Goal: Task Accomplishment & Management: Manage account settings

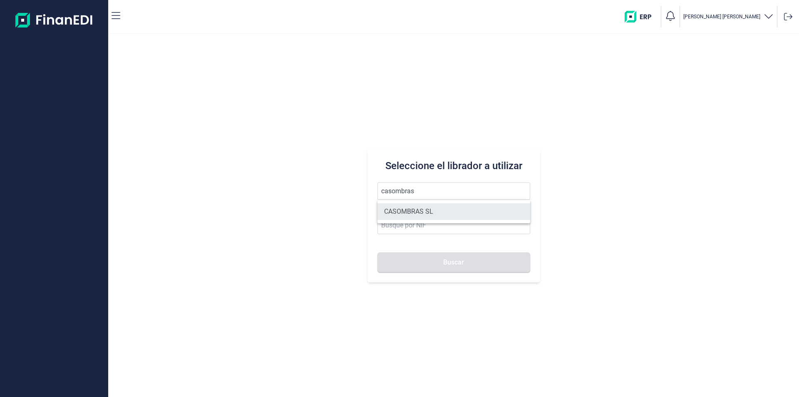
click at [410, 211] on li "CASOMBRAS SL" at bounding box center [454, 211] width 153 height 17
type input "CASOMBRAS SL"
type input "B85106888"
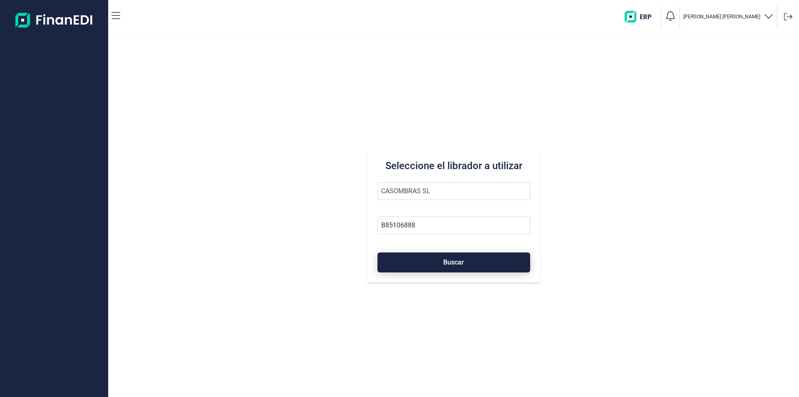
click at [449, 262] on span "Buscar" at bounding box center [453, 262] width 21 height 6
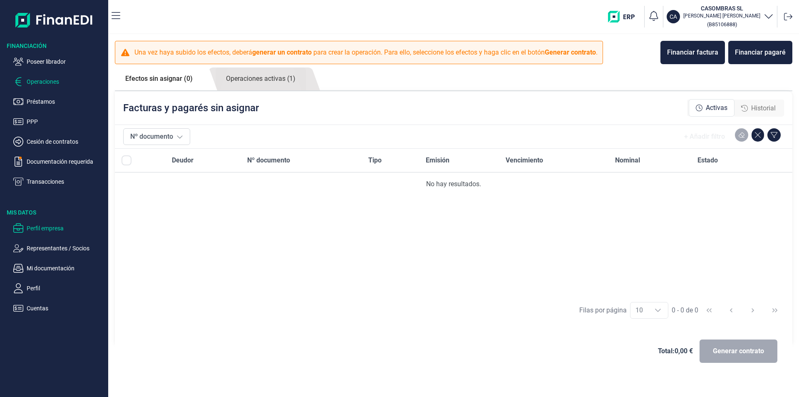
click at [47, 229] on p "Perfil empresa" at bounding box center [66, 228] width 78 height 10
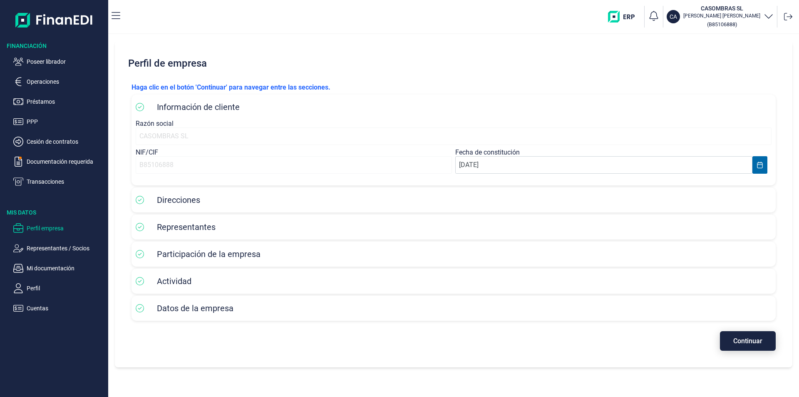
click at [733, 344] on button "Continuar" at bounding box center [748, 341] width 56 height 20
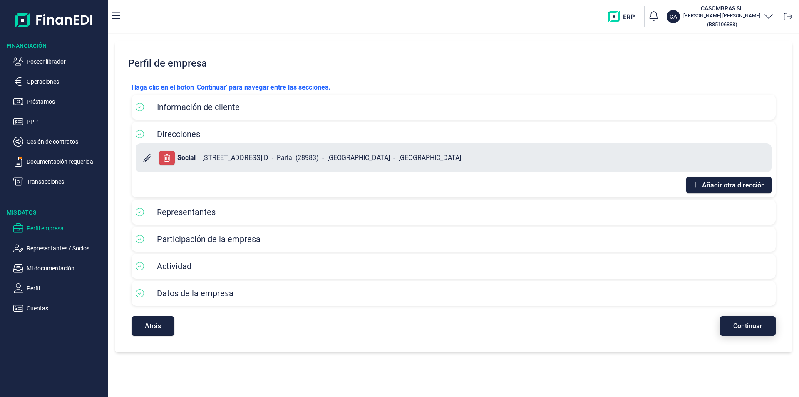
click at [741, 323] on span "Continuar" at bounding box center [747, 326] width 29 height 6
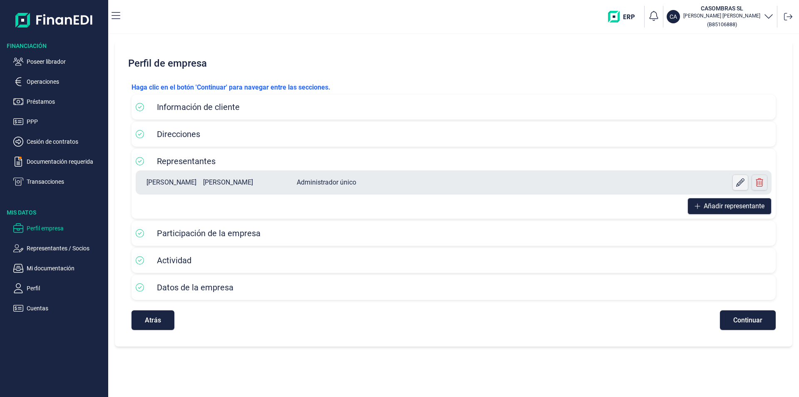
click at [739, 181] on icon at bounding box center [740, 182] width 8 height 8
select select "ES"
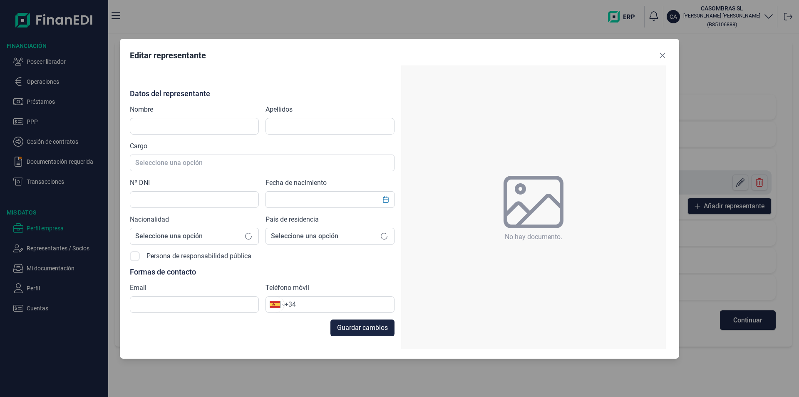
type input "[PERSON_NAME]"
type input "60045158R"
type input "[PERSON_NAME][EMAIL_ADDRESS][DOMAIN_NAME]"
type input "[PHONE_NUMBER]"
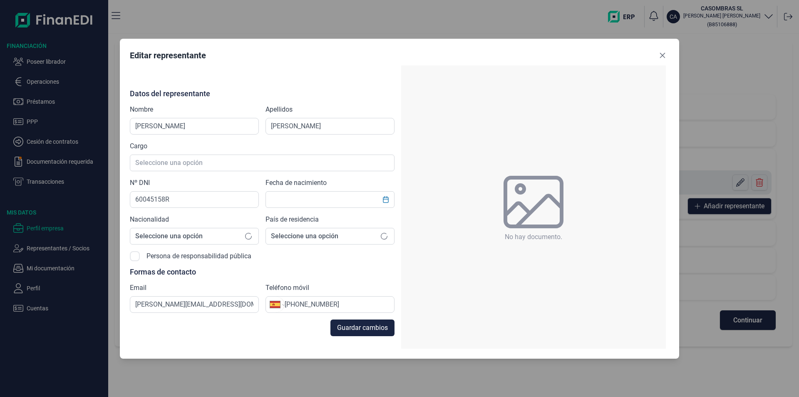
type input "[DATE]"
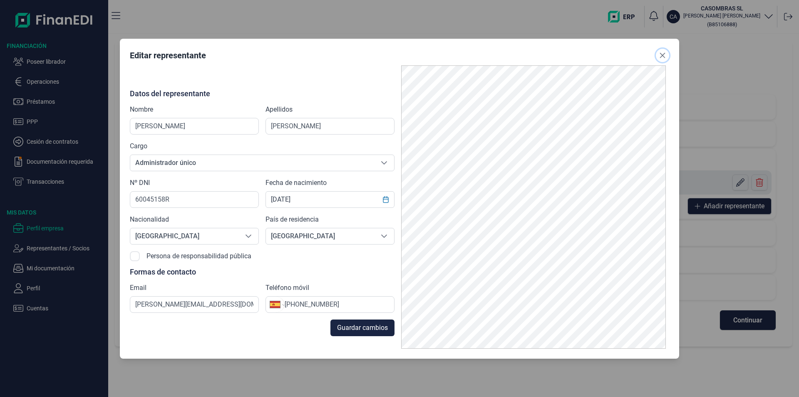
drag, startPoint x: 661, startPoint y: 54, endPoint x: 642, endPoint y: 69, distance: 24.6
click at [661, 54] on icon "Close" at bounding box center [662, 54] width 5 height 5
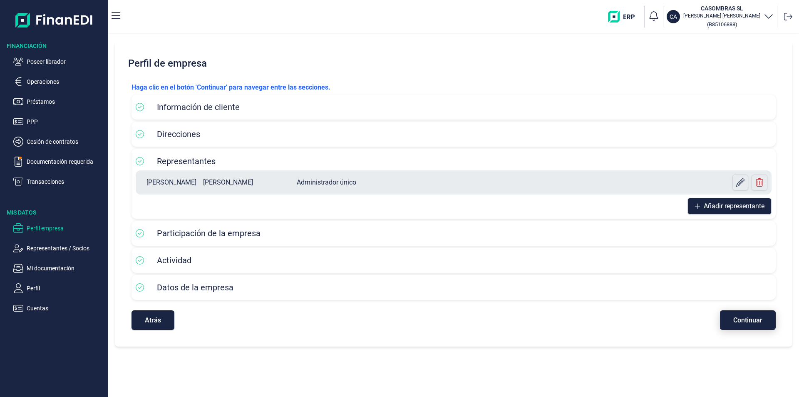
click at [748, 318] on span "Continuar" at bounding box center [747, 320] width 29 height 6
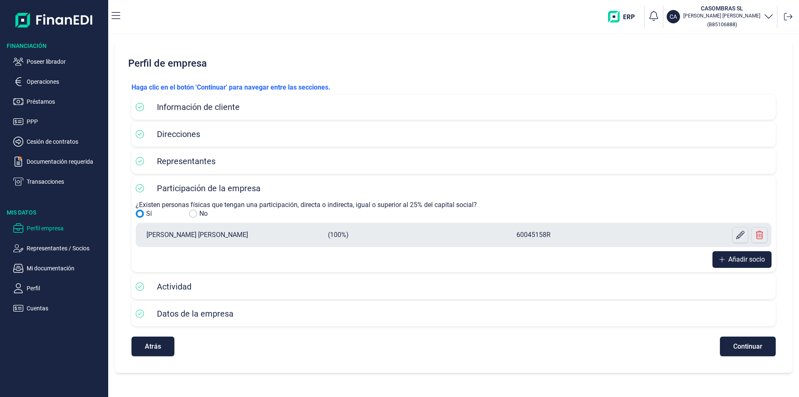
click at [140, 214] on input "No" at bounding box center [140, 213] width 8 height 8
click at [739, 234] on icon at bounding box center [740, 235] width 8 height 8
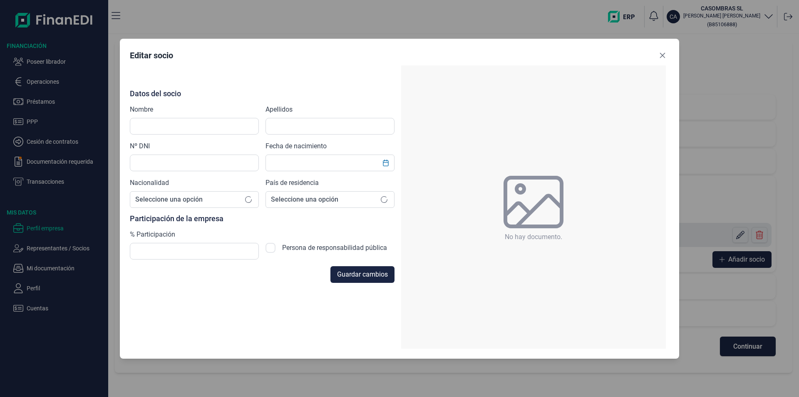
type input "[PERSON_NAME]"
type input "60045158R"
type input "[DATE]"
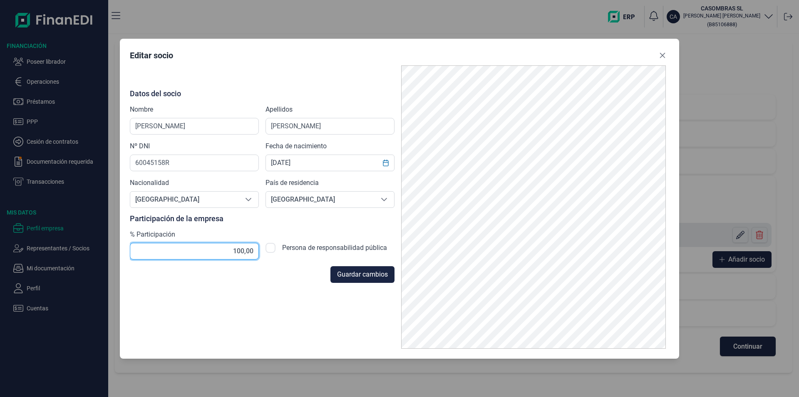
drag, startPoint x: 232, startPoint y: 251, endPoint x: 257, endPoint y: 252, distance: 24.6
click at [257, 252] on input "text" at bounding box center [194, 251] width 129 height 17
type input "31,24"
click at [364, 273] on span "Guardar cambios" at bounding box center [362, 274] width 51 height 10
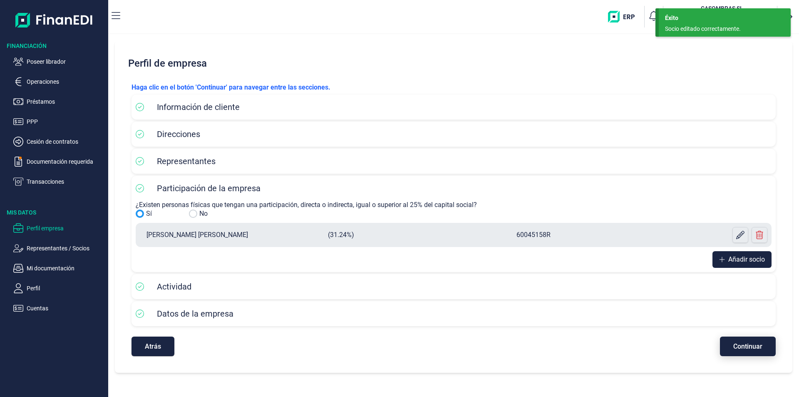
click at [750, 348] on span "Continuar" at bounding box center [747, 346] width 29 height 6
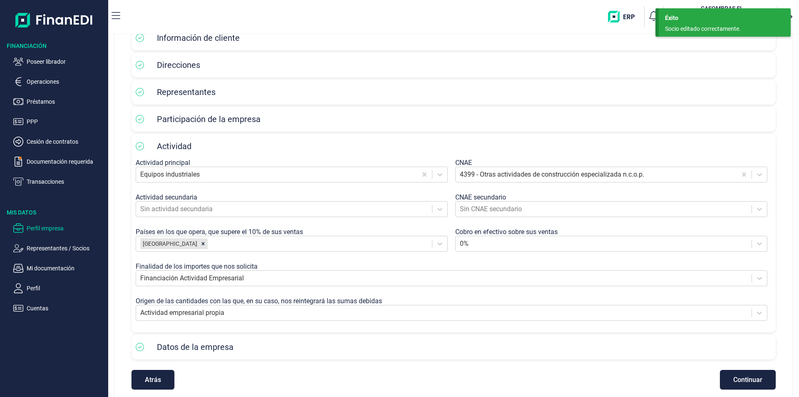
scroll to position [78, 0]
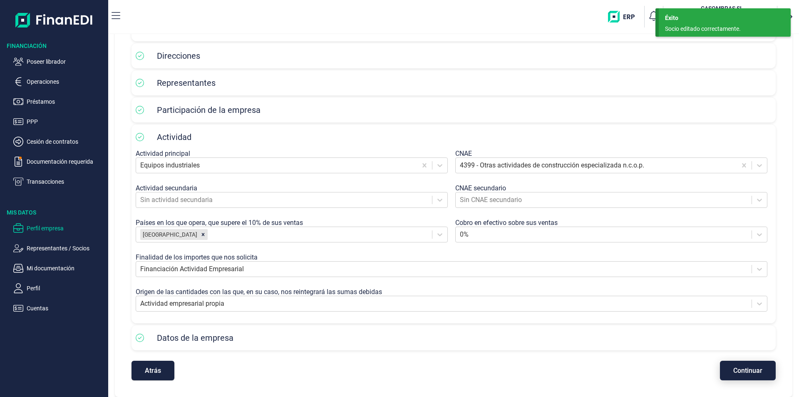
click at [743, 373] on span "Continuar" at bounding box center [747, 370] width 29 height 6
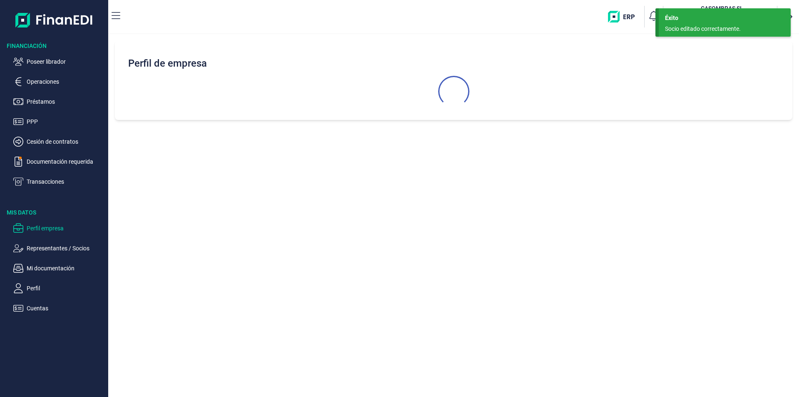
scroll to position [0, 0]
select select "ES"
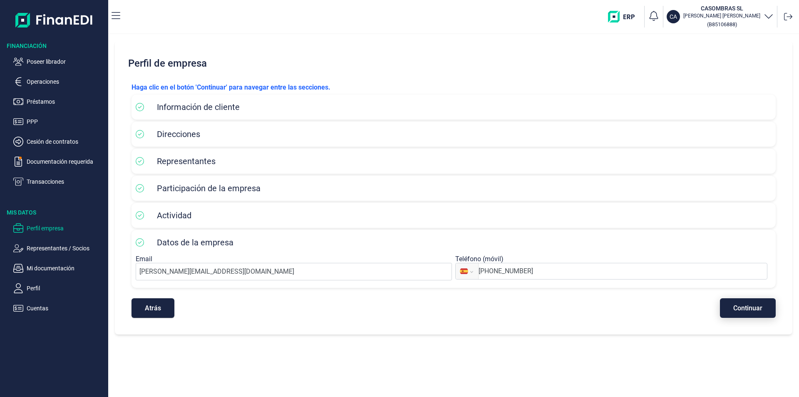
click at [747, 310] on span "Continuar" at bounding box center [747, 308] width 29 height 6
click at [47, 81] on p "Operaciones" at bounding box center [66, 82] width 78 height 10
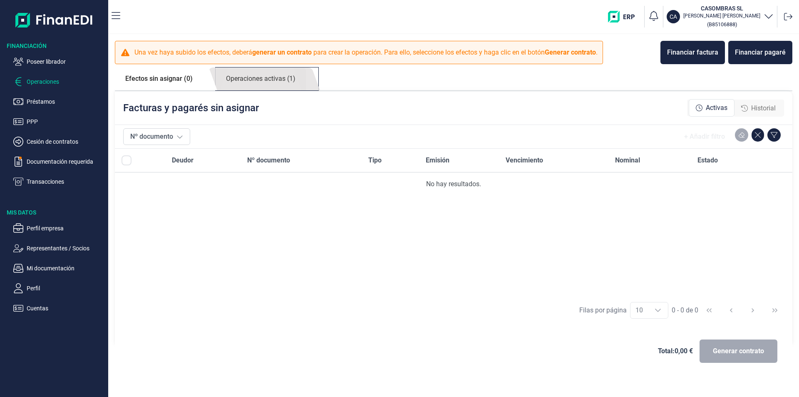
click at [281, 77] on link "Operaciones activas (1)" at bounding box center [261, 78] width 90 height 23
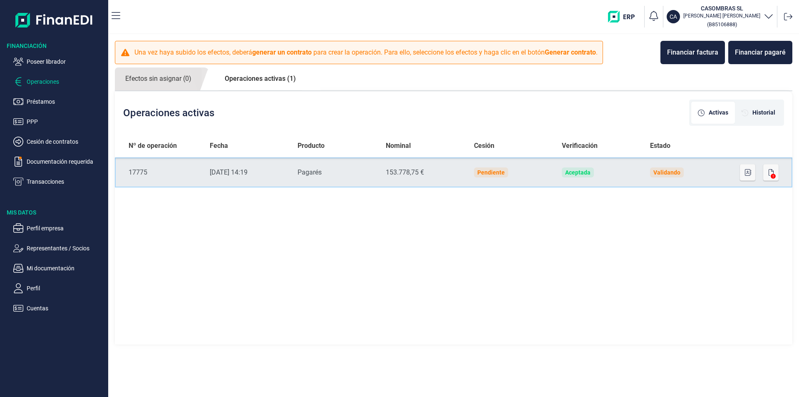
click at [706, 168] on td "Validando" at bounding box center [687, 172] width 88 height 30
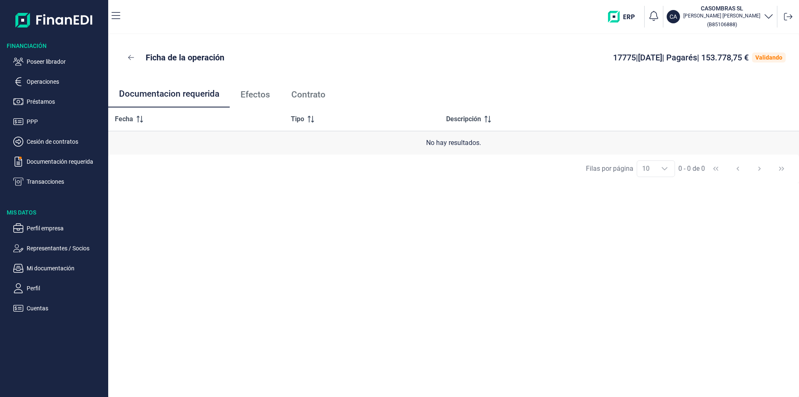
click at [261, 94] on span "Efectos" at bounding box center [256, 94] width 30 height 9
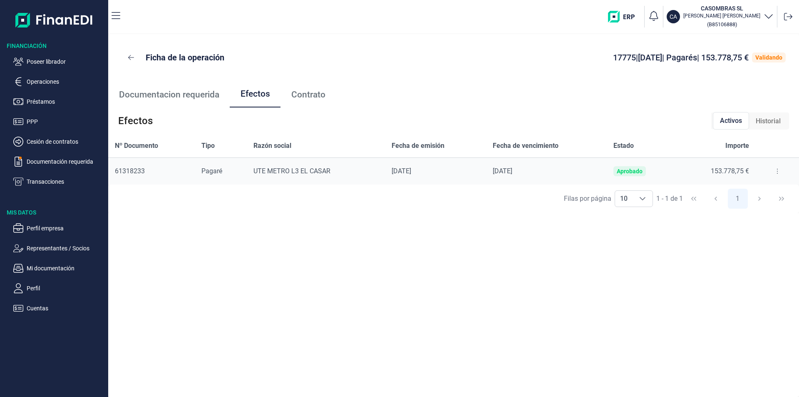
click at [772, 169] on button at bounding box center [777, 170] width 15 height 13
click at [753, 192] on span "Detalles efecto" at bounding box center [750, 192] width 38 height 8
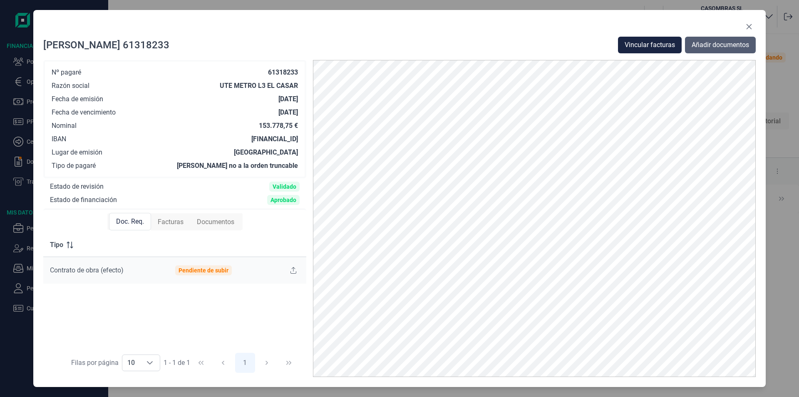
click at [710, 43] on span "Añadir documentos" at bounding box center [720, 45] width 57 height 10
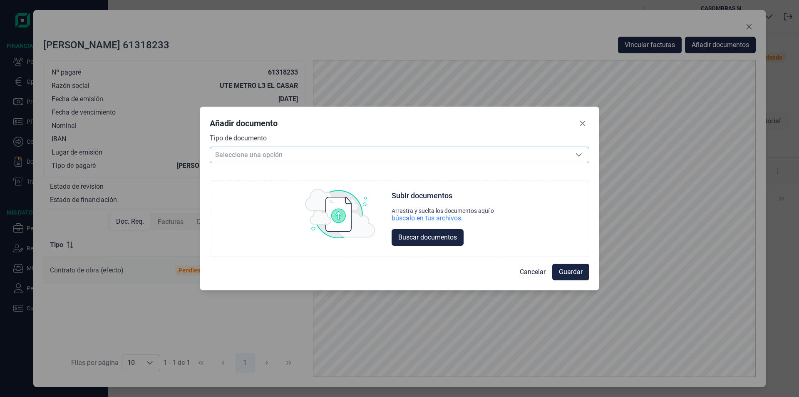
click at [262, 155] on span "Seleccione una opción" at bounding box center [389, 155] width 359 height 16
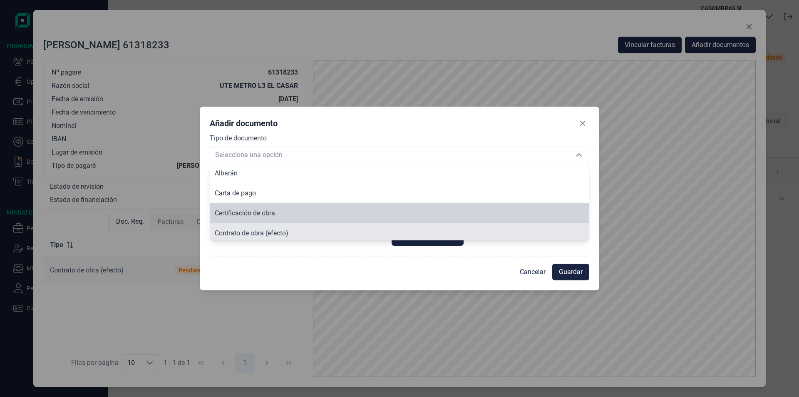
scroll to position [3, 0]
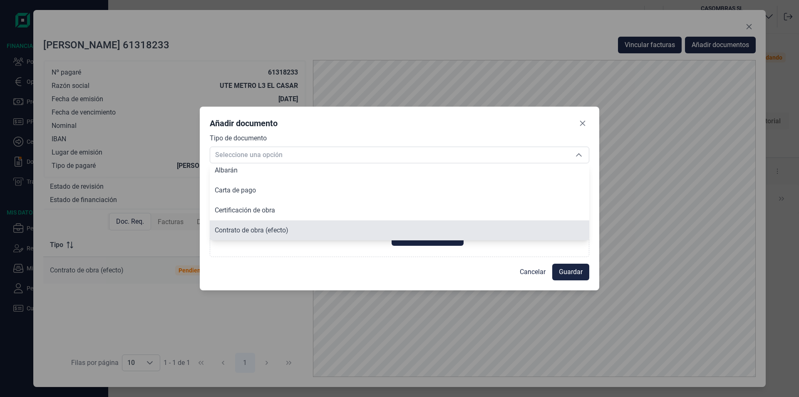
click at [258, 230] on span "Contrato de obra (efecto)" at bounding box center [252, 230] width 74 height 8
type input "Contrato de obra (efecto)"
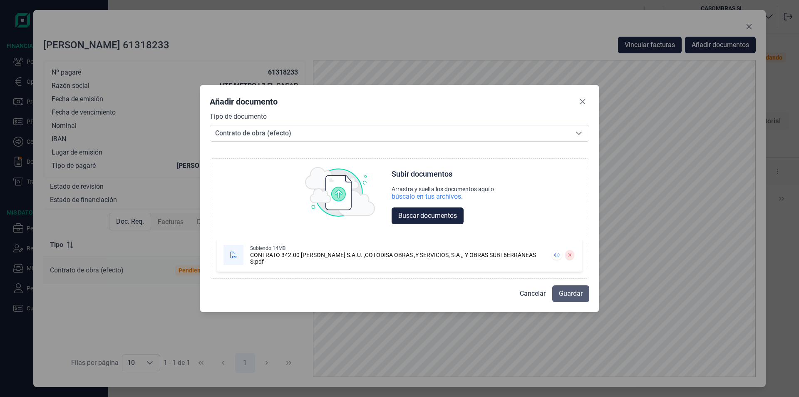
click at [574, 294] on span "Guardar" at bounding box center [571, 293] width 24 height 10
click at [571, 294] on span "Guardar" at bounding box center [571, 293] width 24 height 10
click at [571, 256] on icon at bounding box center [570, 254] width 4 height 5
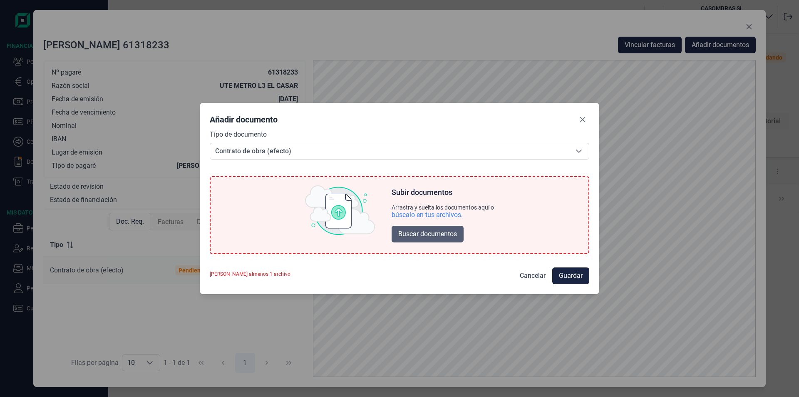
click at [426, 236] on span "Buscar documentos" at bounding box center [427, 234] width 59 height 10
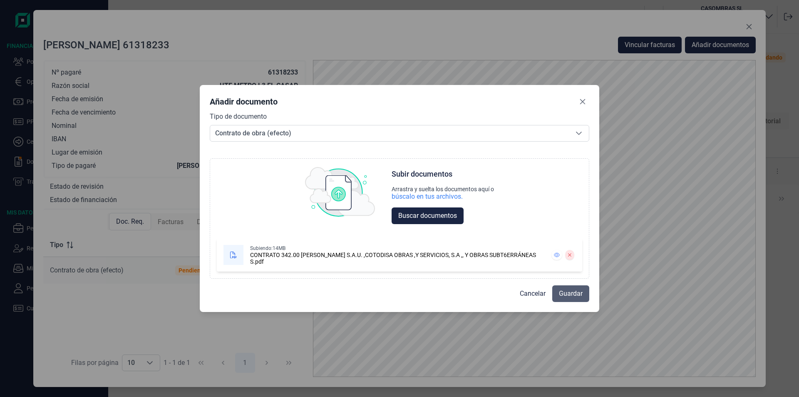
click at [569, 294] on span "Guardar" at bounding box center [571, 293] width 24 height 10
click at [576, 291] on span "Guardar" at bounding box center [571, 293] width 24 height 10
click at [581, 134] on icon "Seleccione una opción" at bounding box center [579, 133] width 7 height 7
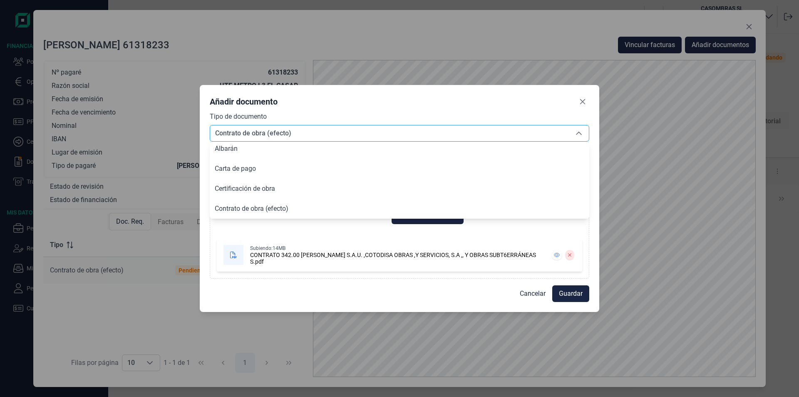
click at [581, 134] on icon "Seleccione una opción" at bounding box center [579, 133] width 7 height 7
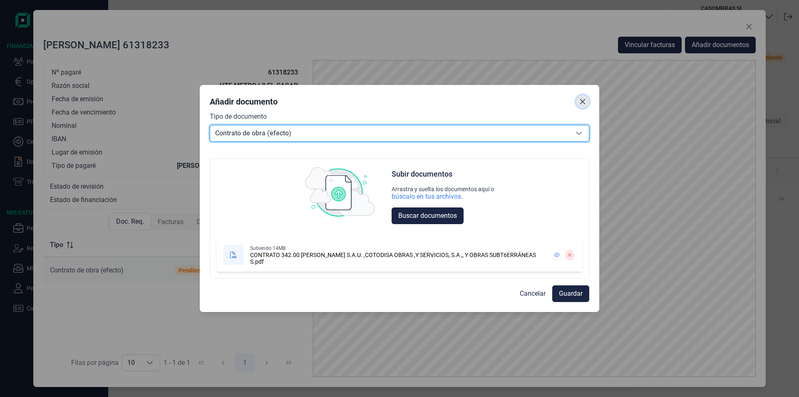
click at [582, 102] on icon "Close" at bounding box center [582, 101] width 5 height 5
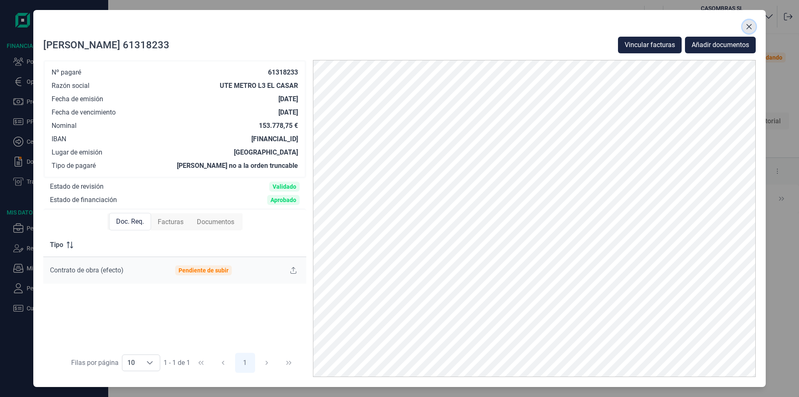
click at [751, 26] on icon "Close" at bounding box center [749, 26] width 7 height 7
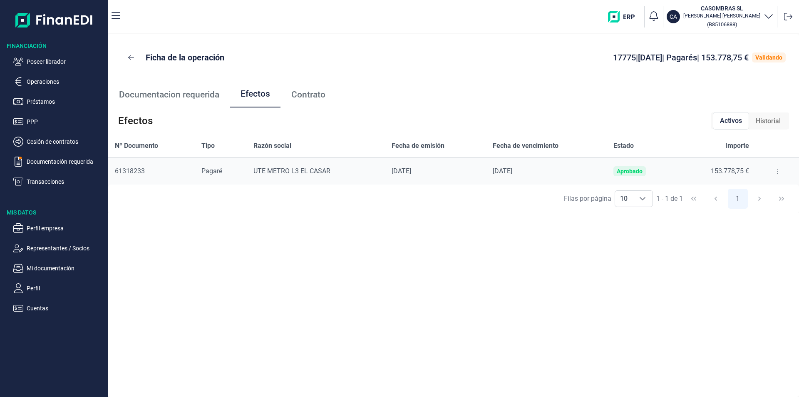
click at [772, 169] on button at bounding box center [777, 170] width 15 height 13
click at [746, 186] on li "Detalles efecto" at bounding box center [747, 191] width 69 height 15
click at [743, 191] on span "Detalles efecto" at bounding box center [750, 192] width 38 height 8
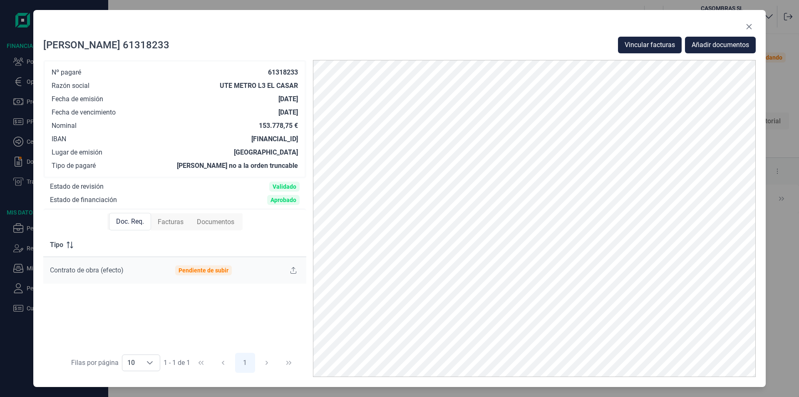
click at [214, 222] on span "Documentos" at bounding box center [215, 222] width 37 height 10
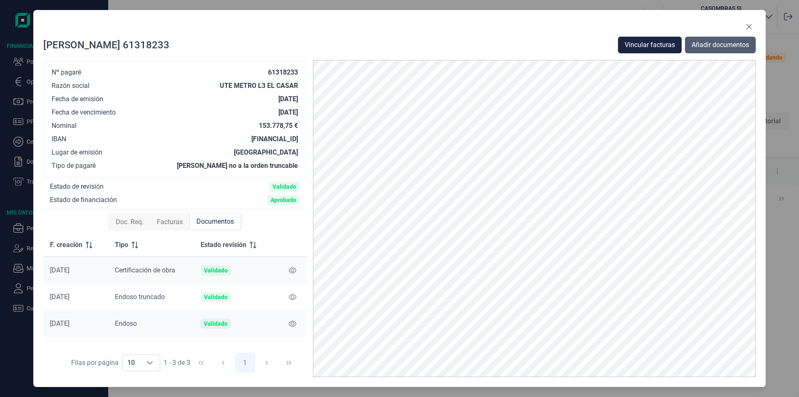
click at [708, 45] on span "Añadir documentos" at bounding box center [720, 45] width 57 height 10
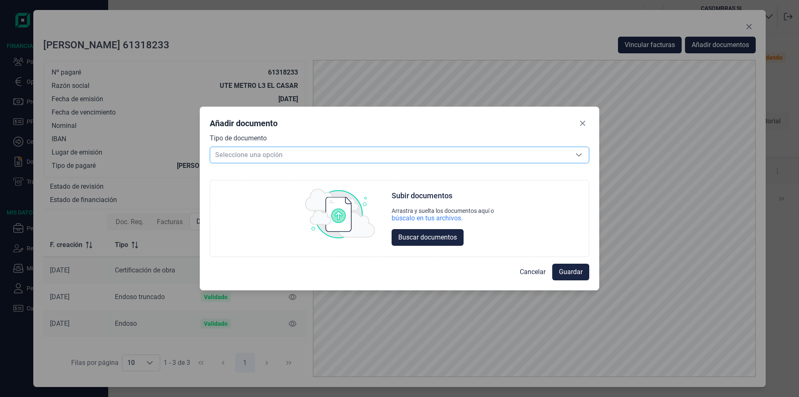
click at [275, 156] on span "Seleccione una opción" at bounding box center [389, 155] width 359 height 16
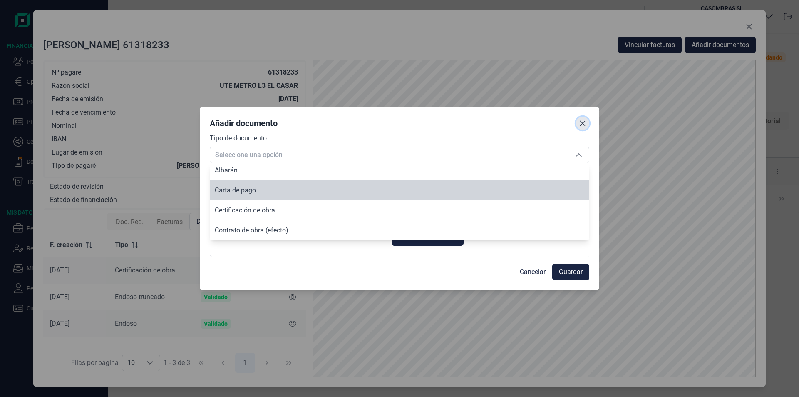
click at [583, 124] on icon "Close" at bounding box center [582, 122] width 5 height 5
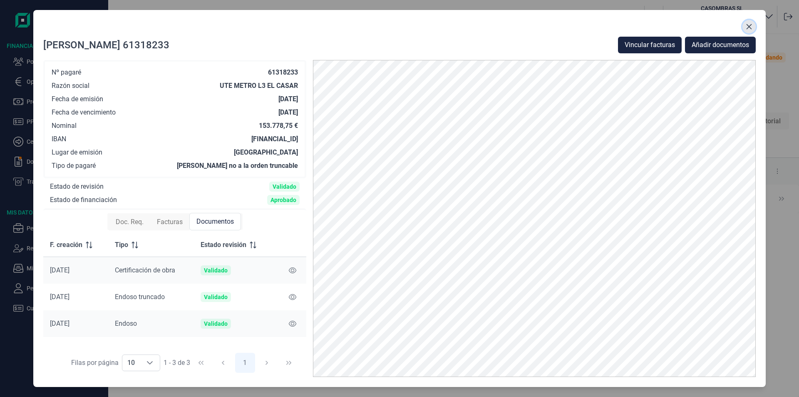
click at [750, 27] on icon "Close" at bounding box center [749, 26] width 7 height 7
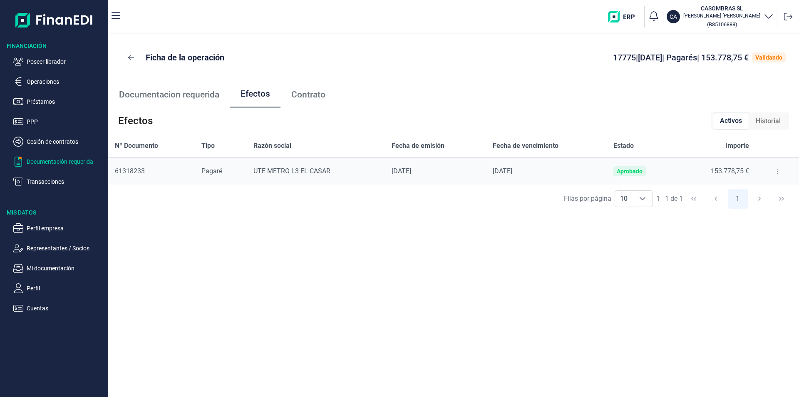
click at [62, 160] on p "Documentación requerida" at bounding box center [66, 161] width 78 height 10
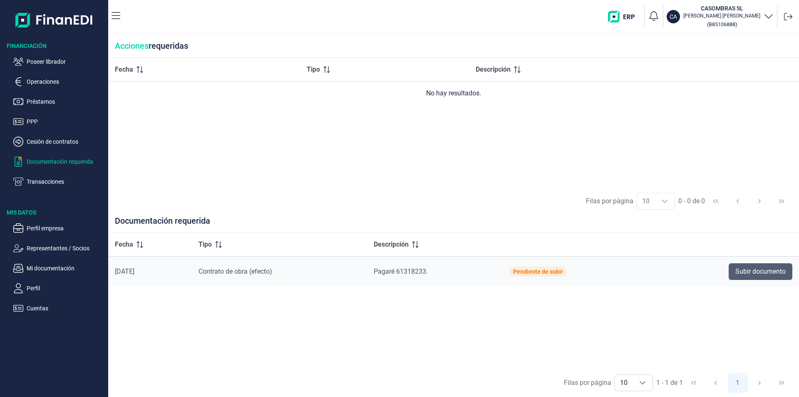
click at [760, 268] on span "Subir documento" at bounding box center [760, 271] width 50 height 10
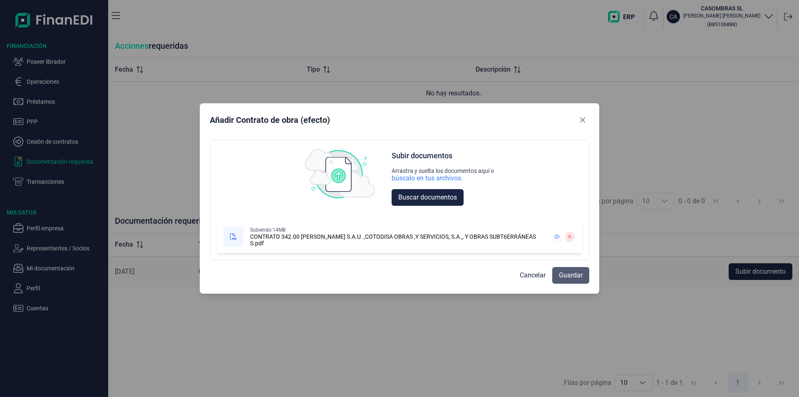
click at [569, 277] on span "Guardar" at bounding box center [571, 275] width 24 height 10
drag, startPoint x: 585, startPoint y: 121, endPoint x: 476, endPoint y: 38, distance: 137.2
click at [584, 120] on icon "Close" at bounding box center [582, 120] width 7 height 7
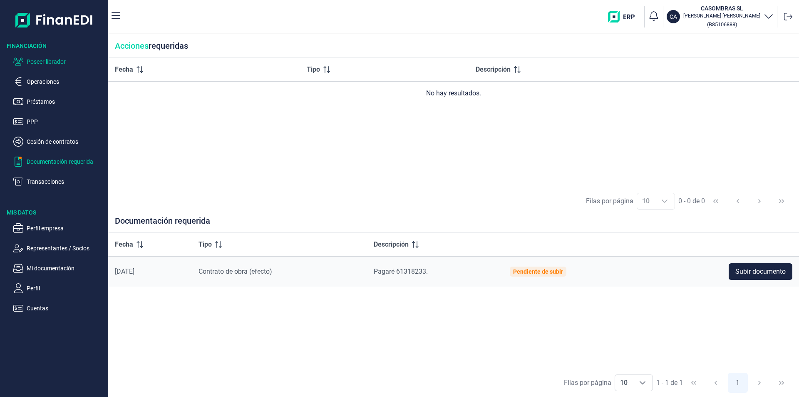
click at [58, 60] on p "Poseer librador" at bounding box center [66, 62] width 78 height 10
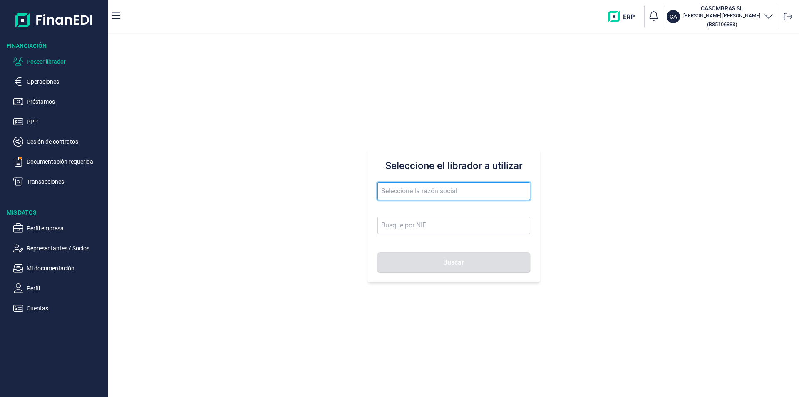
click at [384, 188] on input "text" at bounding box center [454, 190] width 153 height 17
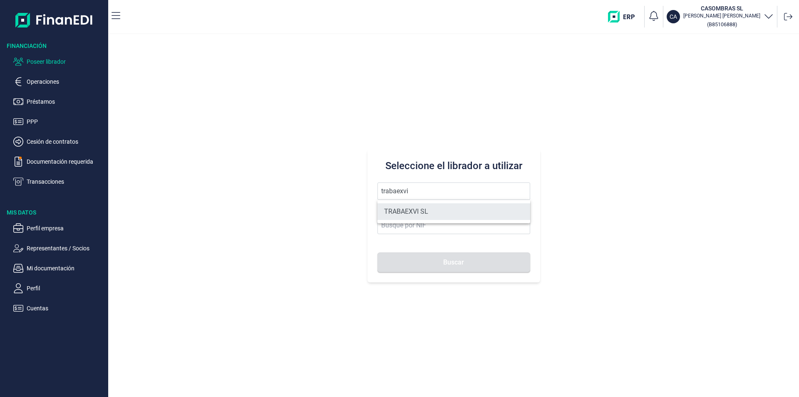
drag, startPoint x: 430, startPoint y: 207, endPoint x: 430, endPoint y: 212, distance: 5.0
click at [429, 208] on li "TRABAEXVI SL" at bounding box center [454, 211] width 153 height 17
type input "TRABAEXVI SL"
type input "B65974495"
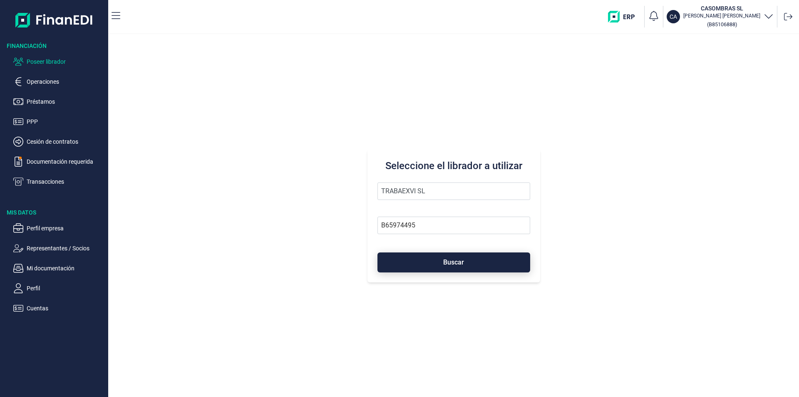
click at [443, 265] on button "Buscar" at bounding box center [454, 262] width 153 height 20
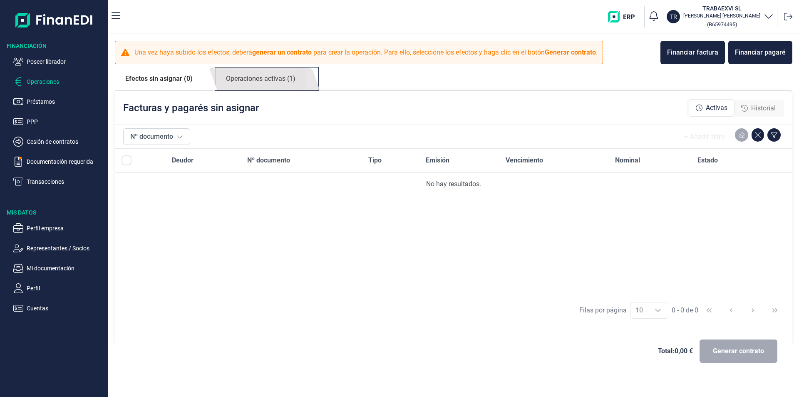
click at [248, 84] on link "Operaciones activas (1)" at bounding box center [261, 78] width 90 height 23
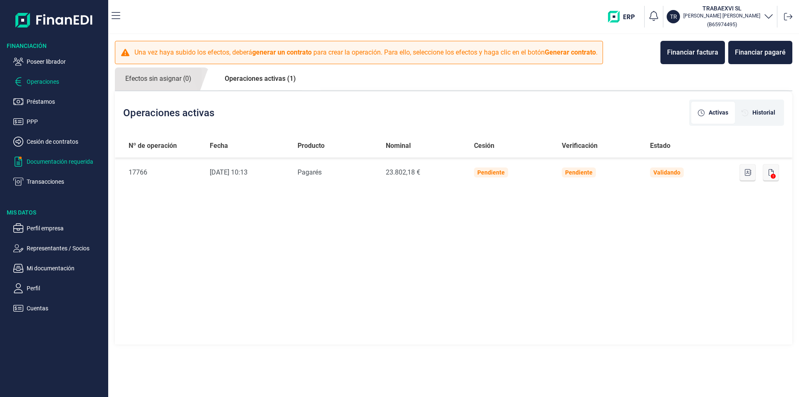
click at [53, 161] on p "Documentación requerida" at bounding box center [66, 161] width 78 height 10
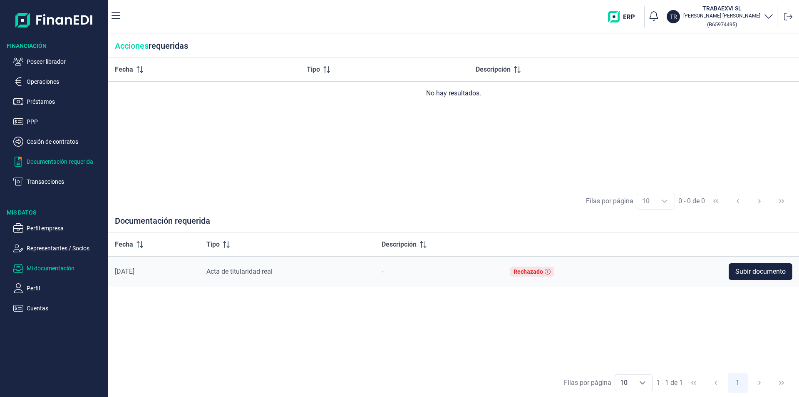
click at [69, 270] on p "Mi documentación" at bounding box center [66, 268] width 78 height 10
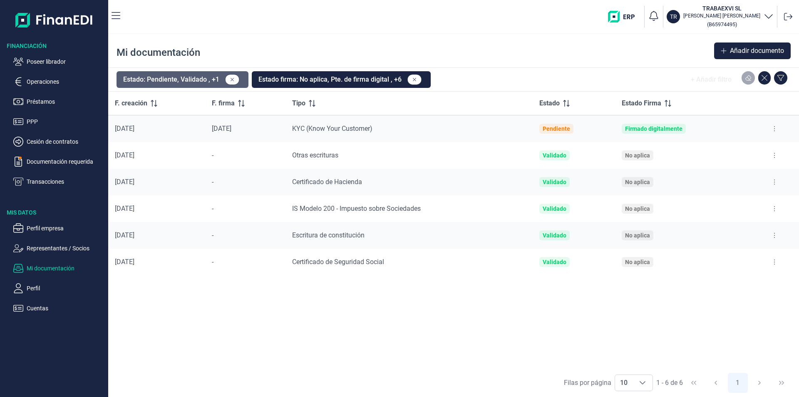
click at [209, 78] on button "Estado: Pendiente, Validado , +1" at bounding box center [183, 79] width 132 height 17
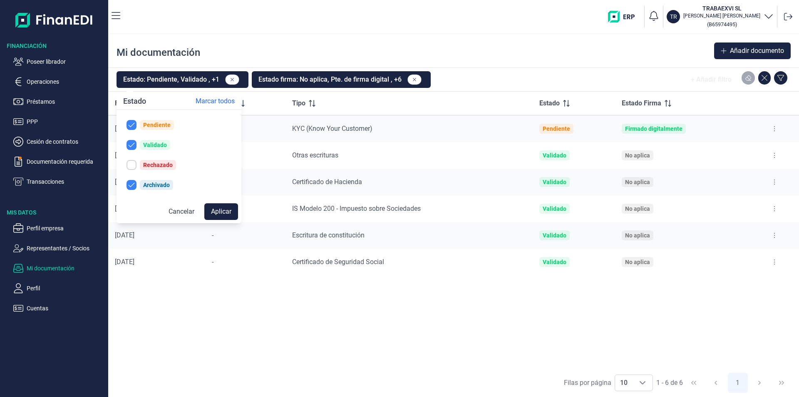
click at [154, 162] on div "Rechazado" at bounding box center [158, 164] width 30 height 7
checkbox input "true"
click at [219, 212] on button "Aplicar" at bounding box center [221, 211] width 34 height 17
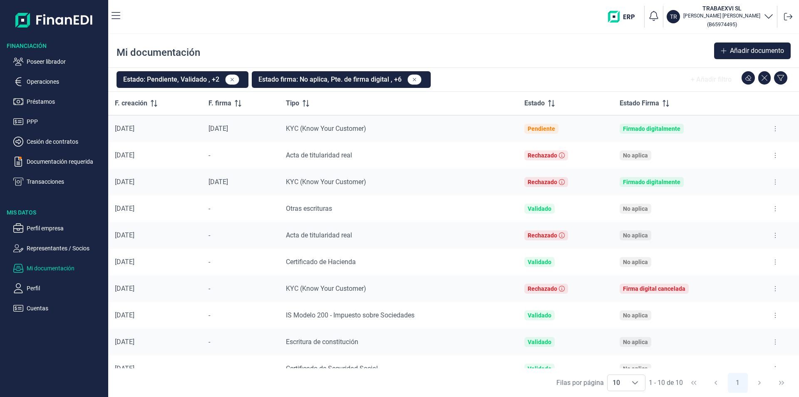
click at [770, 153] on button at bounding box center [775, 155] width 15 height 13
click at [728, 176] on span "Ver documento" at bounding box center [721, 176] width 40 height 8
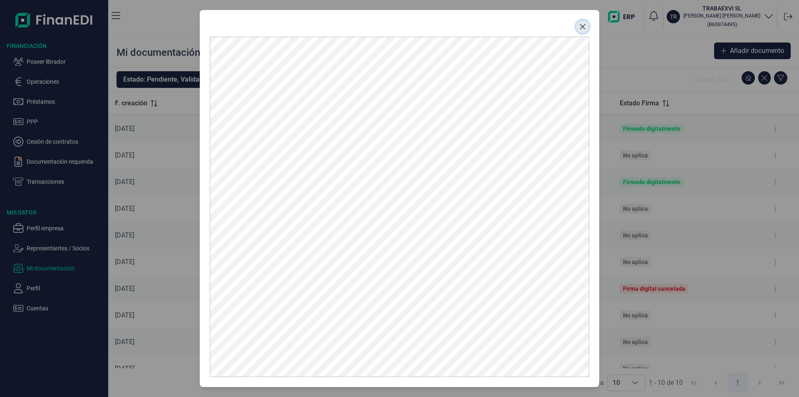
click at [582, 25] on icon "Close" at bounding box center [582, 26] width 5 height 5
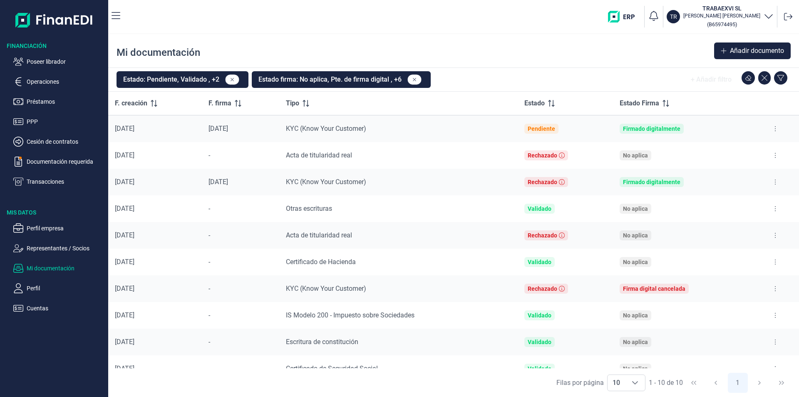
click at [775, 315] on icon at bounding box center [776, 315] width 2 height 7
click at [715, 337] on span "Ver documento" at bounding box center [721, 336] width 40 height 8
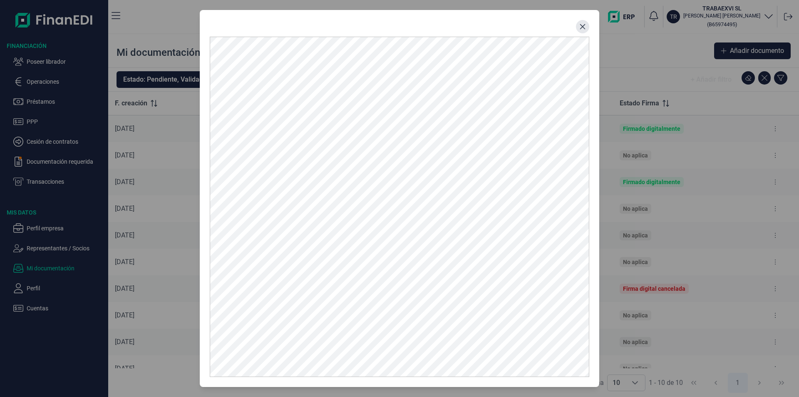
click at [580, 26] on icon "Close" at bounding box center [582, 26] width 7 height 7
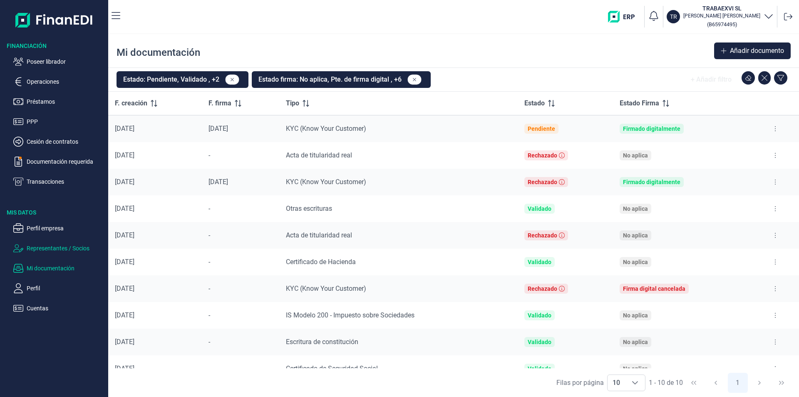
click at [45, 246] on p "Representantes / Socios" at bounding box center [66, 248] width 78 height 10
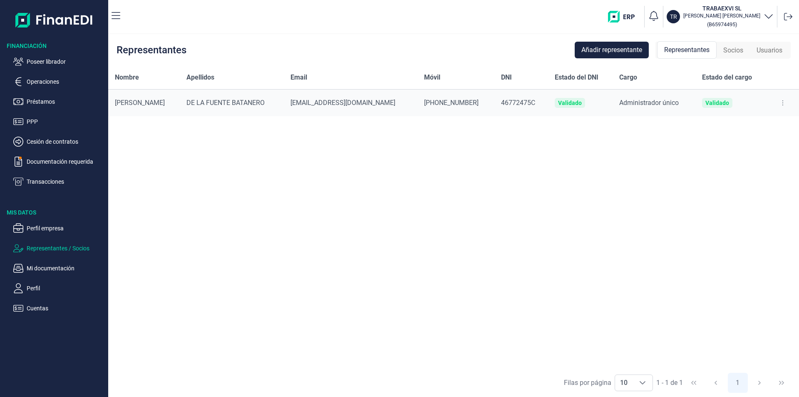
click at [730, 52] on span "Socios" at bounding box center [733, 50] width 20 height 10
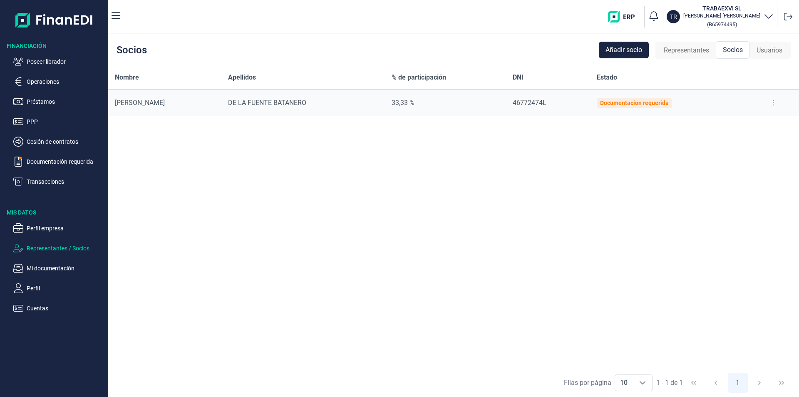
click at [774, 102] on button at bounding box center [773, 102] width 15 height 13
click at [744, 122] on span "Editar socio" at bounding box center [751, 123] width 30 height 8
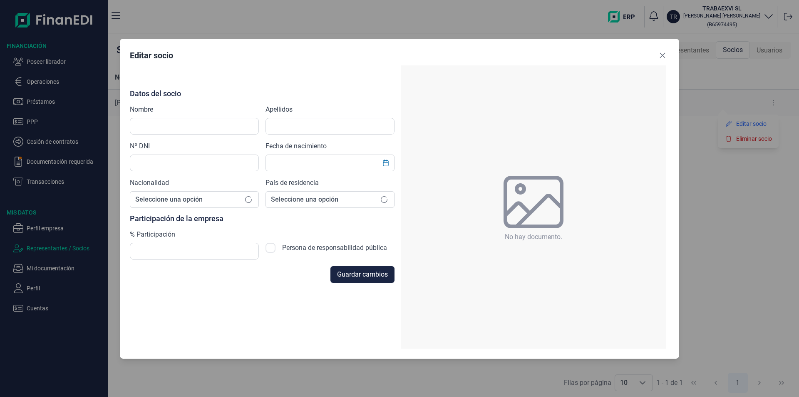
type input "[PERSON_NAME]"
type input "DE LA FUENTE BATANERO"
type input "46772474L"
checkbox input "true"
type input "[DATE]"
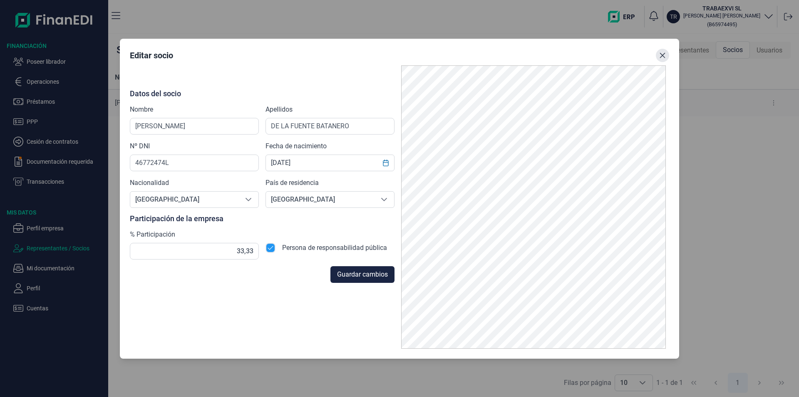
click at [665, 57] on icon "Close" at bounding box center [662, 54] width 5 height 5
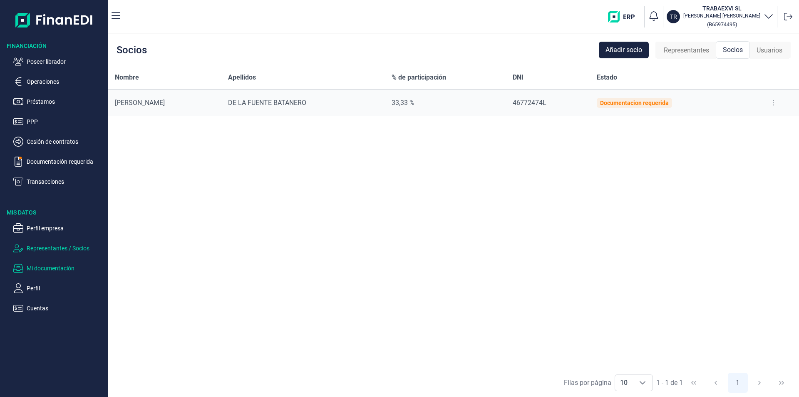
click at [66, 270] on p "Mi documentación" at bounding box center [66, 268] width 78 height 10
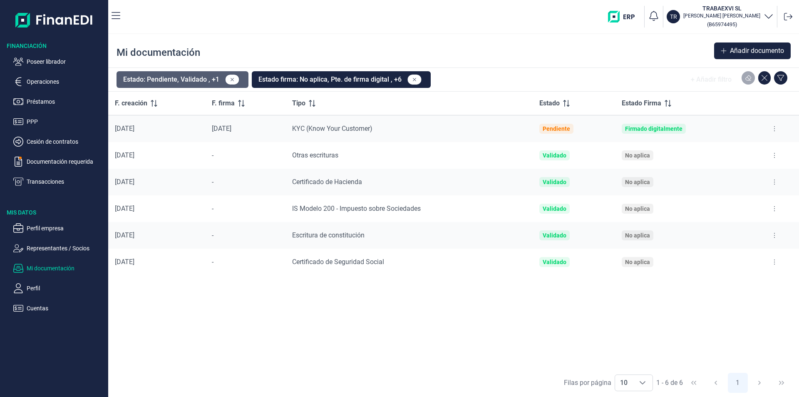
click at [206, 76] on button "Estado: Pendiente, Validado , +1" at bounding box center [183, 79] width 132 height 17
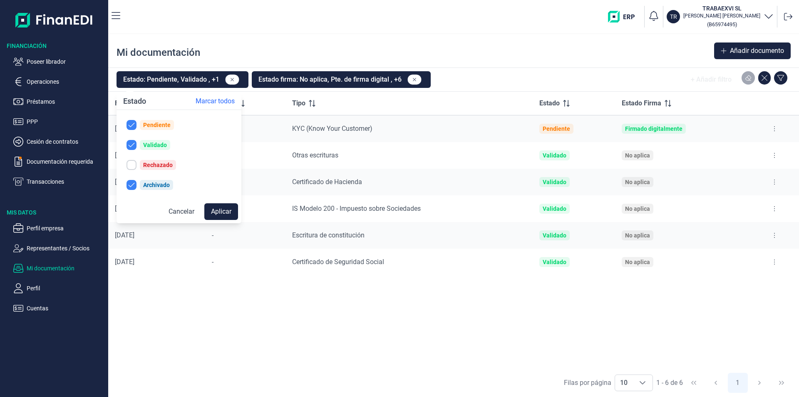
drag, startPoint x: 157, startPoint y: 163, endPoint x: 188, endPoint y: 186, distance: 38.1
click at [157, 164] on div "Rechazado" at bounding box center [158, 164] width 30 height 7
checkbox input "true"
click at [219, 211] on button "Aplicar" at bounding box center [221, 211] width 34 height 17
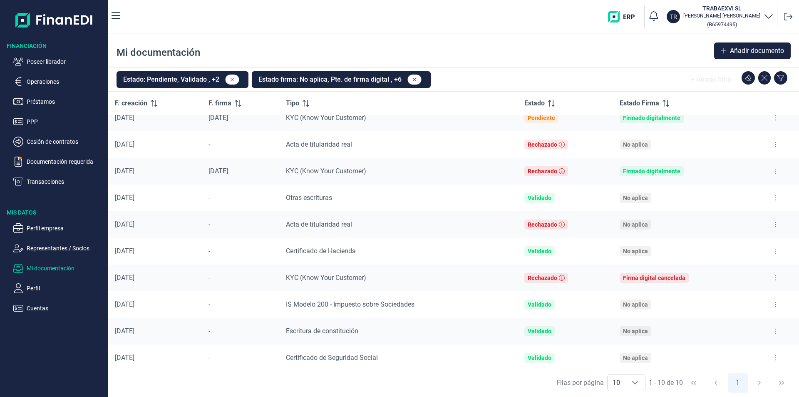
scroll to position [14, 0]
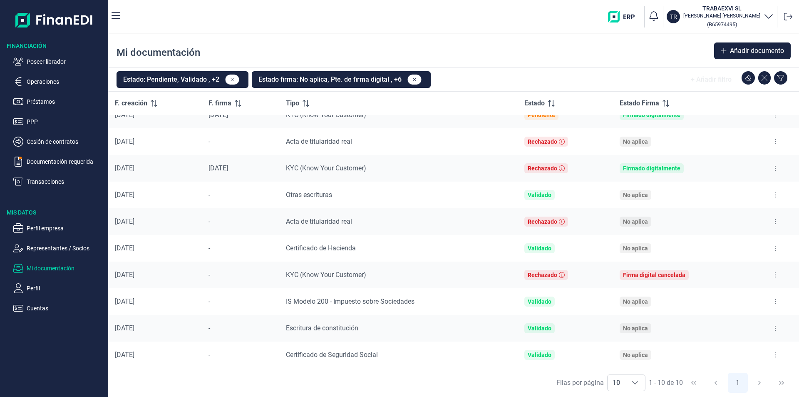
click at [770, 221] on button at bounding box center [775, 221] width 15 height 13
click at [718, 244] on span "Ver documento" at bounding box center [721, 242] width 40 height 8
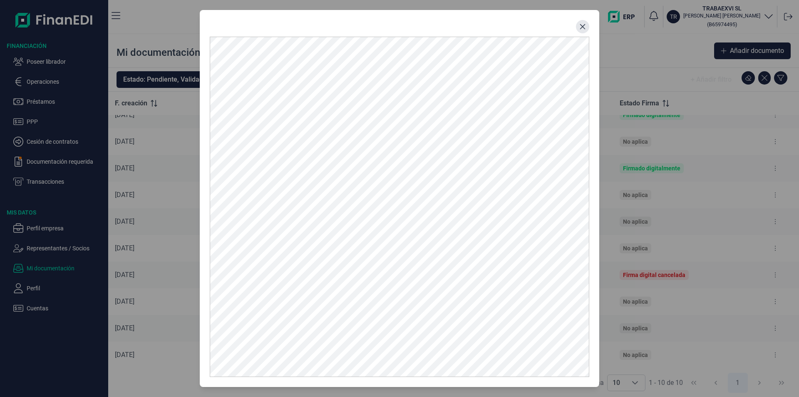
click at [588, 29] on button "Close" at bounding box center [582, 26] width 13 height 13
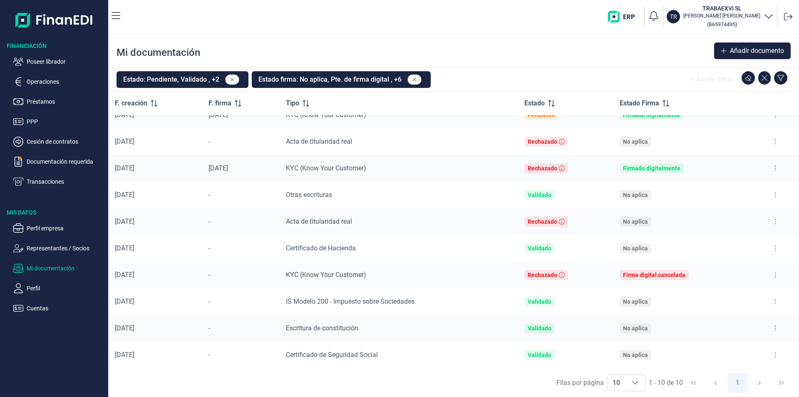
click at [770, 142] on button at bounding box center [775, 141] width 15 height 13
click at [714, 164] on span "Ver documento" at bounding box center [721, 162] width 40 height 8
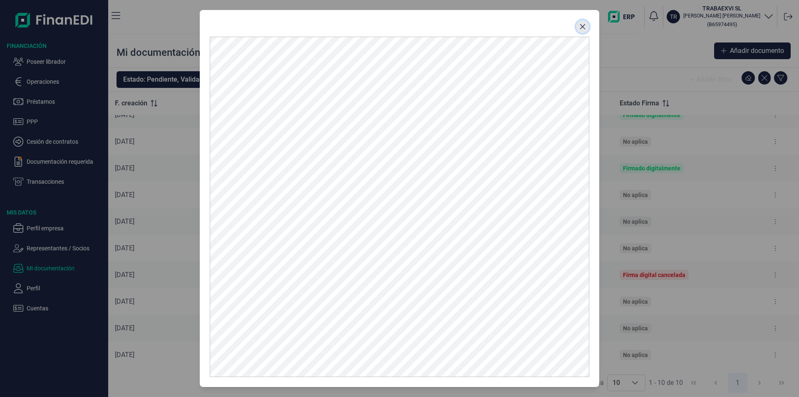
click at [581, 25] on icon "Close" at bounding box center [582, 26] width 5 height 5
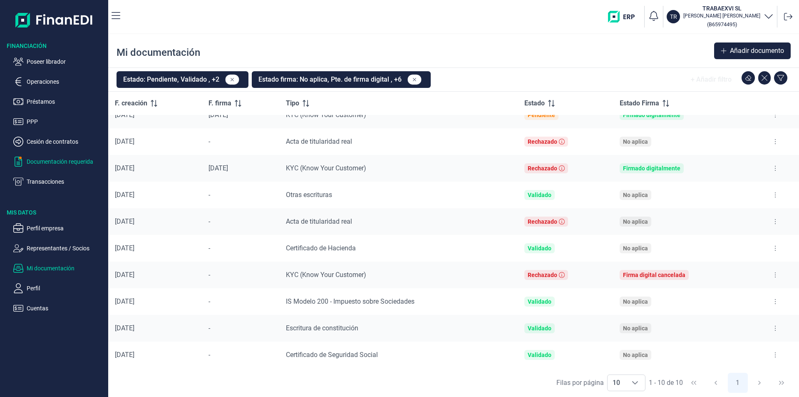
click at [65, 163] on p "Documentación requerida" at bounding box center [66, 161] width 78 height 10
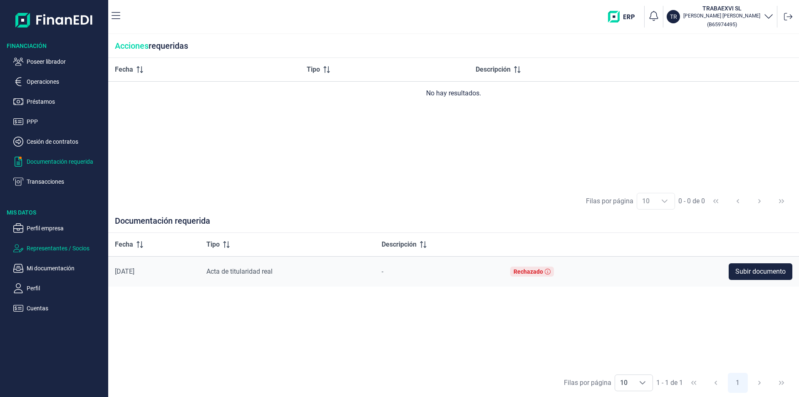
click at [57, 248] on p "Representantes / Socios" at bounding box center [66, 248] width 78 height 10
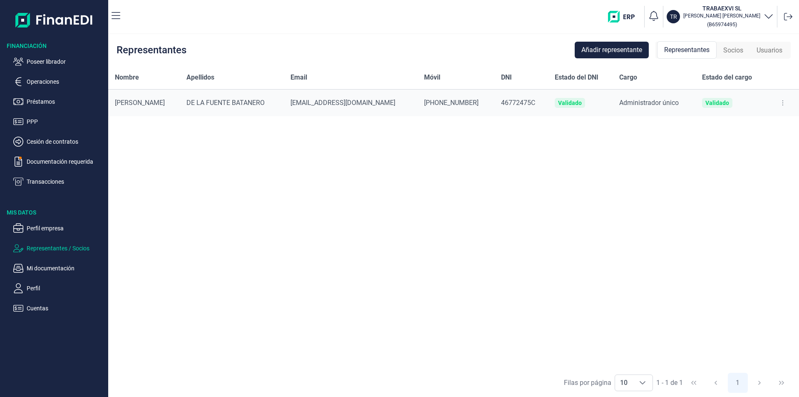
click at [731, 51] on span "Socios" at bounding box center [733, 50] width 20 height 10
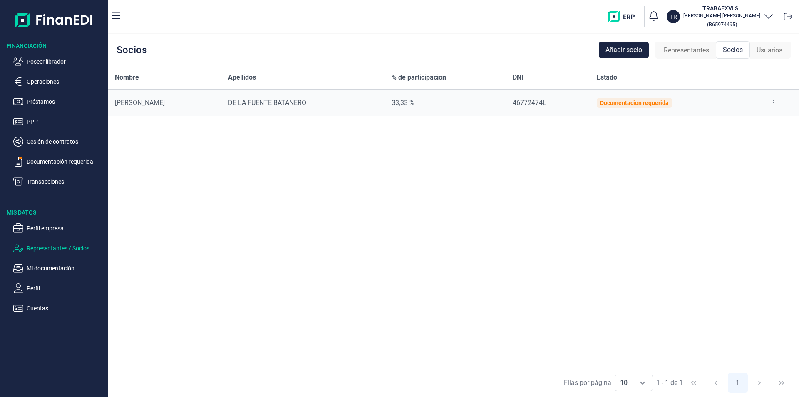
click at [679, 52] on span "Representantes" at bounding box center [686, 50] width 45 height 10
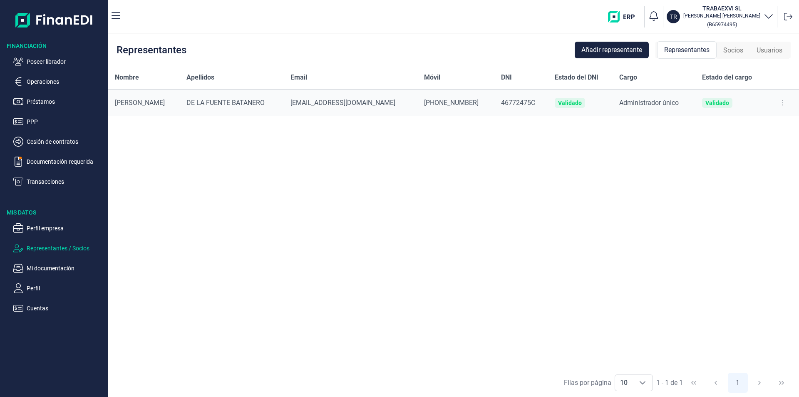
click at [784, 103] on button at bounding box center [782, 102] width 15 height 13
click at [751, 120] on span "Editar representante" at bounding box center [751, 123] width 53 height 8
select select "ES"
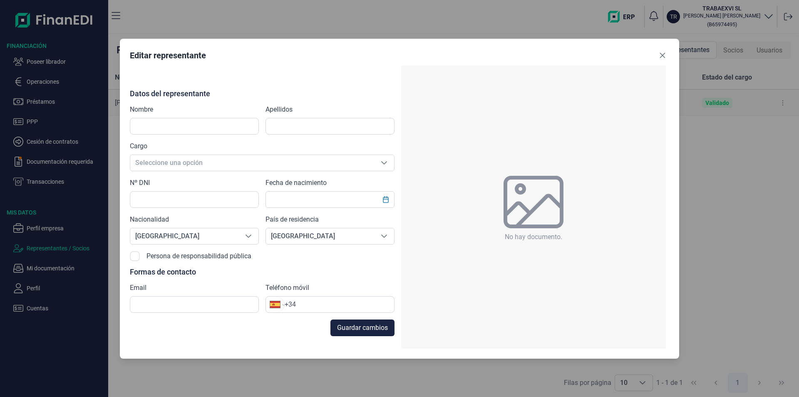
type input "[PERSON_NAME]"
type input "DE LA FUENTE BATANERO"
type input "46772475C"
type input "[EMAIL_ADDRESS][DOMAIN_NAME]"
type input "[PHONE_NUMBER]"
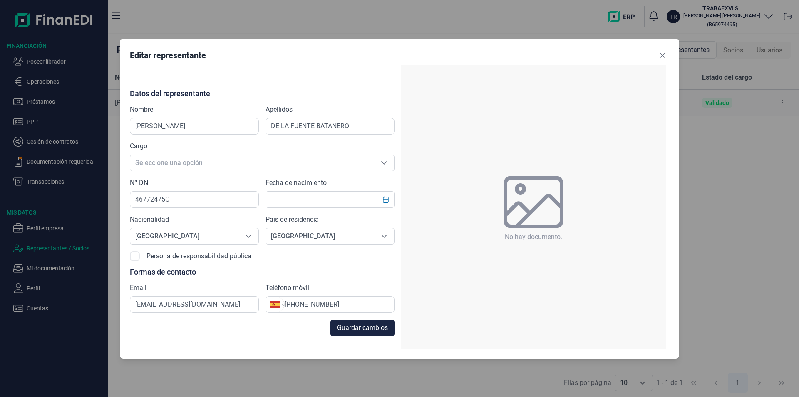
type input "[DATE]"
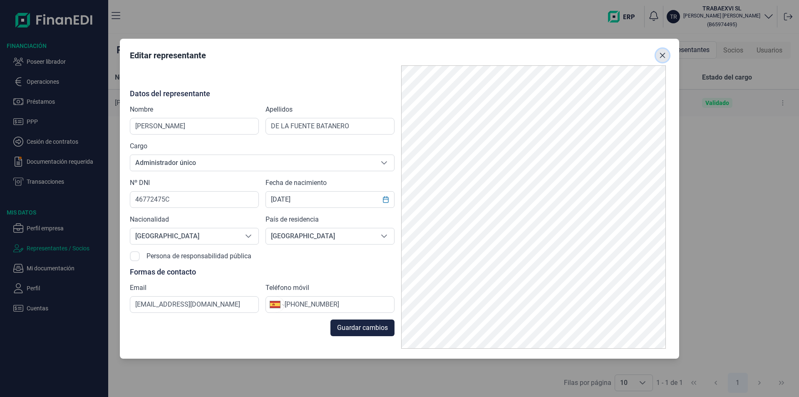
click at [663, 55] on icon "Close" at bounding box center [662, 54] width 5 height 5
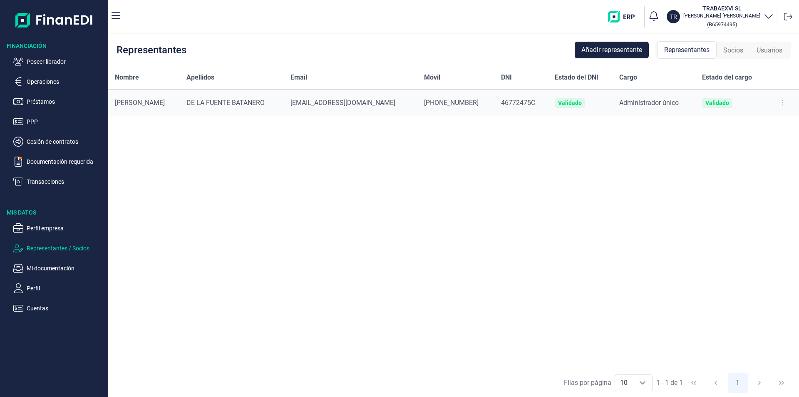
click at [735, 52] on span "Socios" at bounding box center [733, 50] width 20 height 10
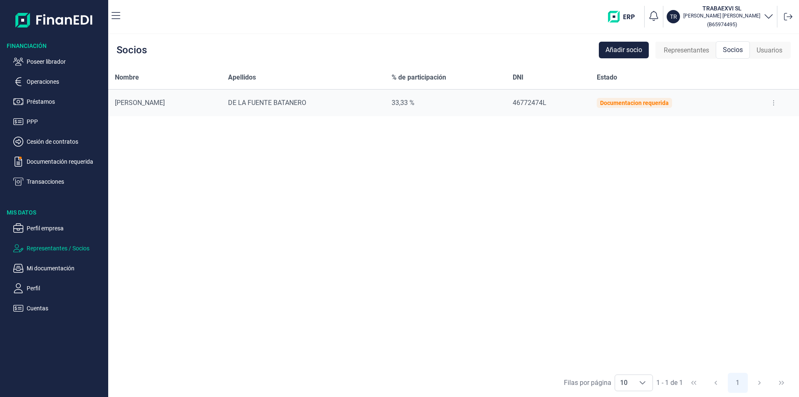
click at [770, 102] on button at bounding box center [773, 102] width 15 height 13
click at [747, 124] on span "Editar socio" at bounding box center [751, 123] width 30 height 8
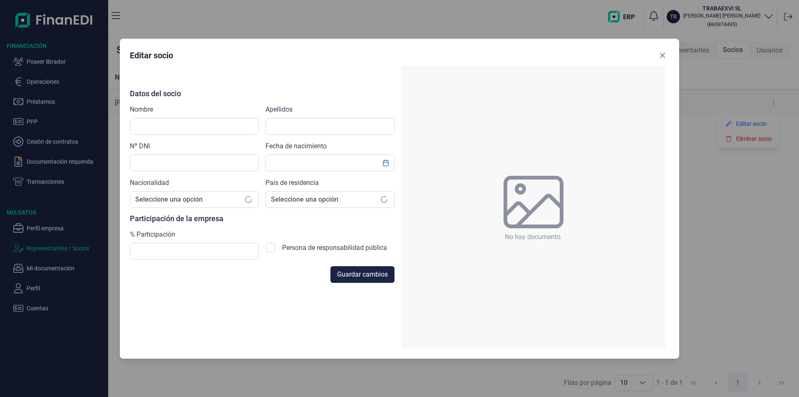
type input "[PERSON_NAME]"
type input "DE LA FUENTE BATANERO"
type input "46772474L"
checkbox input "true"
type input "[DATE]"
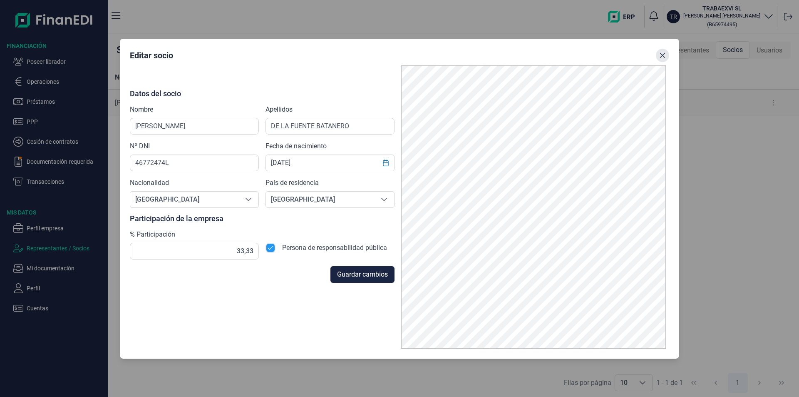
click at [664, 54] on icon "Close" at bounding box center [662, 54] width 5 height 5
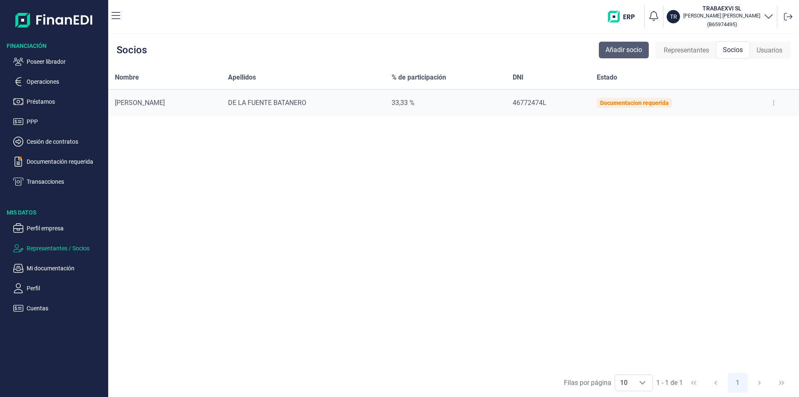
click at [620, 52] on span "Añadir socio" at bounding box center [624, 50] width 37 height 10
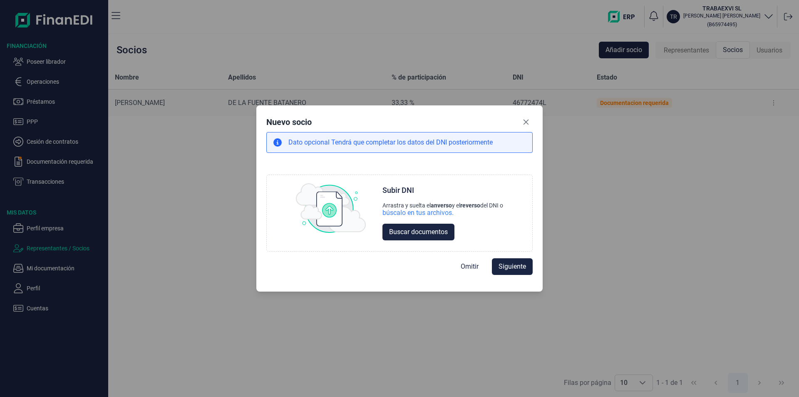
click at [529, 121] on icon "Close" at bounding box center [526, 122] width 7 height 7
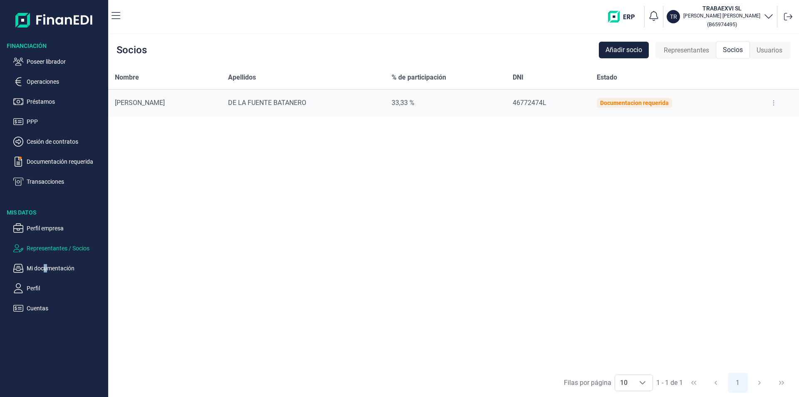
click at [46, 263] on ul "Perfil empresa Representantes / Socios Mi documentación Perfil Cuentas" at bounding box center [54, 264] width 108 height 97
click at [47, 266] on p "Mi documentación" at bounding box center [66, 268] width 78 height 10
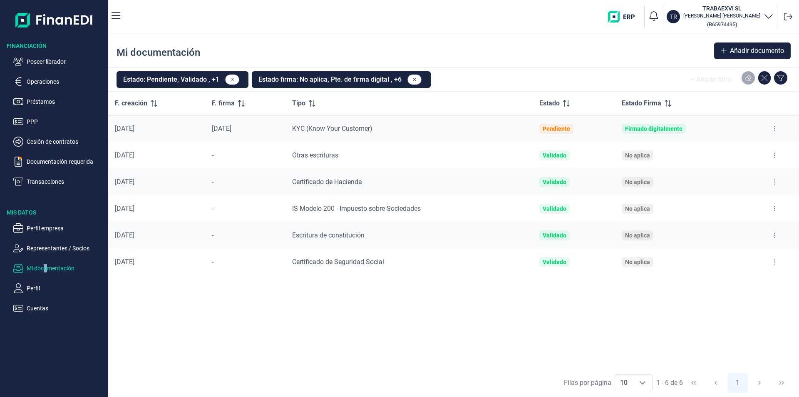
click at [774, 208] on icon at bounding box center [775, 208] width 2 height 7
click at [726, 228] on span "Ver documento" at bounding box center [724, 229] width 40 height 8
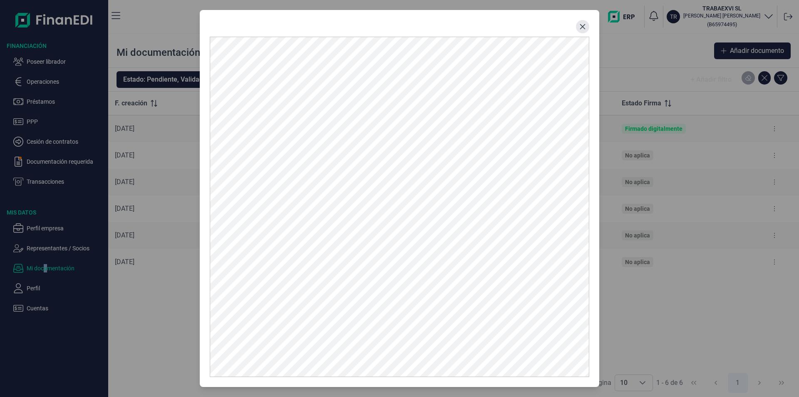
click at [582, 27] on icon "Close" at bounding box center [582, 26] width 5 height 5
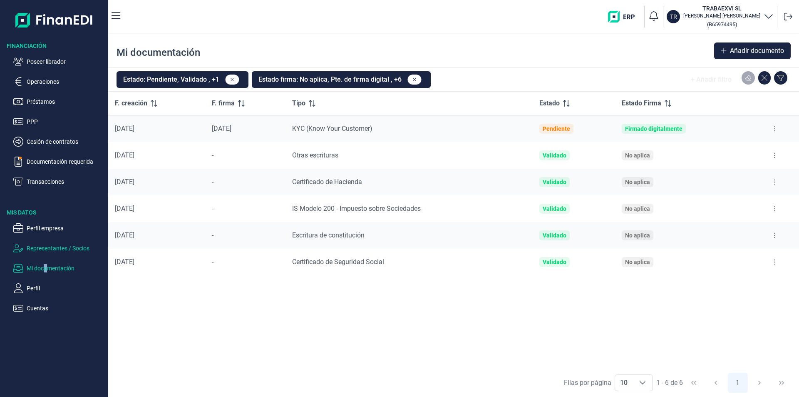
click at [55, 248] on p "Representantes / Socios" at bounding box center [66, 248] width 78 height 10
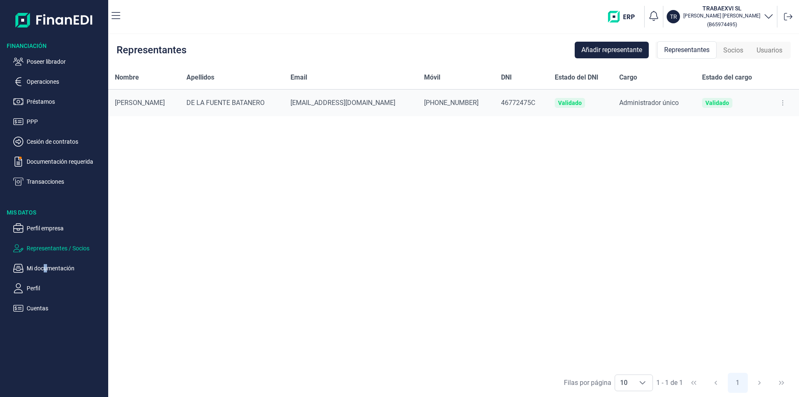
click at [740, 52] on span "Socios" at bounding box center [733, 50] width 20 height 10
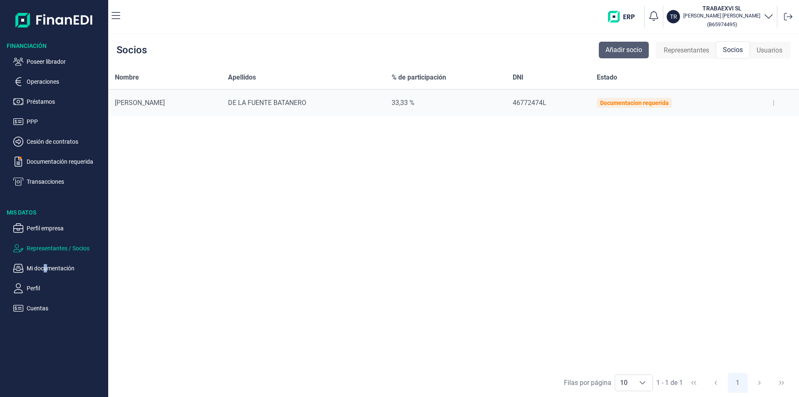
click at [625, 52] on span "Añadir socio" at bounding box center [624, 50] width 37 height 10
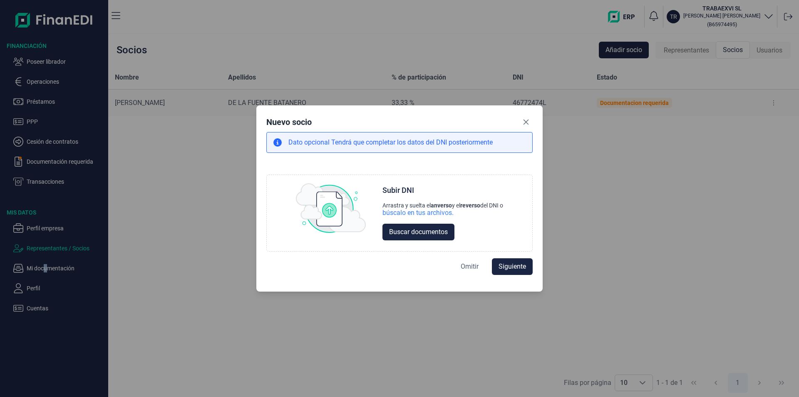
click at [467, 266] on span "Omitir" at bounding box center [470, 266] width 18 height 10
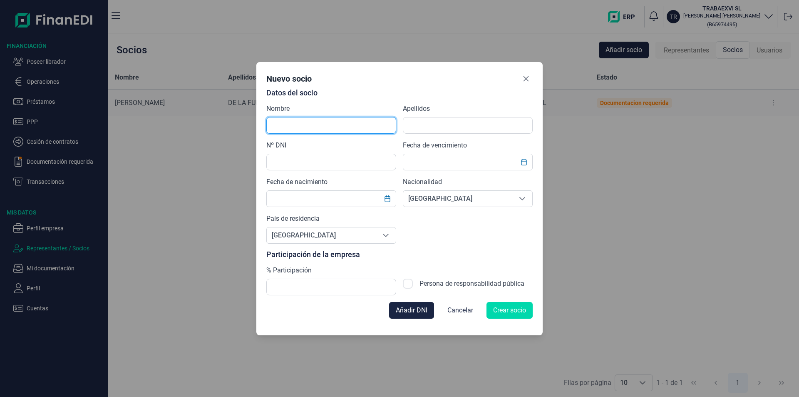
click at [288, 126] on input "text" at bounding box center [331, 125] width 130 height 17
type input "j"
type input "[PERSON_NAME]"
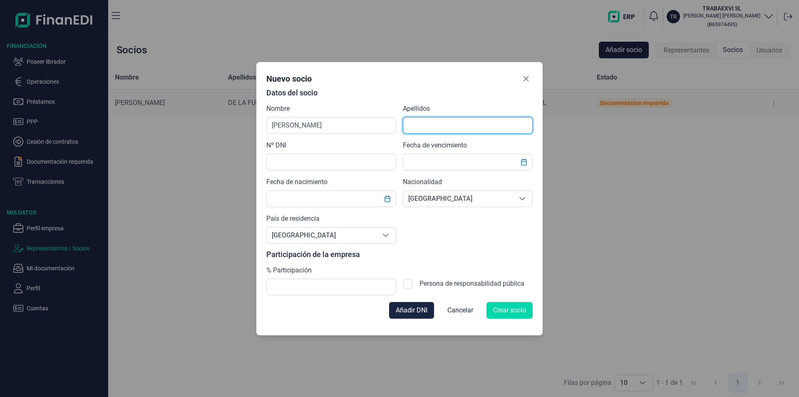
click at [416, 128] on input "text" at bounding box center [468, 125] width 130 height 17
type input "DE LA FUENTE BATANERO"
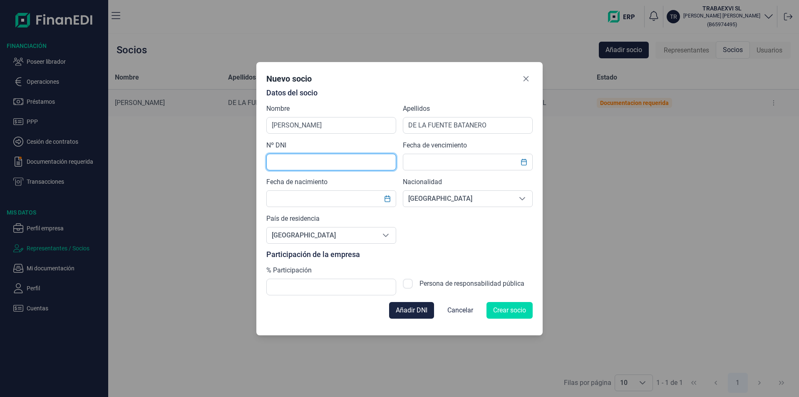
click at [273, 159] on input "text" at bounding box center [331, 162] width 130 height 17
type input "46772475C"
click at [420, 164] on input "text" at bounding box center [468, 162] width 130 height 17
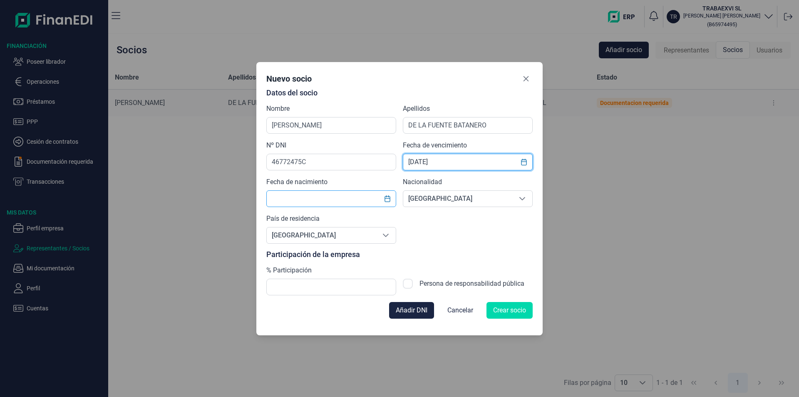
type input "[DATE]"
click at [287, 199] on input "text" at bounding box center [331, 198] width 130 height 17
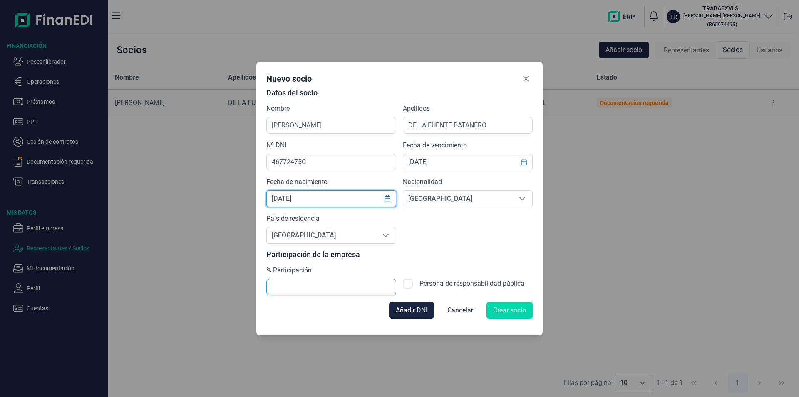
type input "[DATE]"
click at [291, 284] on input "text" at bounding box center [331, 286] width 130 height 17
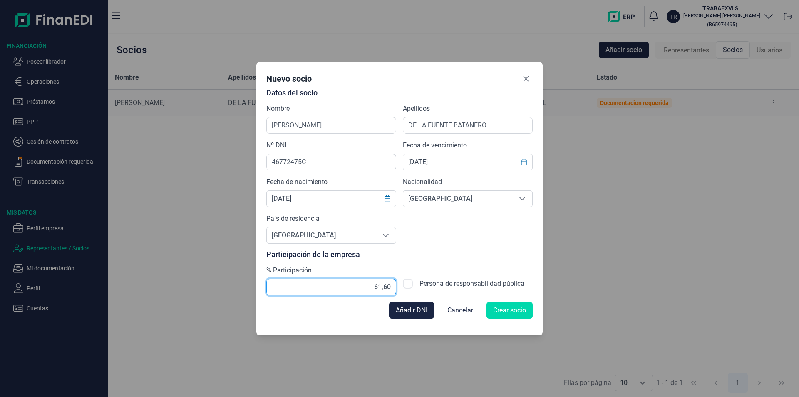
type input "61,67"
click at [514, 313] on span "Crear socio" at bounding box center [509, 310] width 33 height 10
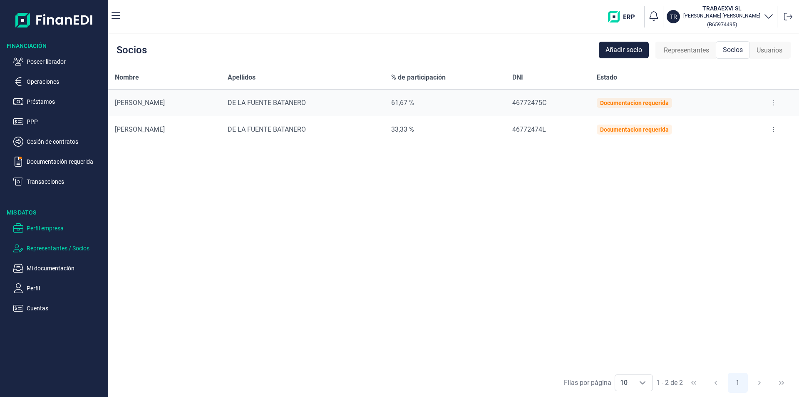
click at [52, 227] on p "Perfil empresa" at bounding box center [66, 228] width 78 height 10
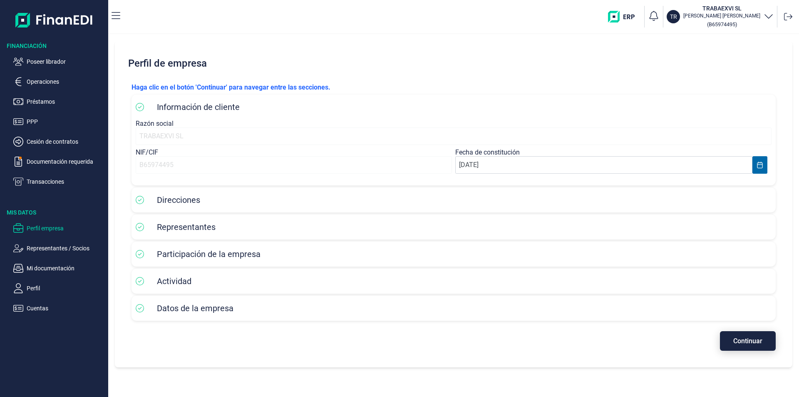
click at [755, 341] on span "Continuar" at bounding box center [747, 341] width 29 height 6
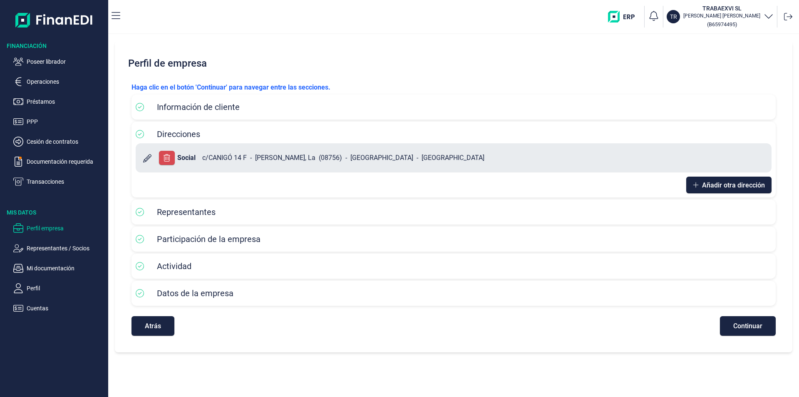
click at [745, 328] on span "Continuar" at bounding box center [747, 326] width 29 height 6
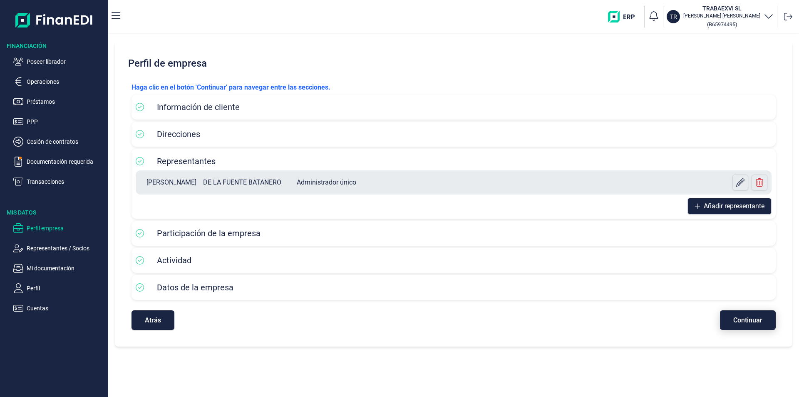
click at [741, 322] on span "Continuar" at bounding box center [747, 320] width 29 height 6
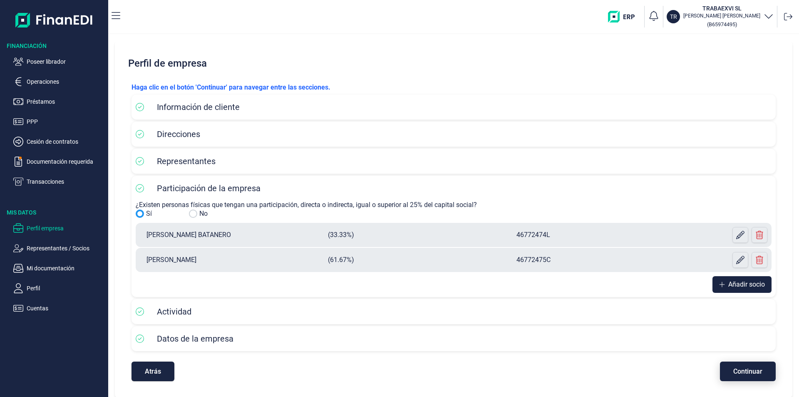
click at [740, 370] on span "Continuar" at bounding box center [747, 371] width 29 height 6
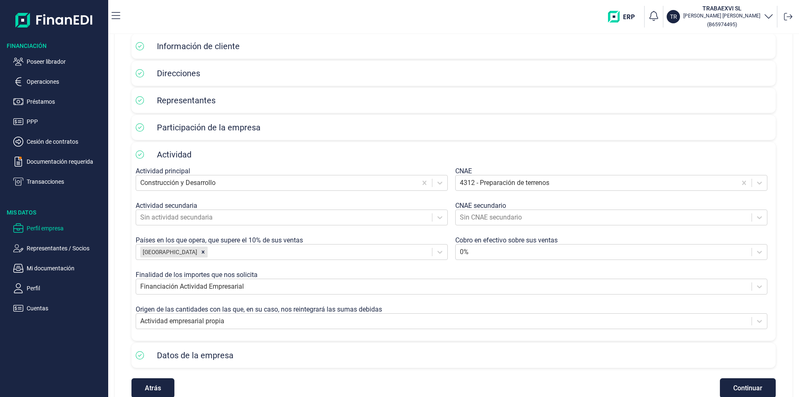
scroll to position [78, 0]
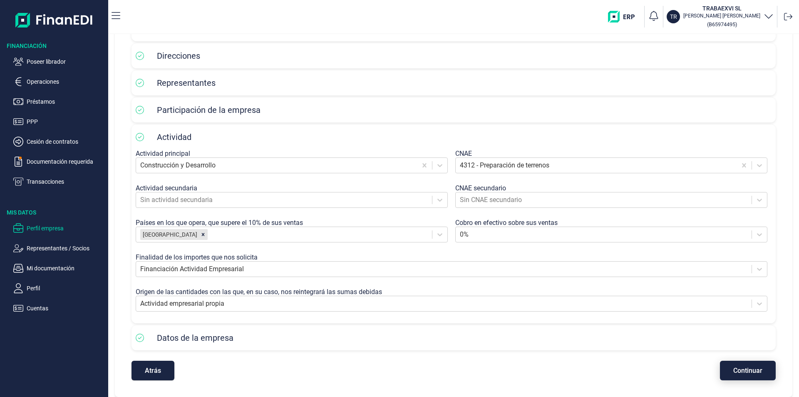
click at [745, 373] on span "Continuar" at bounding box center [747, 370] width 29 height 6
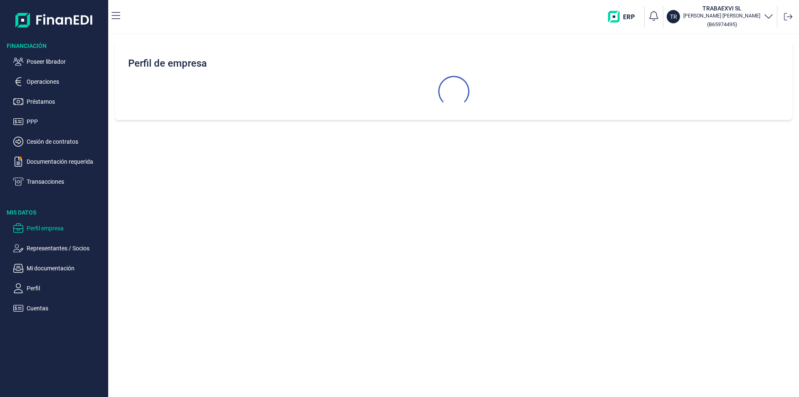
select select "ES"
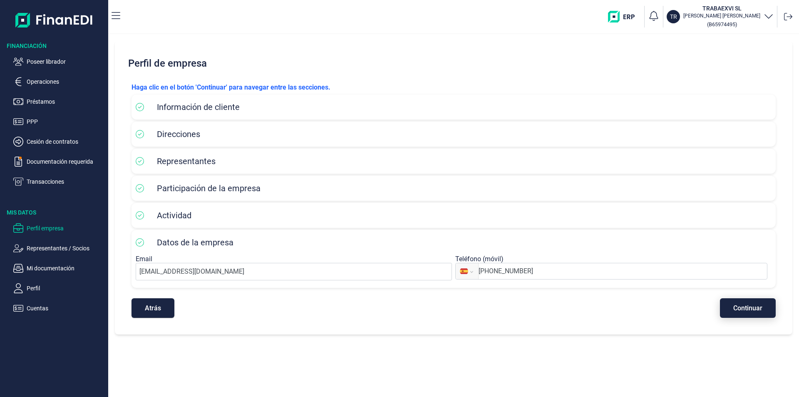
click at [743, 312] on button "Continuar" at bounding box center [748, 308] width 56 height 20
click at [57, 161] on p "Documentación requerida" at bounding box center [66, 161] width 78 height 10
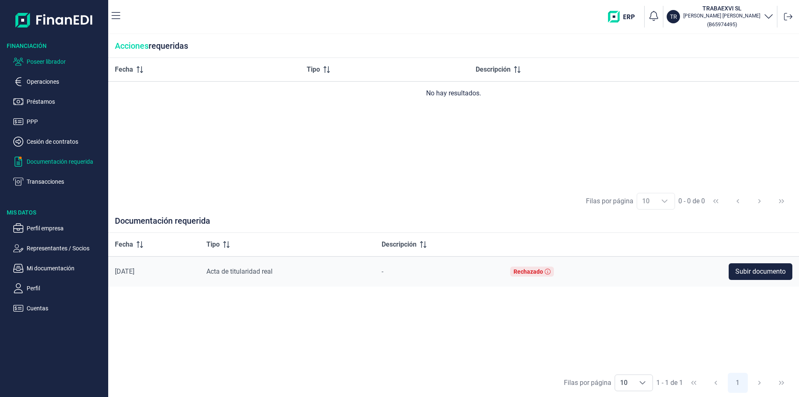
click at [55, 62] on p "Poseer librador" at bounding box center [66, 62] width 78 height 10
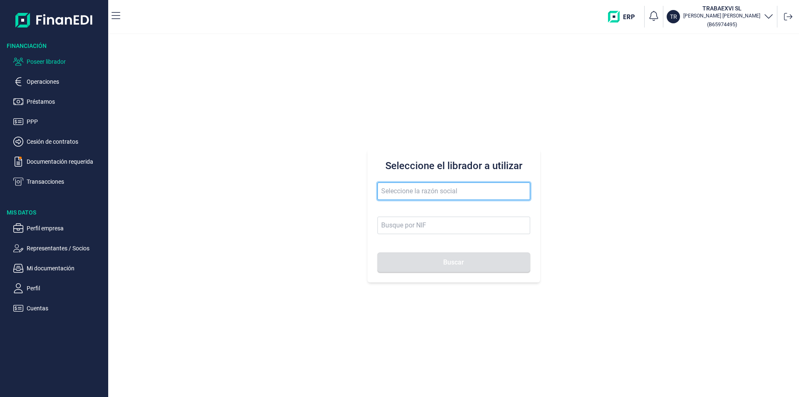
click at [385, 186] on input "text" at bounding box center [454, 190] width 153 height 17
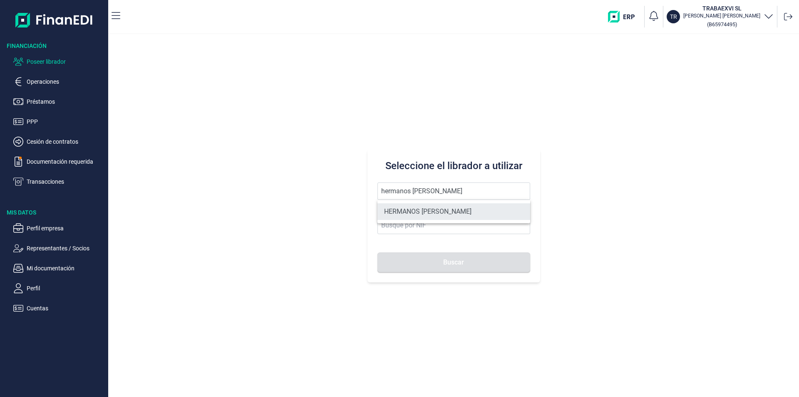
click at [421, 211] on li "HERMANOS [PERSON_NAME]" at bounding box center [454, 211] width 153 height 17
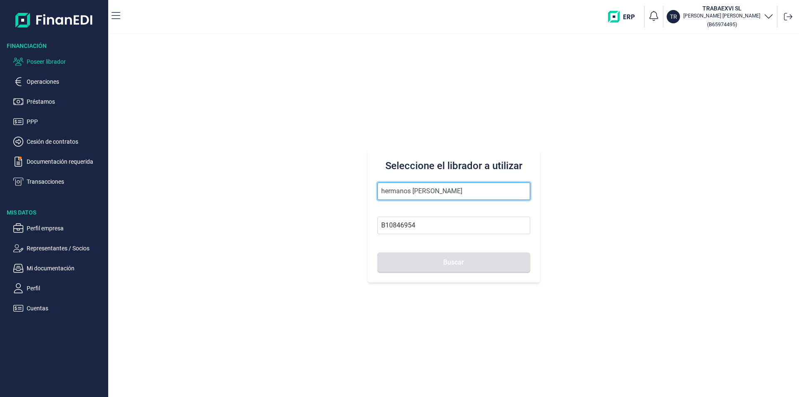
type input "HERMANOS [PERSON_NAME]"
type input "B10846954"
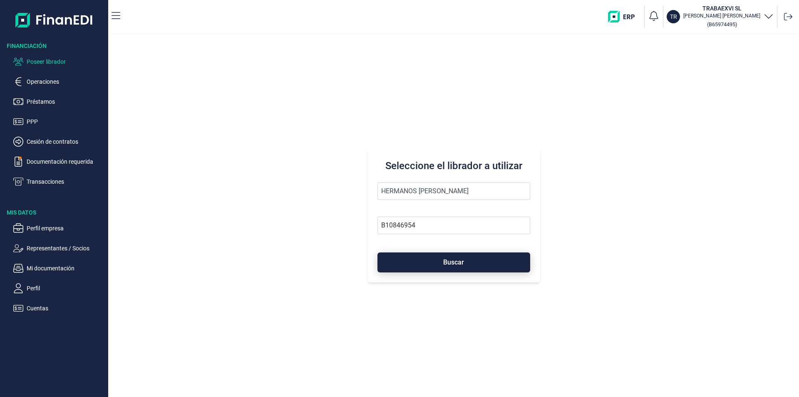
click at [434, 259] on button "Buscar" at bounding box center [454, 262] width 153 height 20
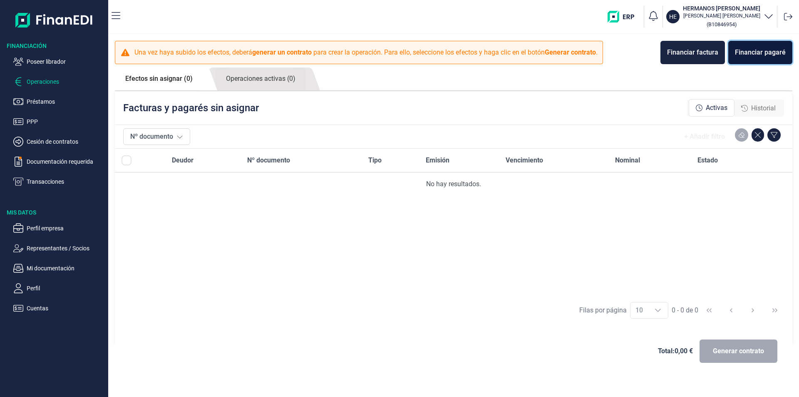
click at [751, 51] on div "Financiar pagaré" at bounding box center [760, 52] width 51 height 10
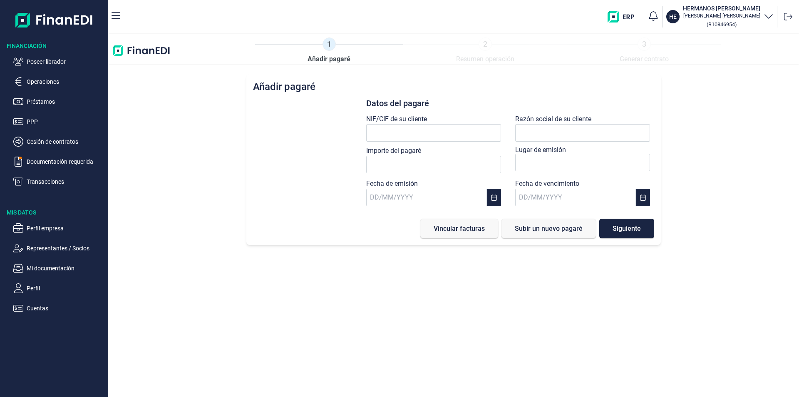
type input "0,00 €"
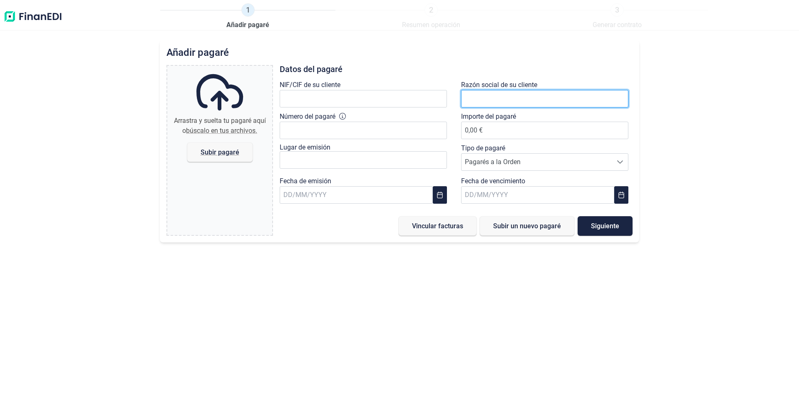
click at [483, 96] on input "text" at bounding box center [544, 98] width 167 height 17
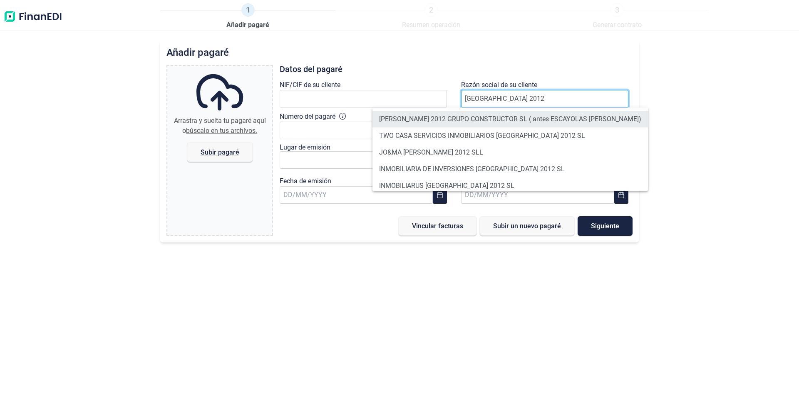
type input "[GEOGRAPHIC_DATA] 2012"
click at [453, 117] on li "[PERSON_NAME] 2012 GRUPO CONSTRUCTOR SL ( antes ESCAYOLAS [PERSON_NAME])" at bounding box center [511, 119] width 276 height 17
type input "B53779815"
type input "[PERSON_NAME] 2012 GRUPO CONSTRUCTOR SL ( antes ESCAYOLAS [PERSON_NAME])"
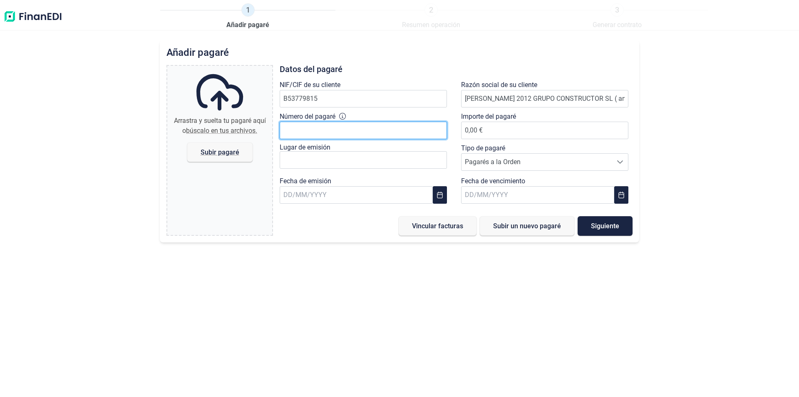
click at [302, 128] on input "Número del pagaré" at bounding box center [363, 130] width 167 height 17
type input "06095110"
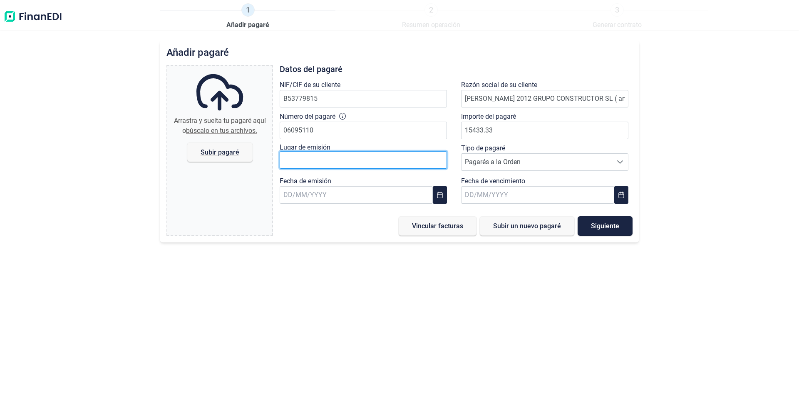
type input "15.433,33 €"
click at [301, 159] on input "text" at bounding box center [363, 159] width 167 height 17
drag, startPoint x: 308, startPoint y: 160, endPoint x: 261, endPoint y: 157, distance: 47.5
click at [261, 157] on div "Arrastra y suelta tu [PERSON_NAME] aquí o búscalo en tus archivos. [PERSON_NAME…" at bounding box center [399, 150] width 466 height 171
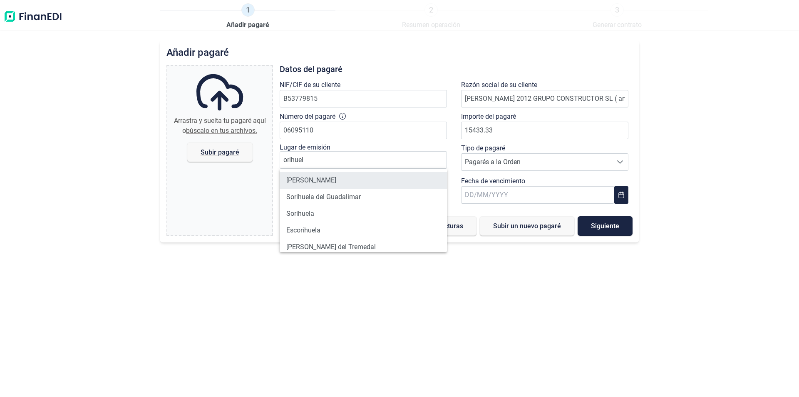
click at [300, 177] on li "[PERSON_NAME]" at bounding box center [363, 180] width 167 height 17
type input "[PERSON_NAME]"
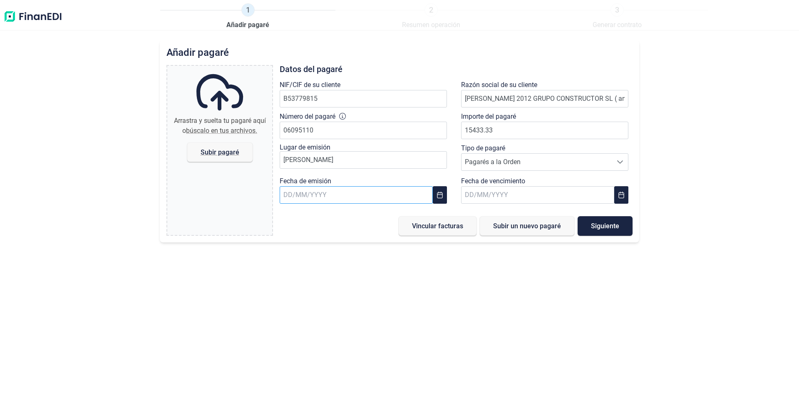
click at [310, 194] on input "text" at bounding box center [356, 194] width 153 height 17
click at [313, 304] on span "12" at bounding box center [318, 305] width 17 height 17
type input "[DATE]"
click at [472, 197] on input "text" at bounding box center [537, 194] width 153 height 17
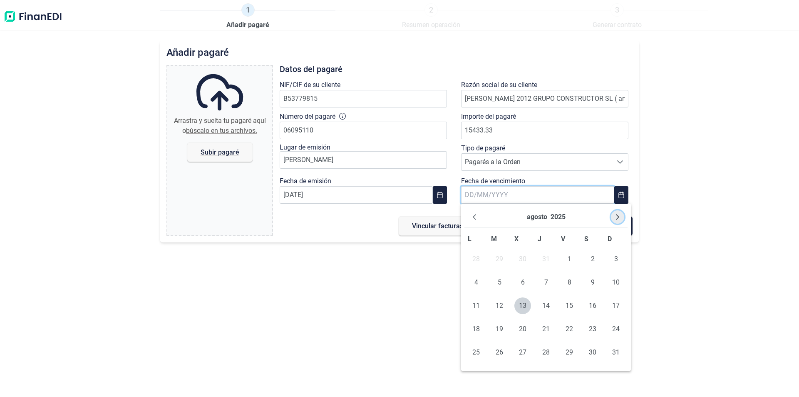
click at [617, 216] on icon "Next Month" at bounding box center [617, 217] width 7 height 7
click at [473, 305] on span "10" at bounding box center [476, 305] width 17 height 17
type input "[DATE]"
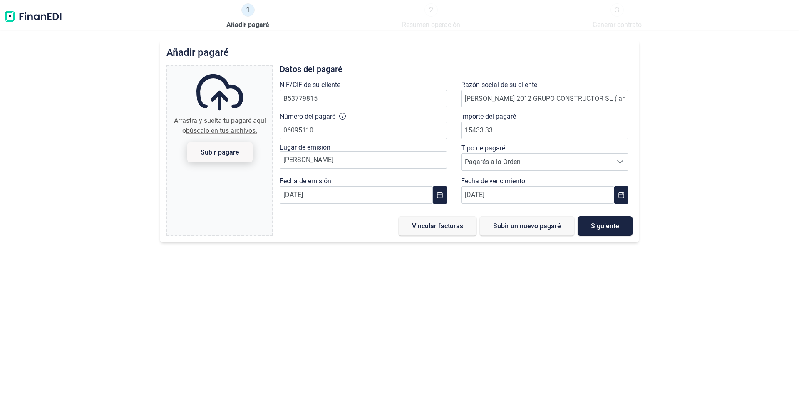
click at [219, 149] on span "Subir pagaré" at bounding box center [220, 152] width 39 height 6
click at [219, 68] on input "Arrastra y suelta tu pagaré aquí o búscalo en tus archivos. Subir pagaré" at bounding box center [219, 67] width 105 height 2
type input "C:\fakepath\[PERSON_NAME].--.pdf"
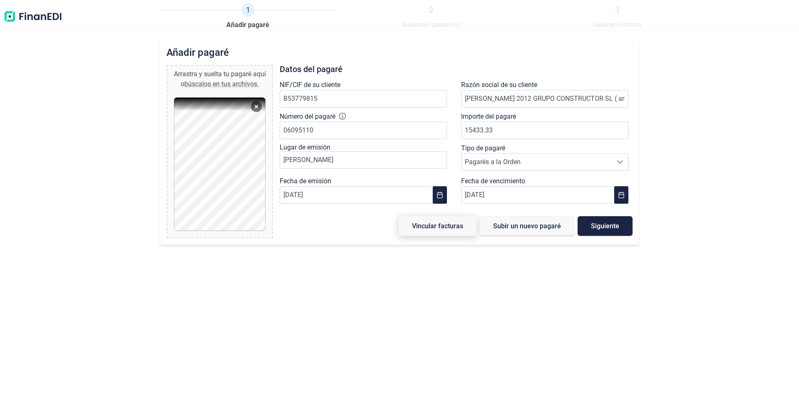
click at [430, 225] on span "Vincular facturas" at bounding box center [437, 226] width 51 height 6
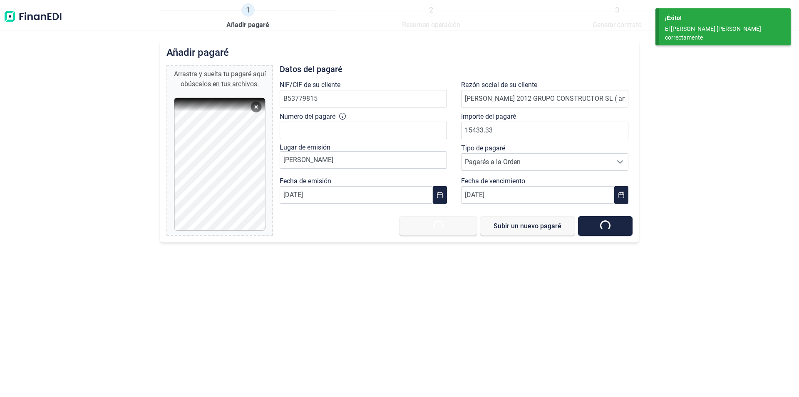
type input "0,00 €"
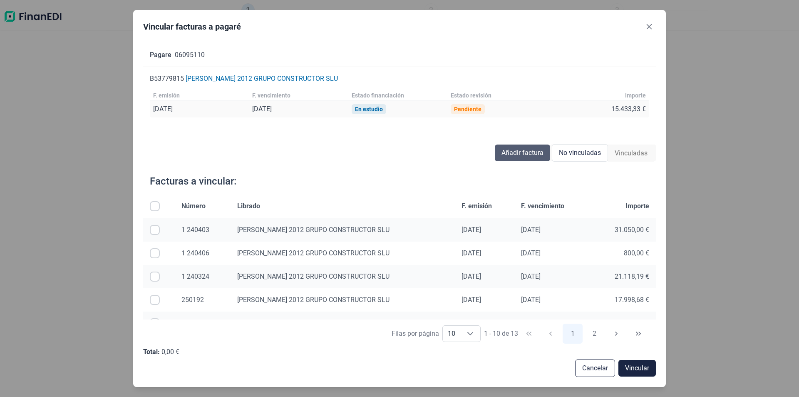
click at [521, 152] on span "Añadir factura" at bounding box center [523, 153] width 42 height 10
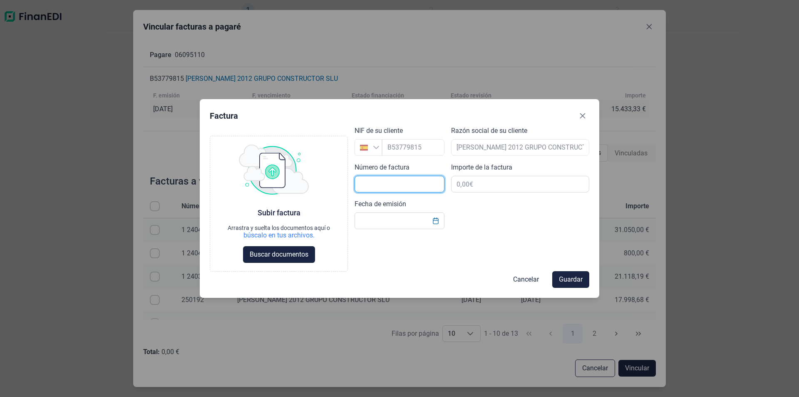
click at [366, 182] on input "text" at bounding box center [400, 184] width 90 height 17
type input "250306"
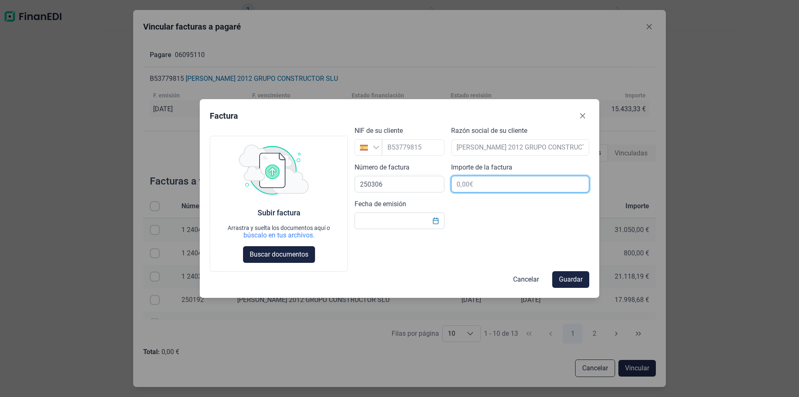
click at [472, 182] on input "text" at bounding box center [520, 184] width 138 height 17
click at [372, 221] on input "Fecha de emisión" at bounding box center [400, 220] width 90 height 17
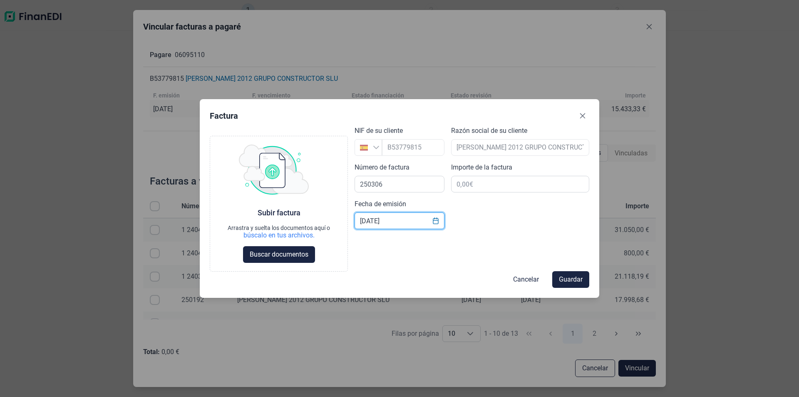
type input "[DATE]"
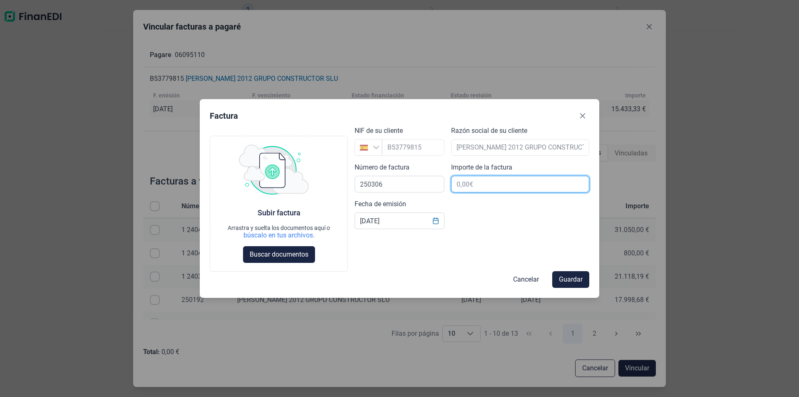
click at [479, 185] on input "text" at bounding box center [520, 184] width 138 height 17
type input "15.433,33 €"
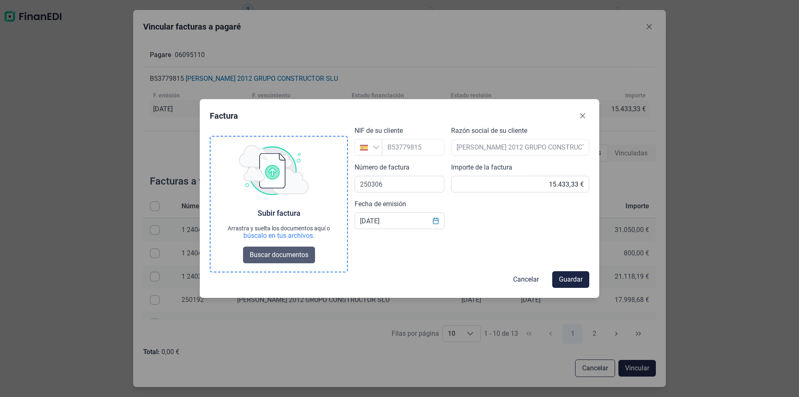
click at [295, 254] on span "Buscar documentos" at bounding box center [279, 255] width 59 height 10
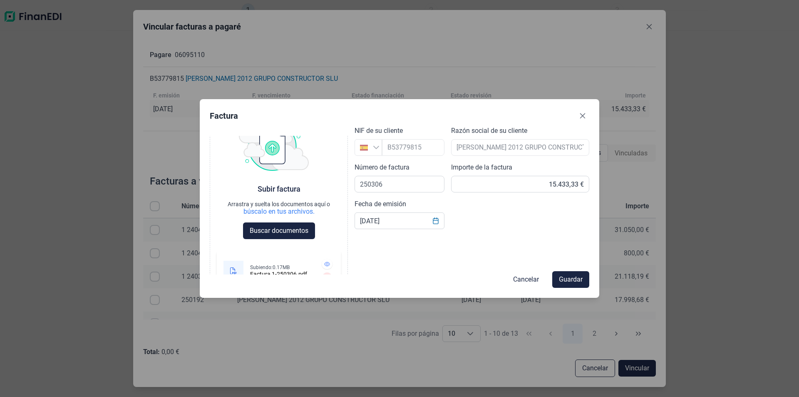
scroll to position [33, 0]
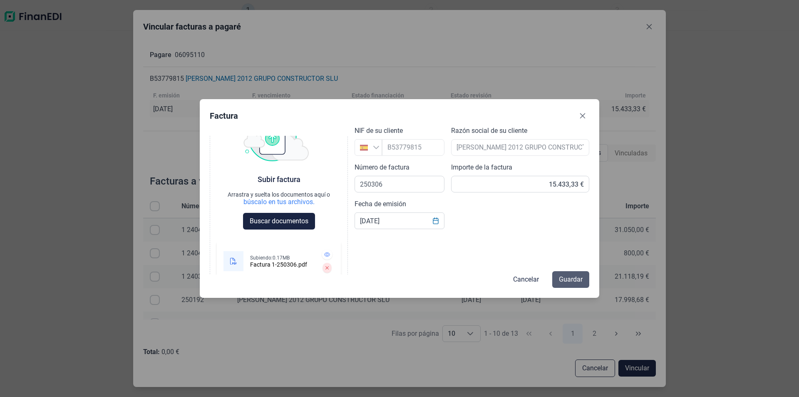
click at [569, 278] on span "Guardar" at bounding box center [571, 279] width 24 height 10
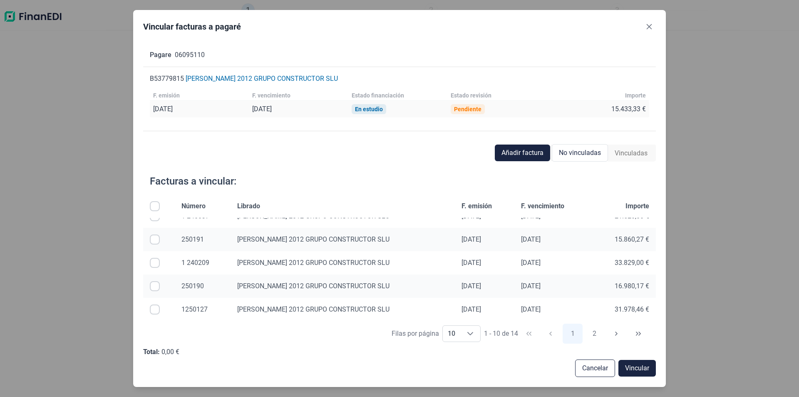
scroll to position [132, 0]
click at [593, 364] on span "Cancelar" at bounding box center [595, 368] width 26 height 10
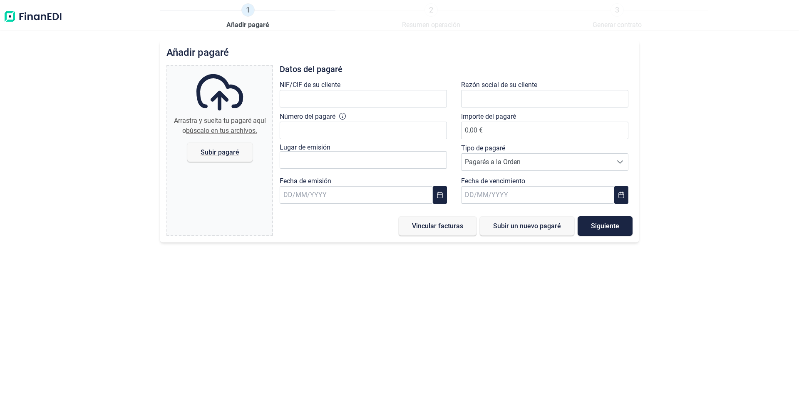
click at [554, 276] on div "Añadir pagaré Arrastra y suelta tu pagaré aquí o búscalo en tus archivos. Subir…" at bounding box center [399, 218] width 799 height 357
click at [47, 15] on img at bounding box center [32, 16] width 59 height 27
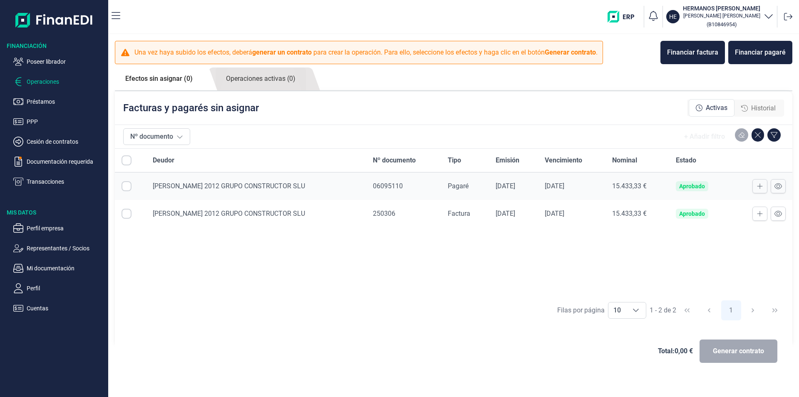
checkbox input "true"
click at [128, 187] on input "Row Selected null" at bounding box center [127, 186] width 10 height 10
checkbox input "true"
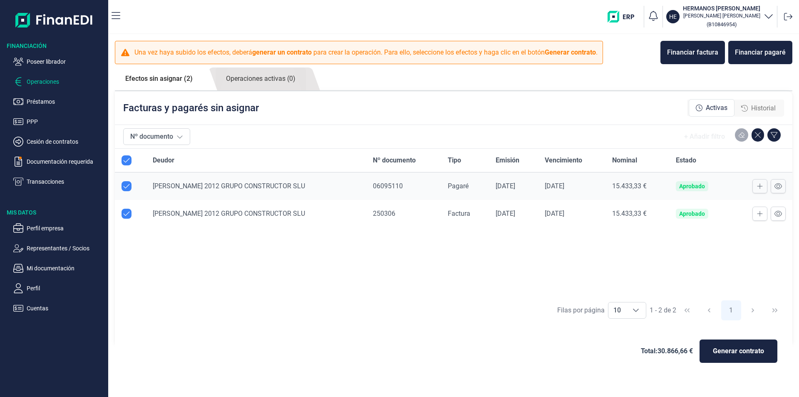
click at [126, 214] on input "Row Unselected null" at bounding box center [127, 214] width 10 height 10
checkbox input "false"
click at [390, 267] on div "Deudor Nº documento Tipo Emisión Vencimiento Nominal Estado [PERSON_NAME] 2012 …" at bounding box center [454, 222] width 678 height 147
click at [79, 162] on p "Documentación requerida" at bounding box center [66, 161] width 78 height 10
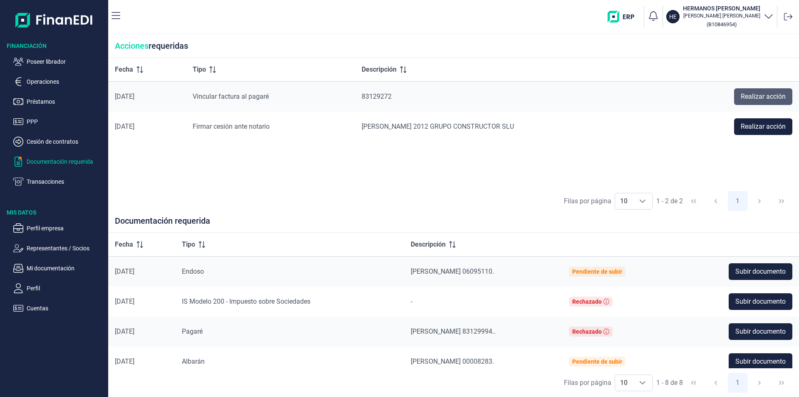
click at [758, 93] on span "Realizar acción" at bounding box center [763, 97] width 45 height 10
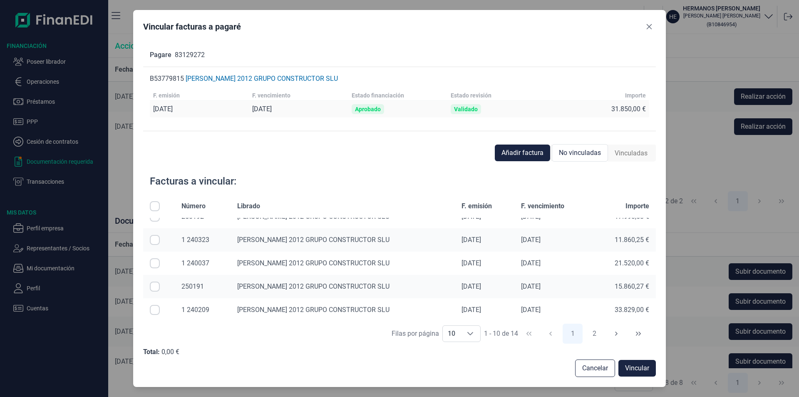
scroll to position [125, 0]
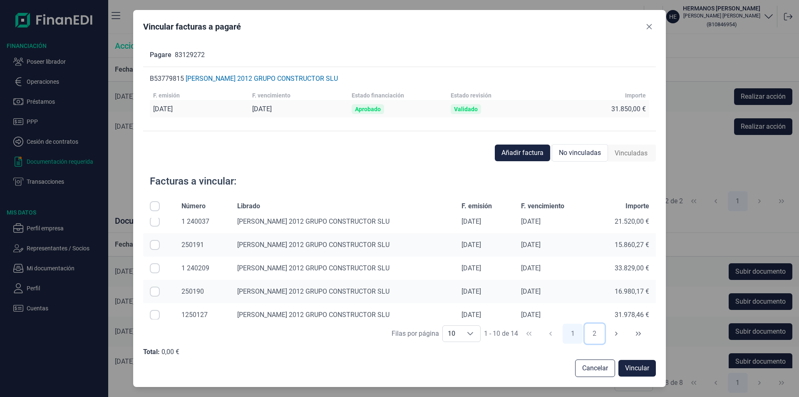
click at [597, 331] on button "2" at bounding box center [595, 333] width 20 height 20
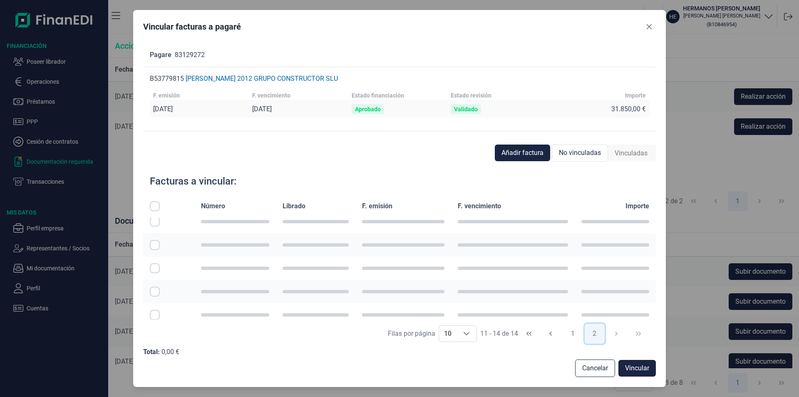
scroll to position [0, 0]
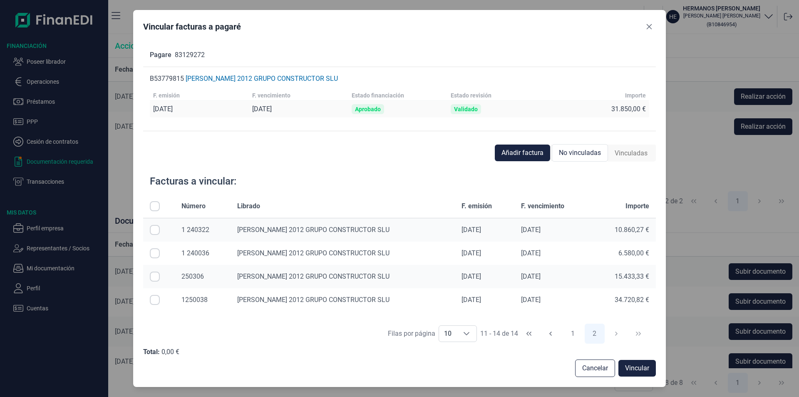
click at [156, 276] on input "Row Selected null" at bounding box center [155, 276] width 10 height 10
checkbox input "true"
click at [644, 368] on span "Vincular" at bounding box center [637, 368] width 24 height 10
click at [651, 28] on icon "Close" at bounding box center [649, 26] width 5 height 5
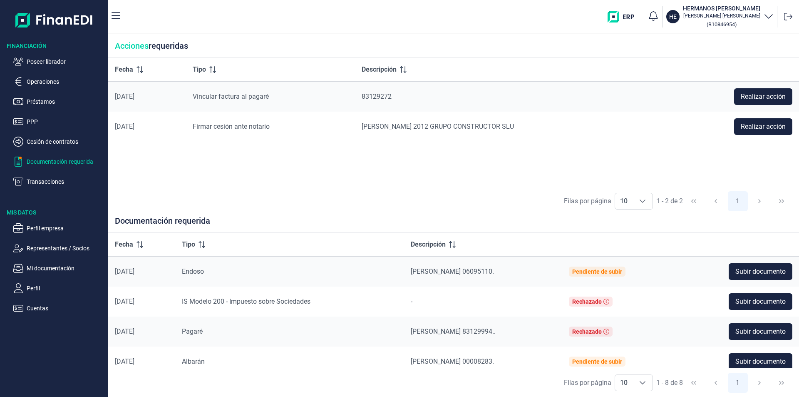
click at [303, 154] on div "Fecha Tipo Descripción [DATE] Vincular factura [PERSON_NAME] 83129272 Realizar …" at bounding box center [453, 122] width 691 height 129
click at [286, 172] on div "Fecha Tipo Descripción [DATE] Vincular factura [PERSON_NAME] 83129272 Realizar …" at bounding box center [453, 122] width 691 height 129
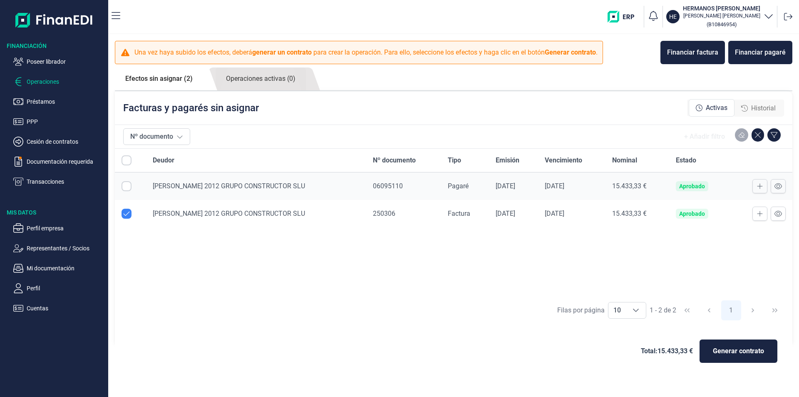
click at [125, 214] on input "Row Unselected null" at bounding box center [127, 214] width 10 height 10
checkbox input "false"
click at [126, 185] on input "Row Selected null" at bounding box center [127, 186] width 10 height 10
checkbox input "true"
click at [736, 353] on span "Generar contrato" at bounding box center [738, 351] width 51 height 10
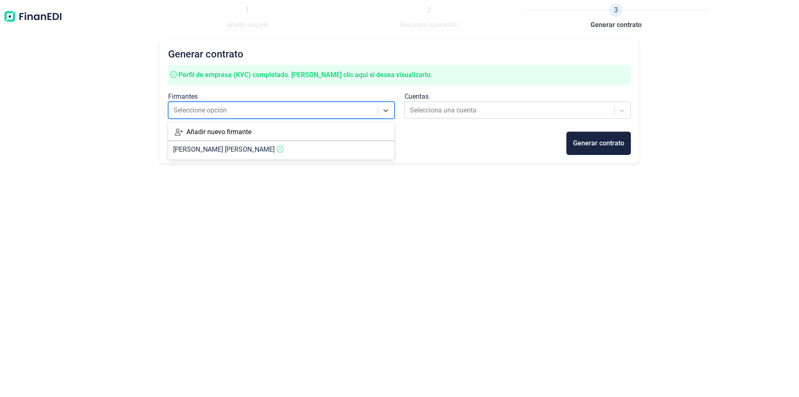
click at [343, 111] on div at bounding box center [274, 110] width 201 height 12
click at [294, 148] on article "JOSE CARLOS FENOLL FERRANDEZ" at bounding box center [281, 149] width 226 height 17
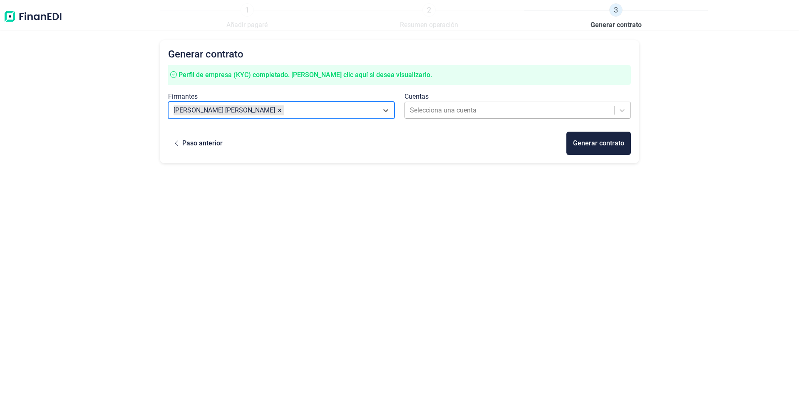
click at [463, 107] on div at bounding box center [510, 110] width 201 height 12
click at [336, 179] on div "Generar contrato Perfil de empresa (KYC) completado. Haga clic aquí si desea vi…" at bounding box center [399, 202] width 479 height 325
click at [49, 17] on img at bounding box center [32, 16] width 59 height 27
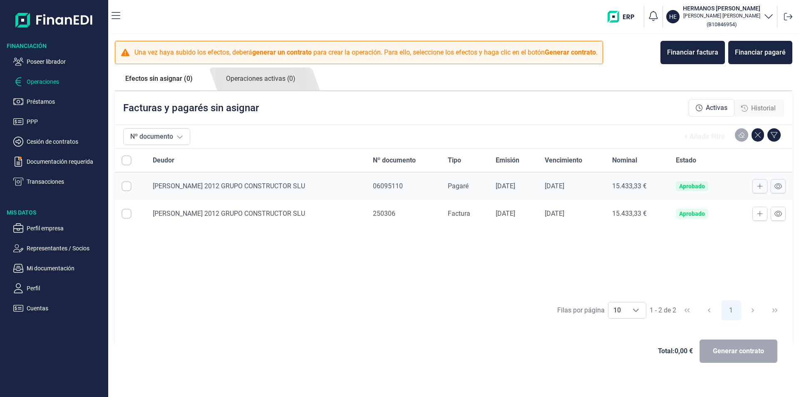
checkbox input "true"
click at [166, 185] on span "[PERSON_NAME] 2012 GRUPO CONSTRUCTOR SLU" at bounding box center [229, 186] width 152 height 8
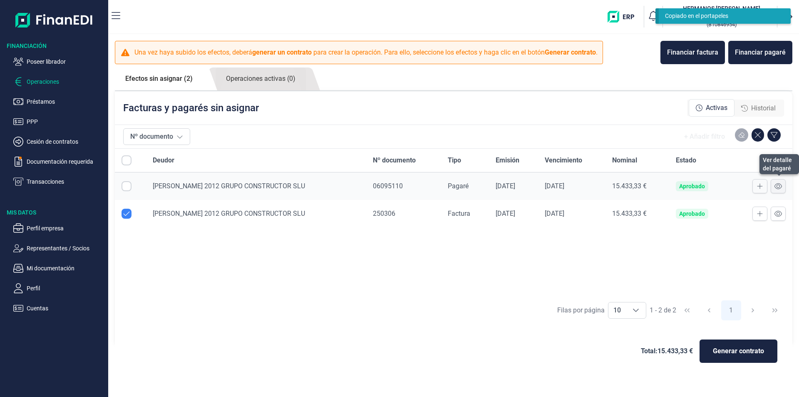
click at [777, 185] on icon at bounding box center [778, 186] width 7 height 6
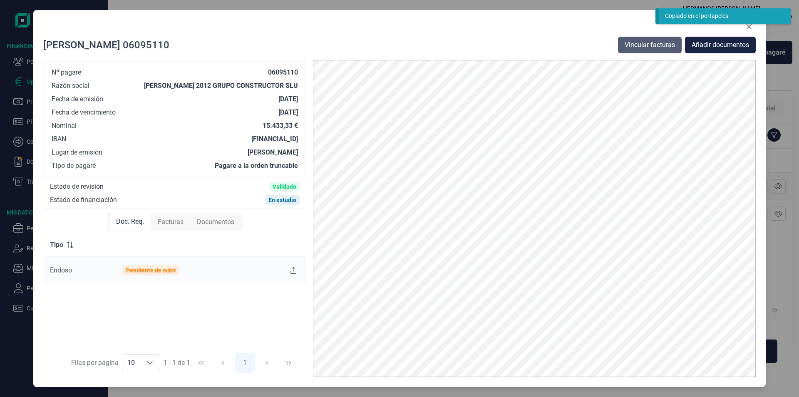
click at [630, 44] on span "Vincular facturas" at bounding box center [650, 45] width 50 height 10
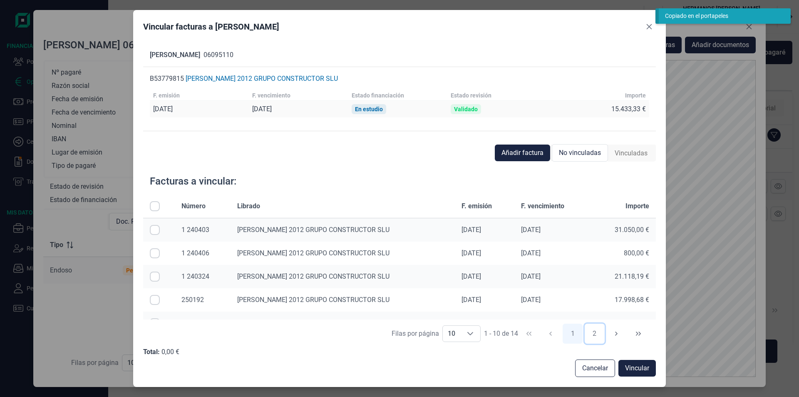
click at [593, 334] on button "2" at bounding box center [595, 333] width 20 height 20
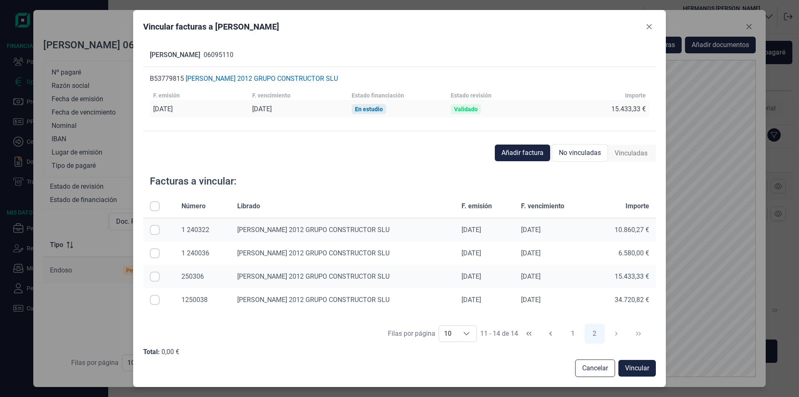
click at [153, 275] on input "Row Selected null" at bounding box center [155, 276] width 10 height 10
checkbox input "true"
click at [636, 366] on span "Vincular" at bounding box center [637, 368] width 24 height 10
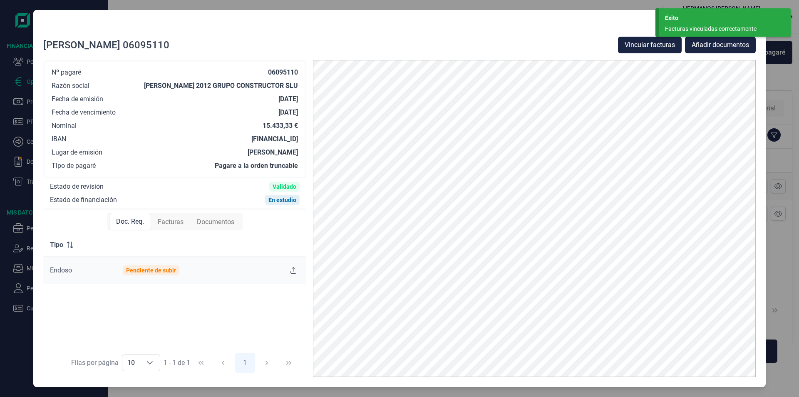
click at [628, 30] on div at bounding box center [399, 28] width 713 height 17
click at [680, 20] on div "Éxito" at bounding box center [724, 18] width 119 height 9
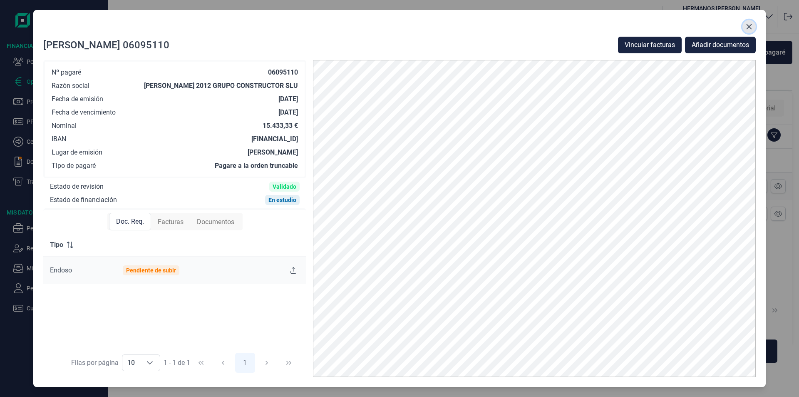
click at [752, 26] on icon "Close" at bounding box center [749, 26] width 7 height 7
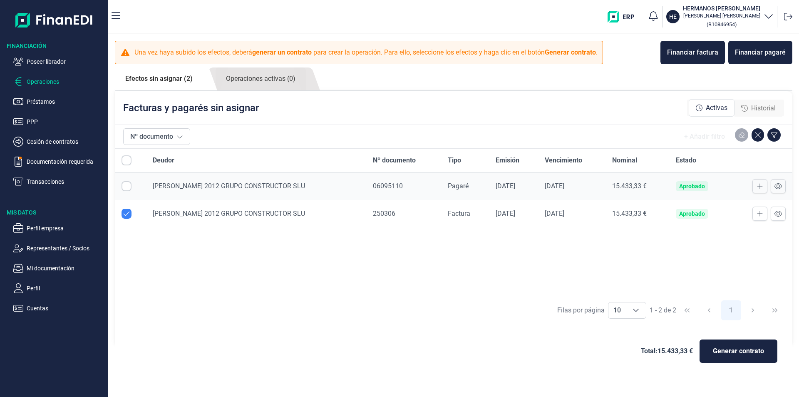
click at [336, 289] on div "Deudor Nº documento Tipo Emisión Vencimiento Nominal Estado [PERSON_NAME] 2012 …" at bounding box center [454, 222] width 678 height 147
click at [217, 250] on div "Deudor Nº documento Tipo Emisión Vencimiento Nominal Estado [PERSON_NAME] 2012 …" at bounding box center [454, 222] width 678 height 147
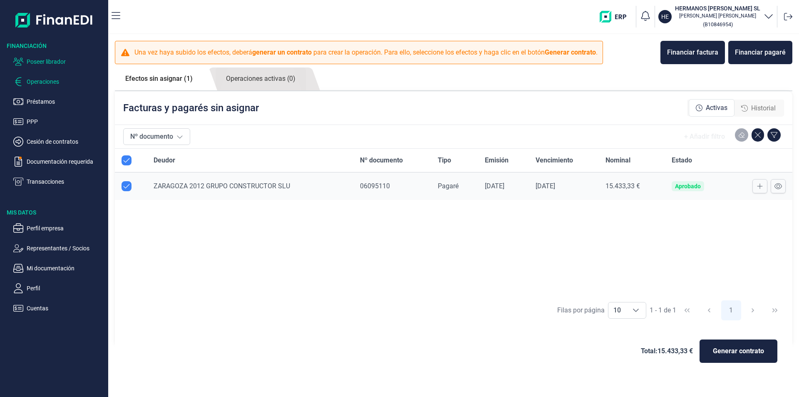
click at [65, 62] on p "Poseer librador" at bounding box center [66, 62] width 78 height 10
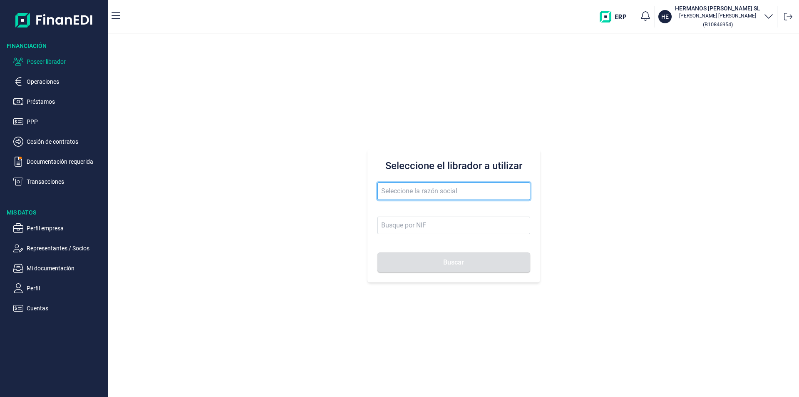
click at [400, 193] on input "text" at bounding box center [454, 190] width 153 height 17
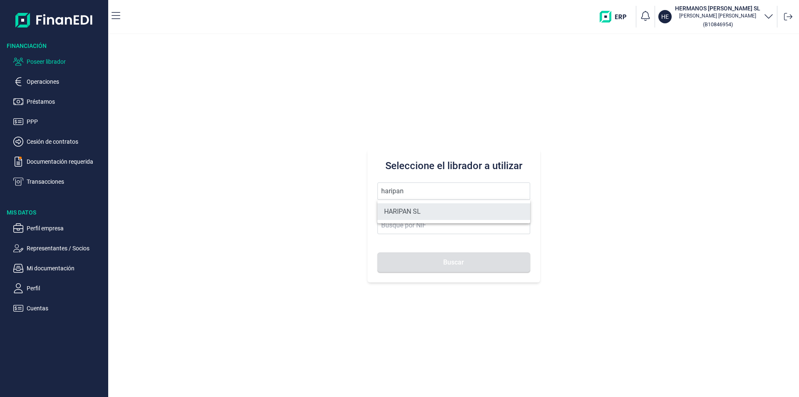
click at [407, 212] on li "HARIPAN SL" at bounding box center [454, 211] width 153 height 17
type input "HARIPAN SL"
type input "B38027827"
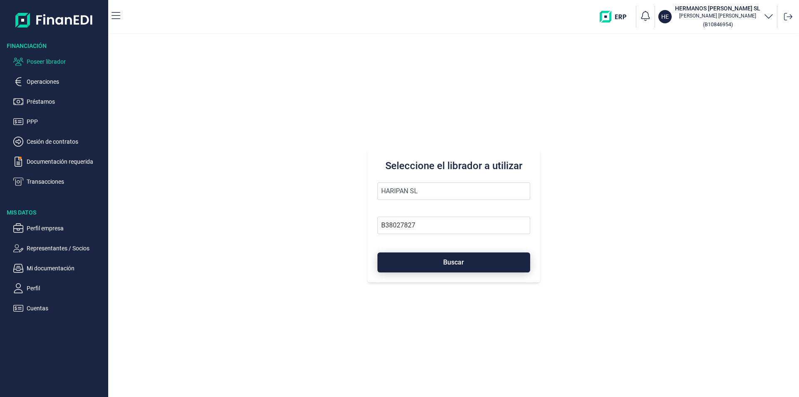
click at [417, 261] on button "Buscar" at bounding box center [454, 262] width 153 height 20
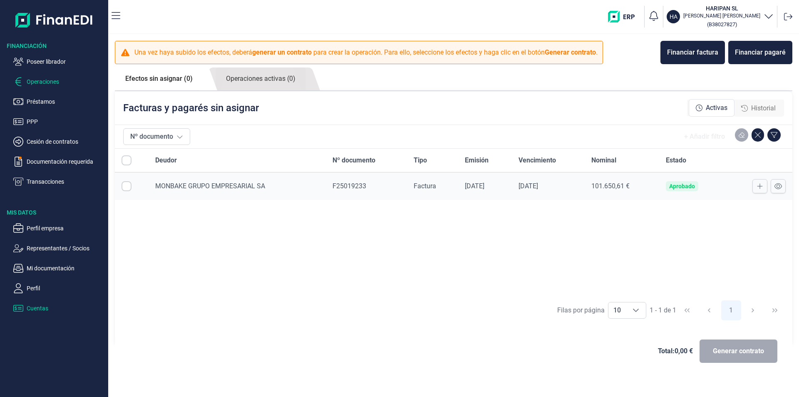
checkbox input "true"
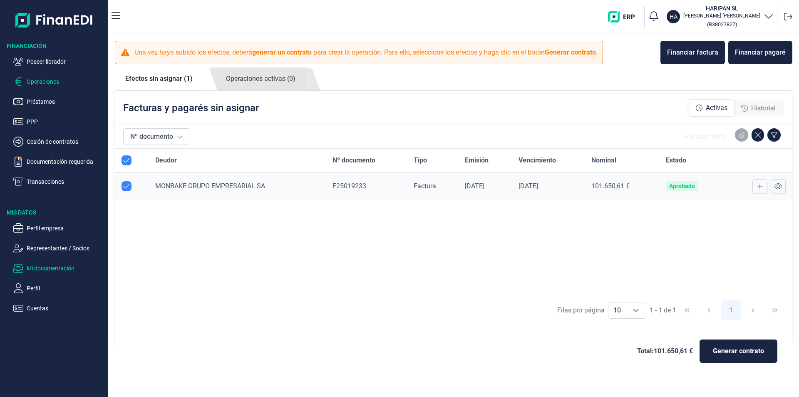
click at [50, 269] on p "Mi documentación" at bounding box center [66, 268] width 78 height 10
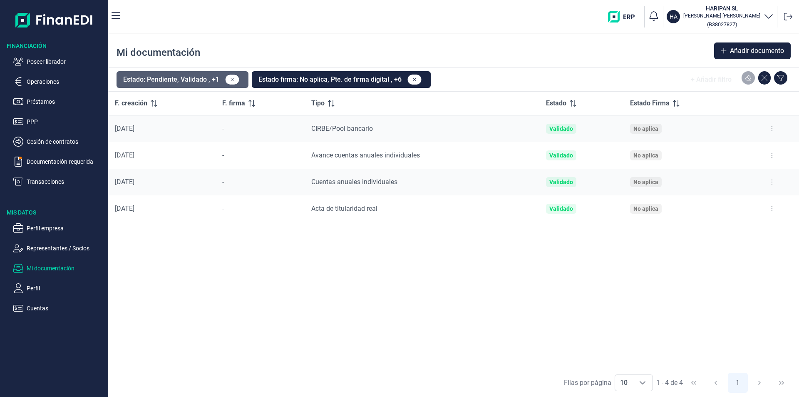
click at [201, 81] on button "Estado: Pendiente, Validado , +1" at bounding box center [183, 79] width 132 height 17
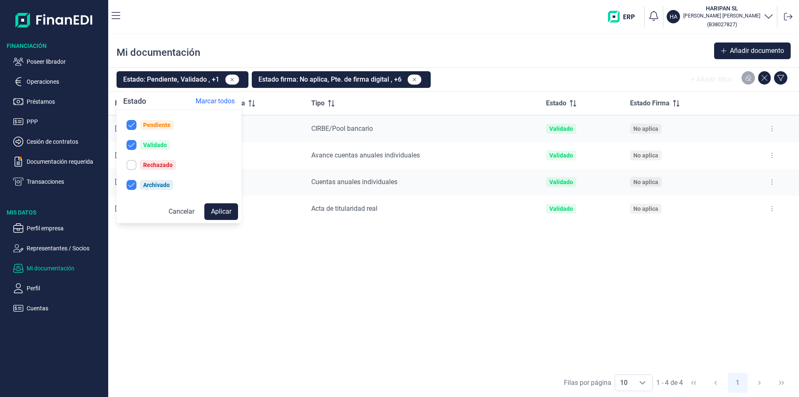
click at [158, 164] on div "Rechazado" at bounding box center [158, 164] width 30 height 7
checkbox input "true"
click at [215, 214] on button "Aplicar" at bounding box center [221, 211] width 34 height 17
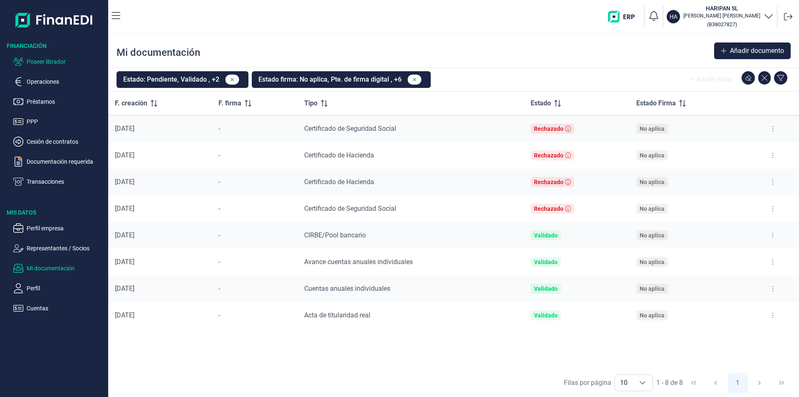
click at [43, 62] on p "Poseer librador" at bounding box center [66, 62] width 78 height 10
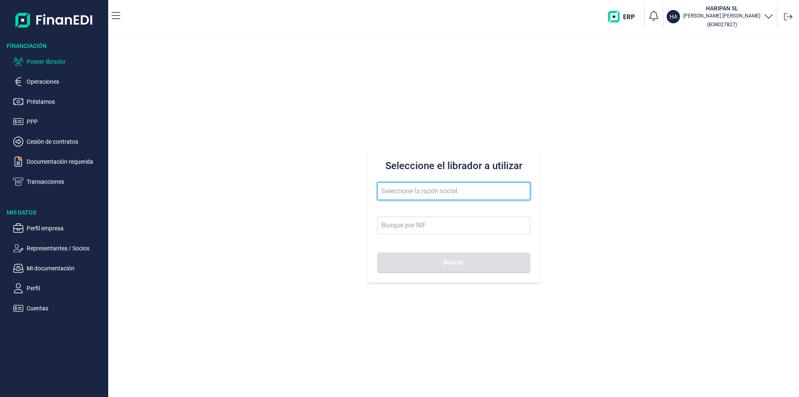
click at [399, 190] on input "text" at bounding box center [454, 190] width 153 height 17
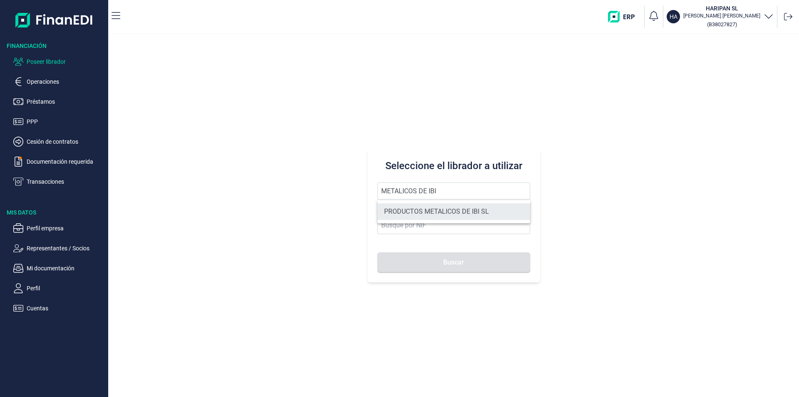
drag, startPoint x: 440, startPoint y: 207, endPoint x: 444, endPoint y: 216, distance: 10.1
click at [440, 208] on li "PRODUCTOS METALICOS DE IBI SL" at bounding box center [454, 211] width 153 height 17
type input "PRODUCTOS METALICOS DE IBI SL"
type input "B54487491"
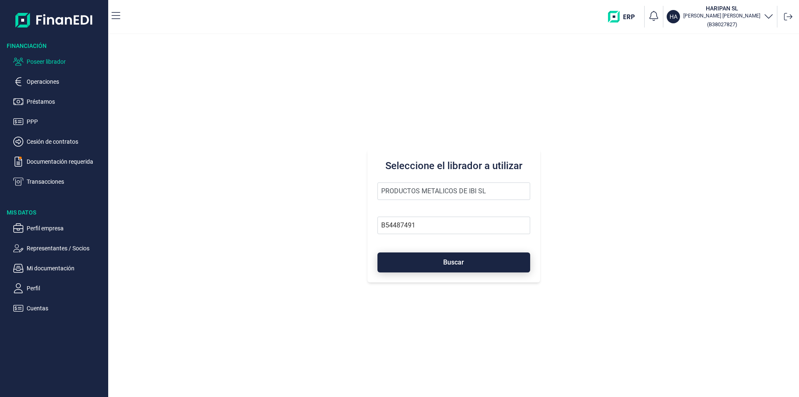
click at [445, 262] on span "Buscar" at bounding box center [453, 262] width 21 height 6
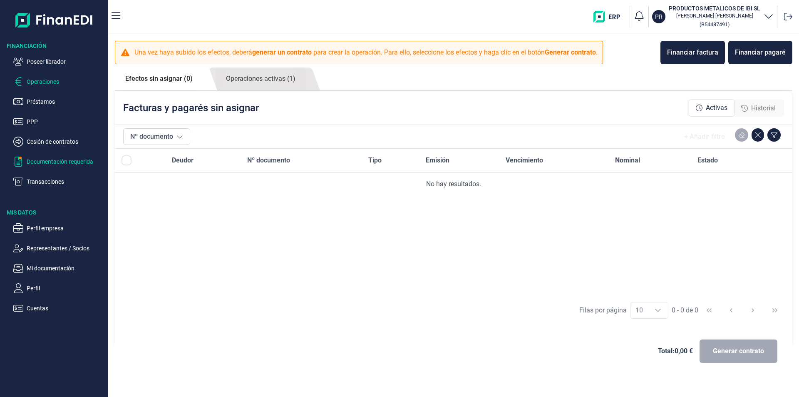
click at [60, 161] on p "Documentación requerida" at bounding box center [66, 161] width 78 height 10
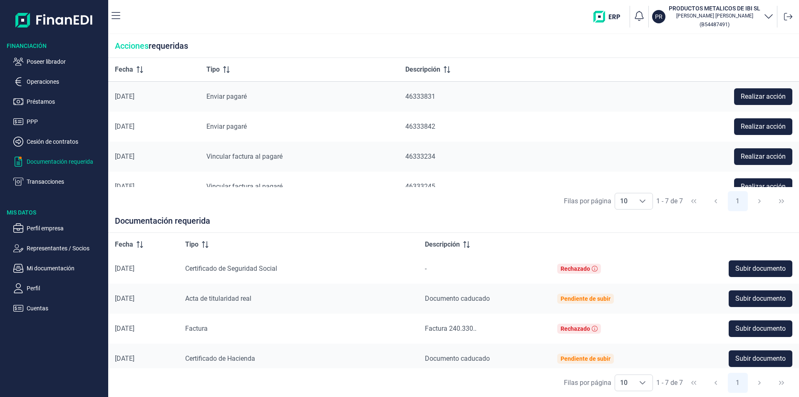
scroll to position [98, 0]
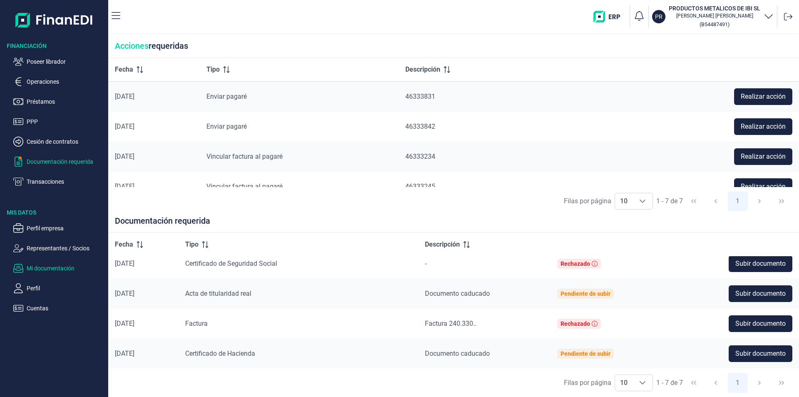
click at [69, 268] on p "Mi documentación" at bounding box center [66, 268] width 78 height 10
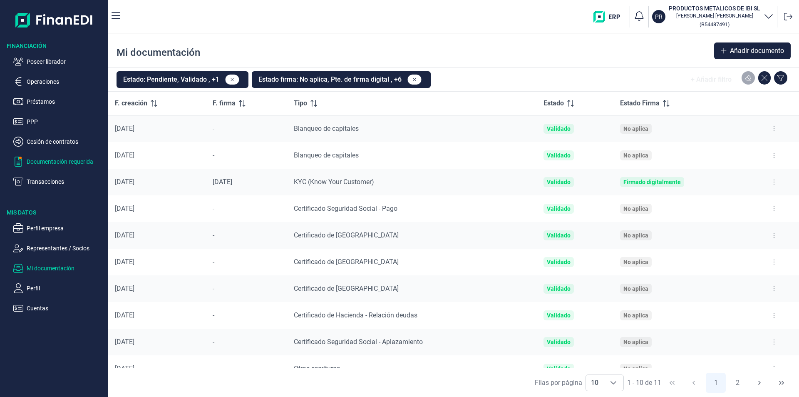
click at [67, 162] on p "Documentación requerida" at bounding box center [66, 161] width 78 height 10
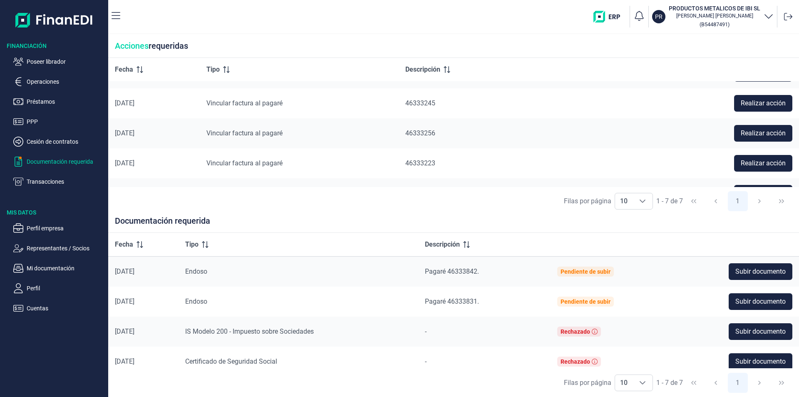
scroll to position [104, 0]
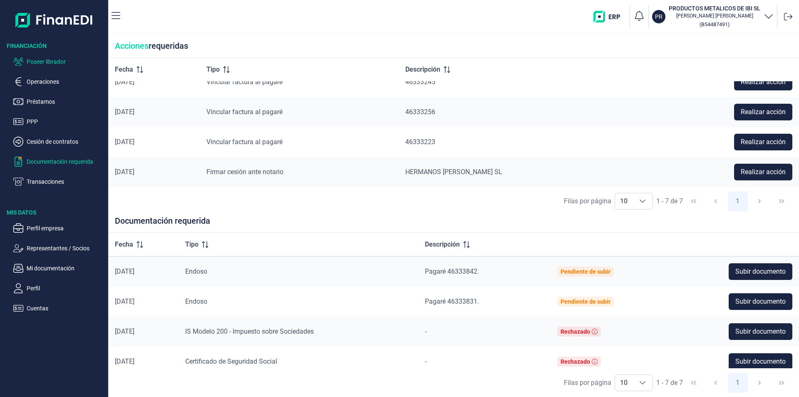
click at [57, 60] on p "Poseer librador" at bounding box center [66, 62] width 78 height 10
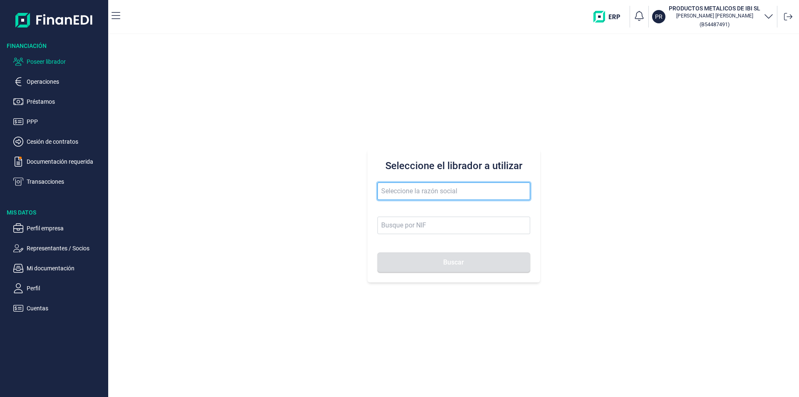
click at [386, 189] on input "text" at bounding box center [454, 190] width 153 height 17
click at [395, 191] on input "ELECRICAL PLUG" at bounding box center [454, 190] width 153 height 17
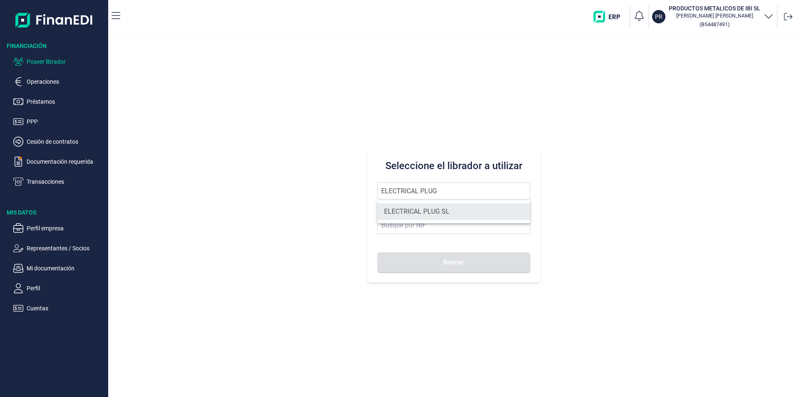
click at [430, 211] on li "ELECTRICAL PLUG SL" at bounding box center [454, 211] width 153 height 17
type input "ELECTRICAL PLUG SL"
type input "B70386537"
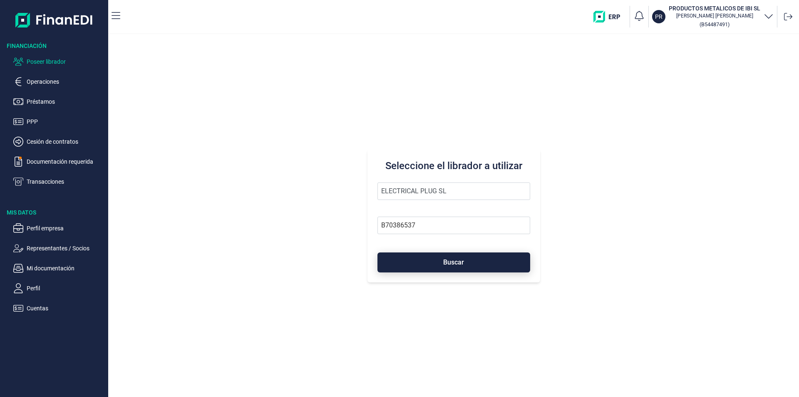
click at [446, 261] on span "Buscar" at bounding box center [453, 262] width 21 height 6
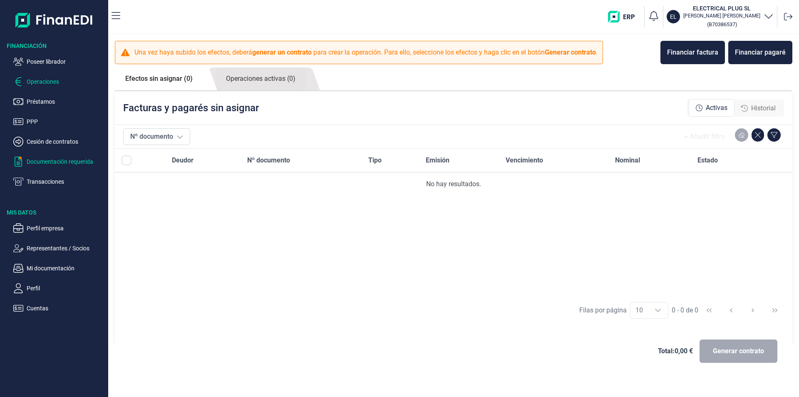
click at [71, 162] on p "Documentación requerida" at bounding box center [66, 161] width 78 height 10
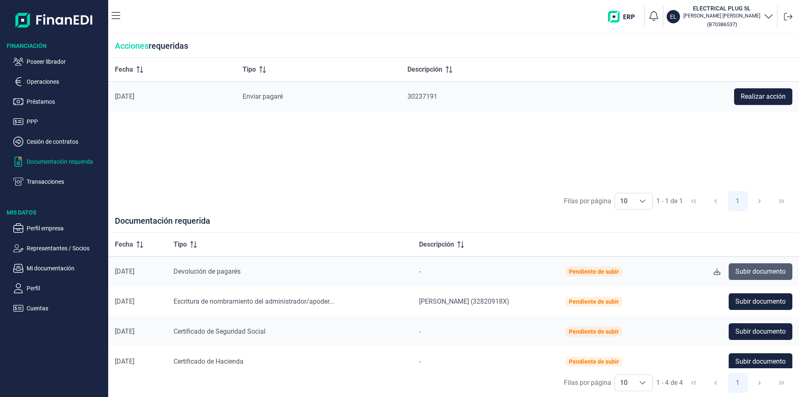
click at [765, 270] on span "Subir documento" at bounding box center [760, 271] width 50 height 10
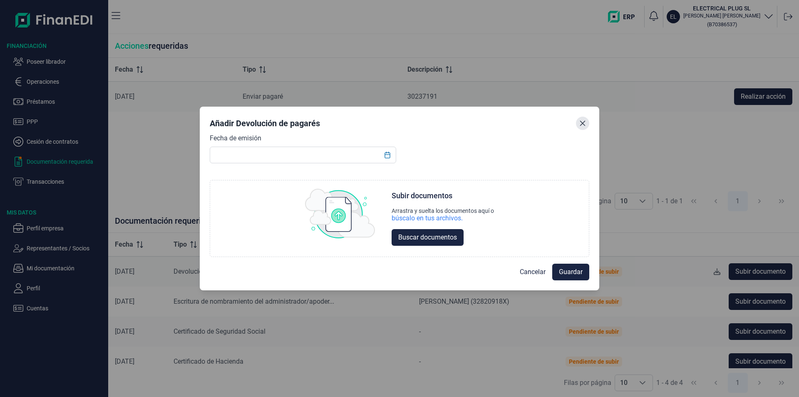
click at [584, 126] on icon "Close" at bounding box center [582, 123] width 7 height 7
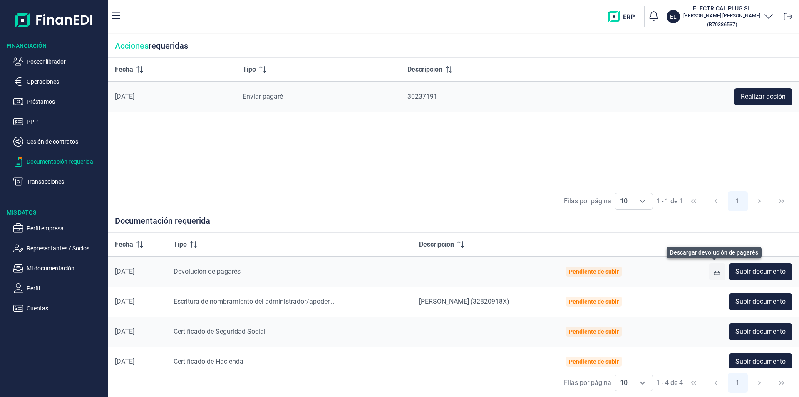
click at [714, 270] on icon at bounding box center [717, 271] width 7 height 7
click at [48, 61] on p "Poseer librador" at bounding box center [66, 62] width 78 height 10
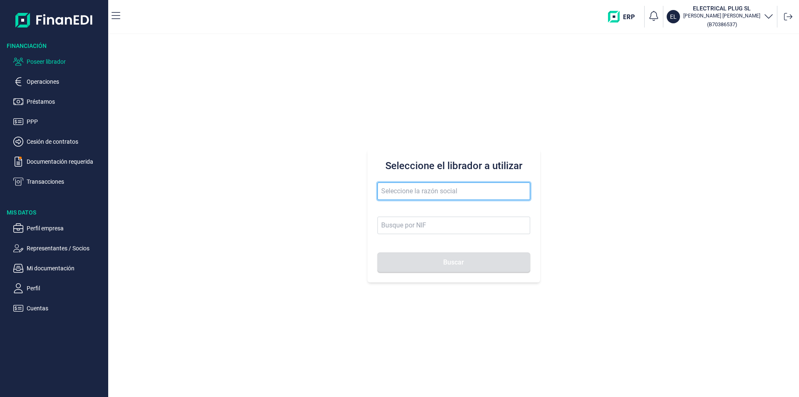
click at [384, 187] on input "text" at bounding box center [454, 190] width 153 height 17
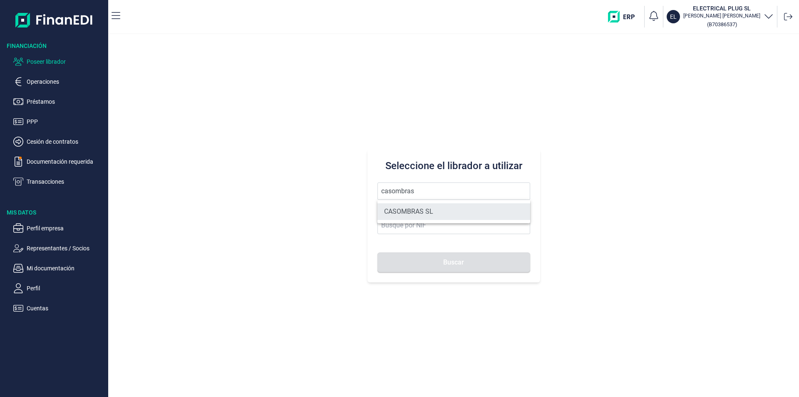
drag, startPoint x: 412, startPoint y: 211, endPoint x: 415, endPoint y: 215, distance: 4.7
click at [413, 212] on li "CASOMBRAS SL" at bounding box center [454, 211] width 153 height 17
type input "CASOMBRAS SL"
type input "B85106888"
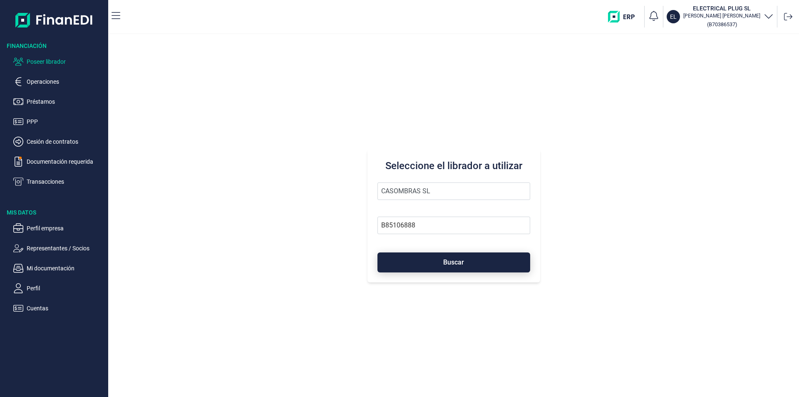
click at [439, 263] on button "Buscar" at bounding box center [454, 262] width 153 height 20
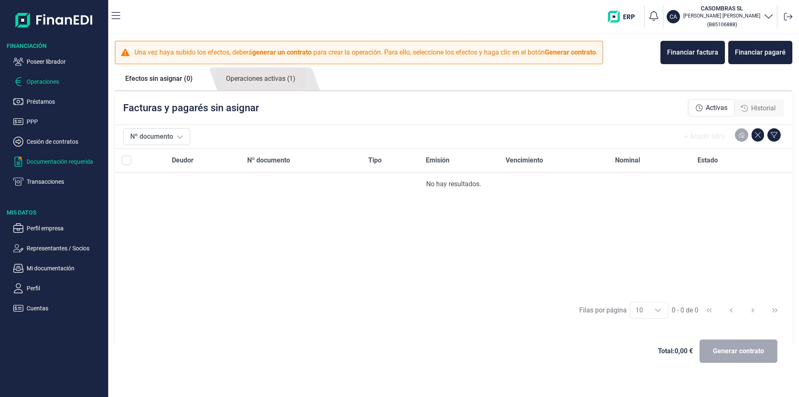
click at [59, 159] on p "Documentación requerida" at bounding box center [66, 161] width 78 height 10
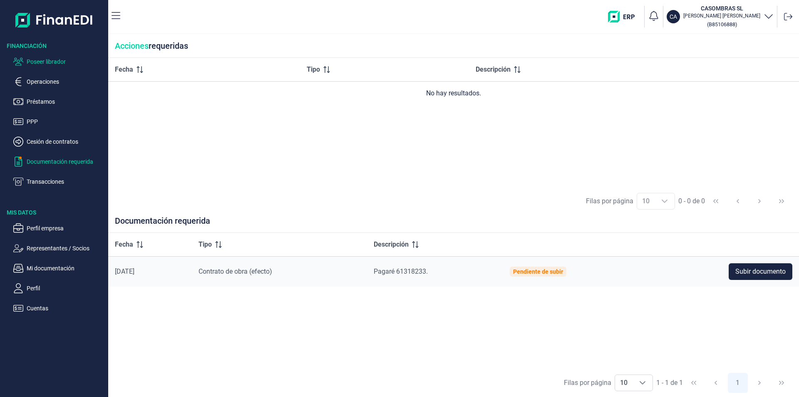
click at [37, 62] on p "Poseer librador" at bounding box center [66, 62] width 78 height 10
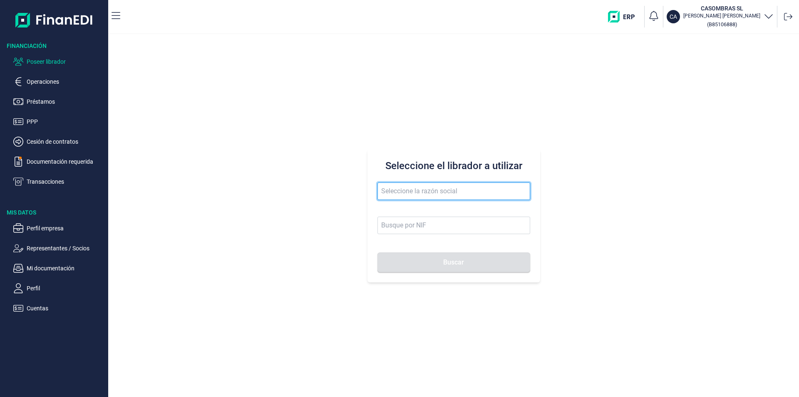
click at [390, 194] on input "text" at bounding box center [454, 190] width 153 height 17
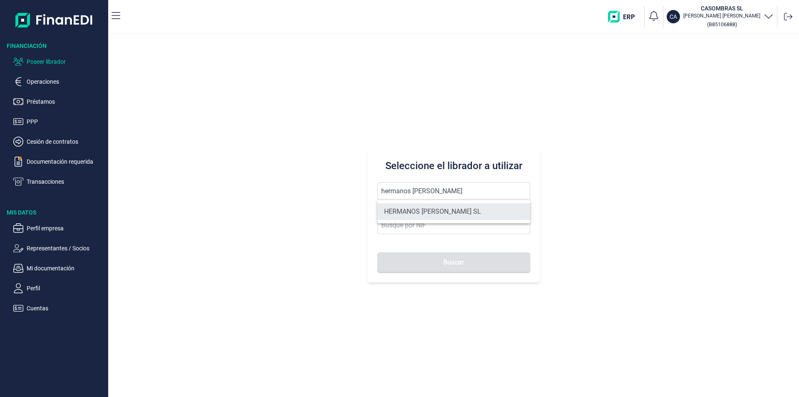
click at [403, 211] on li "HERMANOS [PERSON_NAME]" at bounding box center [454, 211] width 153 height 17
type input "HERMANOS [PERSON_NAME]"
type input "B10846954"
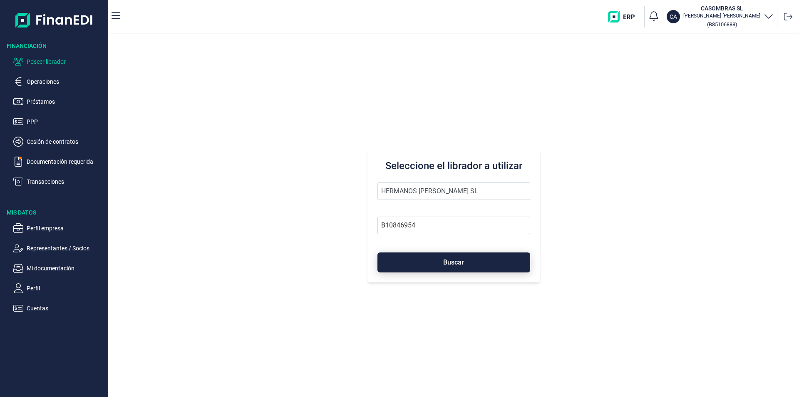
click at [432, 260] on button "Buscar" at bounding box center [454, 262] width 153 height 20
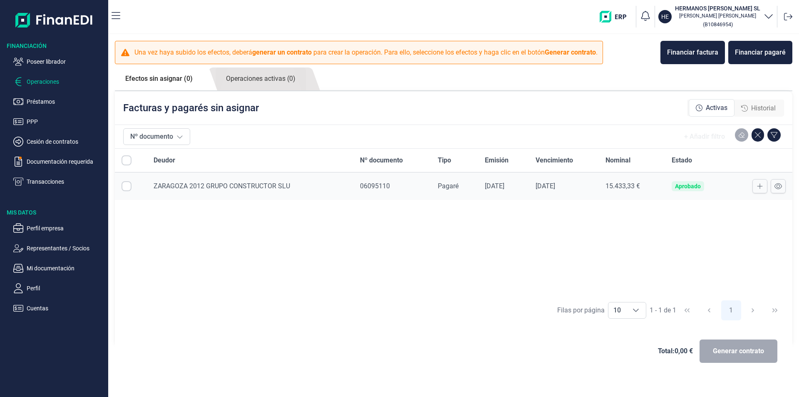
checkbox input "true"
click at [735, 355] on span "Generar contrato" at bounding box center [738, 351] width 51 height 10
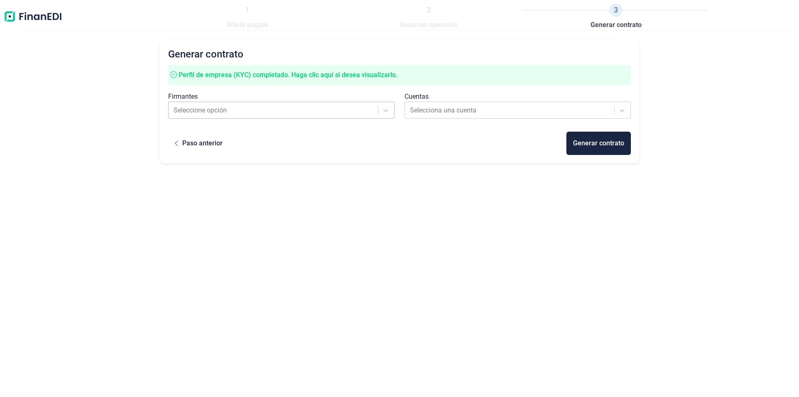
click at [264, 114] on div at bounding box center [274, 110] width 201 height 12
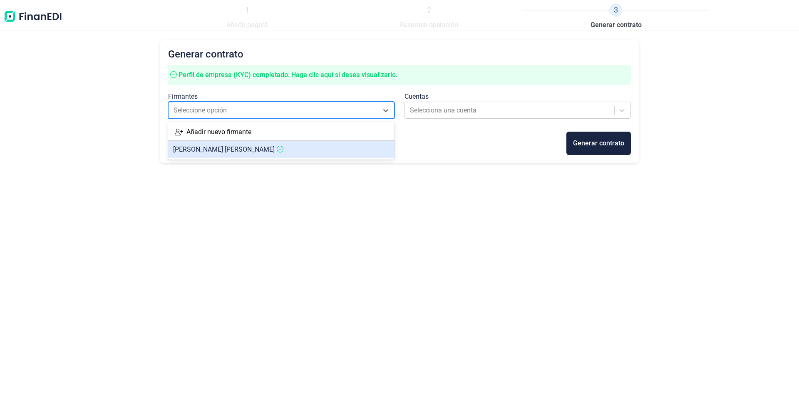
click at [252, 149] on span "JOSE CARLOS FENOLL FERRANDEZ" at bounding box center [224, 149] width 102 height 8
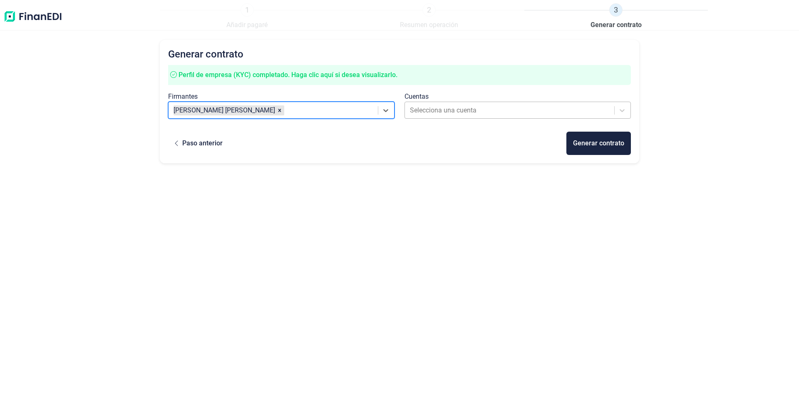
click at [469, 108] on div at bounding box center [510, 110] width 201 height 12
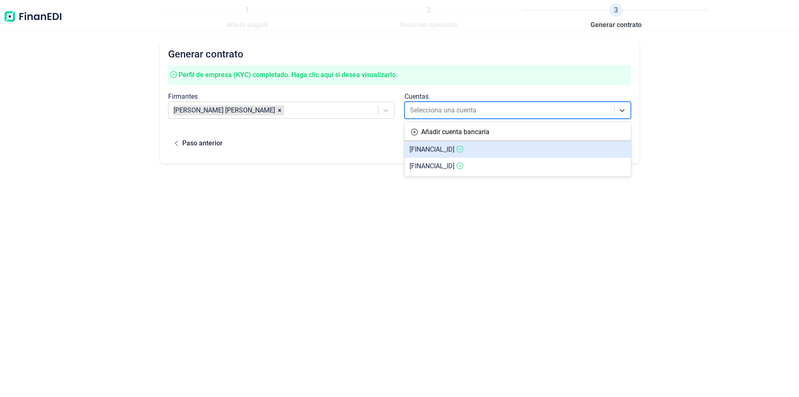
click at [455, 150] on span "ES1730582501042720020191" at bounding box center [432, 149] width 45 height 8
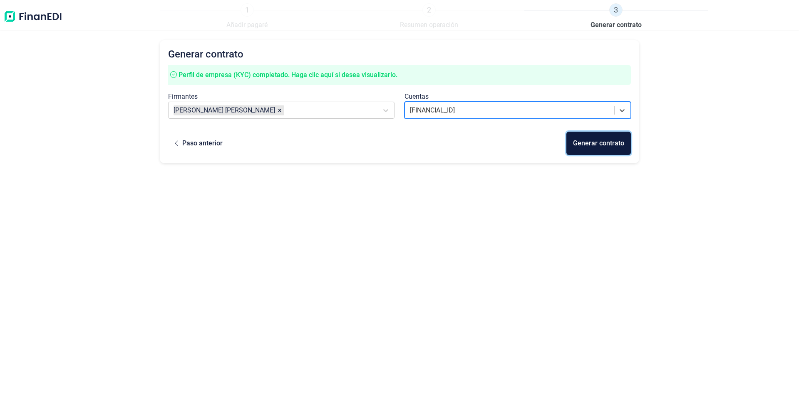
click at [589, 144] on div "Generar contrato" at bounding box center [598, 143] width 51 height 10
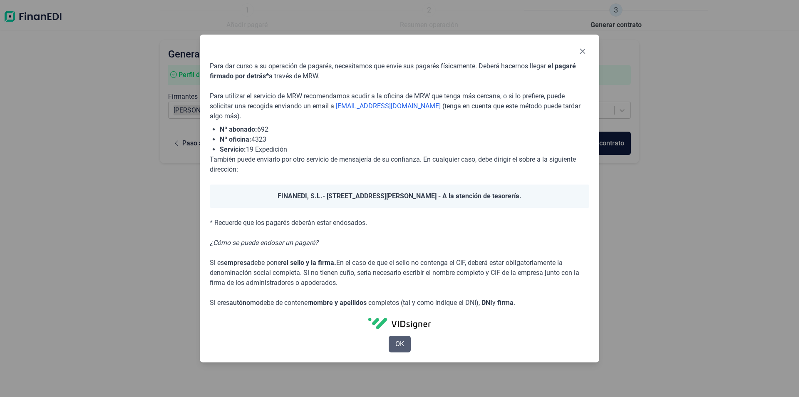
click at [404, 345] on span "OK" at bounding box center [399, 344] width 9 height 10
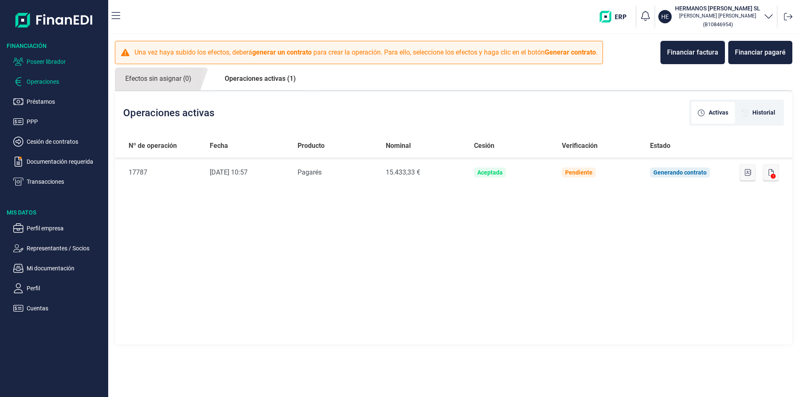
click at [46, 62] on p "Poseer librador" at bounding box center [66, 62] width 78 height 10
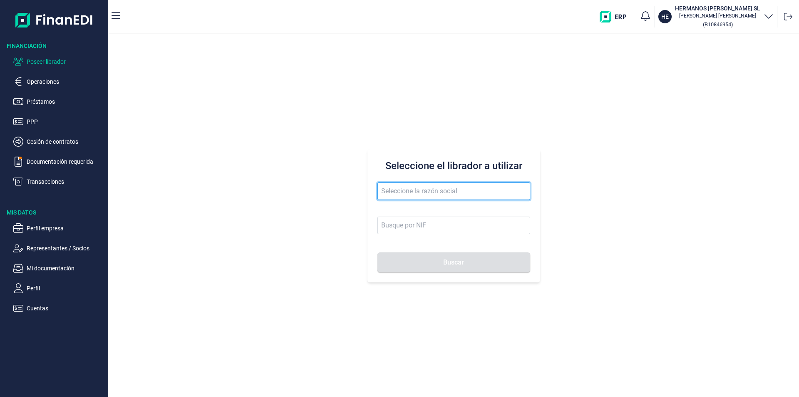
click at [398, 193] on input "text" at bounding box center [454, 190] width 153 height 17
type input "casombras"
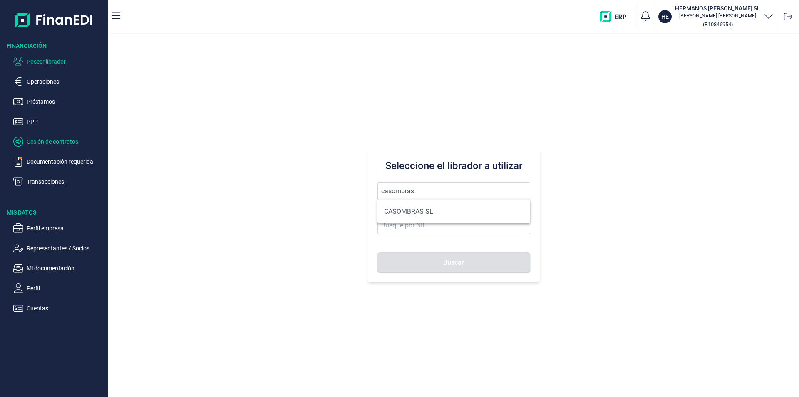
drag, startPoint x: 254, startPoint y: 192, endPoint x: 84, endPoint y: 141, distance: 177.9
click at [250, 192] on div "Seleccione el librador a utilizar casombras Buscar" at bounding box center [453, 215] width 691 height 363
click at [42, 81] on p "Operaciones" at bounding box center [66, 82] width 78 height 10
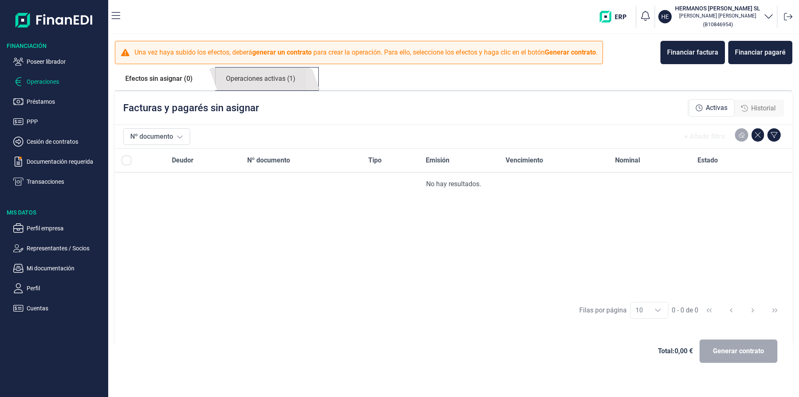
click at [266, 77] on link "Operaciones activas (1)" at bounding box center [261, 78] width 90 height 23
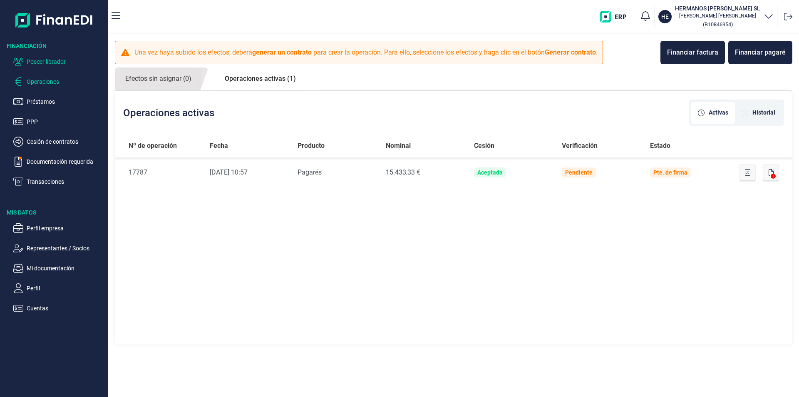
click at [36, 60] on p "Poseer librador" at bounding box center [66, 62] width 78 height 10
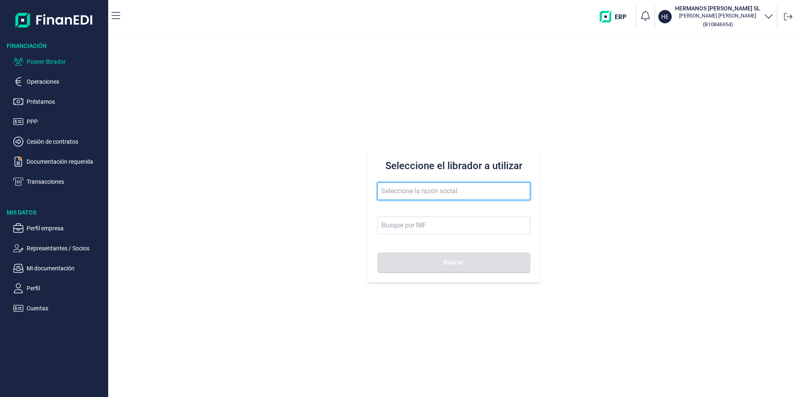
click at [395, 192] on input "text" at bounding box center [454, 190] width 153 height 17
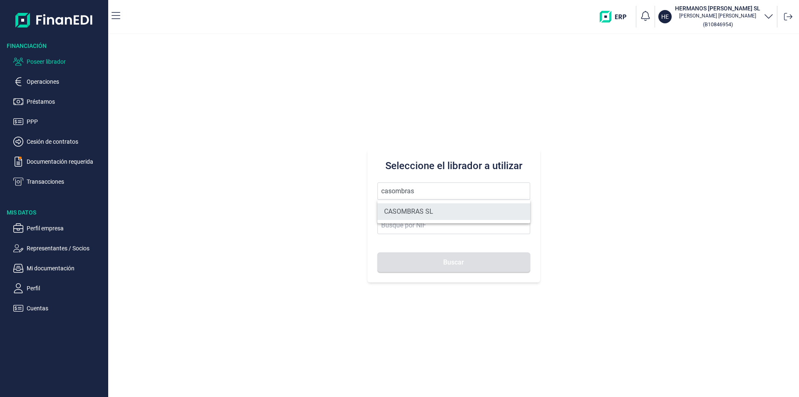
click at [417, 208] on li "CASOMBRAS SL" at bounding box center [454, 211] width 153 height 17
type input "CASOMBRAS SL"
type input "B85106888"
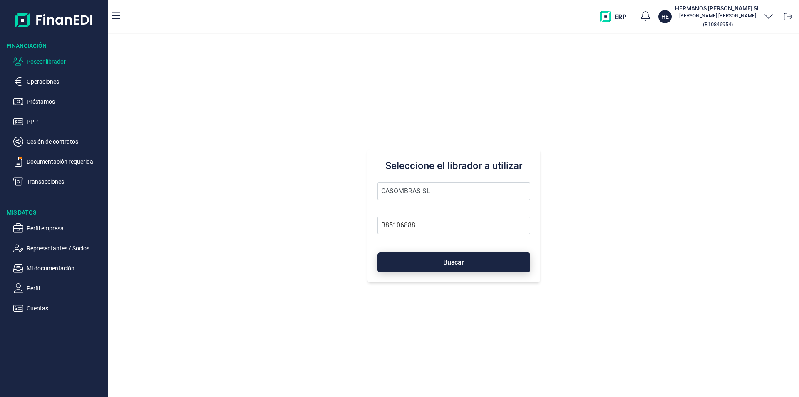
click at [435, 261] on button "Buscar" at bounding box center [454, 262] width 153 height 20
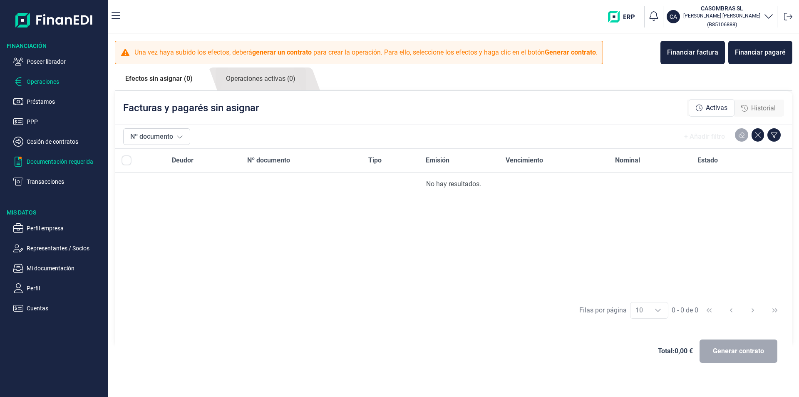
click at [63, 163] on p "Documentación requerida" at bounding box center [66, 161] width 78 height 10
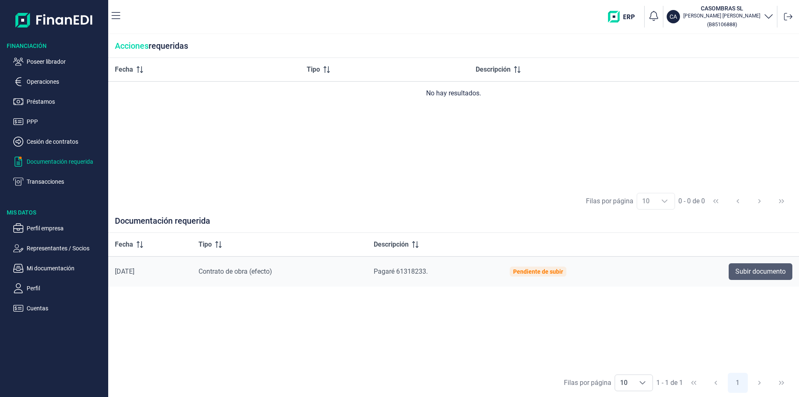
click at [746, 269] on span "Subir documento" at bounding box center [760, 271] width 50 height 10
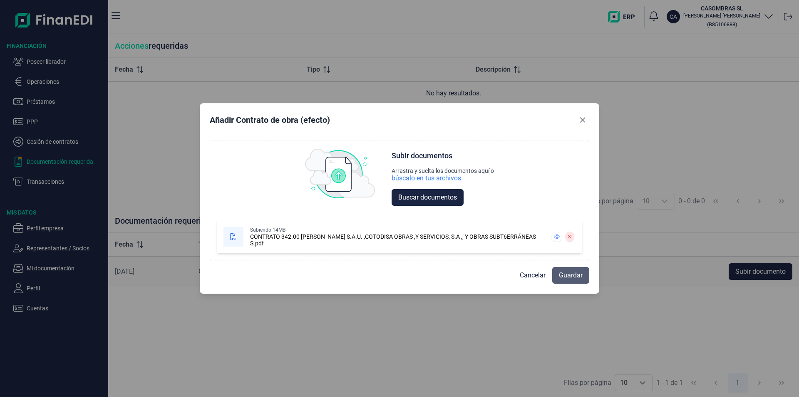
click at [571, 276] on span "Guardar" at bounding box center [571, 275] width 24 height 10
click at [572, 276] on span "Guardar" at bounding box center [571, 275] width 24 height 10
click at [535, 274] on span "Cancelar" at bounding box center [533, 275] width 26 height 10
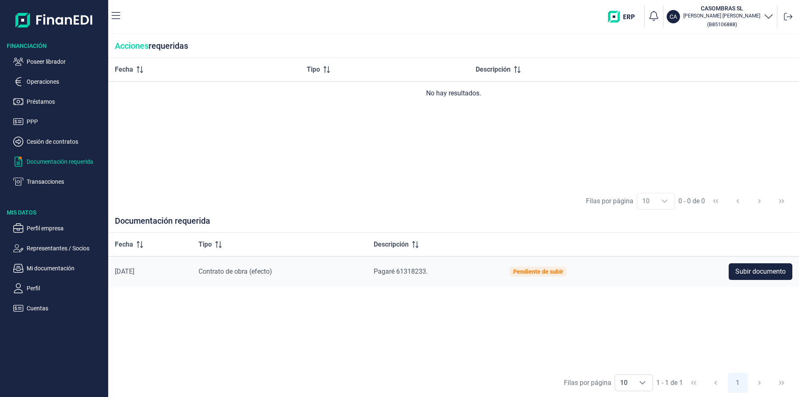
click at [196, 369] on div "Filas por página 10 10 10 1 - 1 de 1 1" at bounding box center [453, 382] width 691 height 29
click at [59, 61] on p "Poseer librador" at bounding box center [66, 62] width 78 height 10
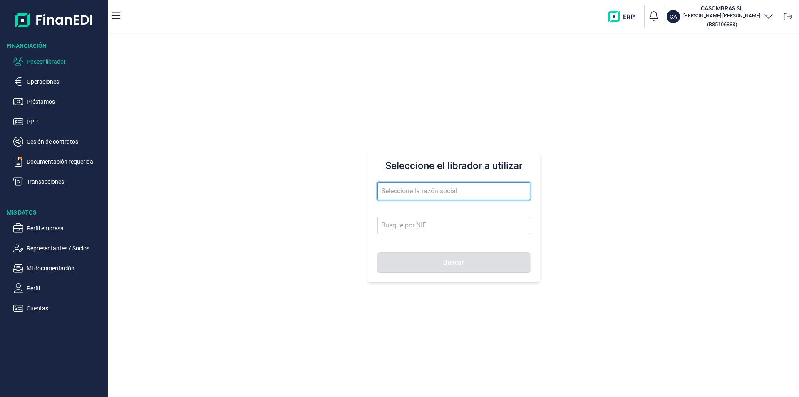
click at [396, 187] on input "text" at bounding box center [454, 190] width 153 height 17
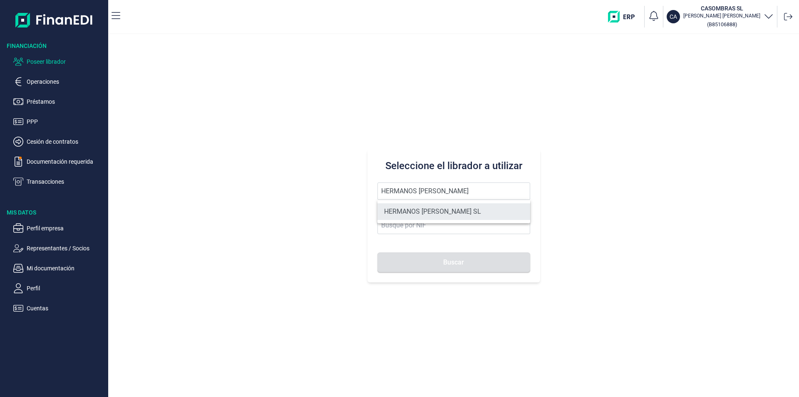
click at [414, 211] on li "HERMANOS [PERSON_NAME]" at bounding box center [454, 211] width 153 height 17
type input "HERMANOS [PERSON_NAME]"
type input "B10846954"
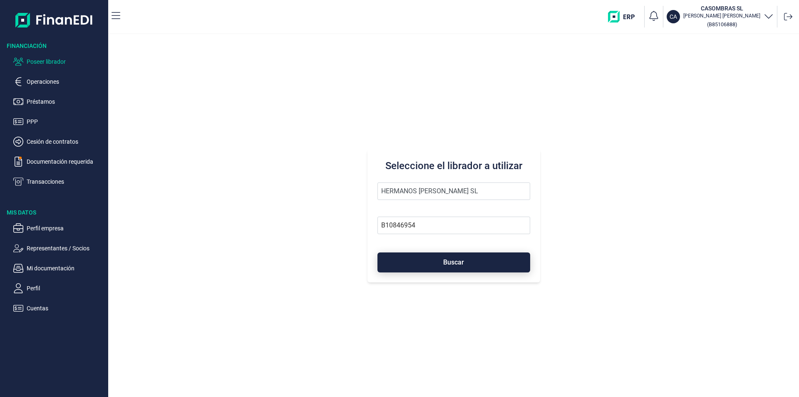
click at [439, 260] on button "Buscar" at bounding box center [454, 262] width 153 height 20
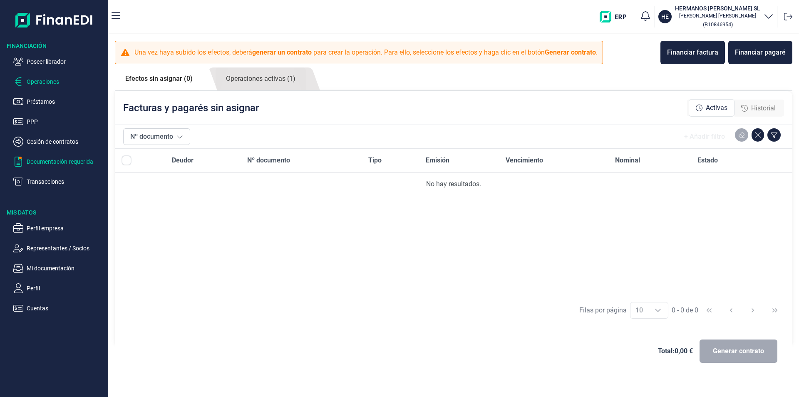
click at [66, 161] on p "Documentación requerida" at bounding box center [66, 161] width 78 height 10
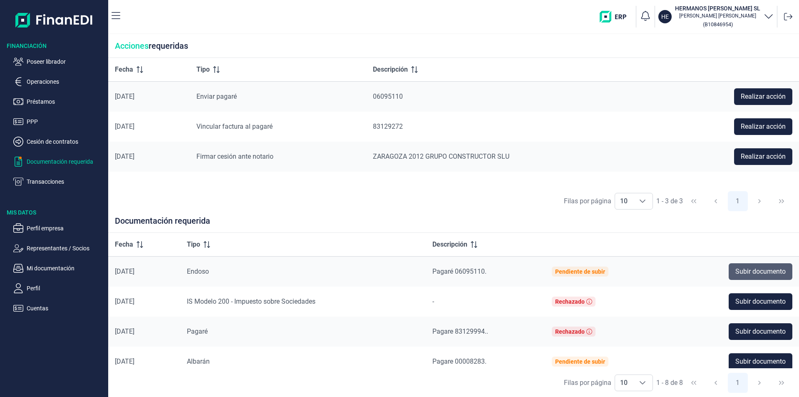
click at [735, 270] on span "Subir documento" at bounding box center [760, 271] width 50 height 10
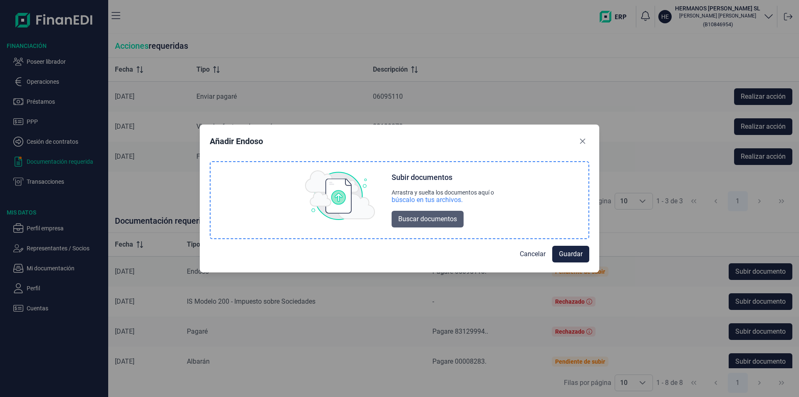
click at [414, 217] on span "Buscar documentos" at bounding box center [427, 219] width 59 height 10
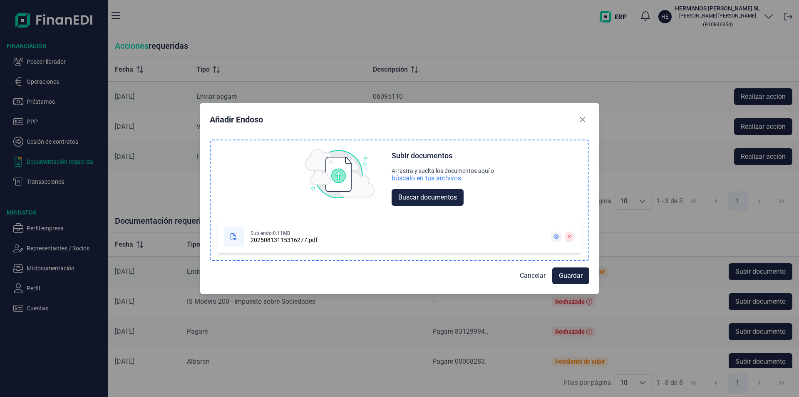
click at [558, 236] on icon at bounding box center [557, 236] width 6 height 5
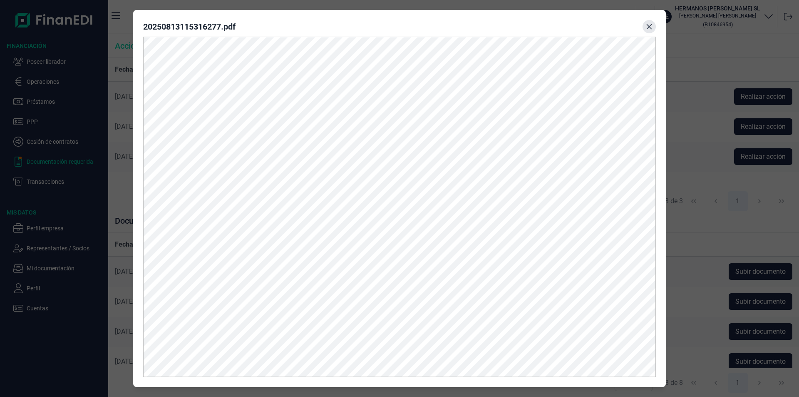
click at [650, 26] on icon "Close" at bounding box center [649, 26] width 5 height 5
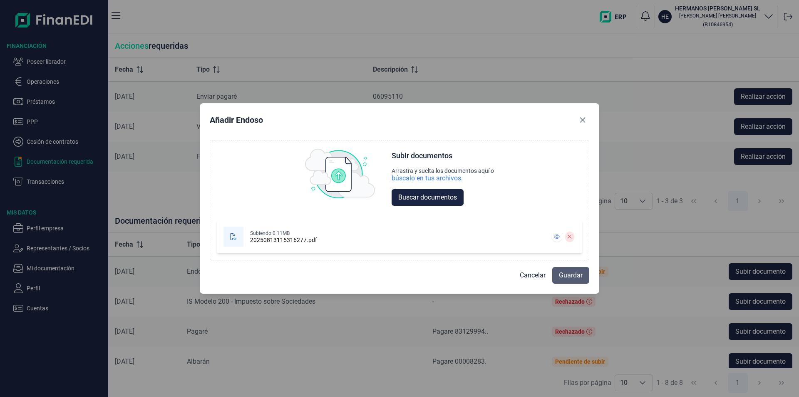
click at [572, 277] on span "Guardar" at bounding box center [571, 275] width 24 height 10
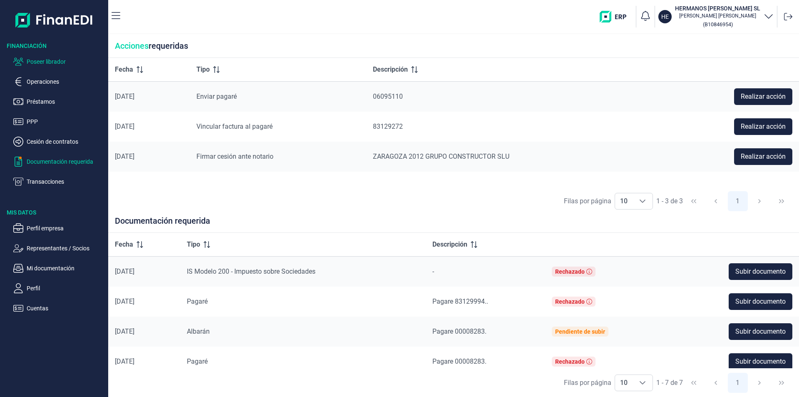
click at [52, 61] on p "Poseer librador" at bounding box center [66, 62] width 78 height 10
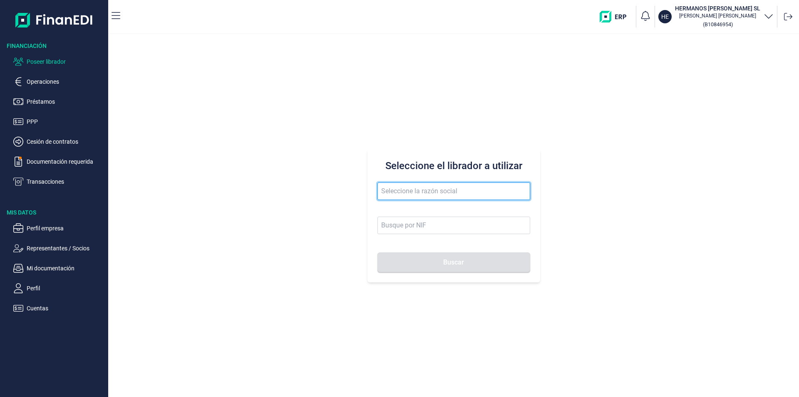
click at [393, 189] on input "text" at bounding box center [454, 190] width 153 height 17
click at [439, 209] on form "ABEL EXPOSITO GOZALE Buscar" at bounding box center [454, 227] width 153 height 90
click at [452, 191] on input "ABEL EXPOSITO GOZALE" at bounding box center [454, 190] width 153 height 17
click at [455, 189] on input "ABEL EXPOSITO GOZALE" at bounding box center [454, 190] width 153 height 17
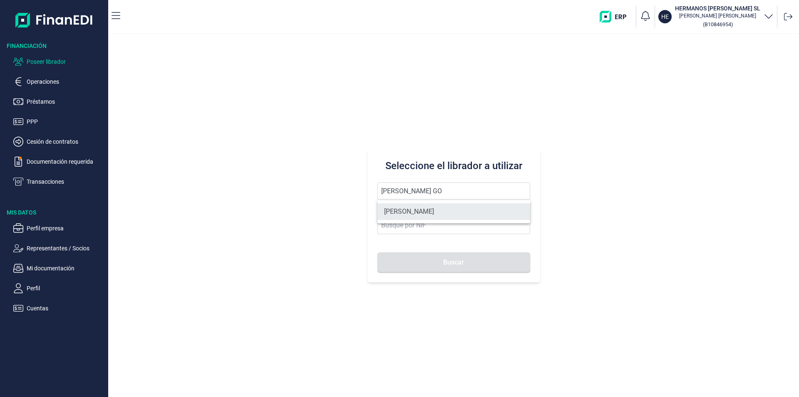
click at [438, 211] on li "ABEL EXPOSITO GONZALEZ" at bounding box center [454, 211] width 153 height 17
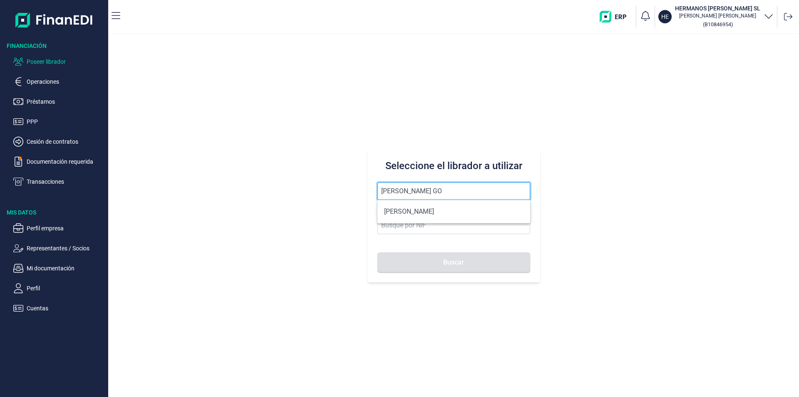
type input "ABEL EXPOSITO GONZALEZ"
type input "60520338R"
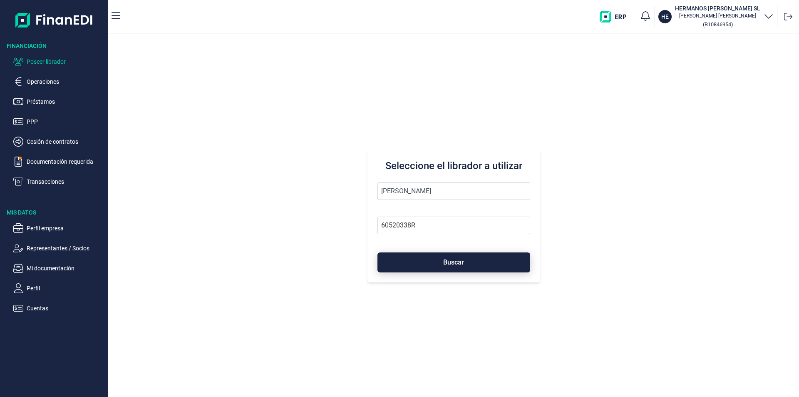
click at [447, 263] on span "Buscar" at bounding box center [453, 262] width 21 height 6
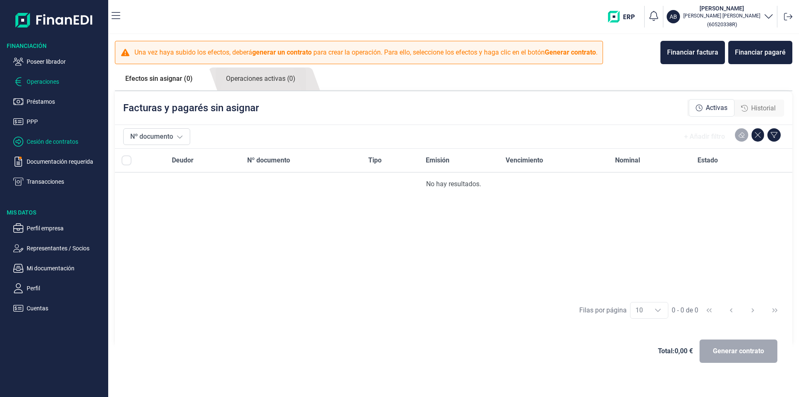
click at [50, 142] on p "Cesión de contratos" at bounding box center [66, 142] width 78 height 10
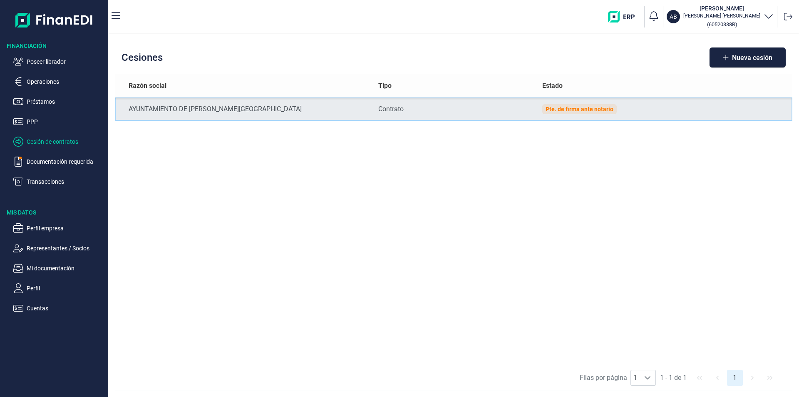
click at [593, 109] on div "Pte. de firma ante notario" at bounding box center [580, 109] width 68 height 7
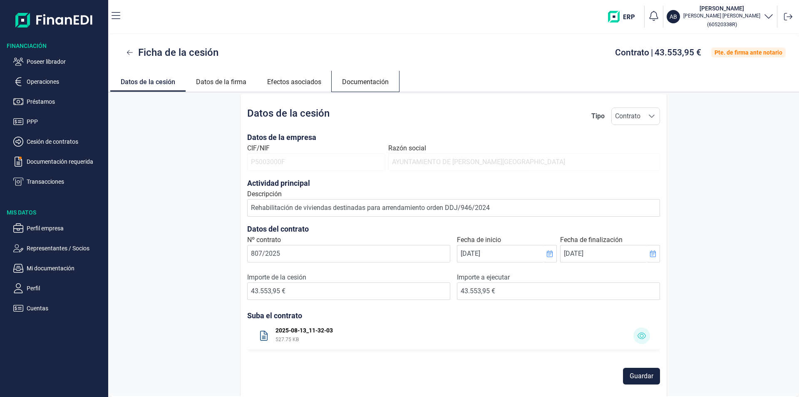
click at [352, 81] on link "Documentación" at bounding box center [365, 81] width 67 height 20
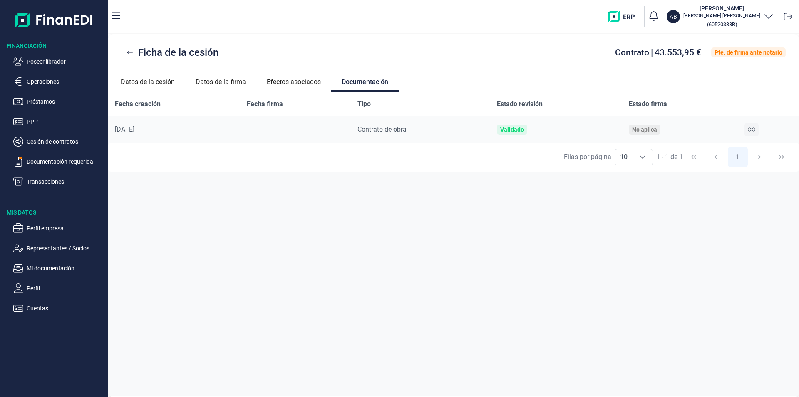
click at [749, 129] on icon at bounding box center [751, 129] width 7 height 7
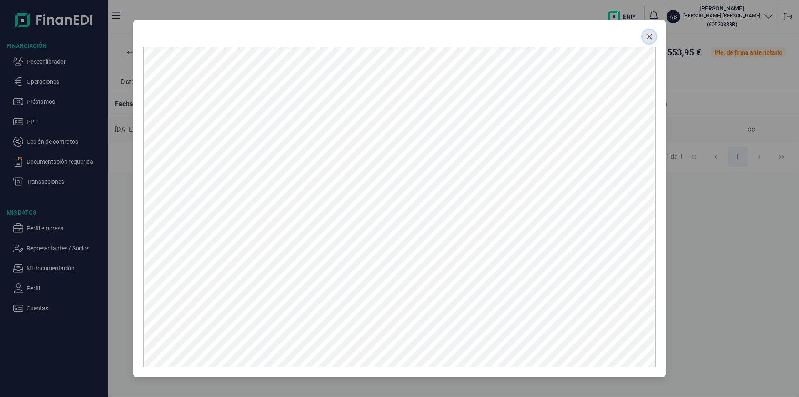
click at [653, 33] on button "Close" at bounding box center [649, 36] width 13 height 13
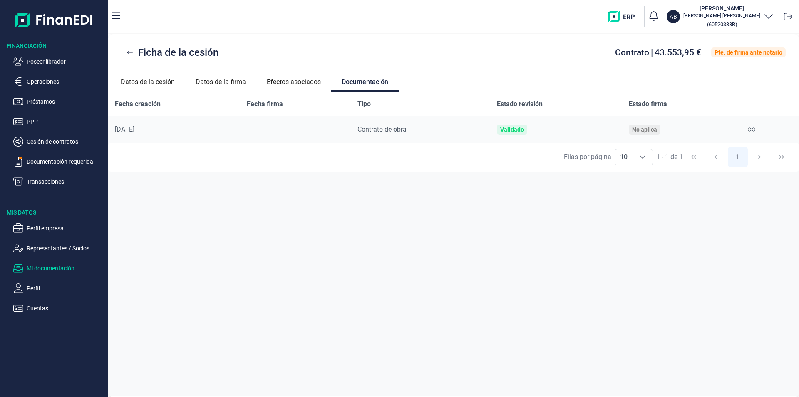
click at [55, 268] on p "Mi documentación" at bounding box center [66, 268] width 78 height 10
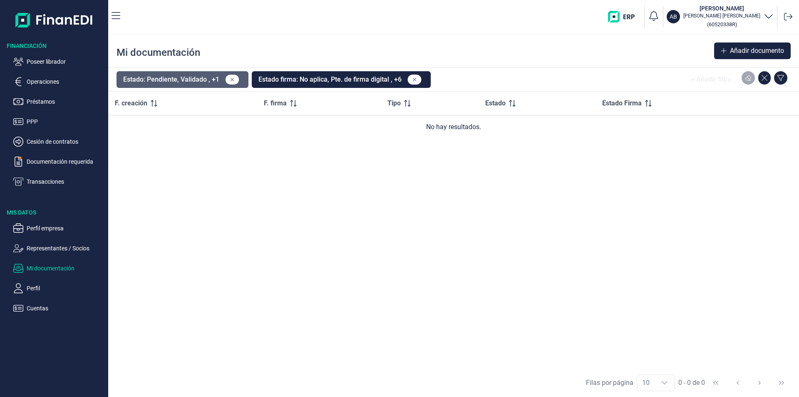
click at [184, 79] on button "Estado: Pendiente, Validado , +1" at bounding box center [183, 79] width 132 height 17
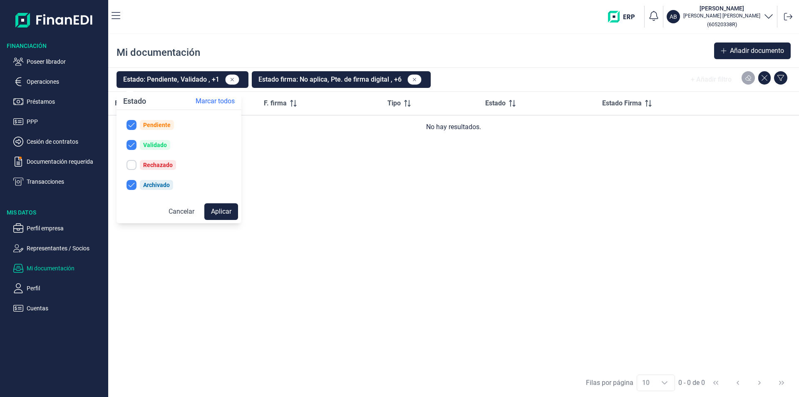
click at [130, 163] on input "checkbox" at bounding box center [132, 165] width 10 height 10
checkbox input "true"
click at [221, 212] on button "Aplicar" at bounding box center [221, 211] width 34 height 17
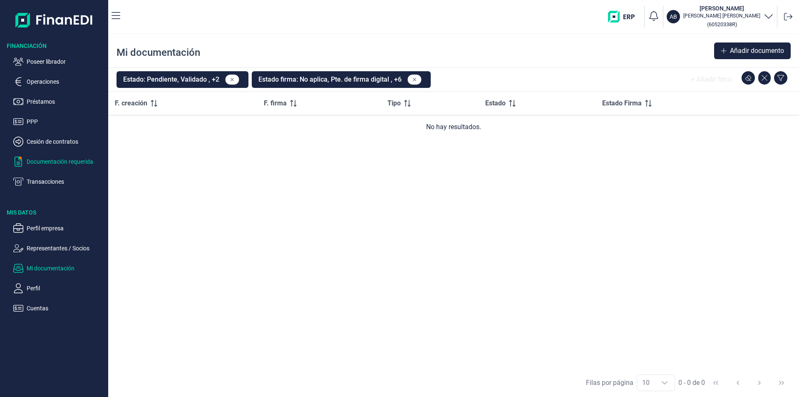
click at [53, 162] on p "Documentación requerida" at bounding box center [66, 161] width 78 height 10
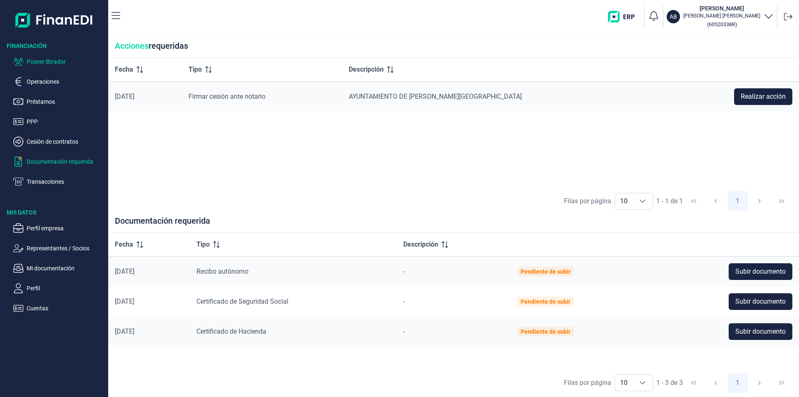
click at [55, 60] on p "Poseer librador" at bounding box center [66, 62] width 78 height 10
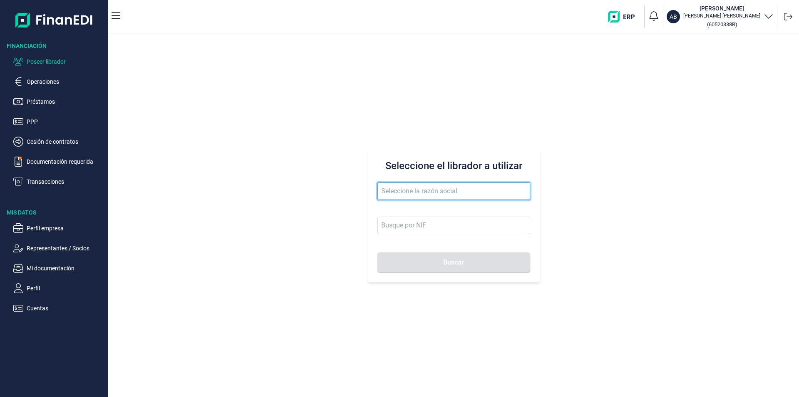
click at [387, 190] on input "text" at bounding box center [454, 190] width 153 height 17
type input "reparaciones galbr"
drag, startPoint x: 443, startPoint y: 186, endPoint x: 365, endPoint y: 189, distance: 77.5
click at [365, 189] on div "Seleccione el librador a utilizar reparaciones galbr Buscar" at bounding box center [453, 215] width 691 height 363
click at [399, 193] on input "text" at bounding box center [454, 190] width 153 height 17
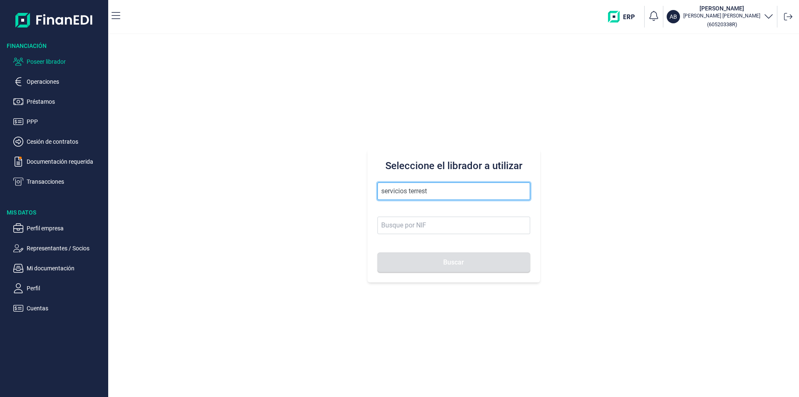
drag, startPoint x: 421, startPoint y: 189, endPoint x: 367, endPoint y: 183, distance: 54.9
click at [367, 183] on div "Seleccione el librador a utilizar servicios terrest Buscar" at bounding box center [453, 215] width 691 height 363
type input "f"
type input "garcia y forte"
drag, startPoint x: 410, startPoint y: 193, endPoint x: 363, endPoint y: 187, distance: 47.4
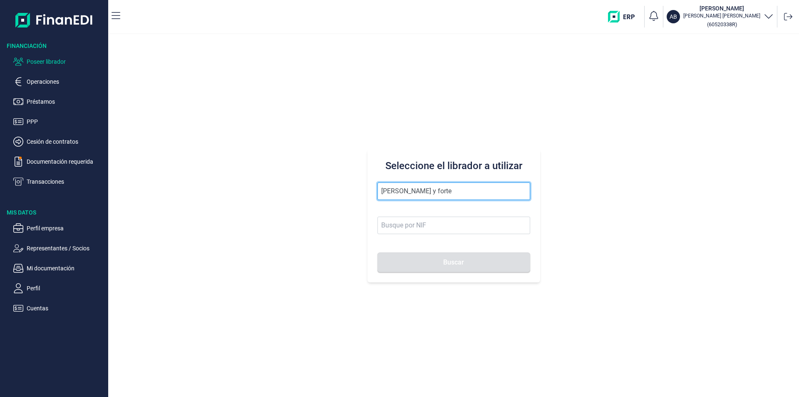
click at [363, 187] on div "Seleccione el librador a utilizar garcia y forte Buscar" at bounding box center [453, 215] width 691 height 363
click at [385, 191] on input "text" at bounding box center [454, 190] width 153 height 17
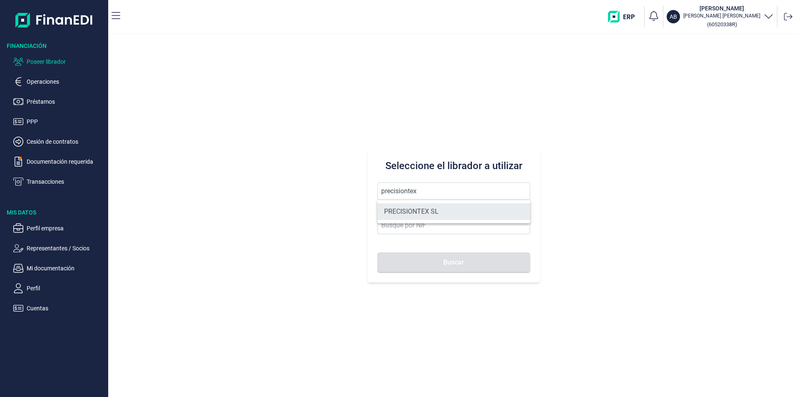
click at [422, 211] on li "PRECISIONTEX SL" at bounding box center [454, 211] width 153 height 17
type input "PRECISIONTEX SL"
type input "B97183255"
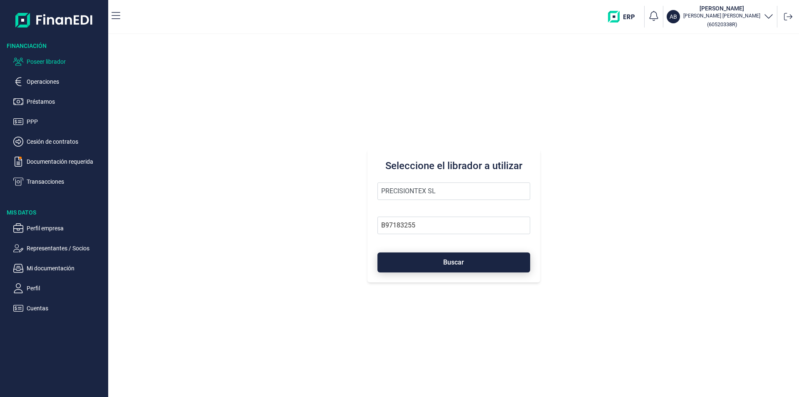
click at [455, 259] on span "Buscar" at bounding box center [453, 262] width 21 height 6
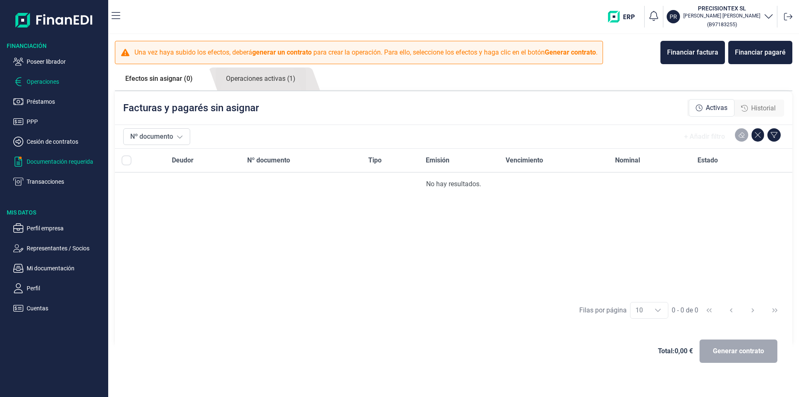
click at [59, 160] on p "Documentación requerida" at bounding box center [66, 161] width 78 height 10
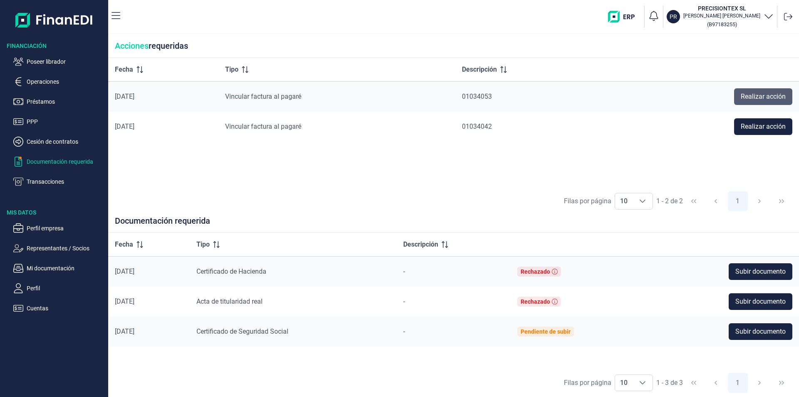
click at [744, 98] on span "Realizar acción" at bounding box center [763, 97] width 45 height 10
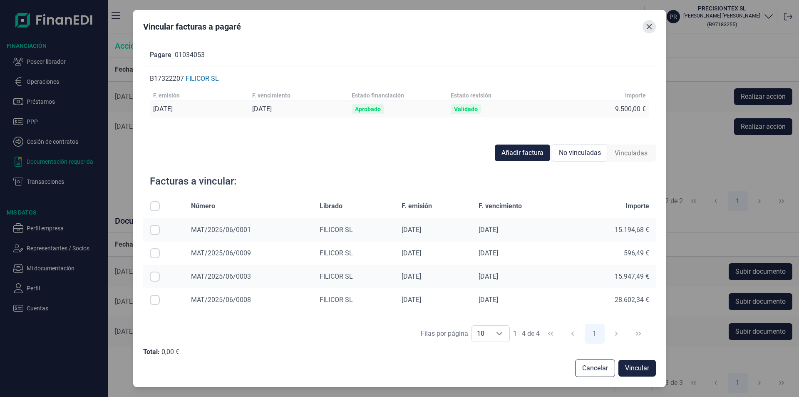
click at [649, 28] on icon "Close" at bounding box center [649, 26] width 7 height 7
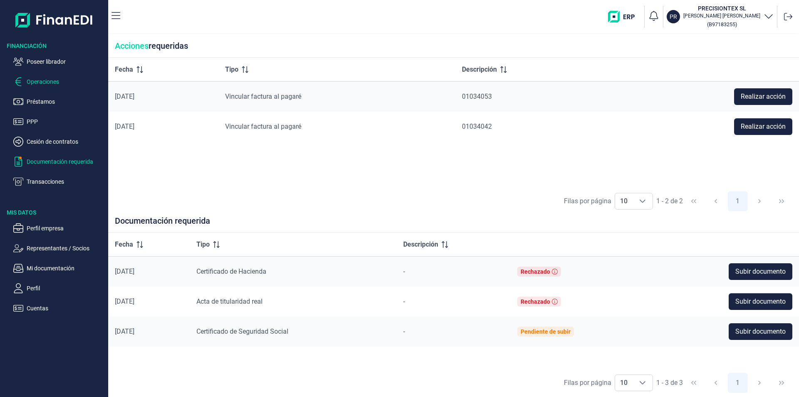
click at [54, 82] on p "Operaciones" at bounding box center [66, 82] width 78 height 10
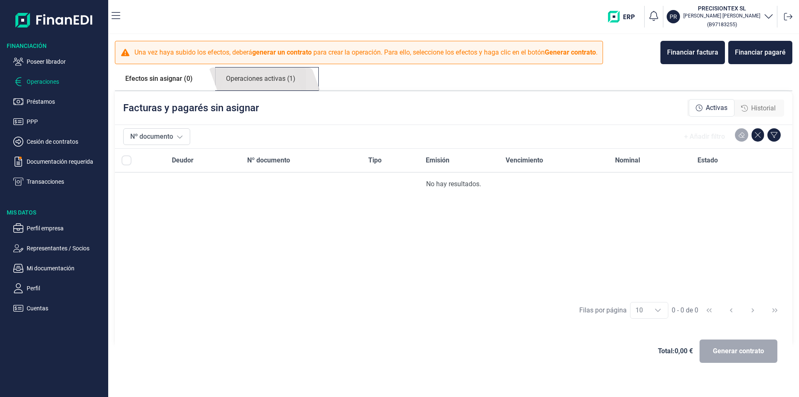
click at [280, 83] on link "Operaciones activas (1)" at bounding box center [261, 78] width 90 height 23
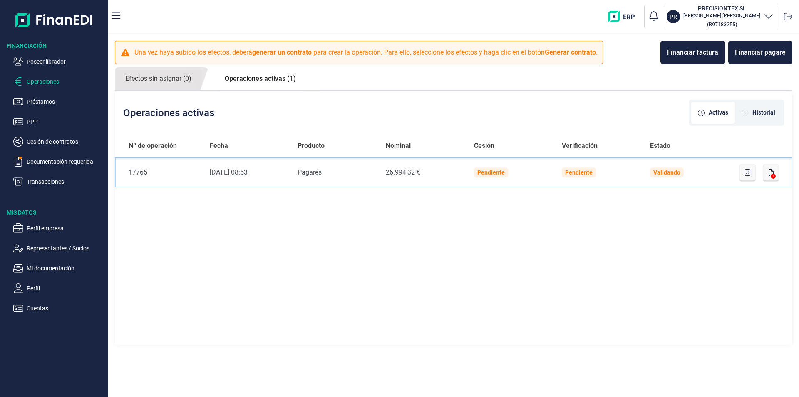
click at [695, 169] on td "Validando" at bounding box center [687, 172] width 88 height 30
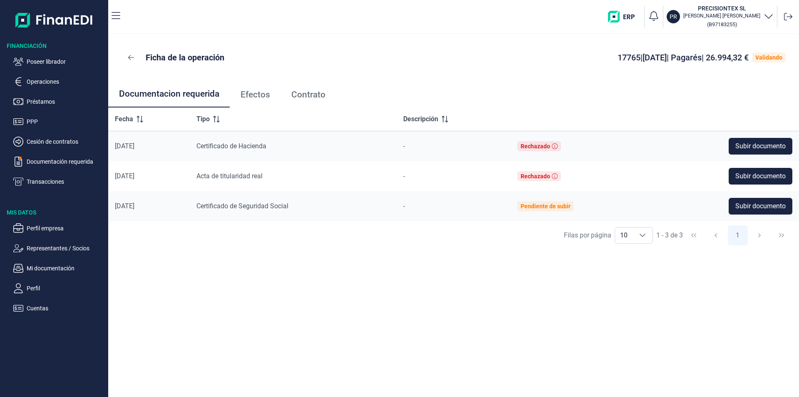
click at [264, 97] on span "Efectos" at bounding box center [256, 94] width 30 height 9
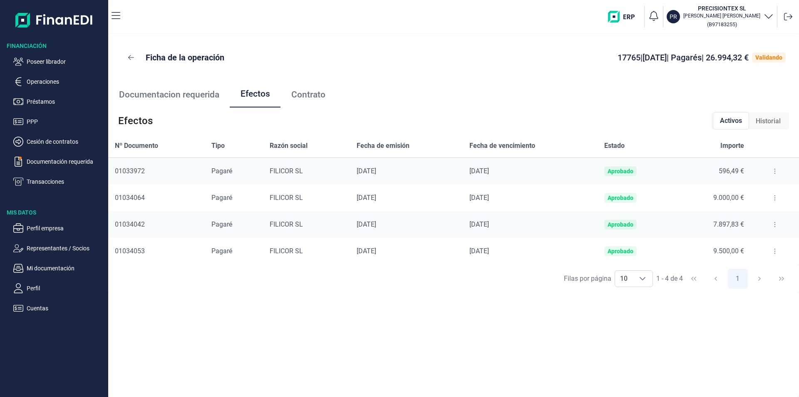
click at [774, 168] on icon at bounding box center [775, 171] width 2 height 7
click at [72, 161] on p "Documentación requerida" at bounding box center [66, 161] width 78 height 10
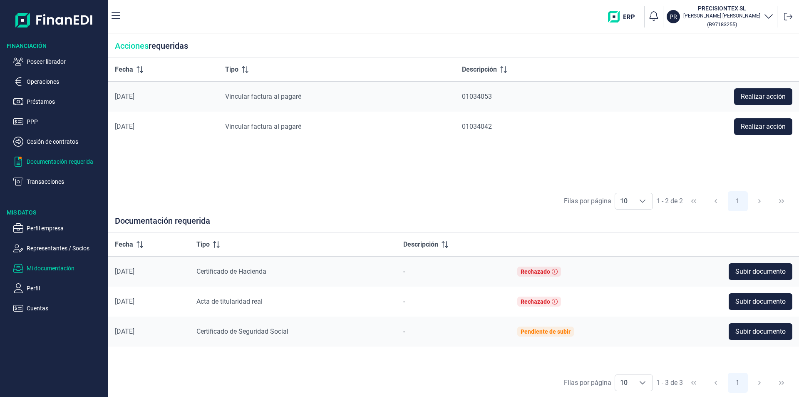
click at [60, 269] on p "Mi documentación" at bounding box center [66, 268] width 78 height 10
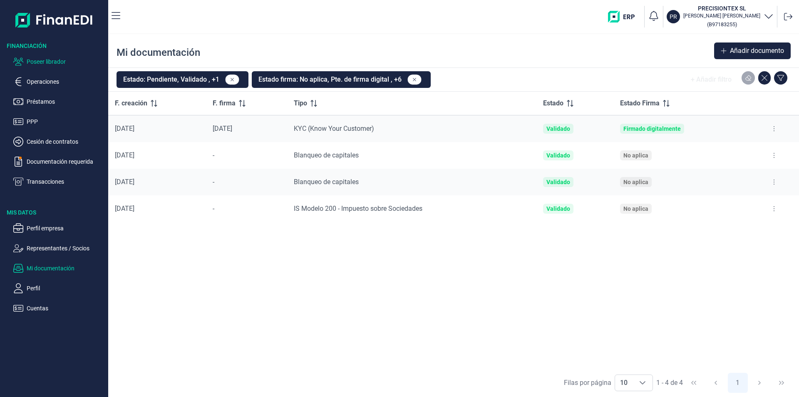
click at [42, 62] on p "Poseer librador" at bounding box center [66, 62] width 78 height 10
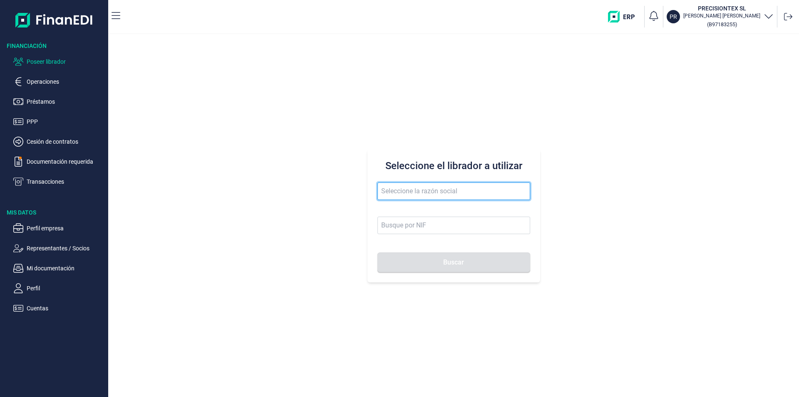
click at [389, 193] on input "text" at bounding box center [454, 190] width 153 height 17
click at [387, 192] on input "paex iberi" at bounding box center [454, 190] width 153 height 17
click at [420, 196] on input "palex iberi" at bounding box center [454, 190] width 153 height 17
click at [393, 190] on input "palex iberi" at bounding box center [454, 190] width 153 height 17
drag, startPoint x: 415, startPoint y: 189, endPoint x: 362, endPoint y: 190, distance: 52.4
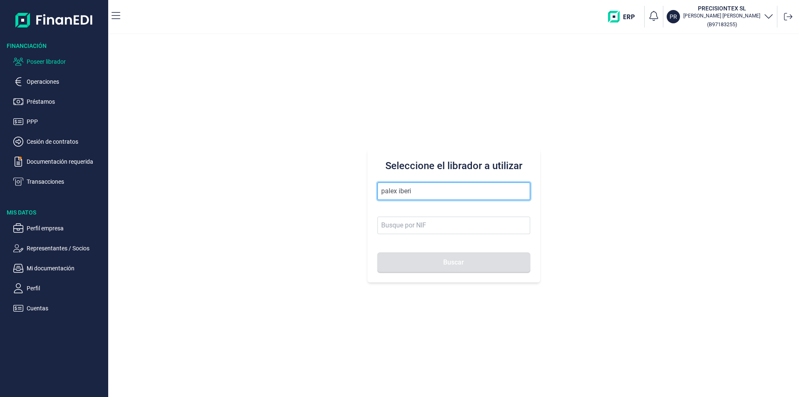
click at [362, 190] on div "Seleccione el librador a utilizar palex iberi Buscar" at bounding box center [453, 215] width 691 height 363
type input "p"
drag, startPoint x: 450, startPoint y: 190, endPoint x: 377, endPoint y: 193, distance: 72.9
click at [377, 193] on div "Seleccione el librador a utilizar etalciso de ibi Buscar" at bounding box center [454, 215] width 173 height 133
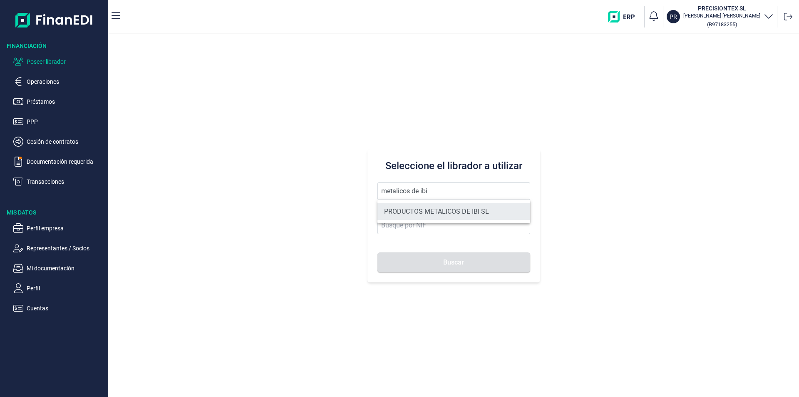
click at [409, 209] on li "PRODUCTOS METALICOS DE IBI SL" at bounding box center [454, 211] width 153 height 17
type input "PRODUCTOS METALICOS DE IBI SL"
type input "B54487491"
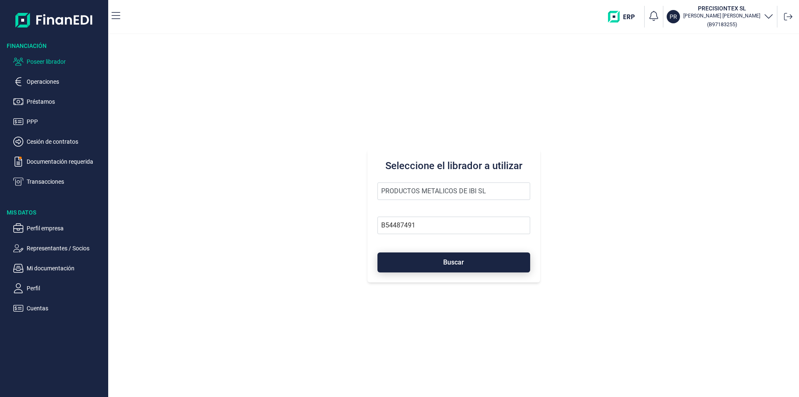
click at [439, 262] on button "Buscar" at bounding box center [454, 262] width 153 height 20
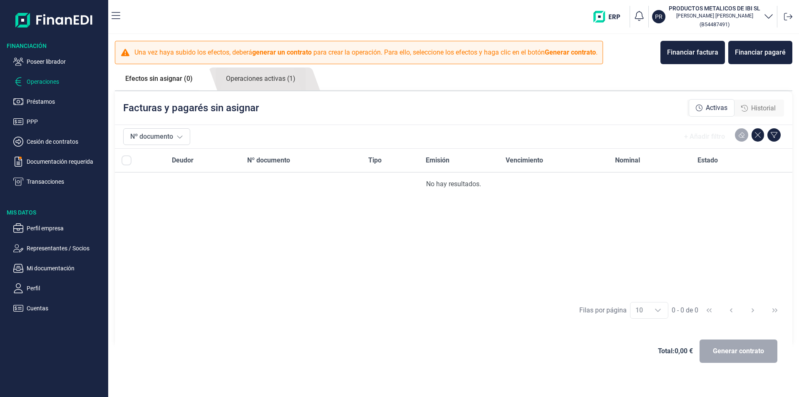
click at [48, 82] on p "Operaciones" at bounding box center [66, 82] width 78 height 10
click at [67, 164] on p "Documentación requerida" at bounding box center [66, 161] width 78 height 10
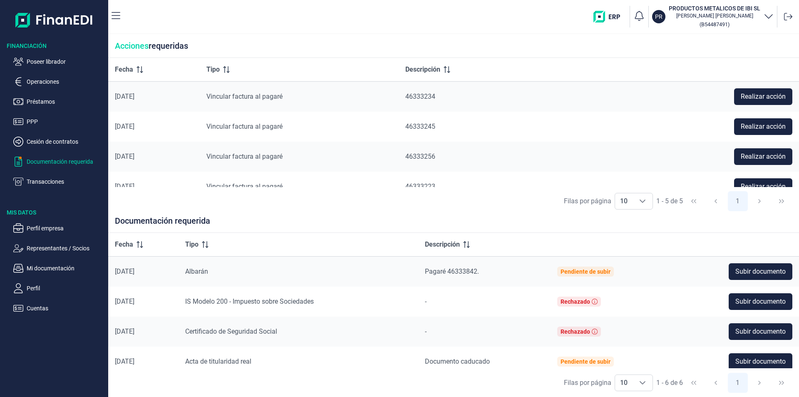
scroll to position [42, 0]
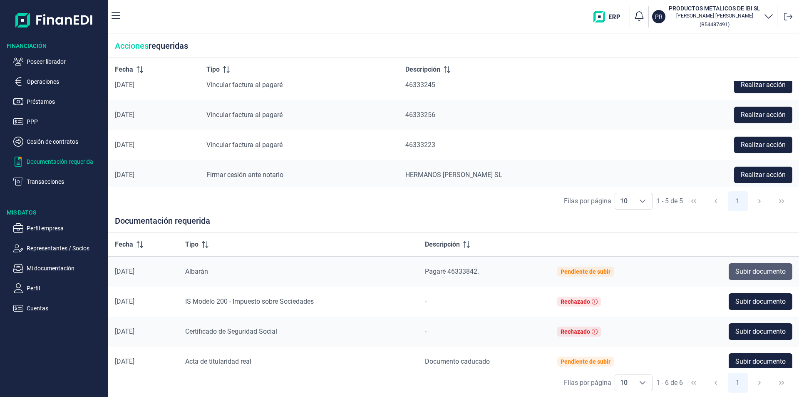
click at [750, 272] on span "Subir documento" at bounding box center [760, 271] width 50 height 10
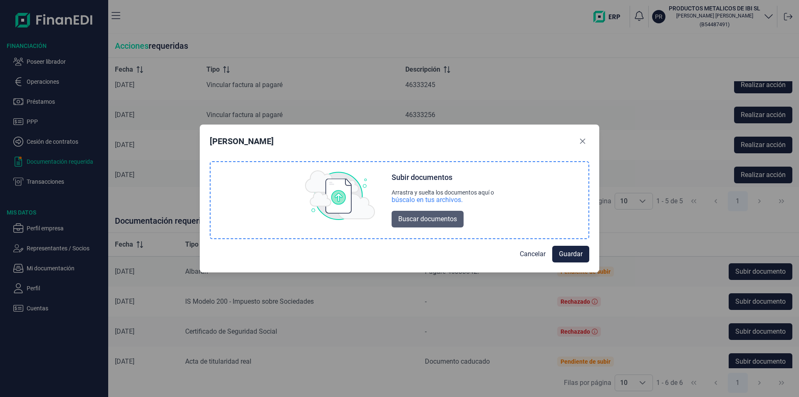
click at [425, 220] on span "Buscar documentos" at bounding box center [427, 219] width 59 height 10
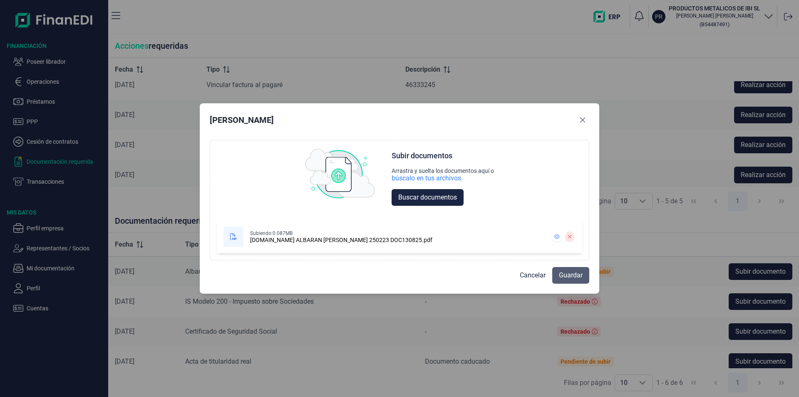
click at [563, 276] on span "Guardar" at bounding box center [571, 275] width 24 height 10
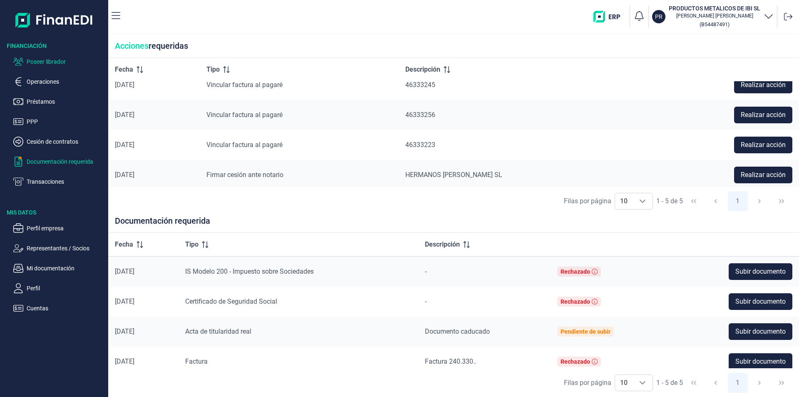
click at [56, 62] on p "Poseer librador" at bounding box center [66, 62] width 78 height 10
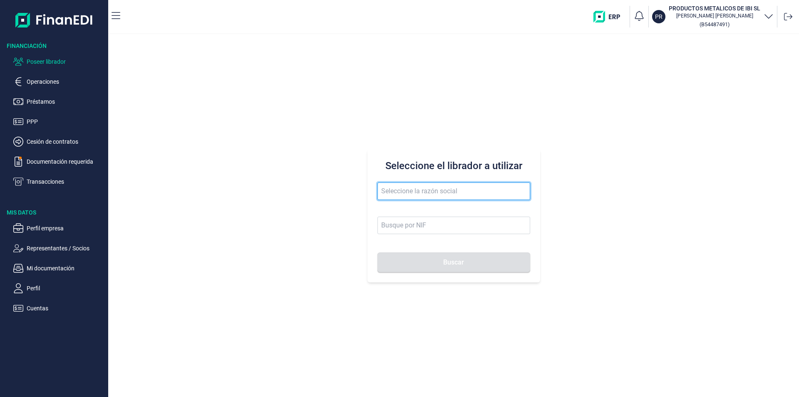
click at [390, 188] on input "text" at bounding box center [454, 190] width 153 height 17
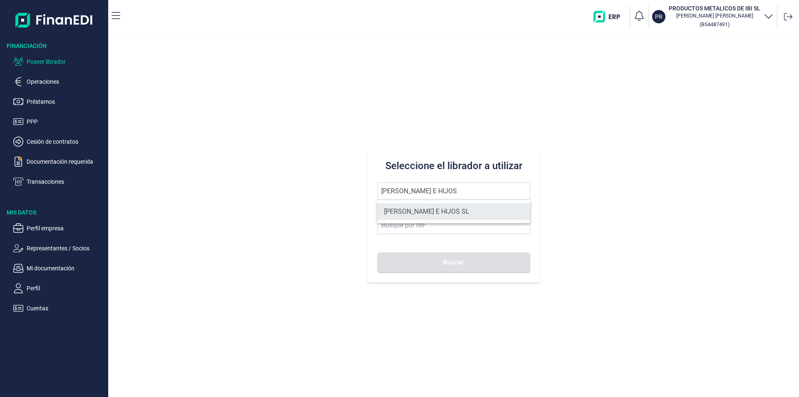
click at [403, 214] on li "MARTIN E HIJOS SL" at bounding box center [454, 211] width 153 height 17
type input "MARTIN E HIJOS SL"
type input "B35023068"
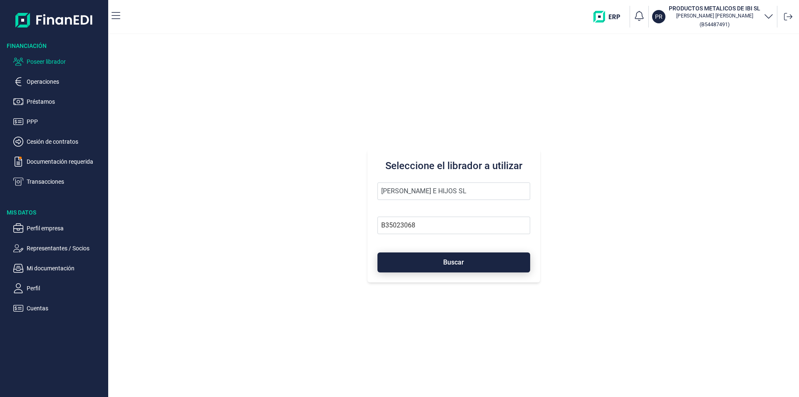
click at [415, 266] on button "Buscar" at bounding box center [454, 262] width 153 height 20
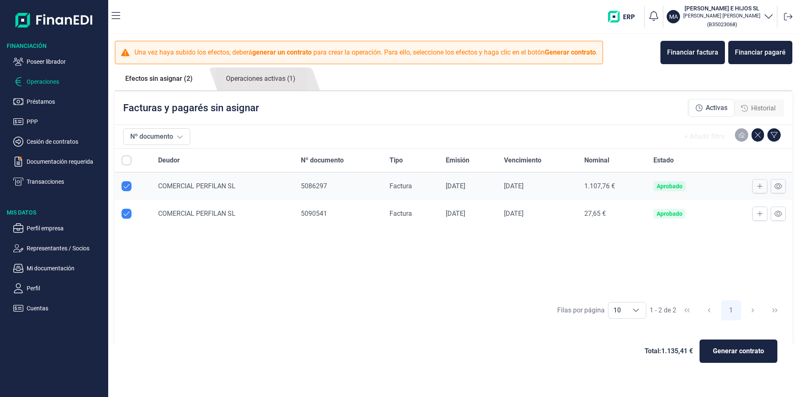
checkbox input "true"
click at [267, 79] on link "Operaciones activas (1)" at bounding box center [261, 78] width 90 height 23
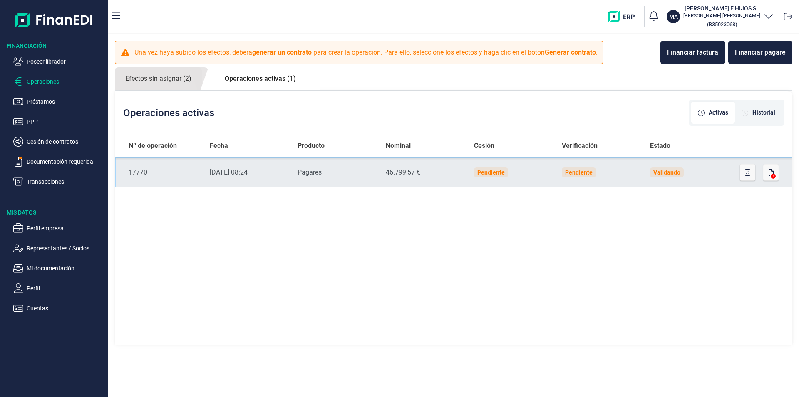
click at [716, 173] on td "Validando" at bounding box center [687, 172] width 88 height 30
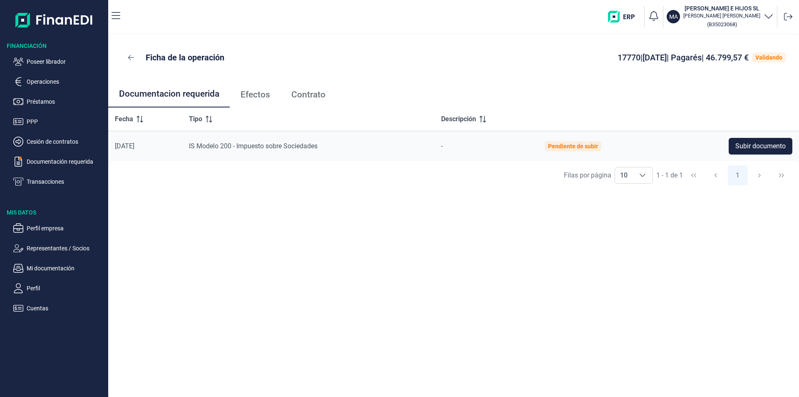
click at [260, 96] on span "Efectos" at bounding box center [256, 94] width 30 height 9
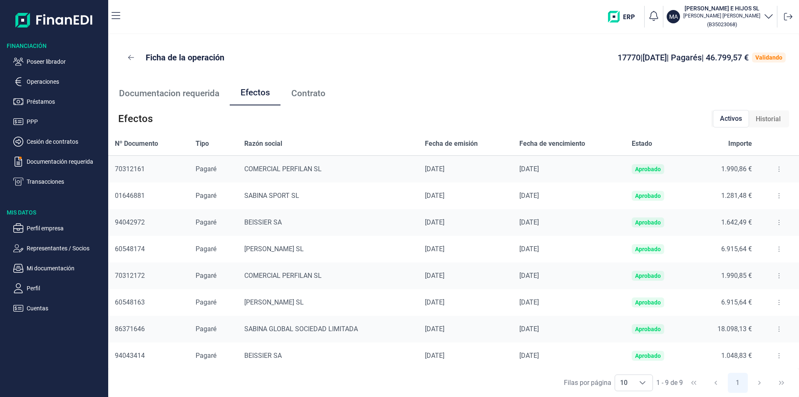
click at [773, 168] on button at bounding box center [779, 168] width 15 height 13
click at [754, 189] on span "Detalles efecto" at bounding box center [748, 189] width 38 height 8
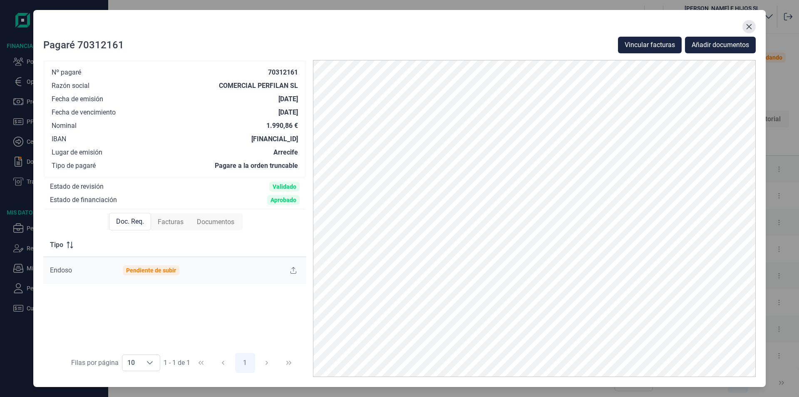
click at [751, 25] on icon "Close" at bounding box center [749, 26] width 7 height 7
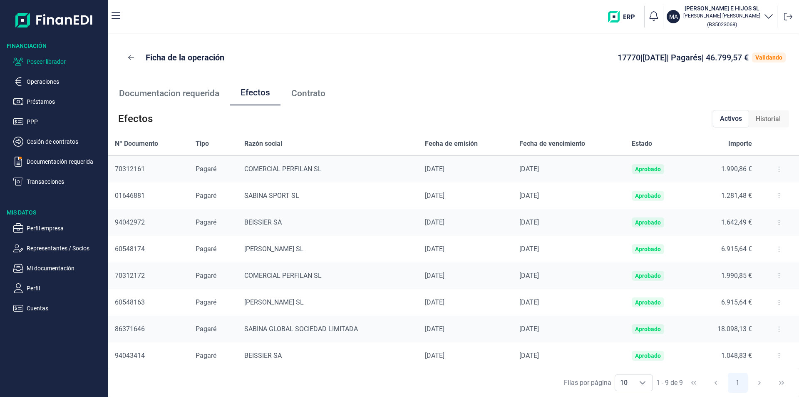
click at [55, 63] on p "Poseer librador" at bounding box center [66, 62] width 78 height 10
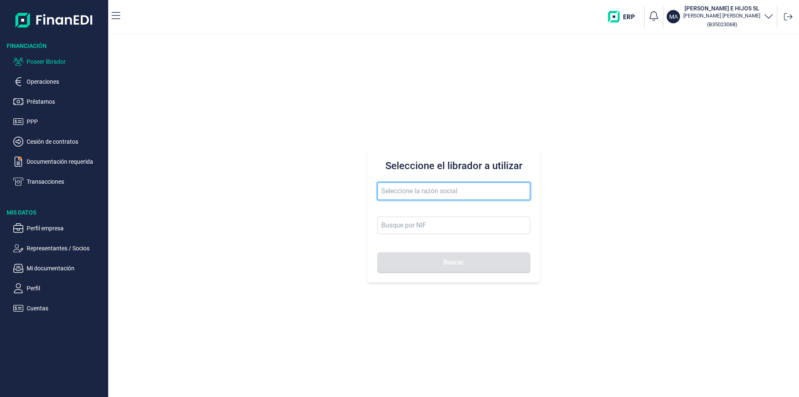
click at [386, 187] on input "text" at bounding box center [454, 190] width 153 height 17
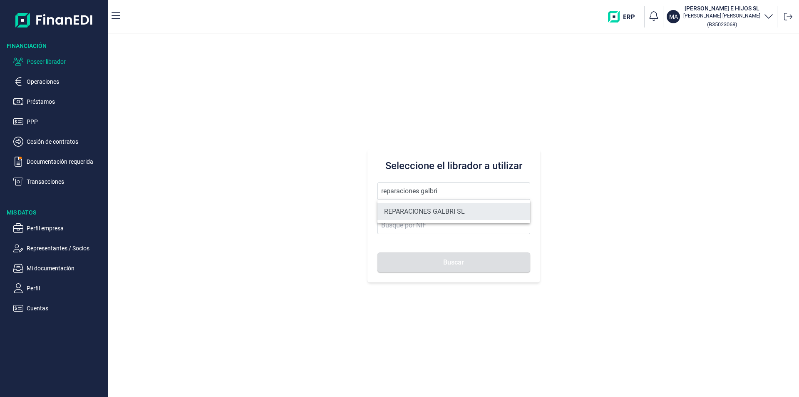
click at [422, 213] on li "REPARACIONES GALBRI SL" at bounding box center [454, 211] width 153 height 17
type input "REPARACIONES GALBRI SL"
type input "B70942362"
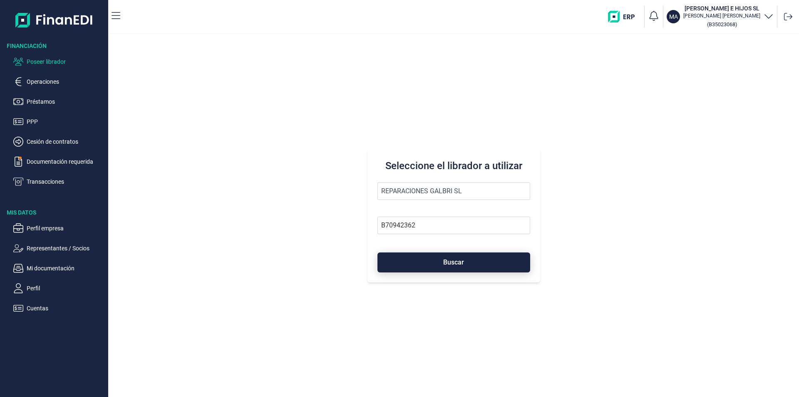
click at [429, 266] on button "Buscar" at bounding box center [454, 262] width 153 height 20
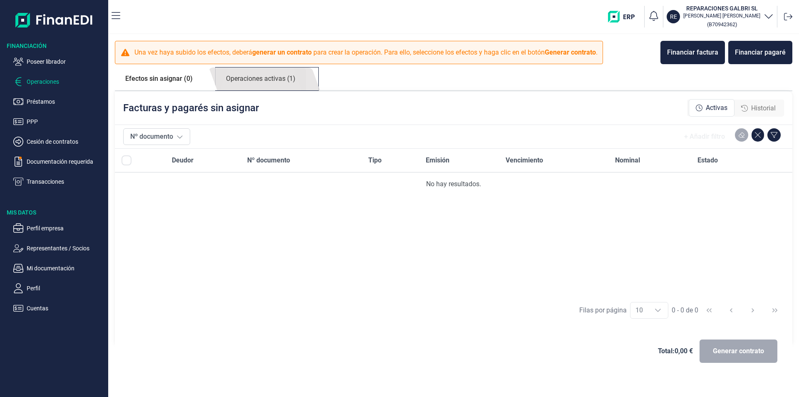
click at [276, 79] on link "Operaciones activas (1)" at bounding box center [261, 78] width 90 height 23
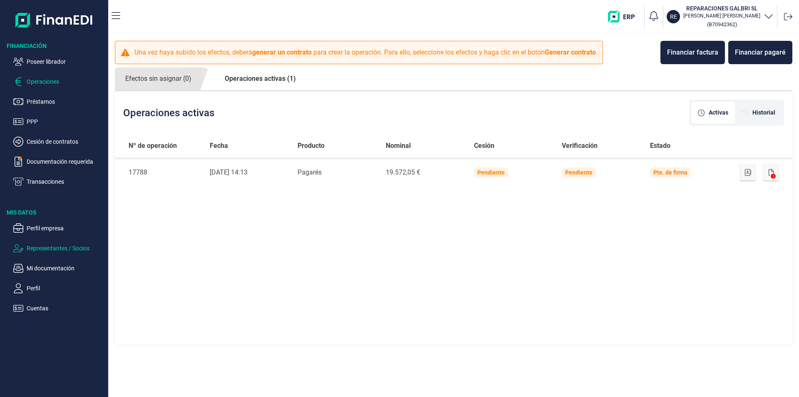
click at [69, 248] on p "Representantes / Socios" at bounding box center [66, 248] width 78 height 10
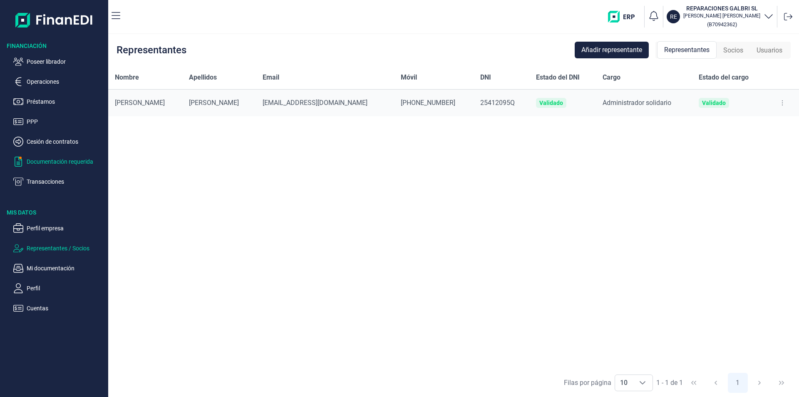
click at [53, 161] on p "Documentación requerida" at bounding box center [66, 161] width 78 height 10
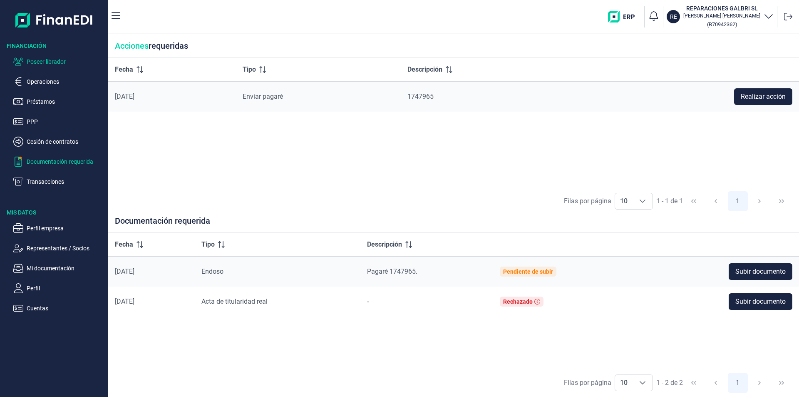
click at [54, 60] on p "Poseer librador" at bounding box center [66, 62] width 78 height 10
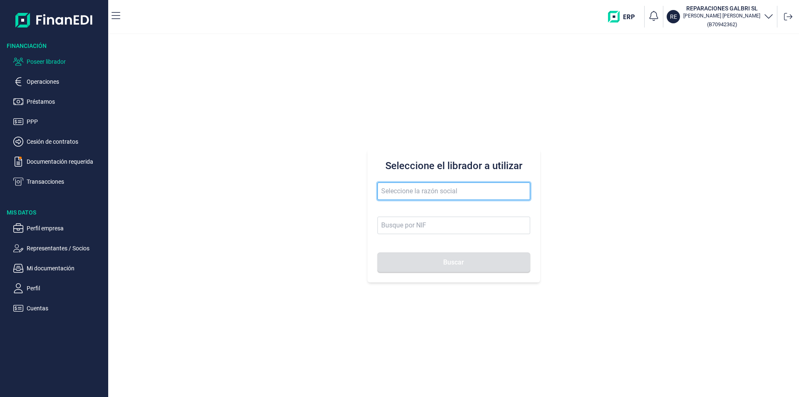
click at [391, 191] on input "text" at bounding box center [454, 190] width 153 height 17
click at [382, 192] on input "text" at bounding box center [454, 190] width 153 height 17
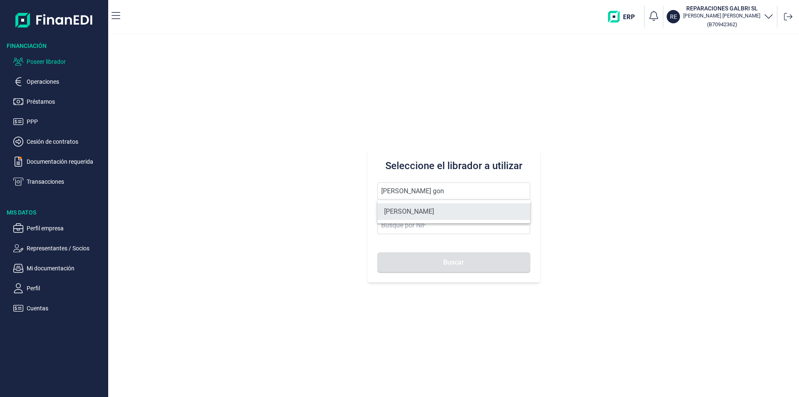
click at [423, 207] on li "ABEL EXPOSITO GONZALEZ" at bounding box center [454, 211] width 153 height 17
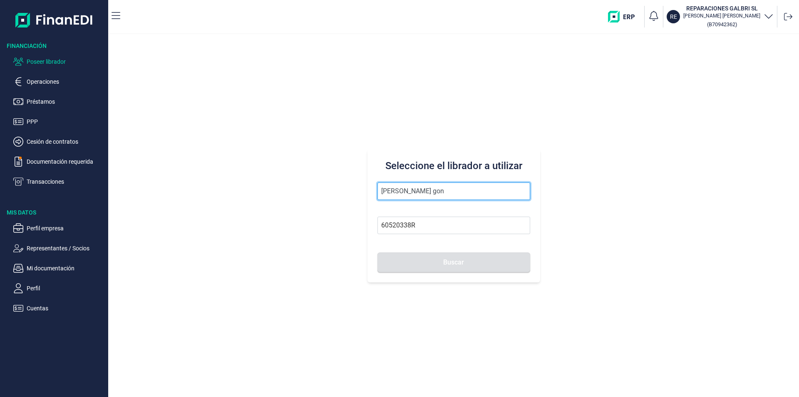
type input "ABEL EXPOSITO GONZALEZ"
type input "60520338R"
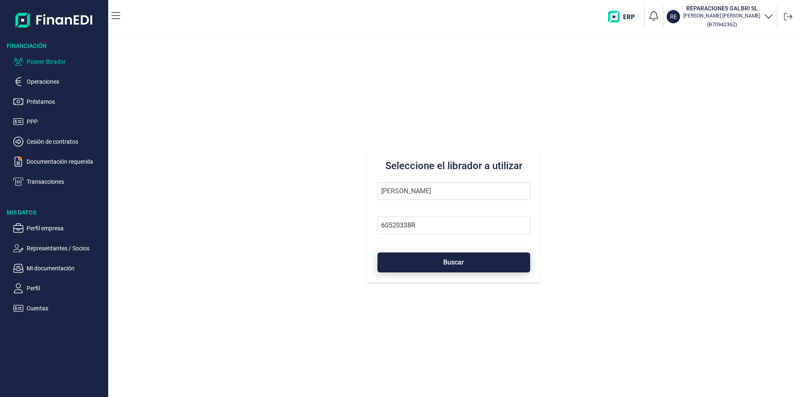
click at [436, 261] on button "Buscar" at bounding box center [454, 262] width 153 height 20
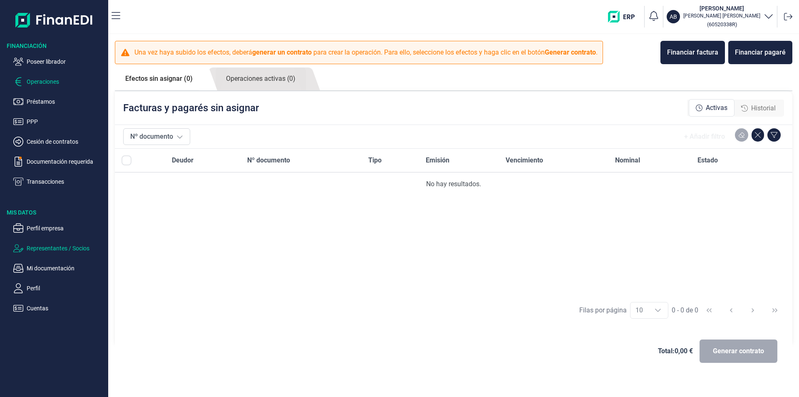
click at [39, 249] on p "Representantes / Socios" at bounding box center [66, 248] width 78 height 10
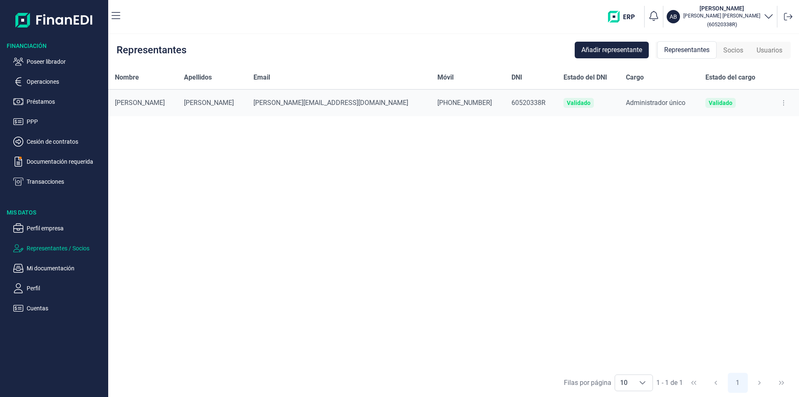
click at [782, 102] on button at bounding box center [783, 102] width 15 height 13
click at [742, 124] on span "Editar representante" at bounding box center [749, 123] width 53 height 8
select select "ES"
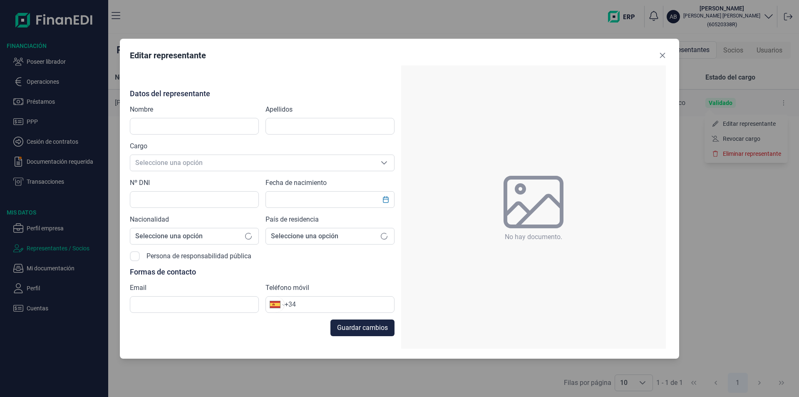
type input "ABEL"
type input "EXPOSITO GONZALEZ"
type input "60520338R"
type input "vijuesca@staff-plus.es"
type input "+34 637 48 09 93"
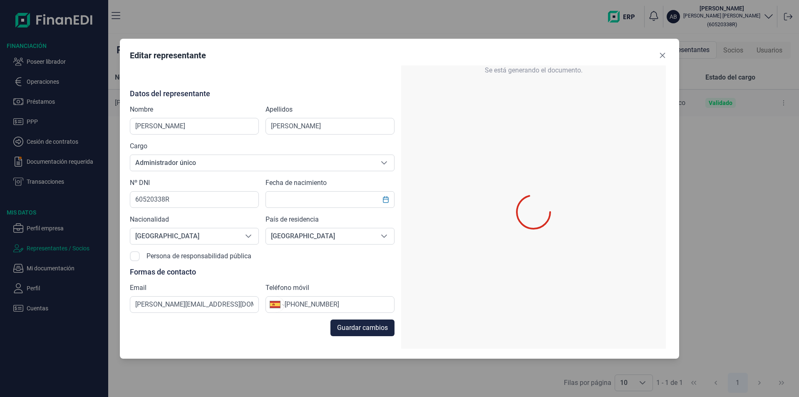
type input "27/06/1977"
click at [662, 55] on icon "Close" at bounding box center [662, 54] width 5 height 5
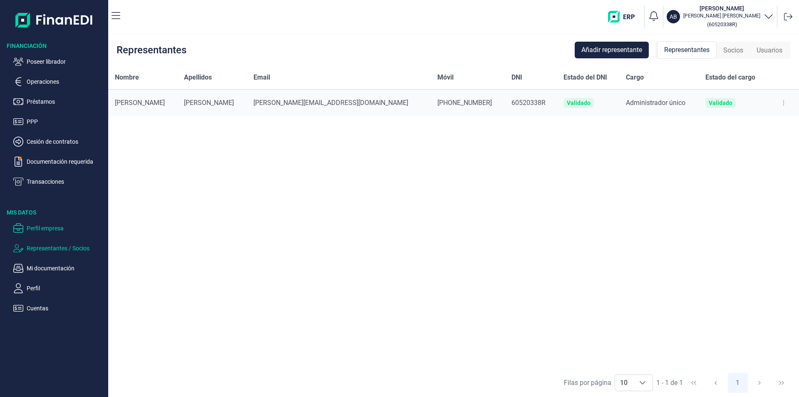
click at [42, 228] on p "Perfil empresa" at bounding box center [66, 228] width 78 height 10
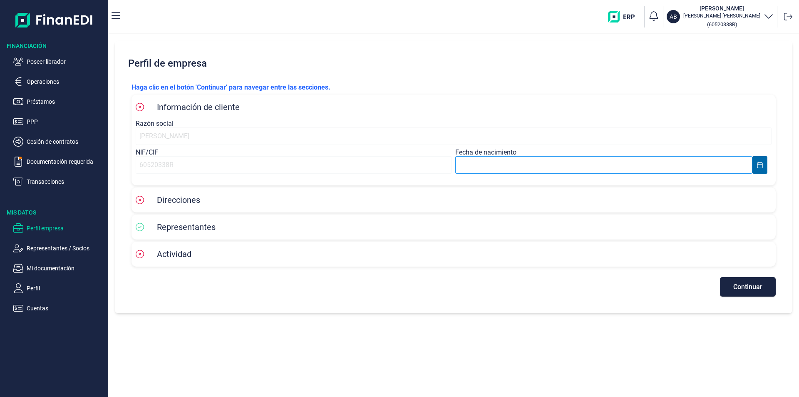
click at [473, 163] on input "text" at bounding box center [603, 164] width 297 height 17
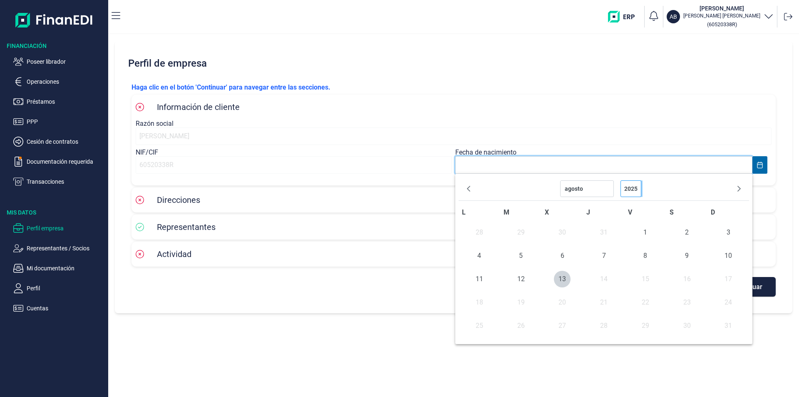
click at [622, 187] on select "2025 2024 2023 2022 2021 2020 2019 2018 2017 2016 2015 2014 2013 2012 2011 2010…" at bounding box center [631, 188] width 21 height 17
click at [481, 166] on input "text" at bounding box center [603, 164] width 297 height 17
type input "27/06/1977"
select select "5"
select select "1977"
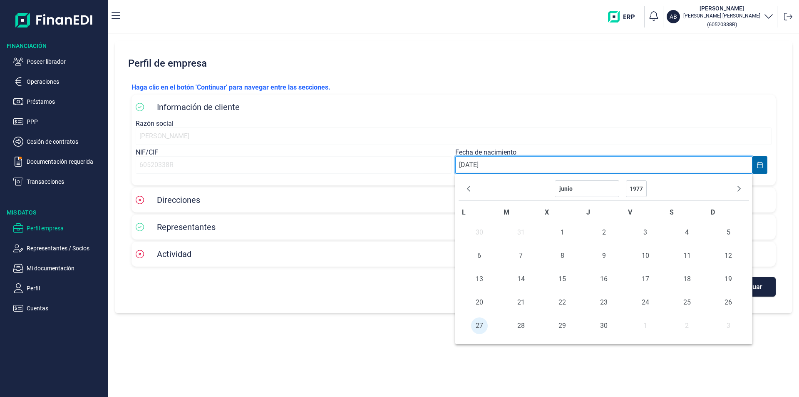
type input "27/06/1977"
click at [479, 325] on span "27" at bounding box center [479, 325] width 17 height 17
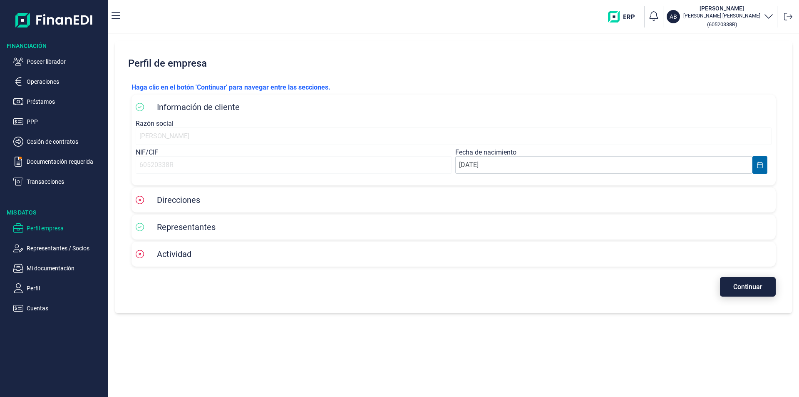
click at [729, 288] on button "Continuar" at bounding box center [748, 287] width 56 height 20
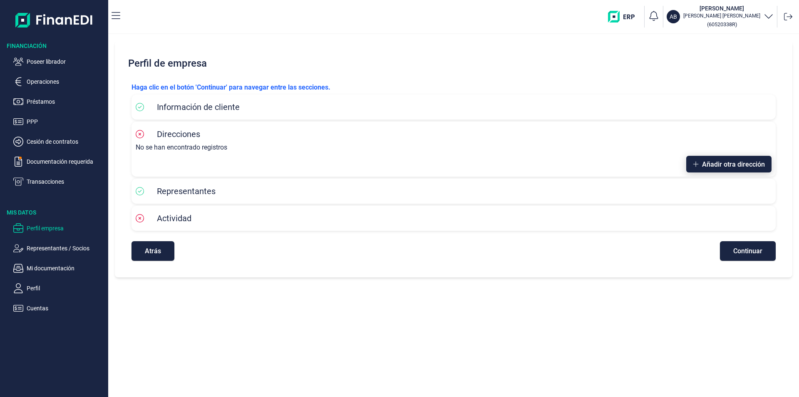
click at [725, 166] on span "Añadir otra dirección" at bounding box center [733, 164] width 63 height 6
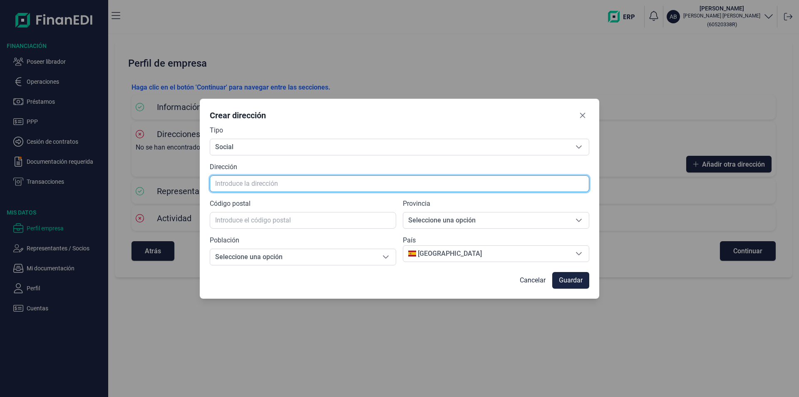
click at [221, 183] on input "text" at bounding box center [400, 183] width 380 height 17
type input "p"
type input "PSTG. TURISTIC 3"
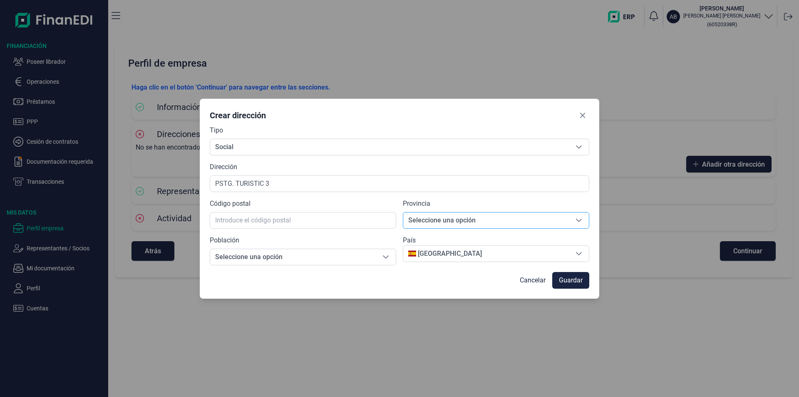
click at [454, 222] on span "Seleccione una opción" at bounding box center [486, 220] width 166 height 16
click at [264, 257] on span "Seleccione una opción" at bounding box center [293, 257] width 166 height 16
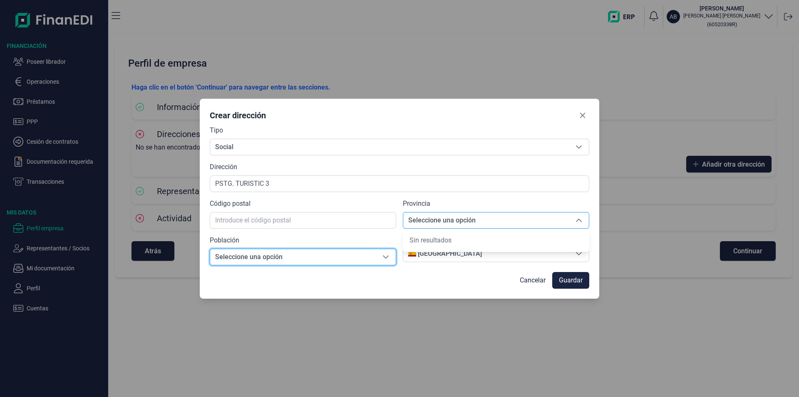
click at [439, 219] on span "Seleccione una opción" at bounding box center [486, 220] width 166 height 16
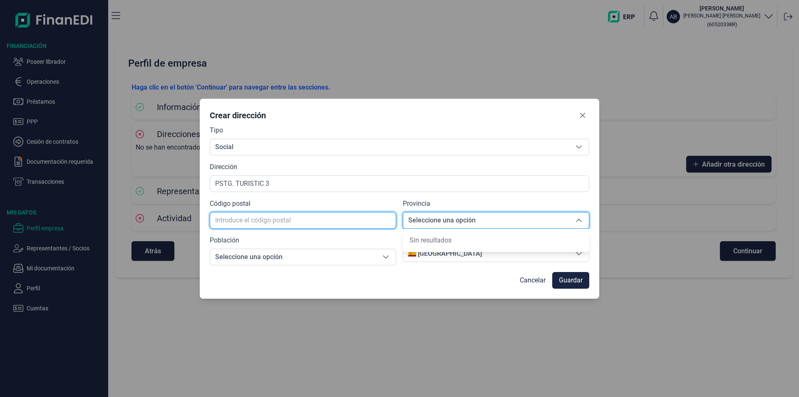
click at [228, 217] on input "text" at bounding box center [303, 220] width 186 height 17
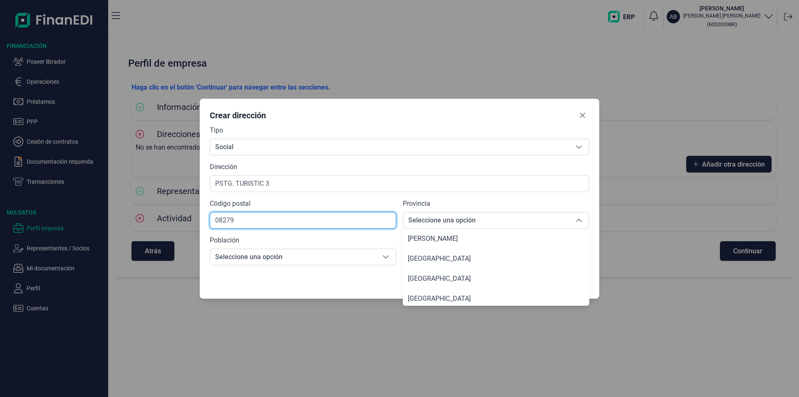
scroll to position [83, 0]
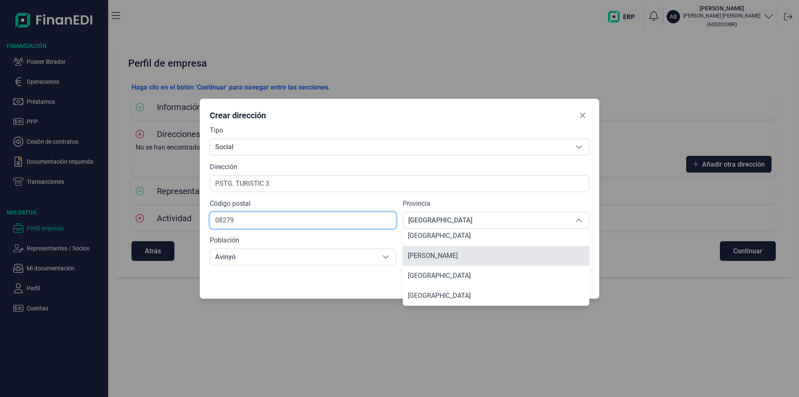
type input "08279"
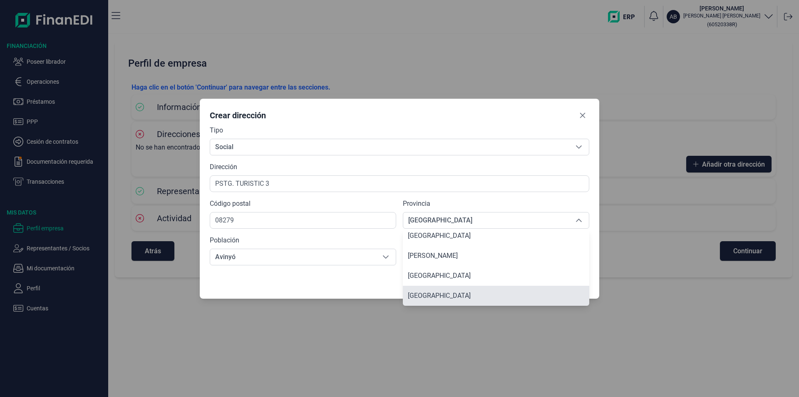
click at [427, 295] on span "[GEOGRAPHIC_DATA]" at bounding box center [439, 295] width 63 height 8
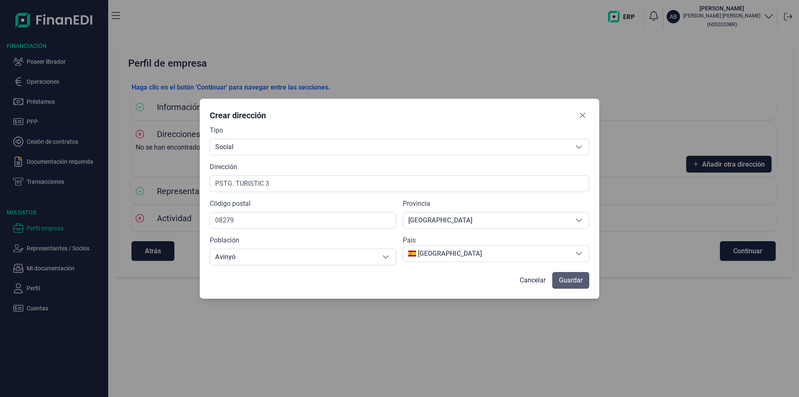
click at [568, 281] on span "Guardar" at bounding box center [571, 280] width 24 height 10
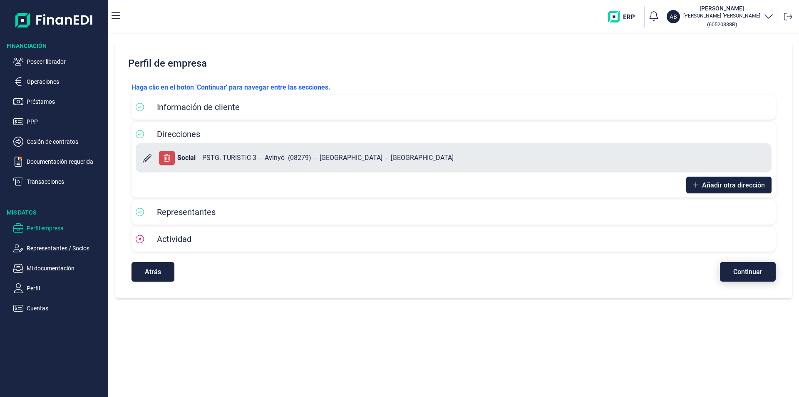
click at [756, 273] on span "Continuar" at bounding box center [747, 271] width 29 height 6
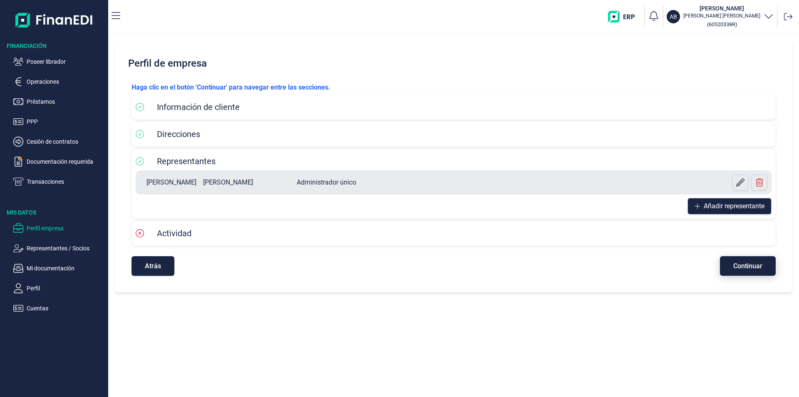
click at [747, 268] on span "Continuar" at bounding box center [747, 266] width 29 height 6
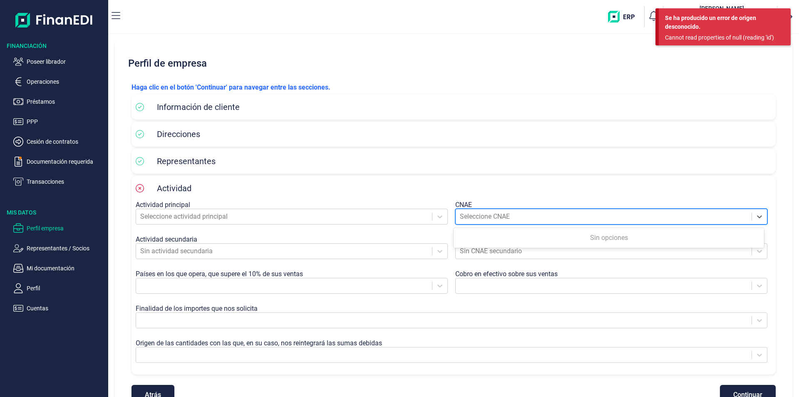
click at [480, 218] on div at bounding box center [604, 217] width 288 height 12
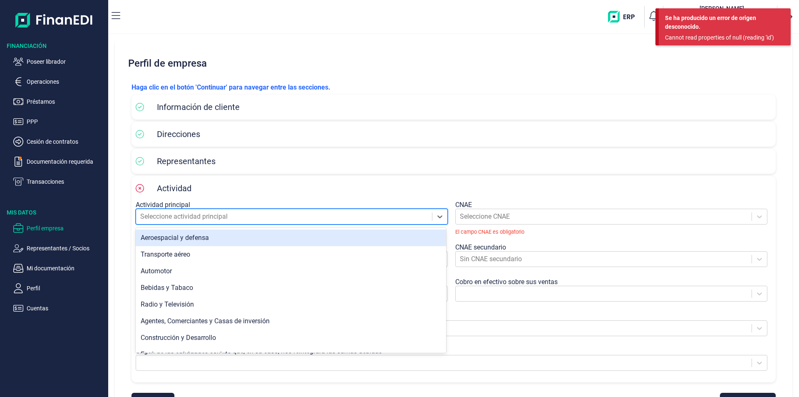
click at [189, 215] on div at bounding box center [284, 217] width 288 height 12
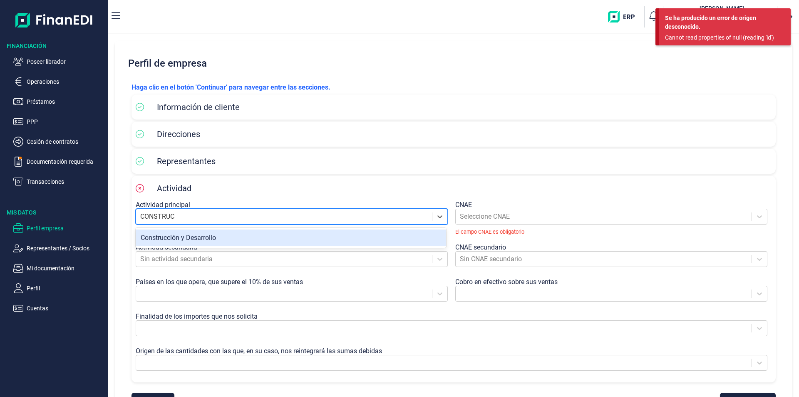
type input "CONSTRUCC"
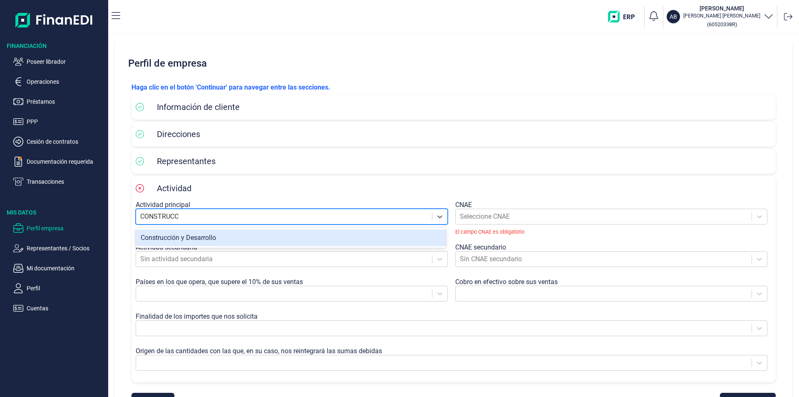
click at [198, 238] on div "Construcción y Desarrollo" at bounding box center [291, 237] width 310 height 17
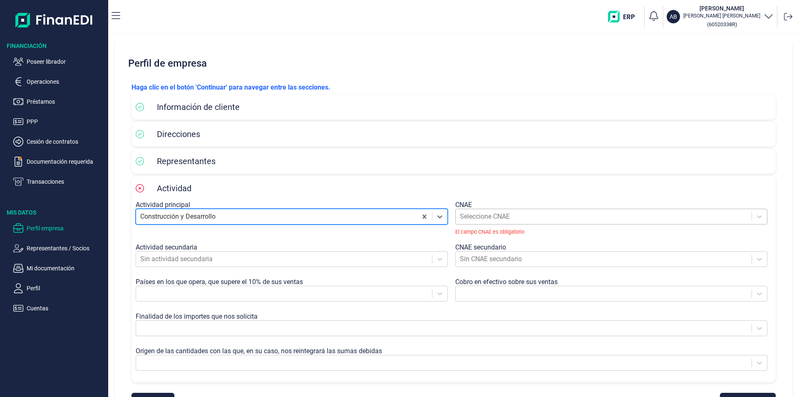
click at [504, 217] on div at bounding box center [604, 217] width 288 height 12
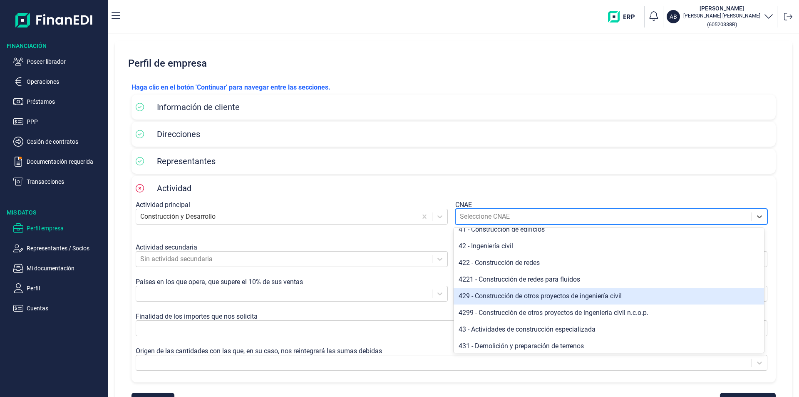
scroll to position [250, 0]
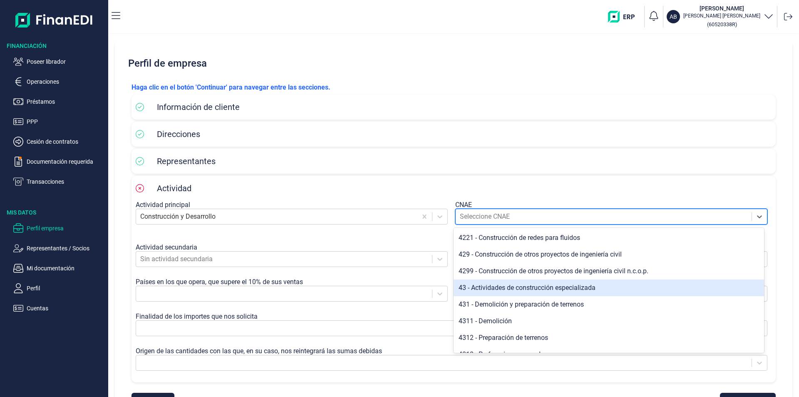
click at [532, 288] on div "43 - Actividades de construcción especializada" at bounding box center [609, 287] width 310 height 17
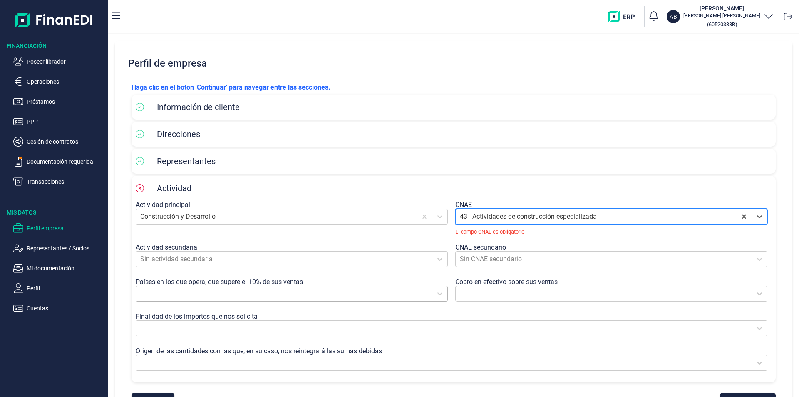
click at [336, 297] on div at bounding box center [292, 294] width 312 height 16
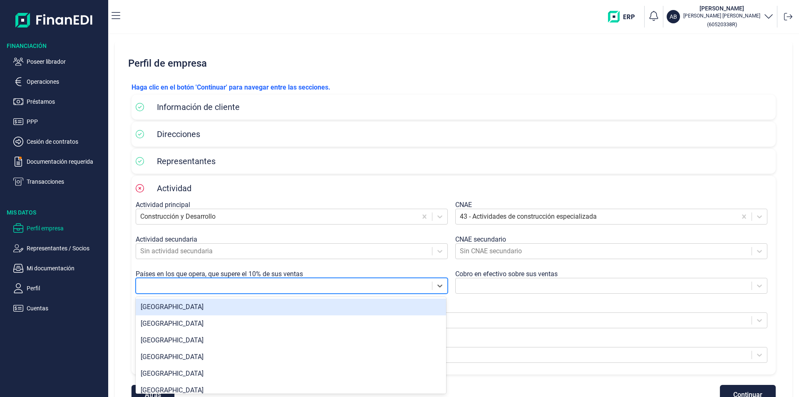
click at [174, 307] on div "[GEOGRAPHIC_DATA]" at bounding box center [291, 306] width 310 height 17
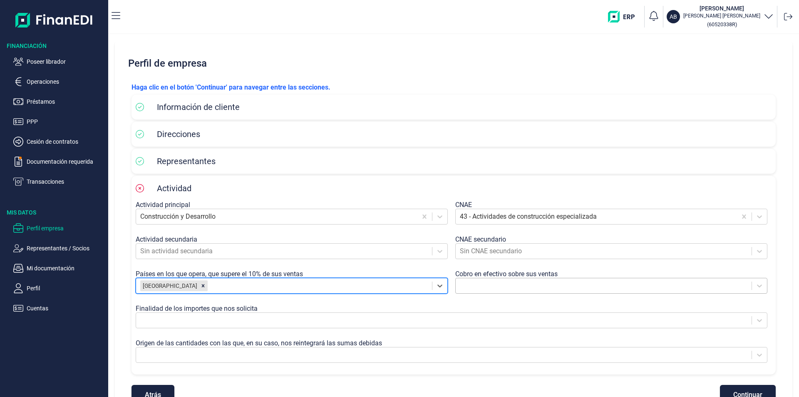
click at [488, 282] on div at bounding box center [604, 286] width 288 height 12
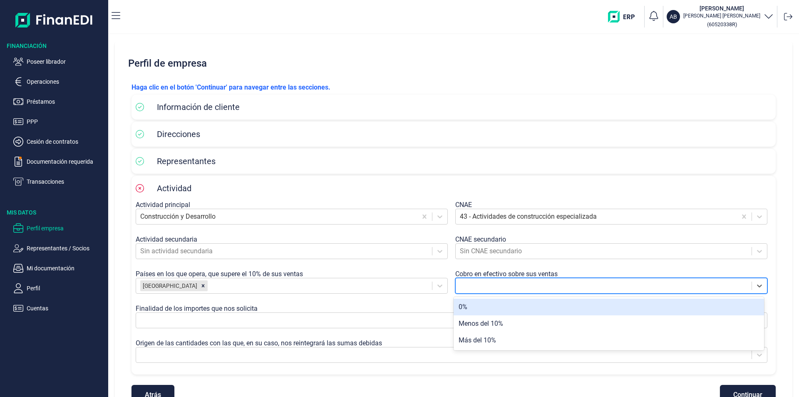
click at [470, 309] on div "0%" at bounding box center [609, 306] width 310 height 17
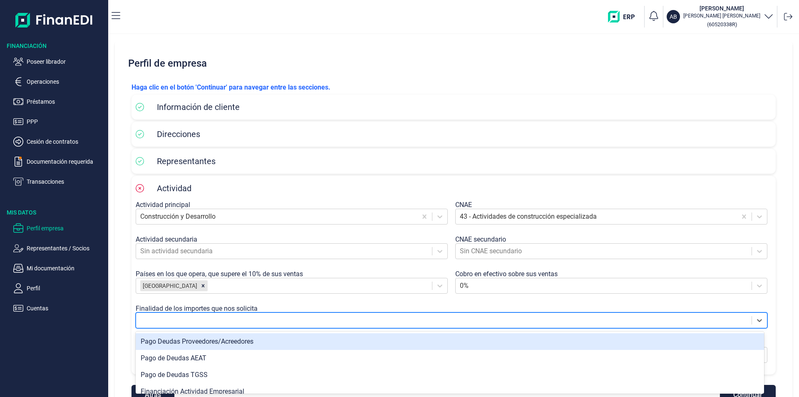
click at [236, 320] on div at bounding box center [443, 320] width 607 height 12
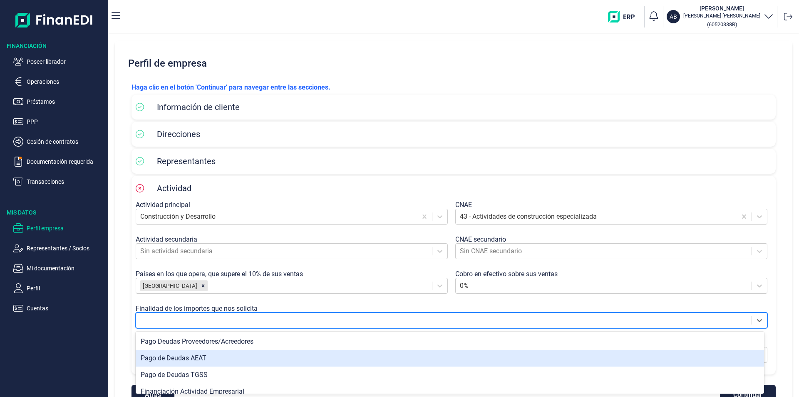
scroll to position [25, 0]
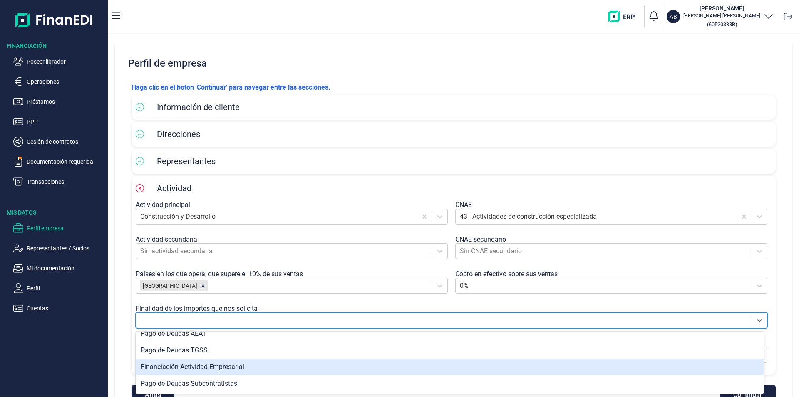
click at [216, 368] on div "Financiación Actividad Empresarial" at bounding box center [450, 366] width 628 height 17
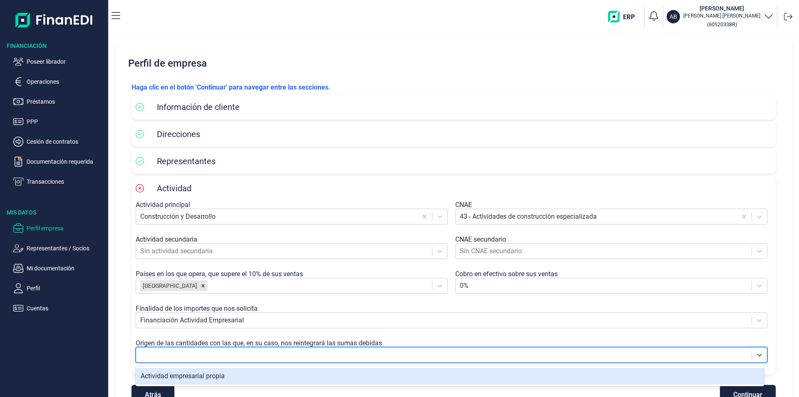
click at [207, 353] on div at bounding box center [443, 355] width 607 height 12
click at [198, 378] on div "Actividad empresarial propia" at bounding box center [450, 376] width 628 height 17
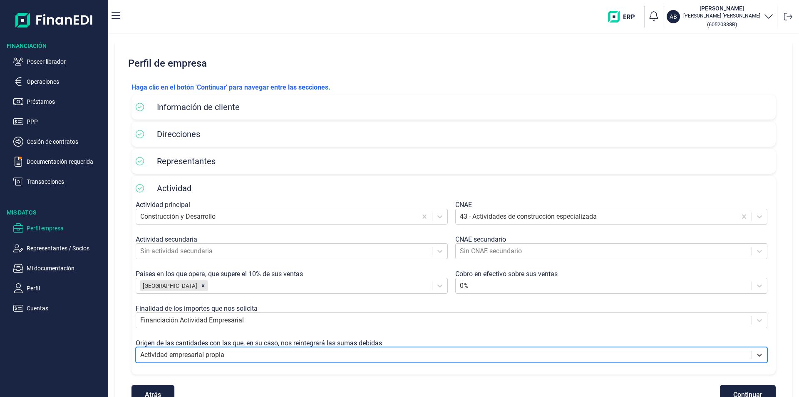
scroll to position [24, 0]
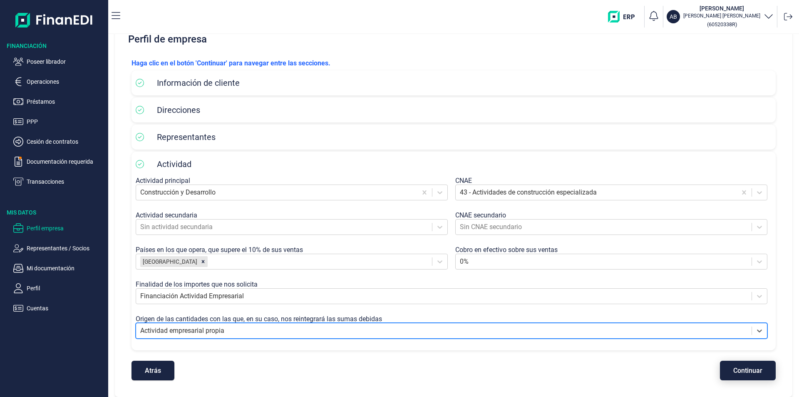
click at [736, 370] on span "Continuar" at bounding box center [747, 370] width 29 height 6
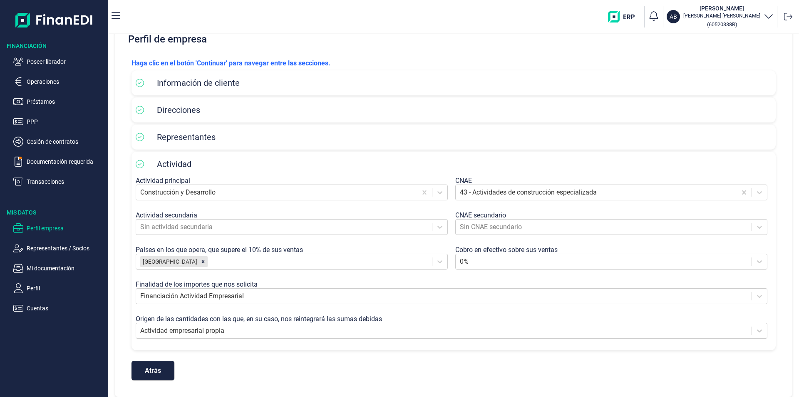
scroll to position [0, 0]
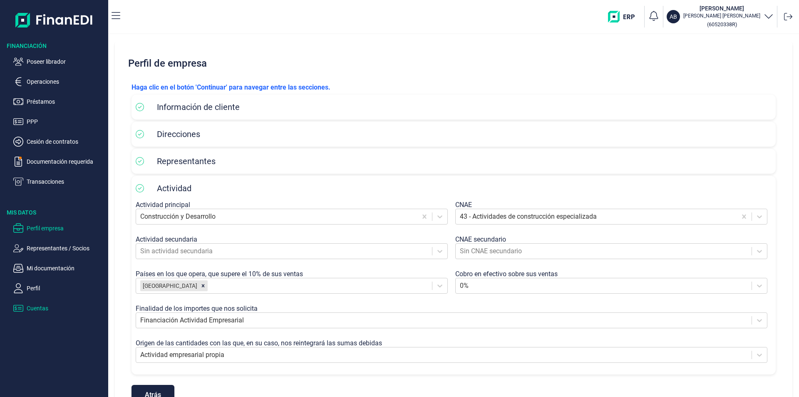
click at [38, 308] on p "Cuentas" at bounding box center [66, 308] width 78 height 10
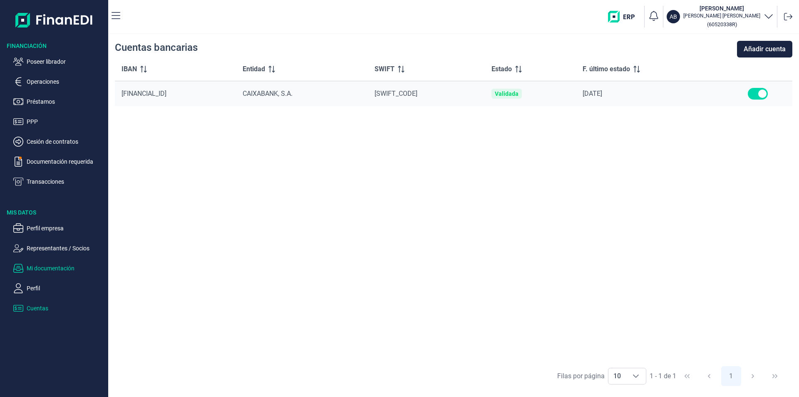
click at [63, 270] on p "Mi documentación" at bounding box center [66, 268] width 78 height 10
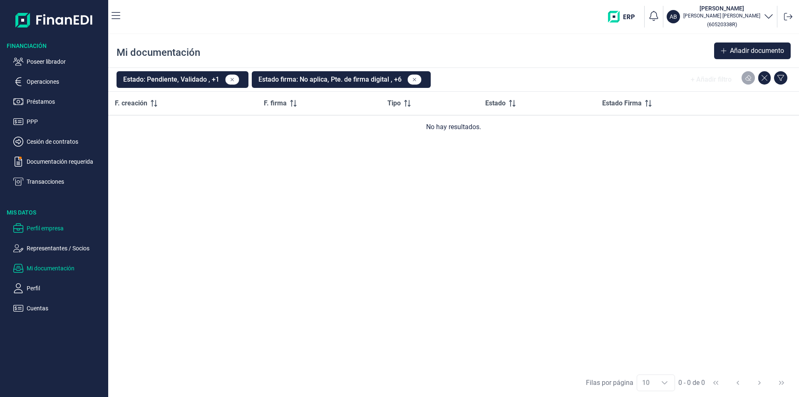
click at [38, 227] on p "Perfil empresa" at bounding box center [66, 228] width 78 height 10
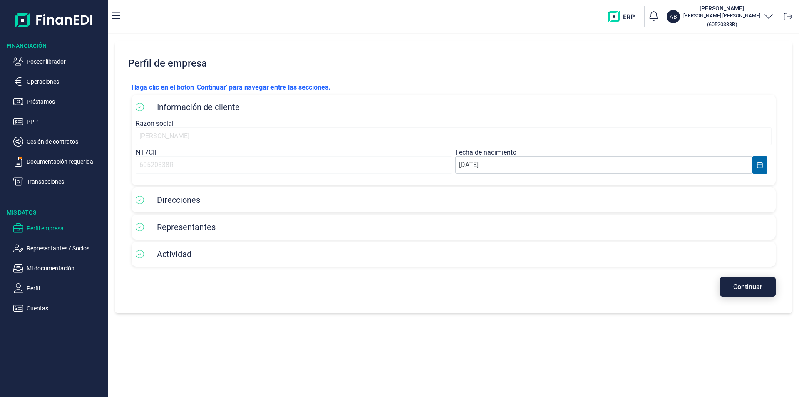
click at [743, 283] on span "Continuar" at bounding box center [747, 286] width 29 height 6
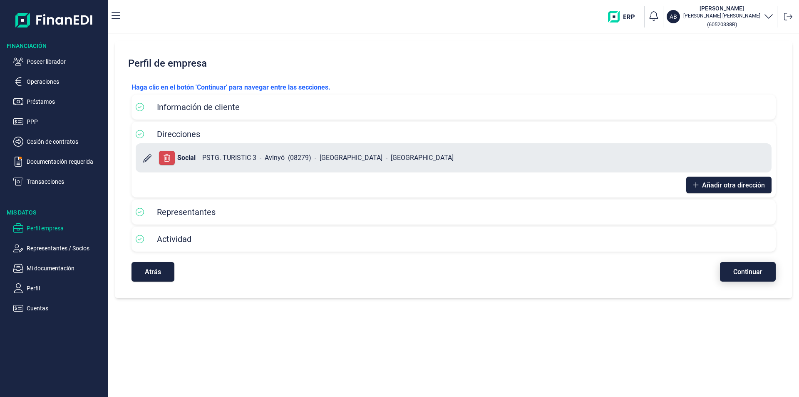
click at [742, 270] on span "Continuar" at bounding box center [747, 271] width 29 height 6
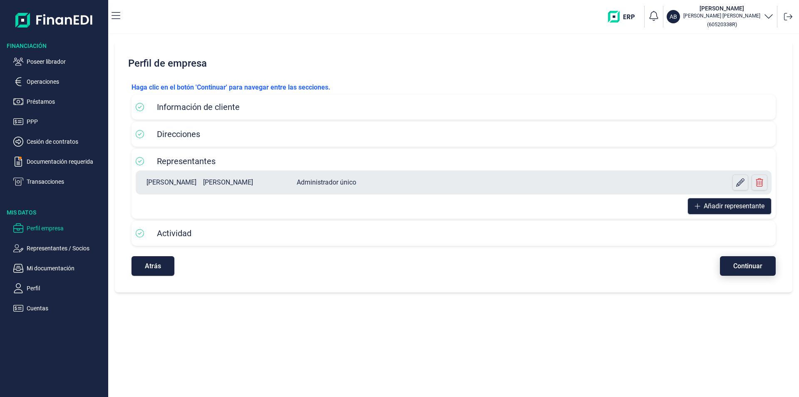
click at [740, 266] on span "Continuar" at bounding box center [747, 266] width 29 height 6
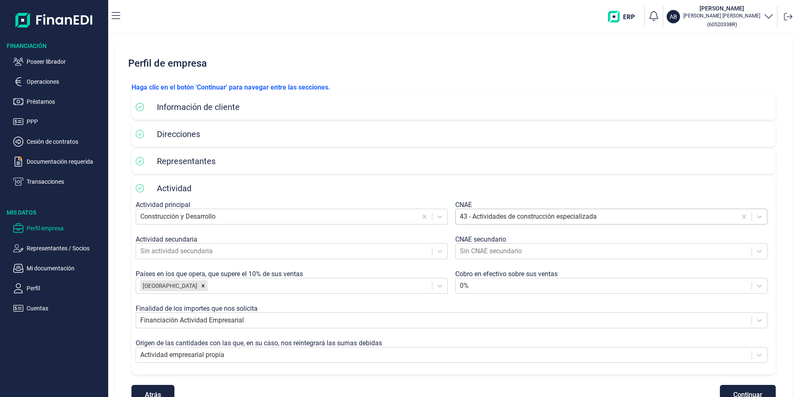
click at [584, 219] on div at bounding box center [596, 217] width 273 height 12
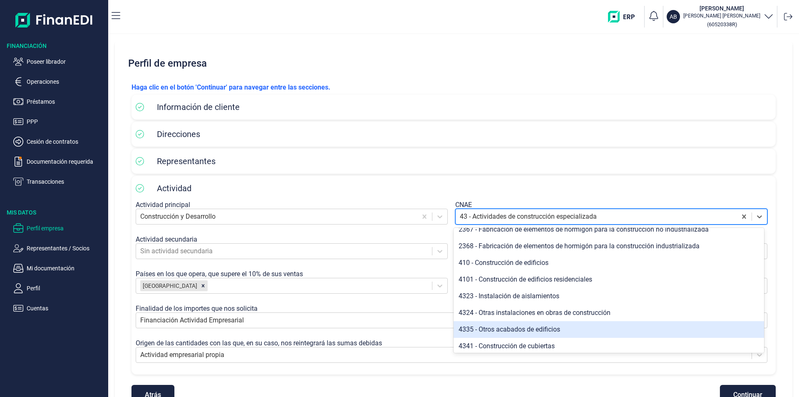
scroll to position [578, 0]
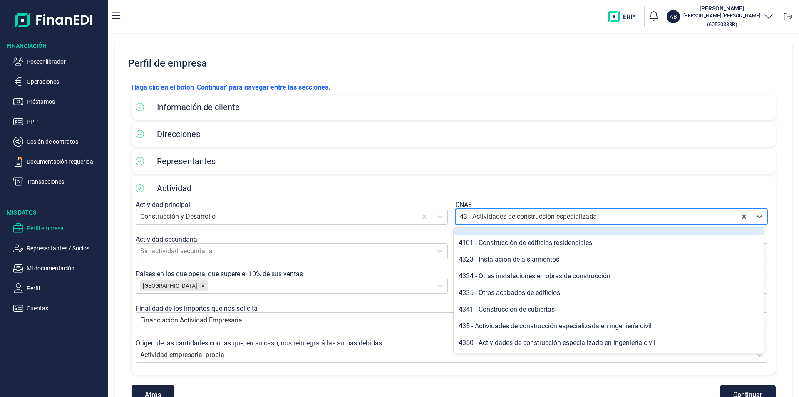
click at [499, 84] on p "Haga clic en el botón 'Continuar' para navegar entre las secciones." at bounding box center [454, 87] width 644 height 10
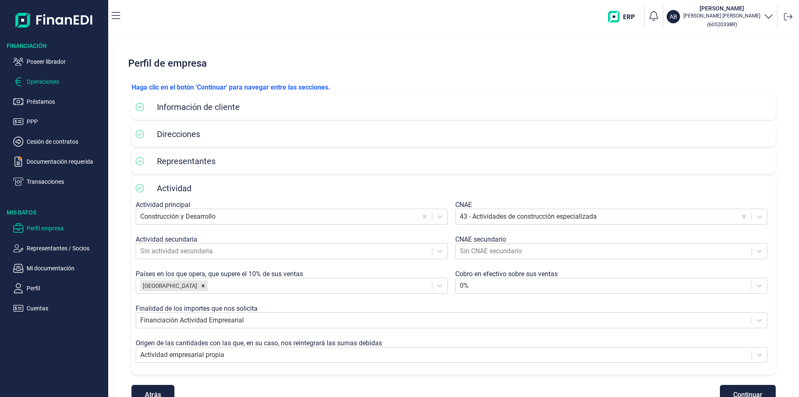
click at [49, 82] on p "Operaciones" at bounding box center [66, 82] width 78 height 10
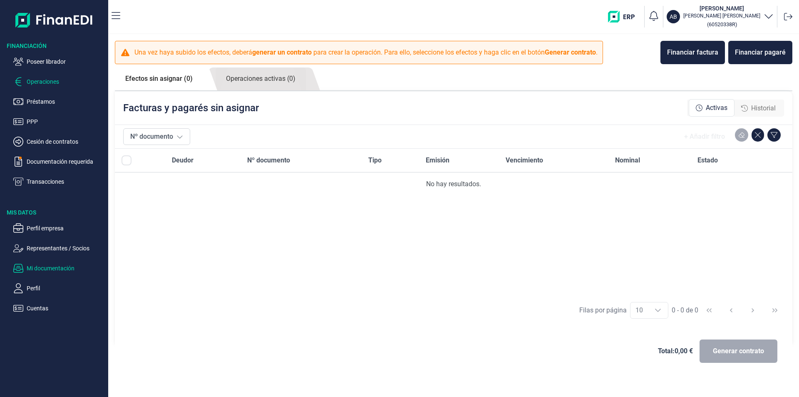
click at [60, 266] on p "Mi documentación" at bounding box center [66, 268] width 78 height 10
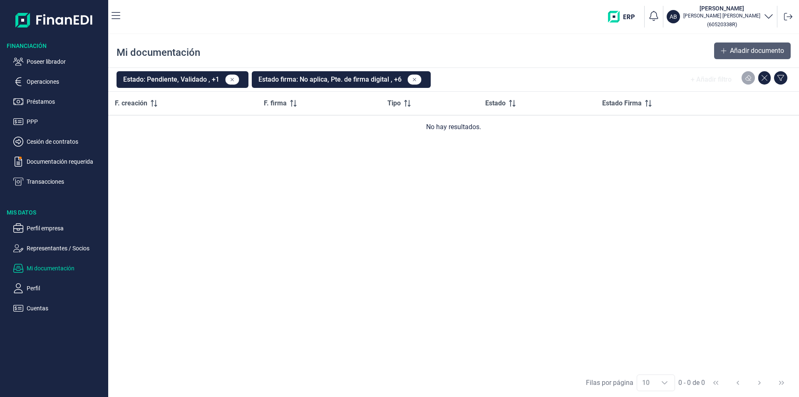
click at [743, 51] on span "Añadir documento" at bounding box center [757, 51] width 54 height 10
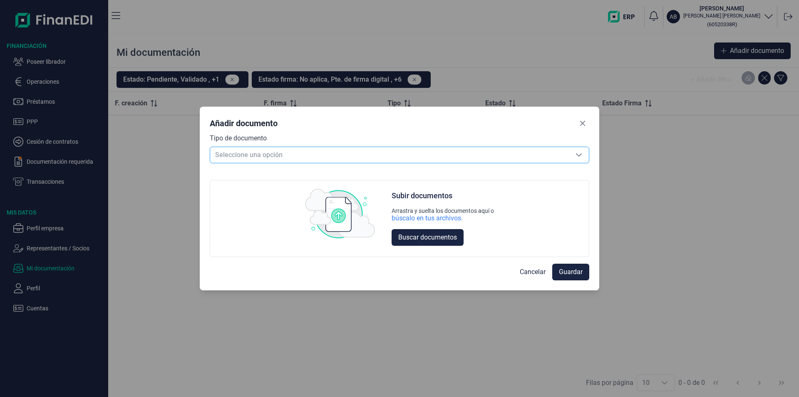
click at [264, 154] on span "Seleccione una opción" at bounding box center [389, 155] width 359 height 16
click at [579, 154] on icon "Seleccione una opción" at bounding box center [579, 155] width 7 height 7
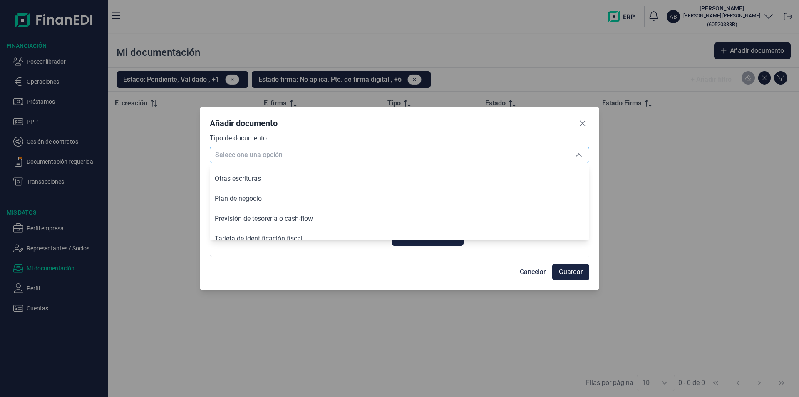
scroll to position [1182, 0]
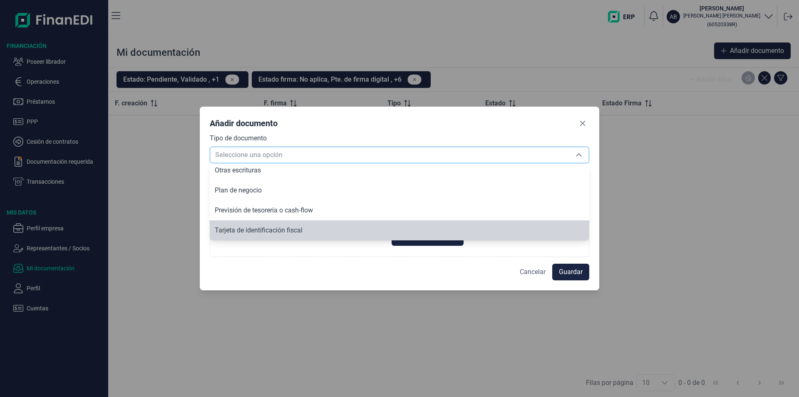
click at [528, 269] on span "Cancelar" at bounding box center [533, 272] width 26 height 10
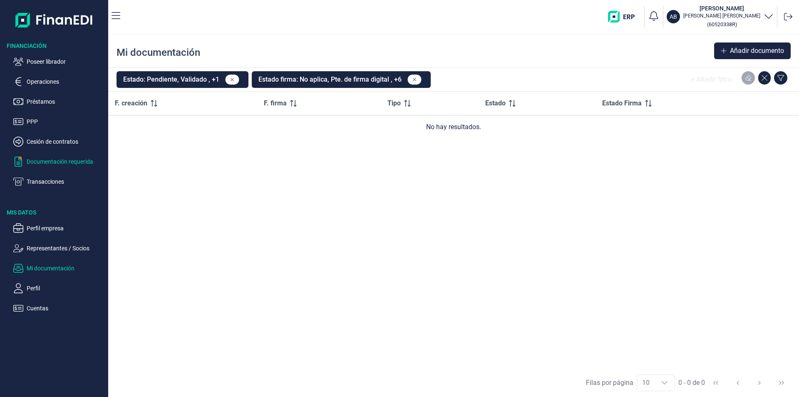
click at [60, 161] on p "Documentación requerida" at bounding box center [66, 161] width 78 height 10
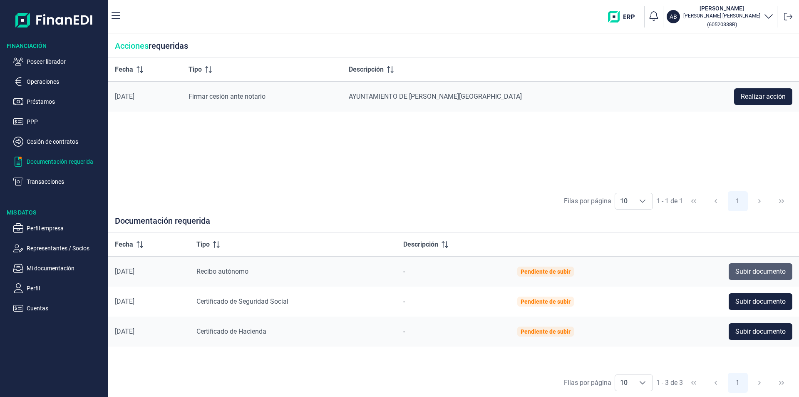
click at [753, 270] on span "Subir documento" at bounding box center [760, 271] width 50 height 10
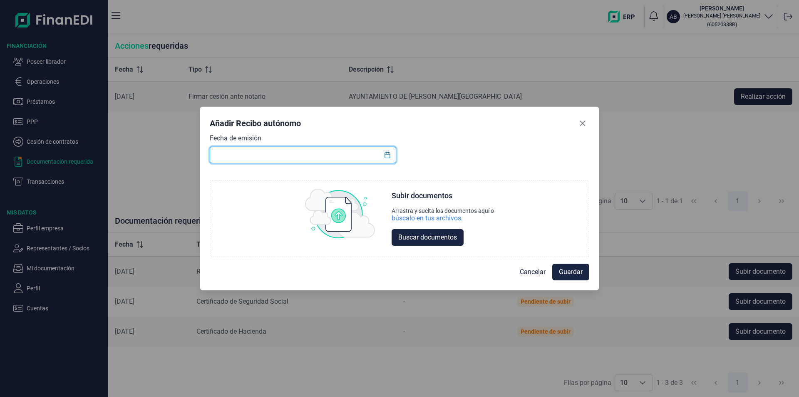
click at [227, 153] on input "text" at bounding box center [303, 155] width 186 height 17
type input "[DATE]"
click at [414, 239] on span "Buscar documentos" at bounding box center [427, 237] width 59 height 10
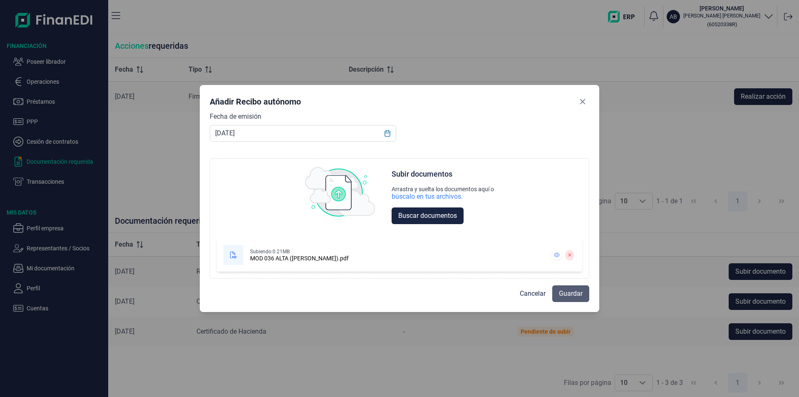
click at [566, 290] on span "Guardar" at bounding box center [571, 293] width 24 height 10
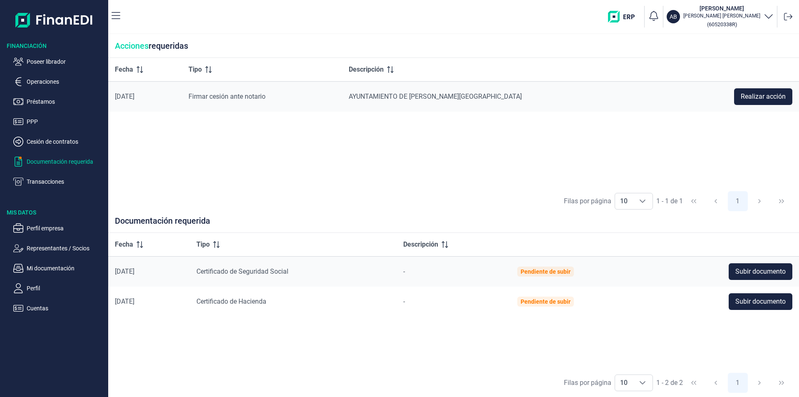
click at [268, 146] on div "Fecha Tipo Descripción 08/08/2025 Firmar cesión ante notario AYUNTAMIENTO DE AÑ…" at bounding box center [453, 122] width 691 height 129
click at [50, 269] on p "Mi documentación" at bounding box center [66, 268] width 78 height 10
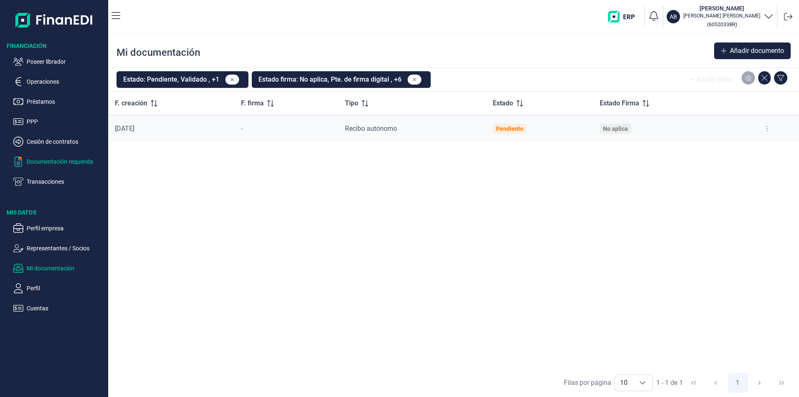
click at [62, 163] on p "Documentación requerida" at bounding box center [66, 161] width 78 height 10
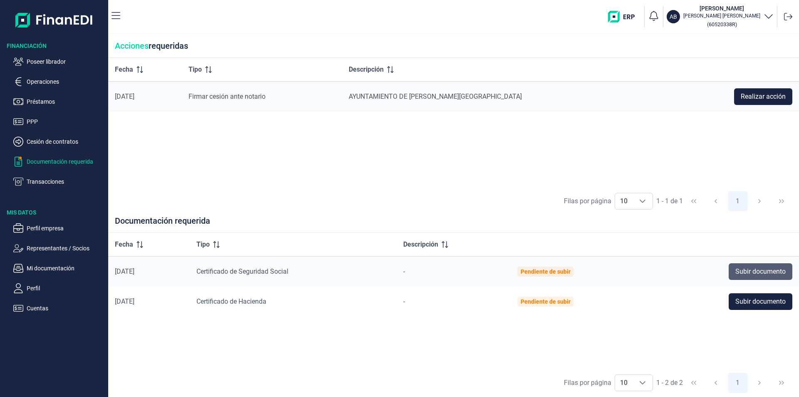
click at [765, 269] on span "Subir documento" at bounding box center [760, 271] width 50 height 10
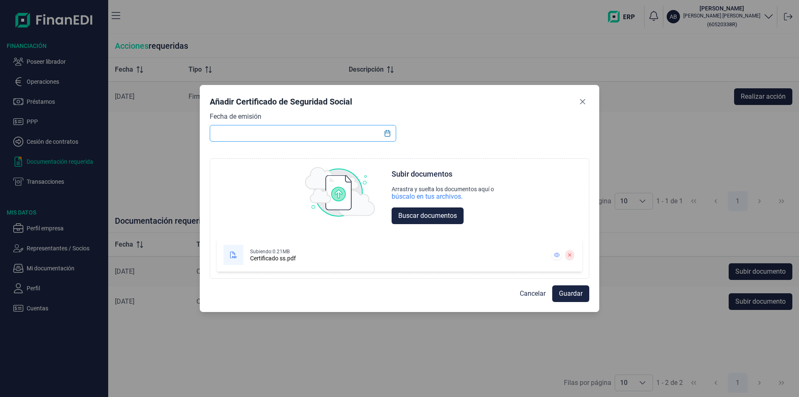
click at [226, 132] on input "text" at bounding box center [303, 133] width 186 height 17
type input "[DATE]"
click at [571, 291] on span "Guardar" at bounding box center [571, 293] width 24 height 10
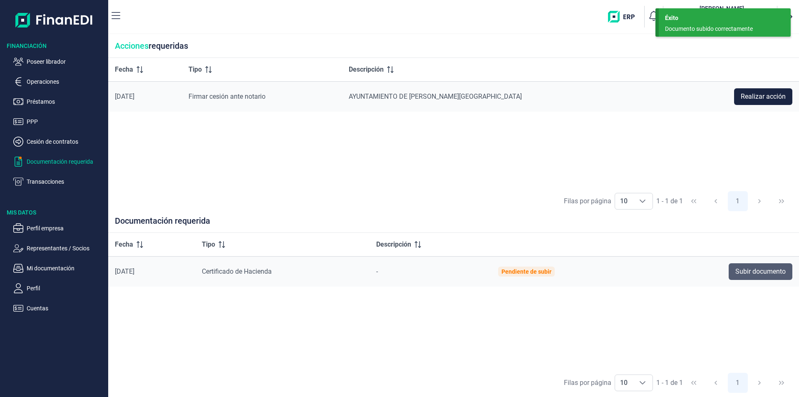
click at [751, 270] on span "Subir documento" at bounding box center [760, 271] width 50 height 10
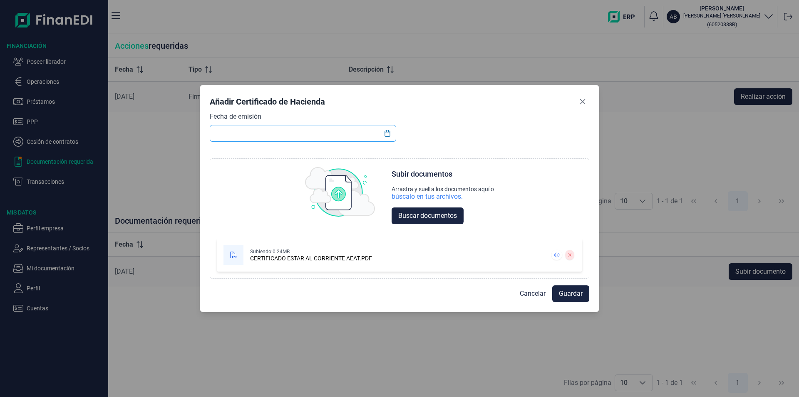
click at [220, 131] on input "text" at bounding box center [303, 133] width 186 height 17
type input "[DATE]"
click at [569, 292] on span "Guardar" at bounding box center [571, 293] width 24 height 10
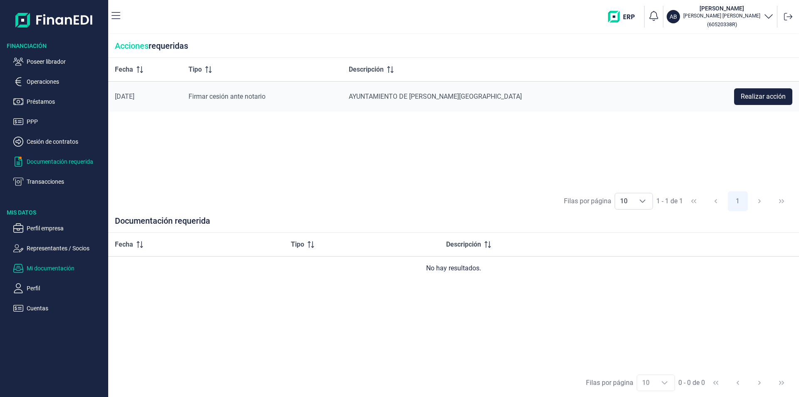
click at [57, 269] on p "Mi documentación" at bounding box center [66, 268] width 78 height 10
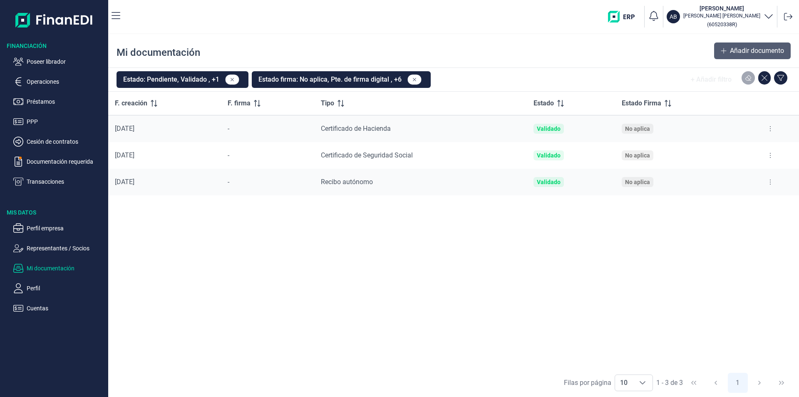
click at [736, 52] on span "Añadir documento" at bounding box center [757, 51] width 54 height 10
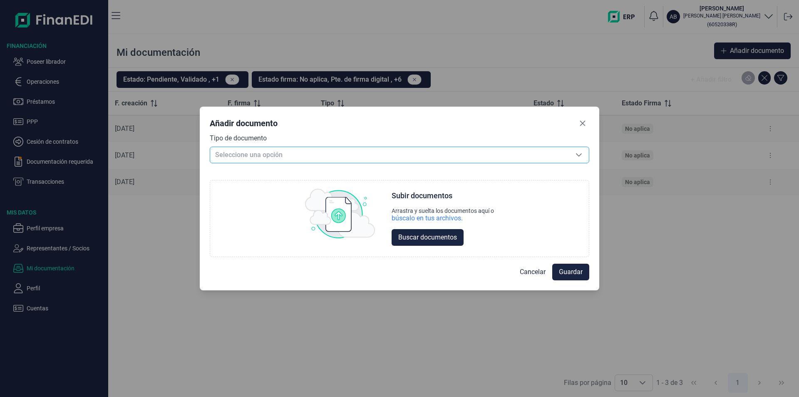
click at [225, 154] on span "Seleccione una opción" at bounding box center [389, 155] width 359 height 16
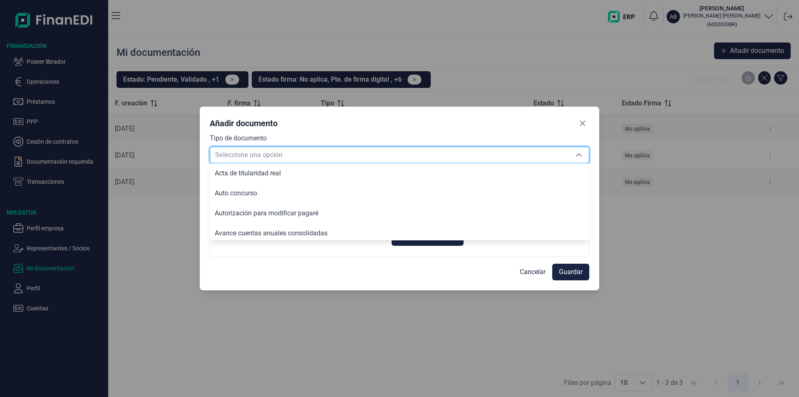
scroll to position [1150, 0]
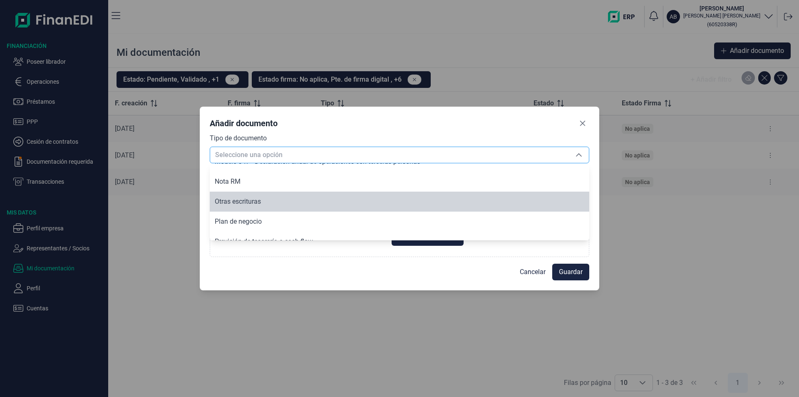
type input "Otras escrituras"
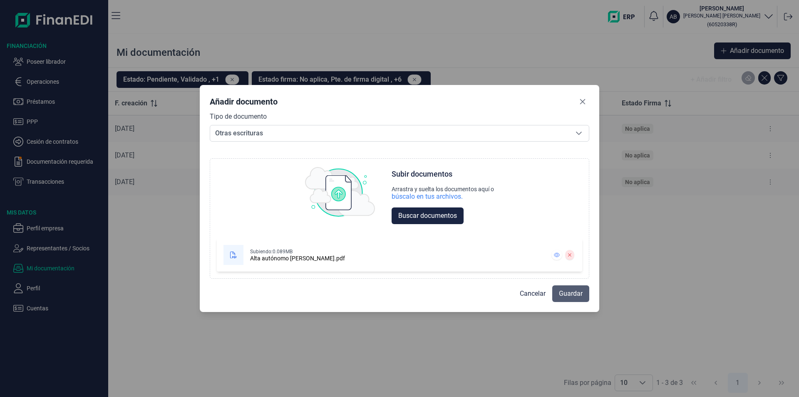
click at [574, 295] on span "Guardar" at bounding box center [571, 293] width 24 height 10
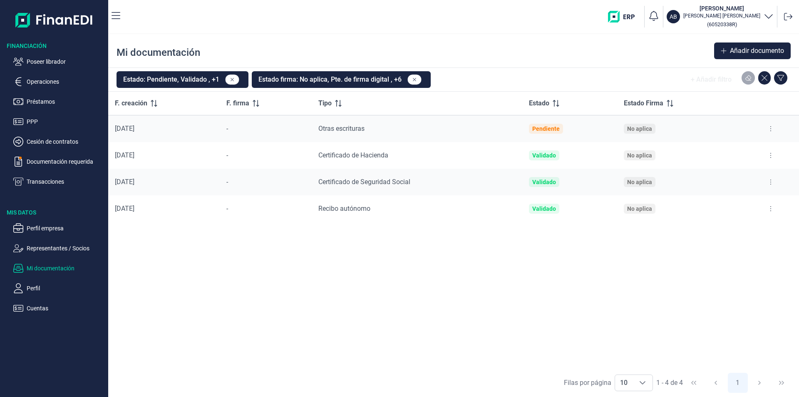
drag, startPoint x: 47, startPoint y: 60, endPoint x: 57, endPoint y: 67, distance: 11.7
click at [47, 60] on p "Poseer librador" at bounding box center [66, 62] width 78 height 10
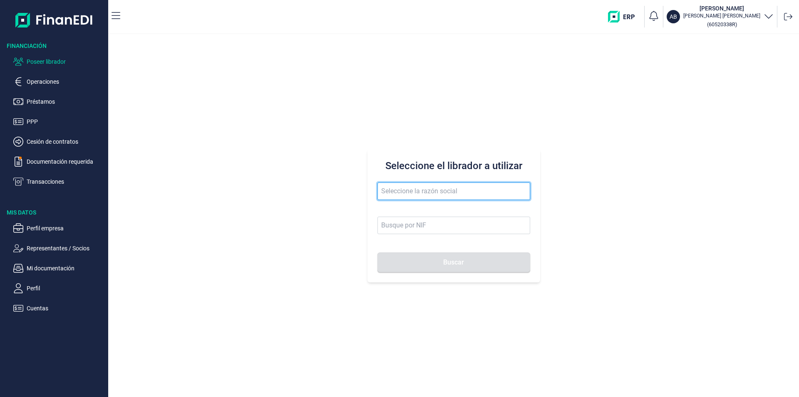
click at [400, 194] on input "text" at bounding box center [454, 190] width 153 height 17
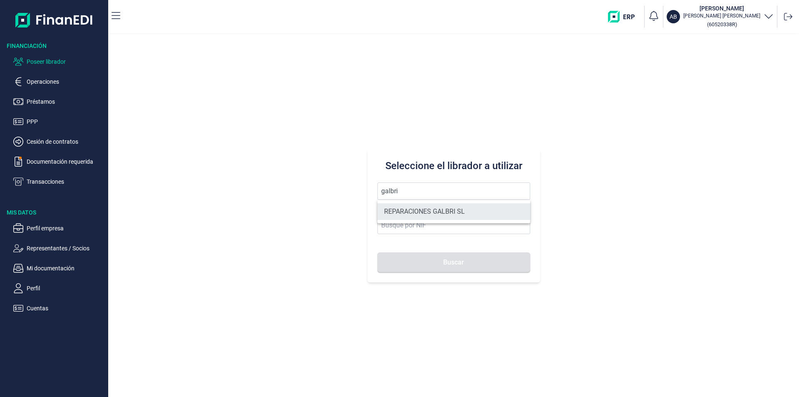
click at [408, 211] on li "REPARACIONES GALBRI SL" at bounding box center [454, 211] width 153 height 17
type input "REPARACIONES GALBRI SL"
type input "B70942362"
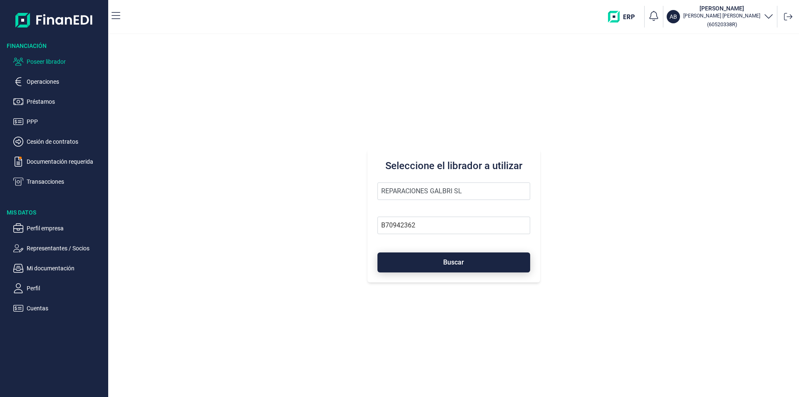
click at [428, 263] on button "Buscar" at bounding box center [454, 262] width 153 height 20
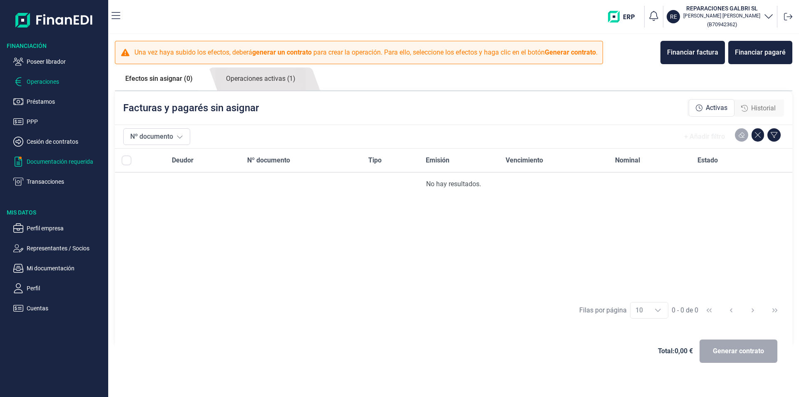
click at [55, 159] on p "Documentación requerida" at bounding box center [66, 161] width 78 height 10
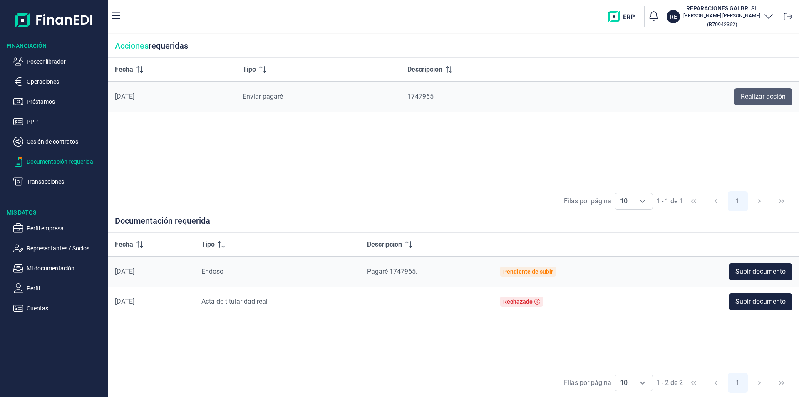
click at [744, 94] on span "Realizar acción" at bounding box center [763, 97] width 45 height 10
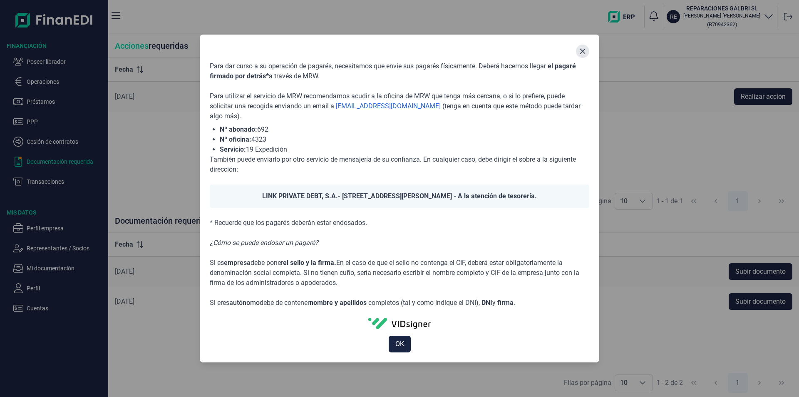
click at [583, 53] on icon "Close" at bounding box center [582, 51] width 7 height 7
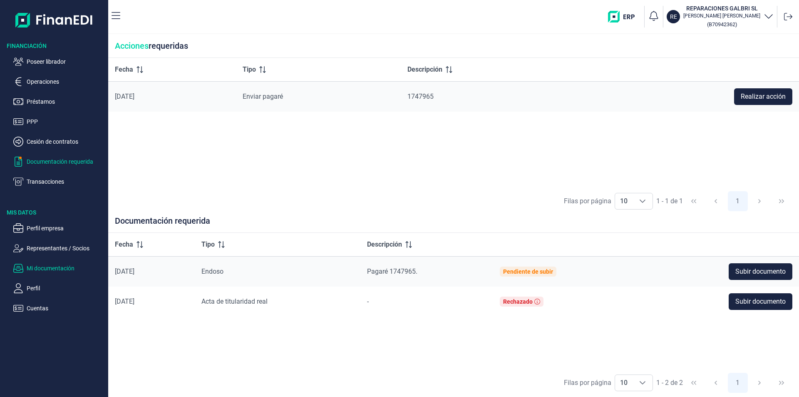
click at [55, 268] on p "Mi documentación" at bounding box center [66, 268] width 78 height 10
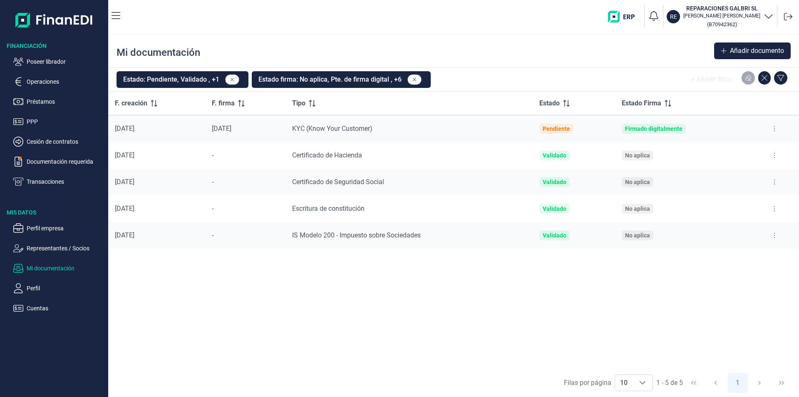
click at [359, 236] on span "IS Modelo 200 - Impuesto sobre Sociedades" at bounding box center [356, 235] width 129 height 8
click at [775, 235] on button at bounding box center [774, 234] width 15 height 13
click at [734, 253] on span "Ver documento" at bounding box center [724, 256] width 40 height 8
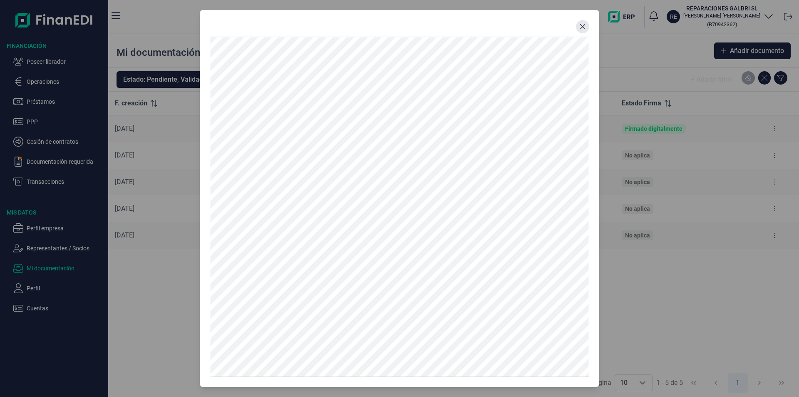
click at [583, 26] on icon "Close" at bounding box center [582, 26] width 7 height 7
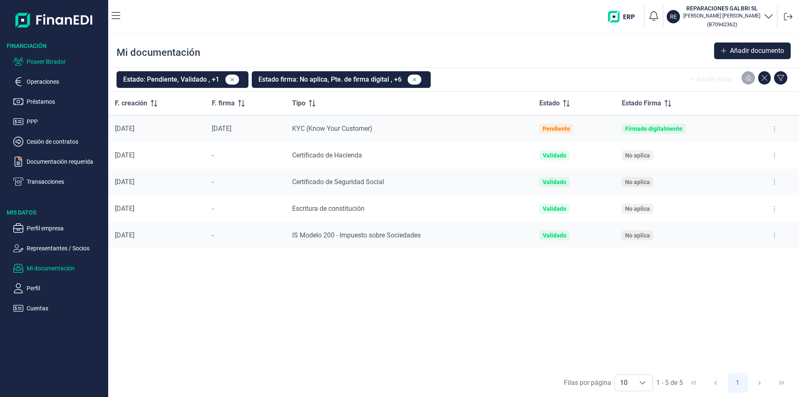
click at [47, 60] on p "Poseer librador" at bounding box center [66, 62] width 78 height 10
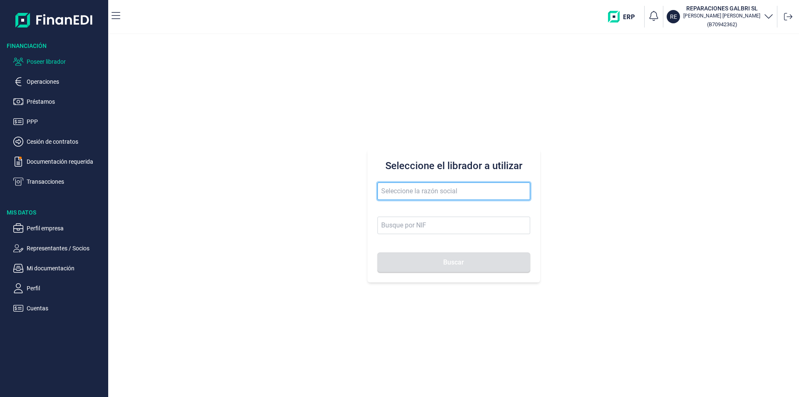
click at [395, 194] on input "text" at bounding box center [454, 190] width 153 height 17
click at [411, 189] on input "hermando fenoll" at bounding box center [454, 190] width 153 height 17
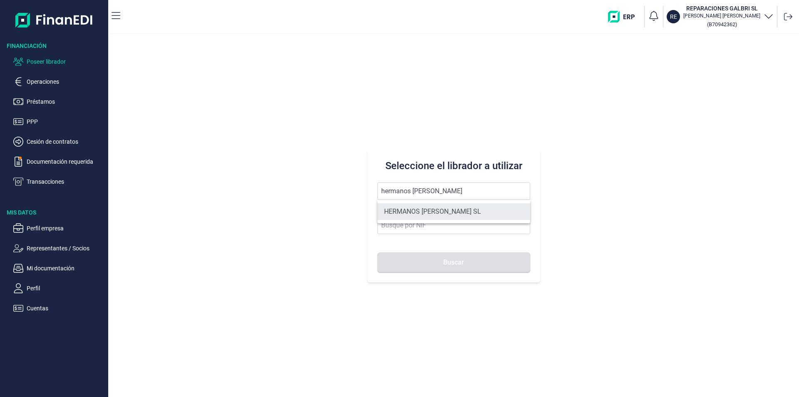
click at [407, 214] on li "HERMANOS [PERSON_NAME]" at bounding box center [454, 211] width 153 height 17
type input "HERMANOS [PERSON_NAME]"
type input "B10846954"
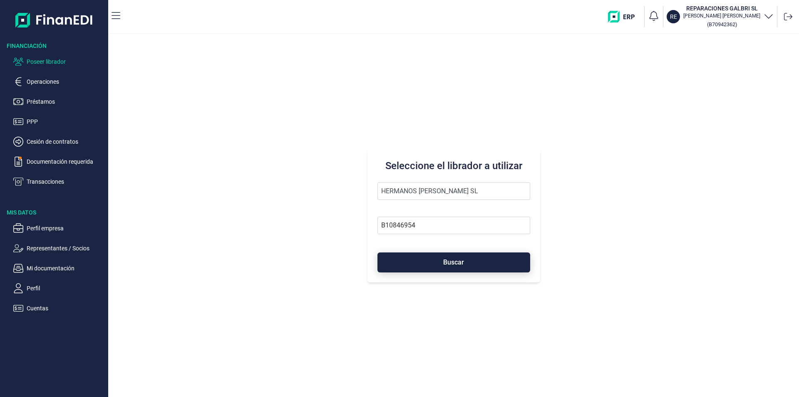
click at [440, 263] on button "Buscar" at bounding box center [454, 262] width 153 height 20
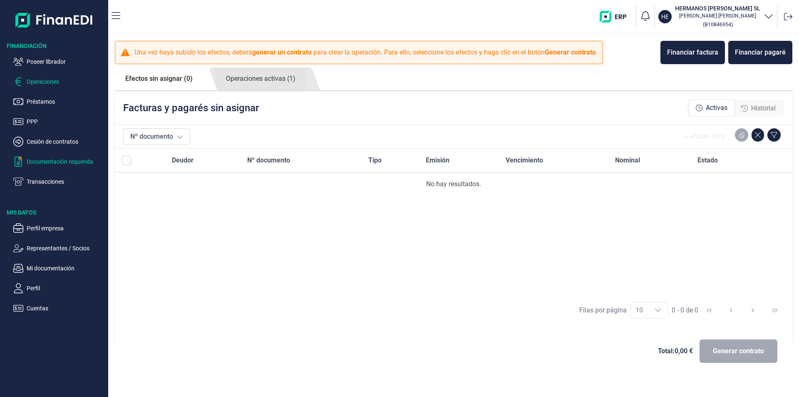
click at [54, 159] on p "Documentación requerida" at bounding box center [66, 161] width 78 height 10
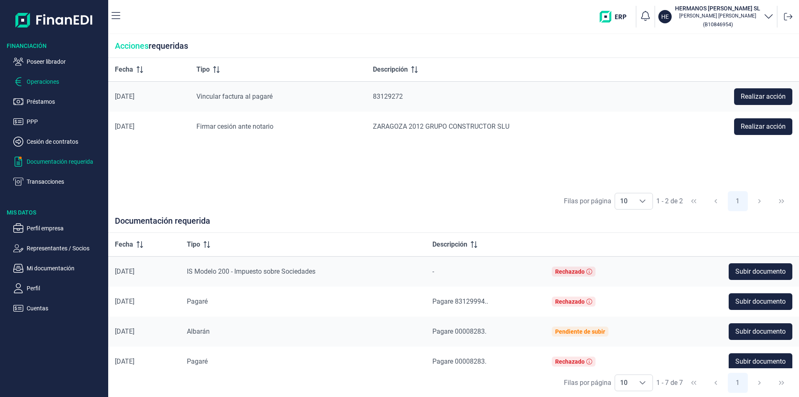
click at [35, 82] on p "Operaciones" at bounding box center [66, 82] width 78 height 10
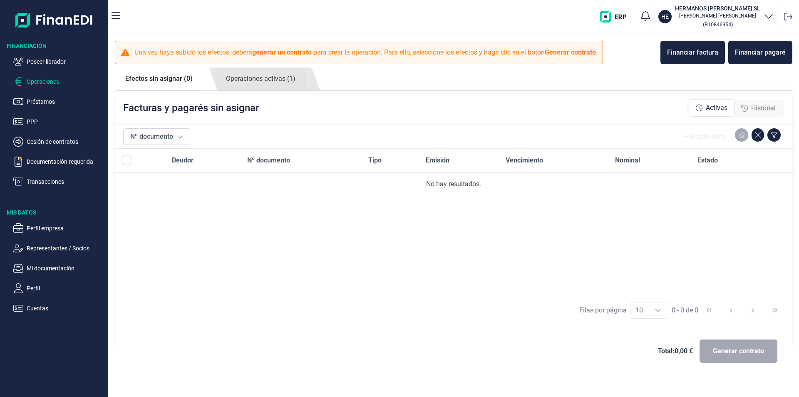
click at [40, 55] on ul "Poseer librador Operaciones Préstamos PPP Cesión de contratos Documentación req…" at bounding box center [54, 118] width 108 height 137
click at [43, 60] on p "Poseer librador" at bounding box center [66, 62] width 78 height 10
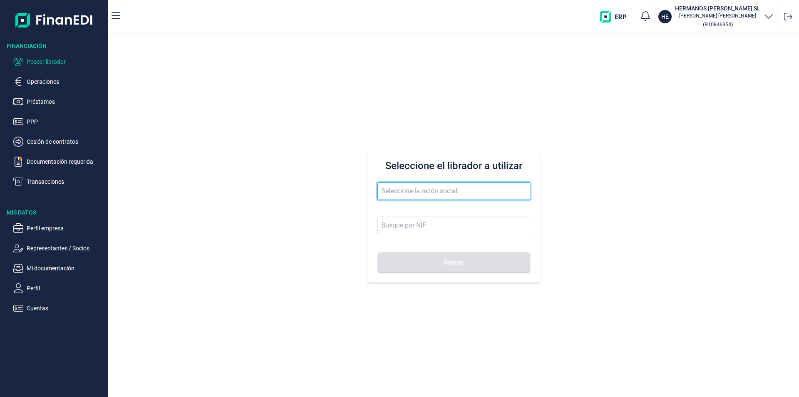
click at [397, 190] on input "text" at bounding box center [454, 190] width 153 height 17
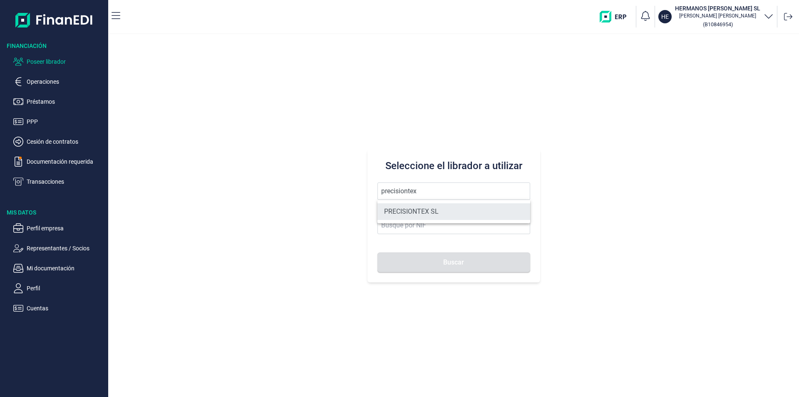
click at [426, 210] on li "PRECISIONTEX SL" at bounding box center [454, 211] width 153 height 17
type input "PRECISIONTEX SL"
type input "B97183255"
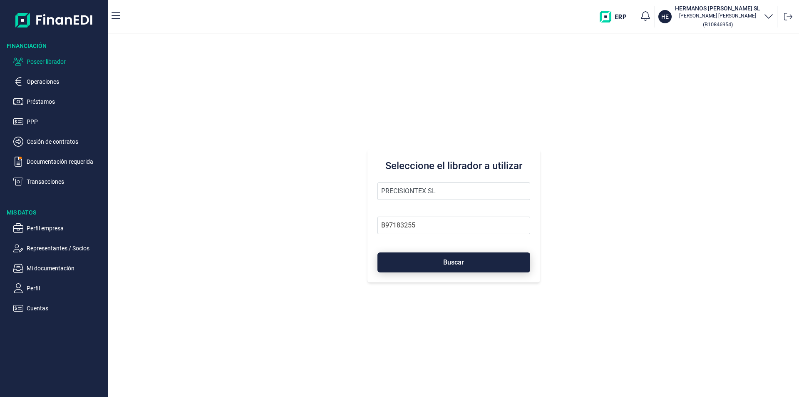
click at [442, 261] on button "Buscar" at bounding box center [454, 262] width 153 height 20
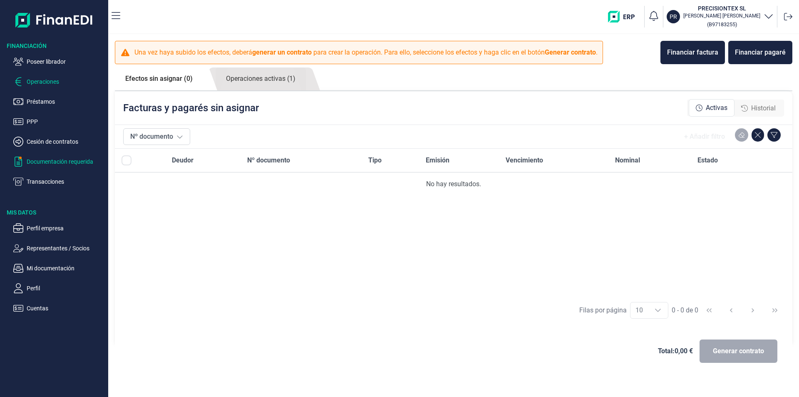
click at [67, 161] on p "Documentación requerida" at bounding box center [66, 161] width 78 height 10
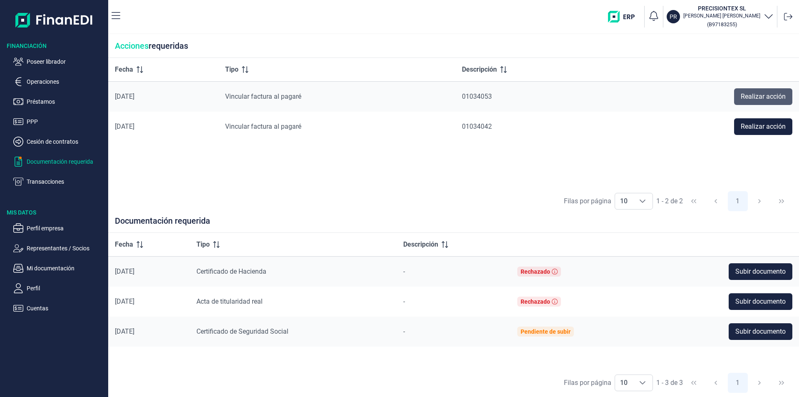
click at [751, 93] on span "Realizar acción" at bounding box center [763, 97] width 45 height 10
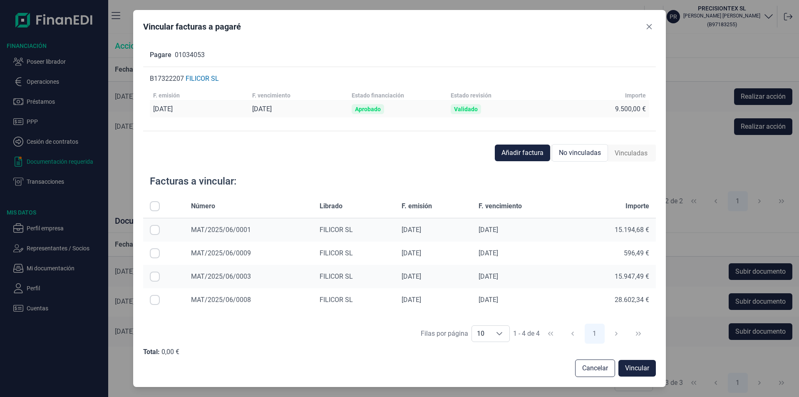
click at [154, 300] on input "Row Selected null" at bounding box center [155, 300] width 10 height 10
checkbox input "true"
click at [630, 365] on span "Vincular" at bounding box center [637, 368] width 24 height 10
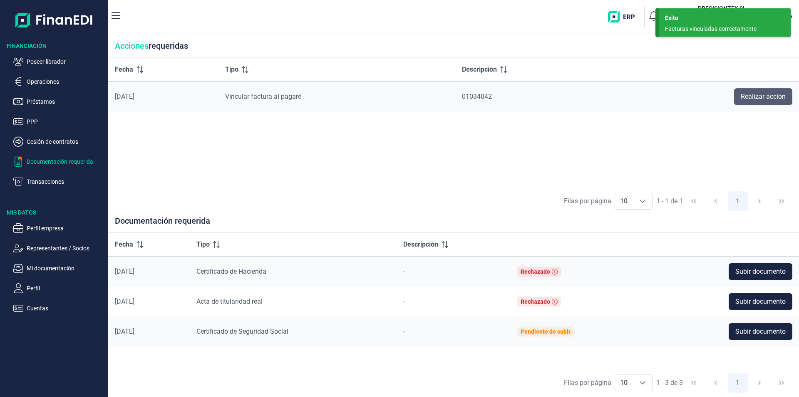
click at [744, 94] on span "Realizar acción" at bounding box center [763, 97] width 45 height 10
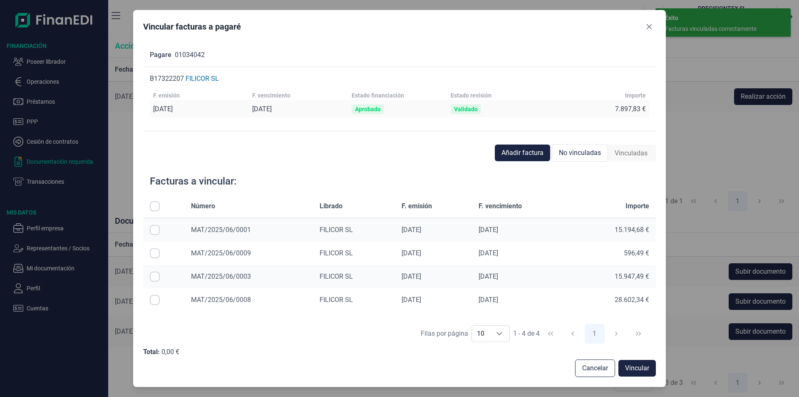
click at [156, 301] on input "Row Selected null" at bounding box center [155, 300] width 10 height 10
checkbox input "true"
click at [632, 366] on span "Vincular" at bounding box center [637, 368] width 24 height 10
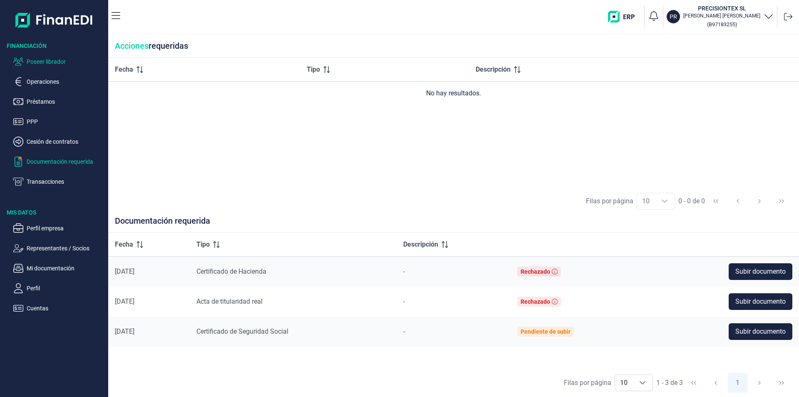
click at [55, 61] on p "Poseer librador" at bounding box center [66, 62] width 78 height 10
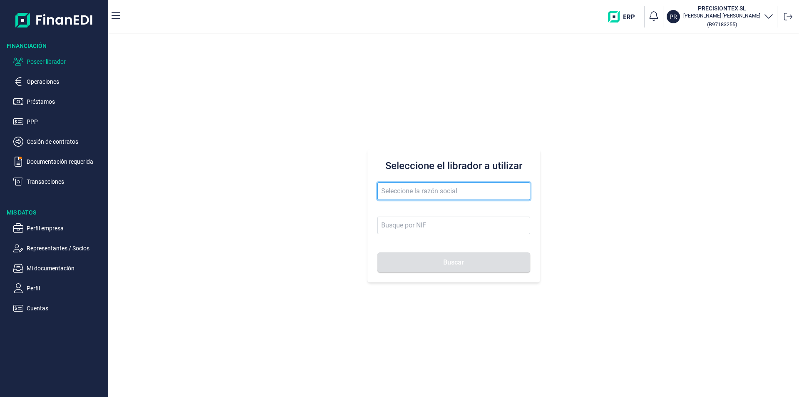
click at [386, 189] on input "text" at bounding box center [454, 190] width 153 height 17
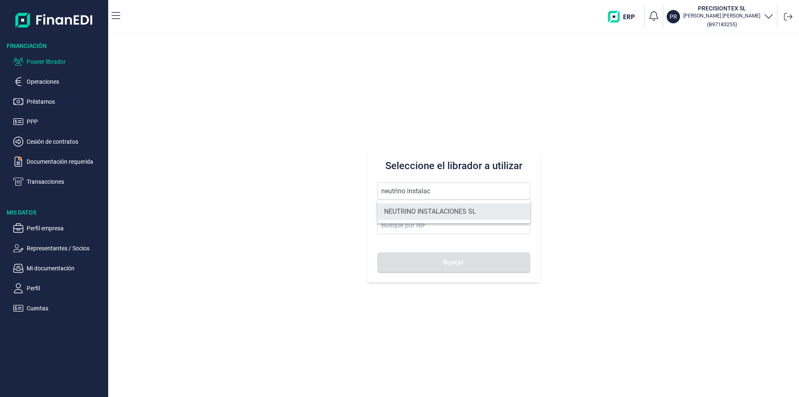
click at [425, 213] on li "NEUTRINO INSTALACIONES SL" at bounding box center [454, 211] width 153 height 17
type input "NEUTRINO INSTALACIONES SL"
type input "B42737726"
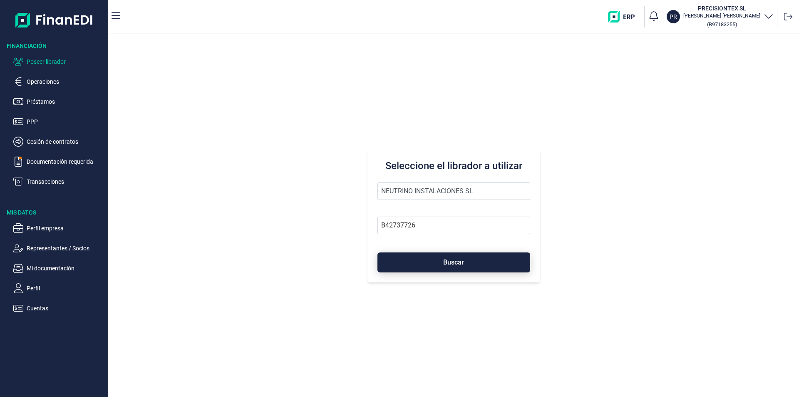
click at [440, 268] on button "Buscar" at bounding box center [454, 262] width 153 height 20
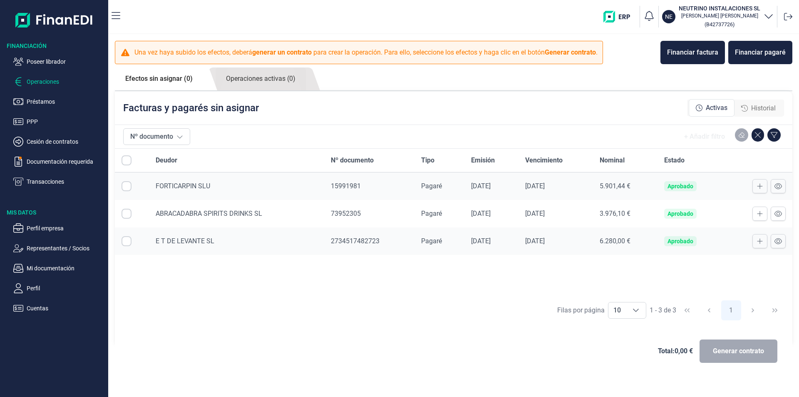
checkbox input "true"
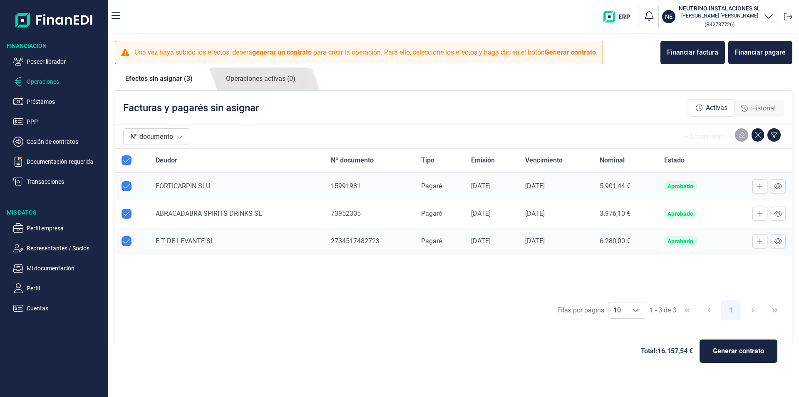
checkbox input "true"
click at [35, 60] on p "Poseer librador" at bounding box center [66, 62] width 78 height 10
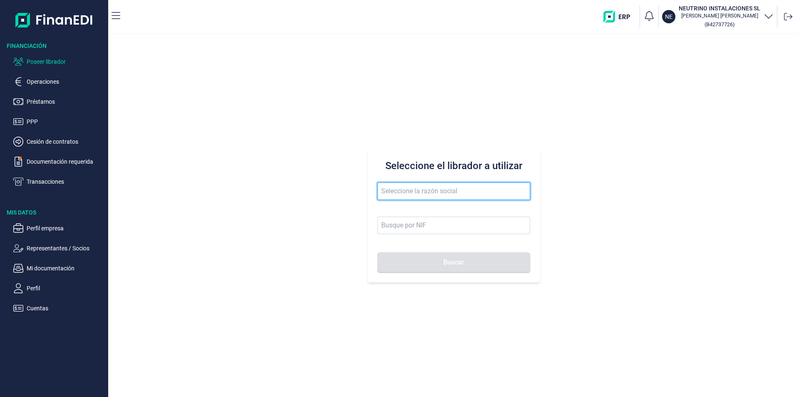
click at [402, 189] on input "text" at bounding box center [454, 190] width 153 height 17
click at [410, 191] on input "reparacions galb" at bounding box center [454, 190] width 153 height 17
click at [440, 191] on input "reparacioens galb" at bounding box center [454, 190] width 153 height 17
click at [415, 191] on input "reparacioens galb" at bounding box center [454, 190] width 153 height 17
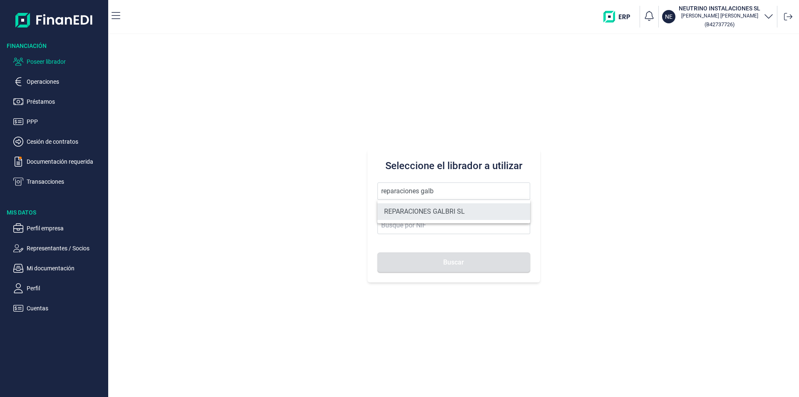
click at [455, 209] on li "REPARACIONES GALBRI SL" at bounding box center [454, 211] width 153 height 17
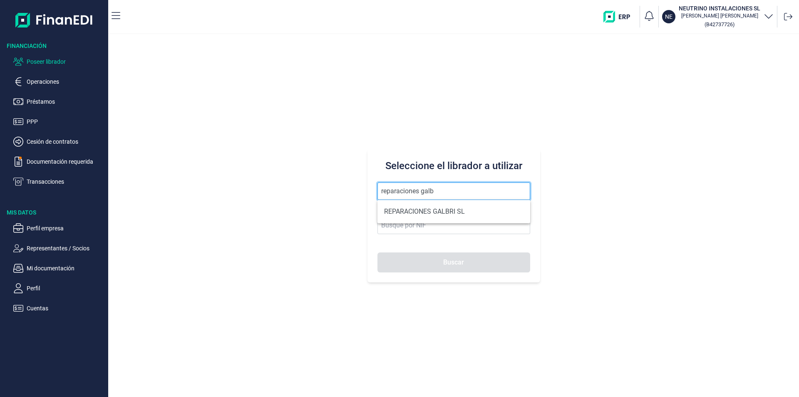
type input "REPARACIONES GALBRI SL"
type input "B70942362"
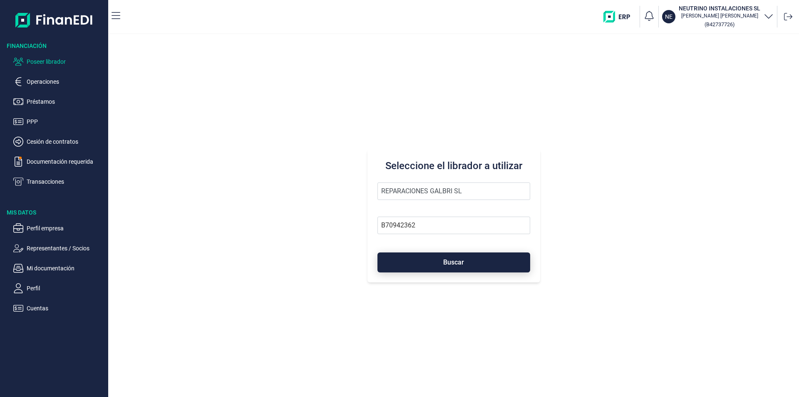
click at [455, 260] on span "Buscar" at bounding box center [453, 262] width 21 height 6
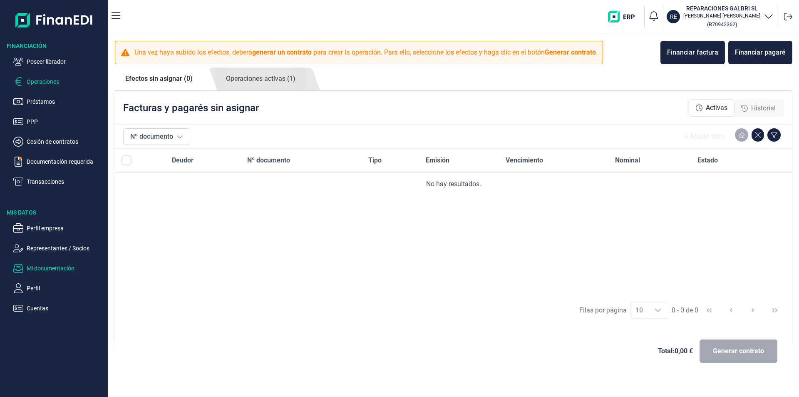
click at [52, 269] on p "Mi documentación" at bounding box center [66, 268] width 78 height 10
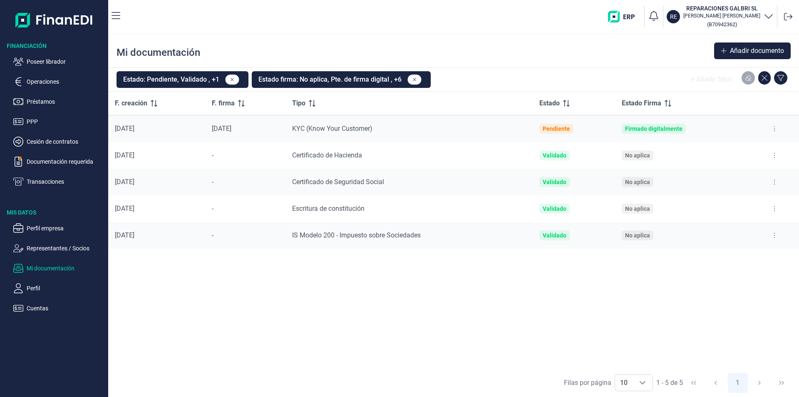
click at [775, 234] on icon at bounding box center [775, 235] width 2 height 7
click at [738, 257] on span "Ver documento" at bounding box center [724, 256] width 40 height 8
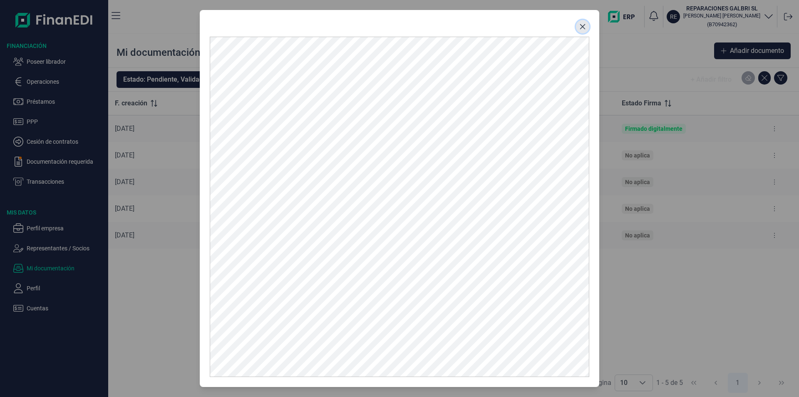
click at [585, 28] on icon "Close" at bounding box center [582, 26] width 7 height 7
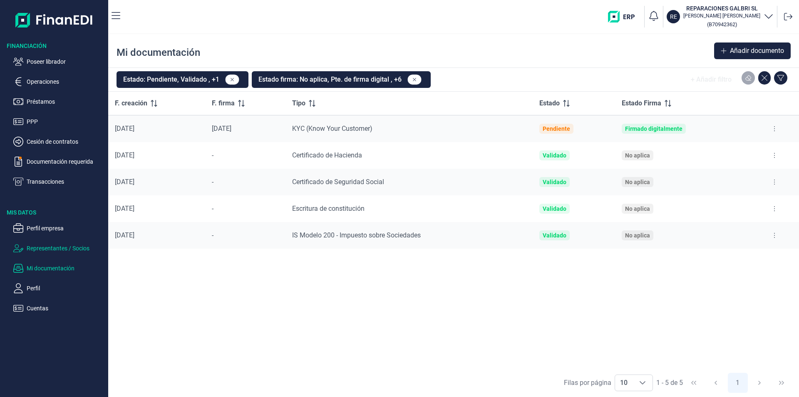
click at [54, 247] on p "Representantes / Socios" at bounding box center [66, 248] width 78 height 10
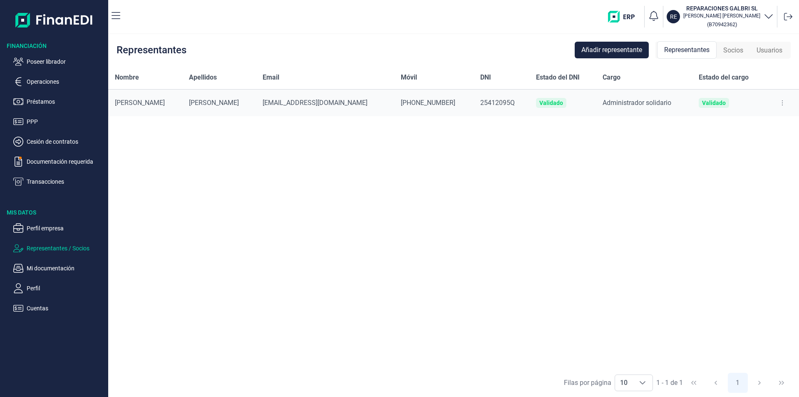
click at [735, 52] on span "Socios" at bounding box center [733, 50] width 20 height 10
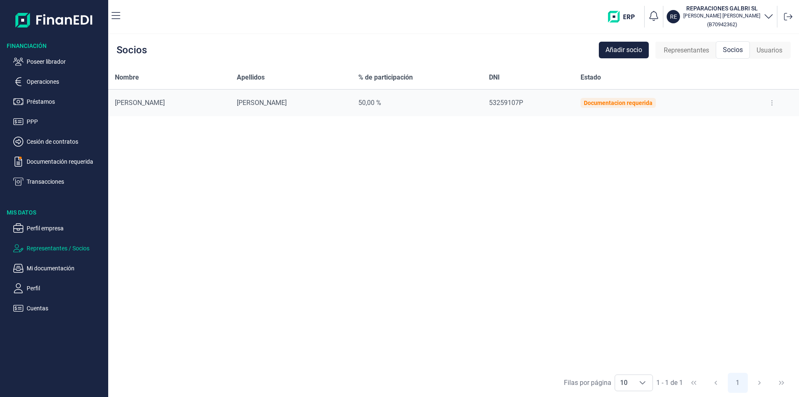
click at [771, 103] on icon at bounding box center [772, 102] width 2 height 7
click at [747, 122] on span "Editar socio" at bounding box center [749, 123] width 30 height 8
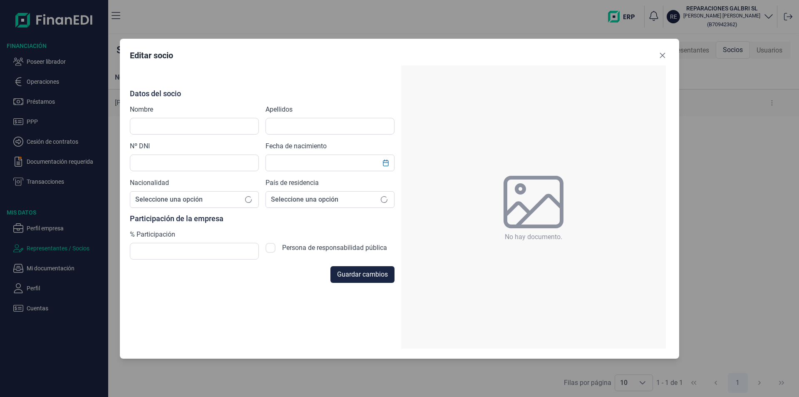
type input "DAVID"
type input "BRINES MOLINA"
type input "53259107P"
checkbox input "true"
type input "29/05/1991"
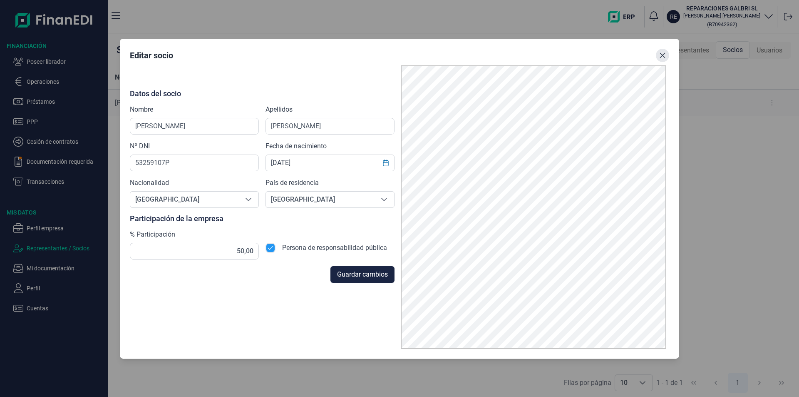
click at [660, 55] on icon "Close" at bounding box center [662, 55] width 7 height 7
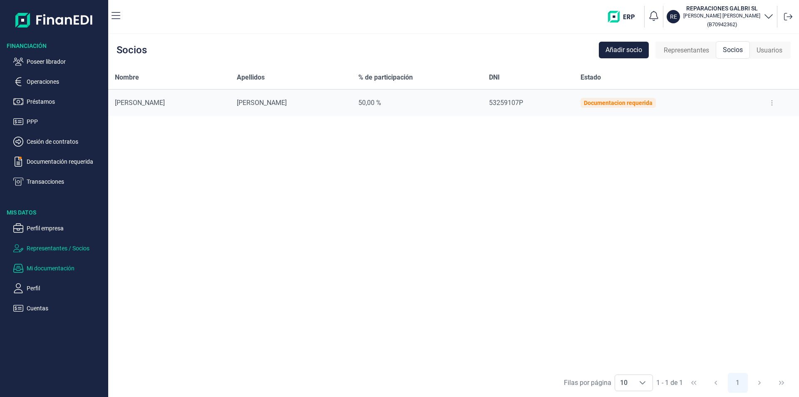
click at [56, 268] on p "Mi documentación" at bounding box center [66, 268] width 78 height 10
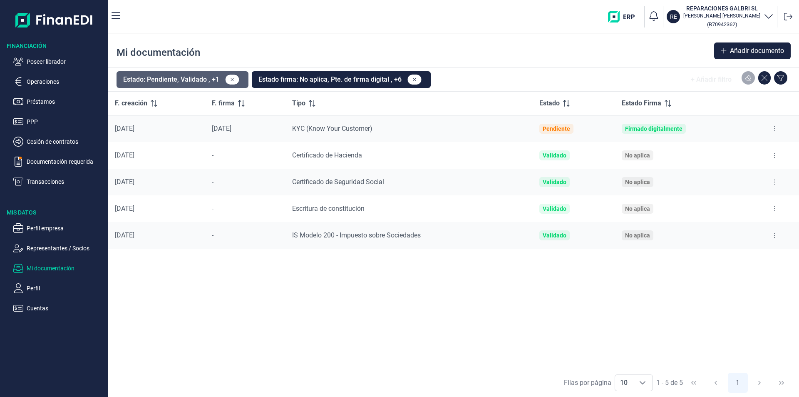
click at [193, 82] on button "Estado: Pendiente, Validado , +1" at bounding box center [183, 79] width 132 height 17
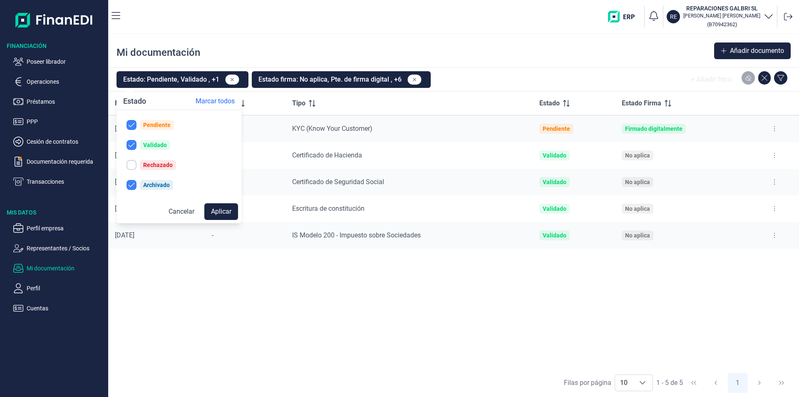
click at [130, 164] on input "checkbox" at bounding box center [132, 165] width 10 height 10
checkbox input "true"
click at [218, 211] on button "Aplicar" at bounding box center [221, 211] width 34 height 17
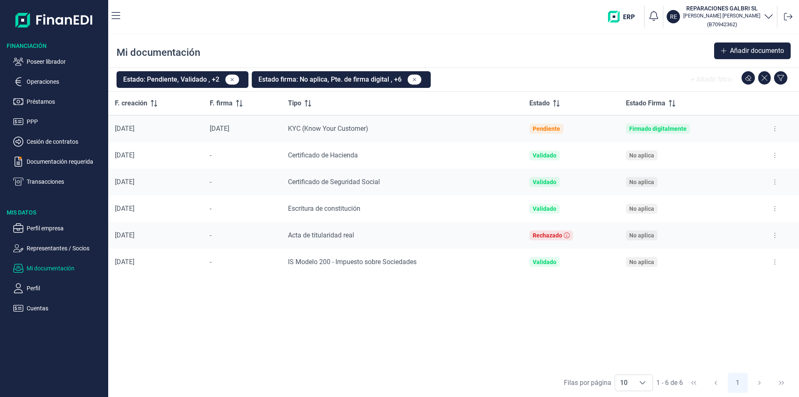
drag, startPoint x: 774, startPoint y: 233, endPoint x: 762, endPoint y: 246, distance: 18.0
click at [774, 234] on icon at bounding box center [775, 235] width 2 height 7
click at [733, 255] on span "Ver documento" at bounding box center [724, 256] width 40 height 8
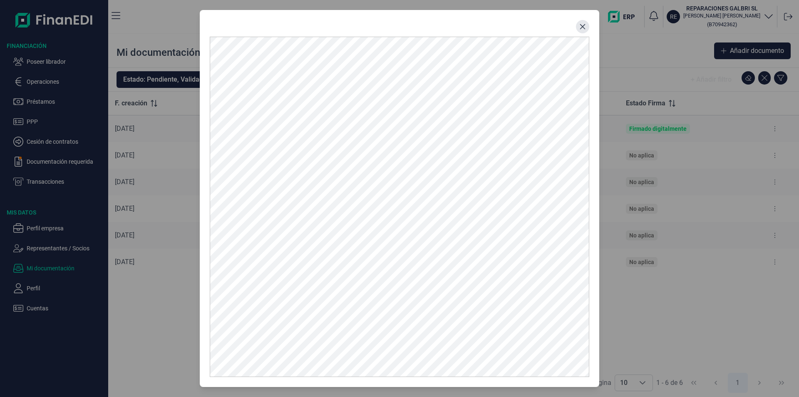
click at [581, 26] on icon "Close" at bounding box center [582, 26] width 5 height 5
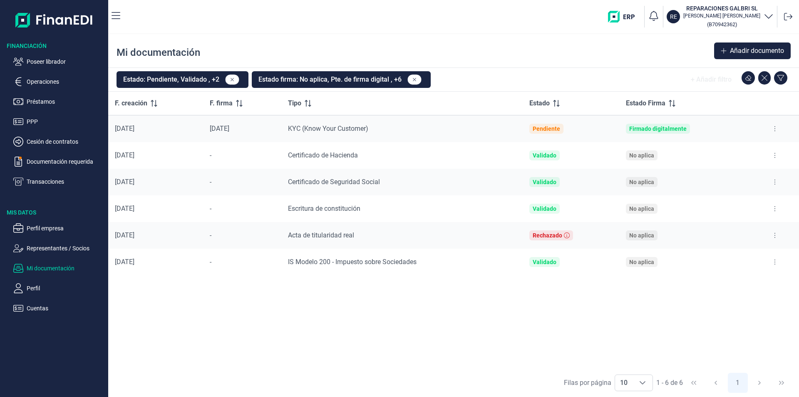
click at [773, 207] on button at bounding box center [774, 208] width 15 height 13
click at [735, 229] on span "Ver documento" at bounding box center [724, 229] width 40 height 8
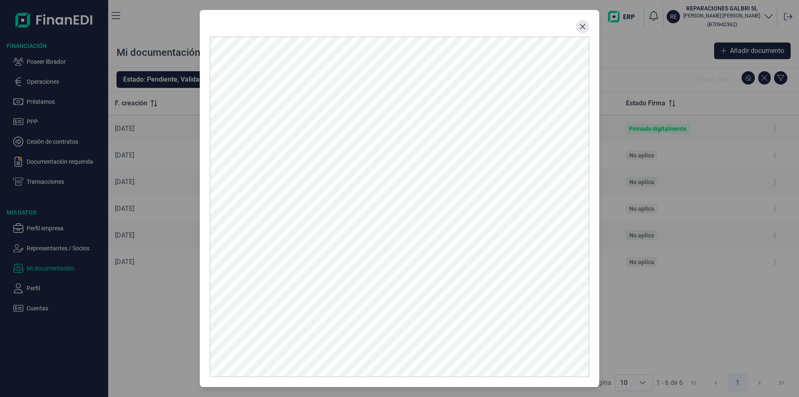
click at [581, 26] on icon "Close" at bounding box center [582, 26] width 7 height 7
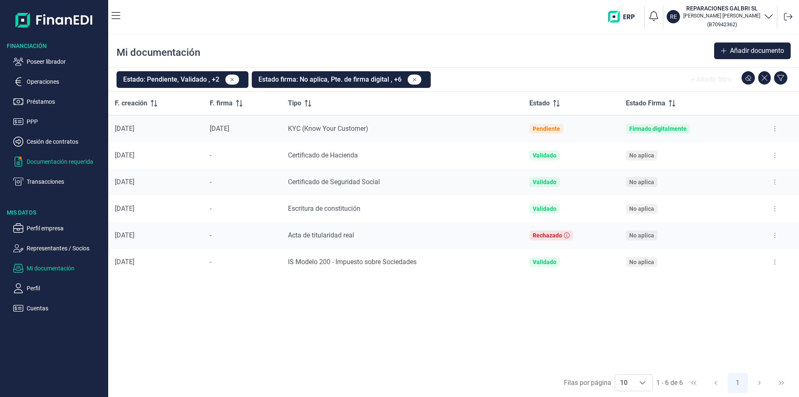
click at [58, 161] on p "Documentación requerida" at bounding box center [66, 161] width 78 height 10
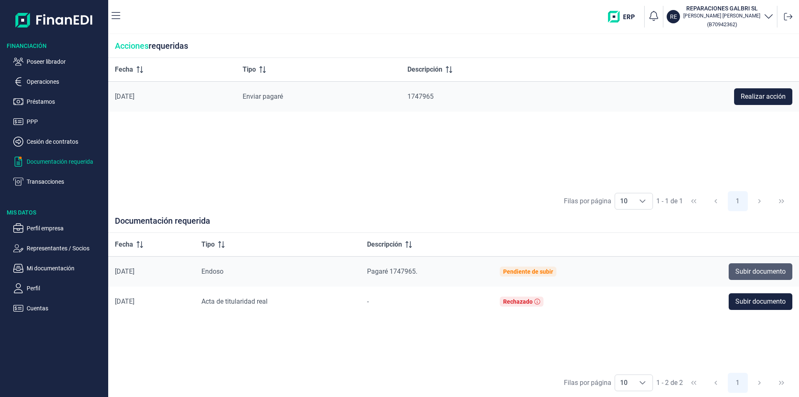
click at [755, 270] on span "Subir documento" at bounding box center [760, 271] width 50 height 10
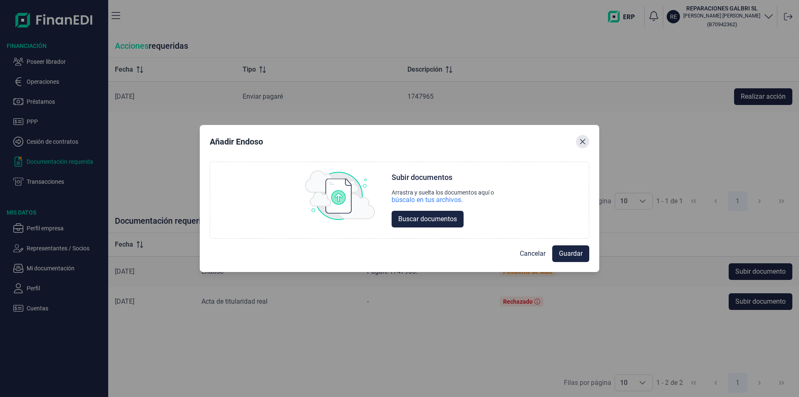
click at [579, 142] on icon "Close" at bounding box center [582, 141] width 7 height 7
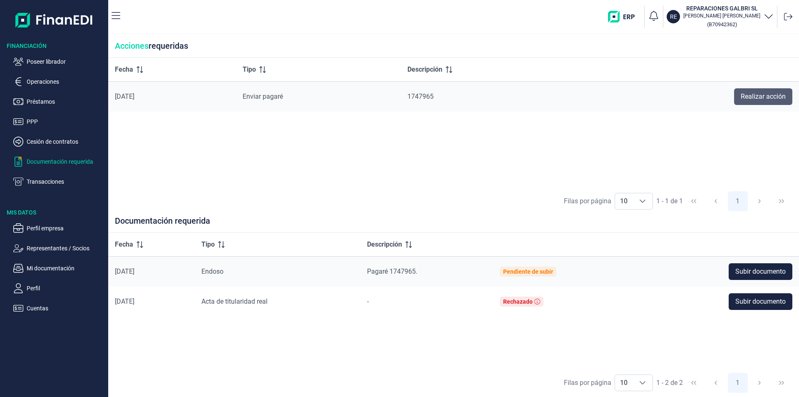
click at [753, 97] on span "Realizar acción" at bounding box center [763, 97] width 45 height 10
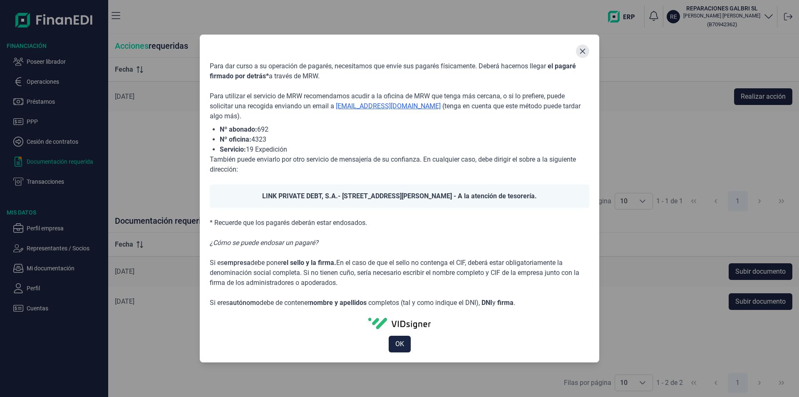
click at [581, 52] on icon "Close" at bounding box center [582, 51] width 7 height 7
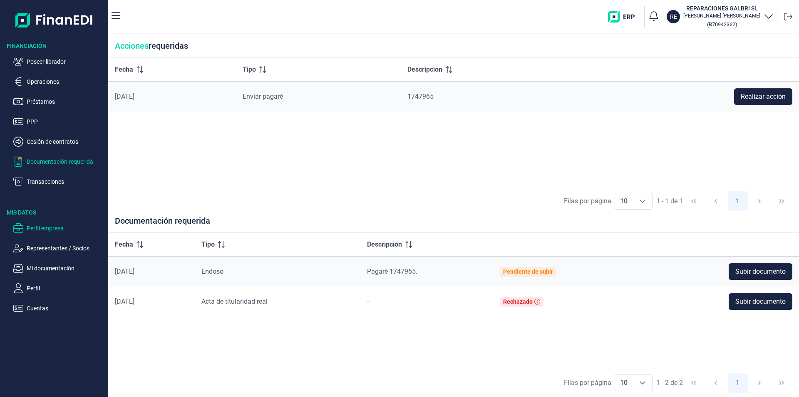
click at [49, 229] on p "Perfil empresa" at bounding box center [66, 228] width 78 height 10
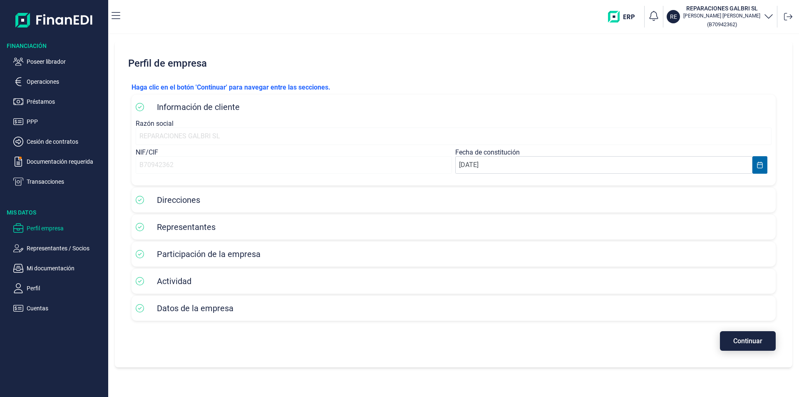
click at [744, 341] on span "Continuar" at bounding box center [747, 341] width 29 height 6
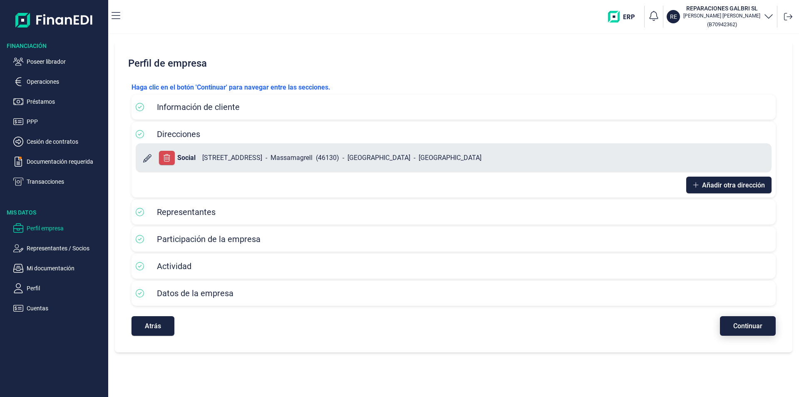
click at [735, 326] on span "Continuar" at bounding box center [747, 326] width 29 height 6
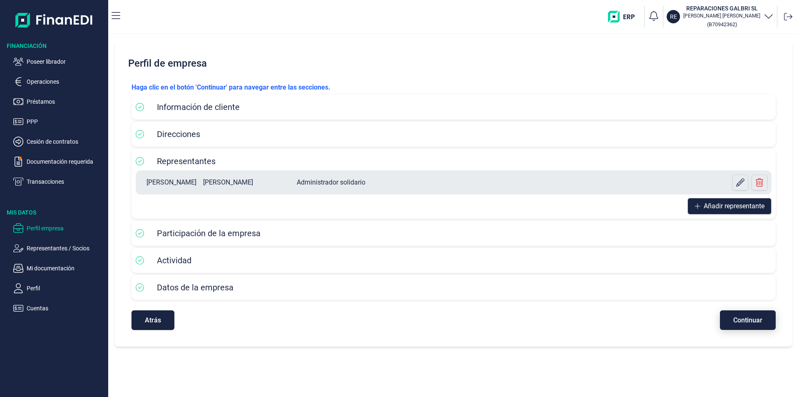
click at [740, 323] on span "Continuar" at bounding box center [747, 320] width 29 height 6
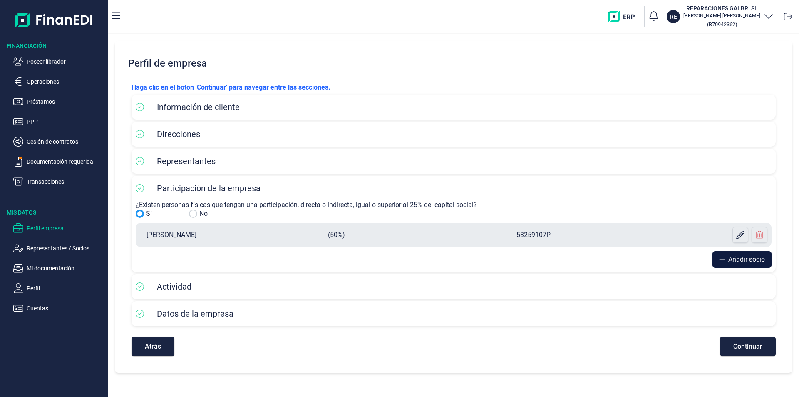
click at [741, 257] on span "Añadir socio" at bounding box center [746, 259] width 37 height 10
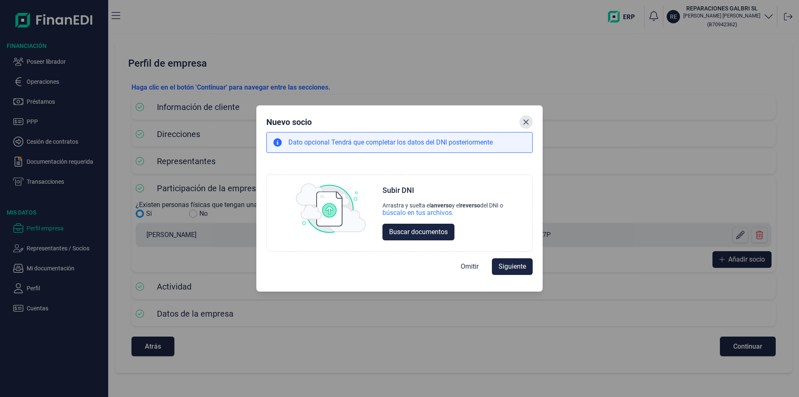
click at [525, 122] on icon "Close" at bounding box center [526, 122] width 7 height 7
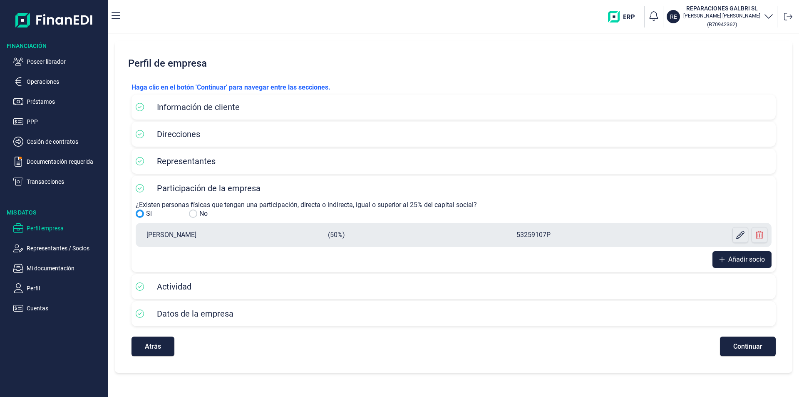
click at [601, 162] on div "Representantes" at bounding box center [454, 161] width 636 height 12
click at [165, 346] on button "Atrás" at bounding box center [153, 346] width 43 height 20
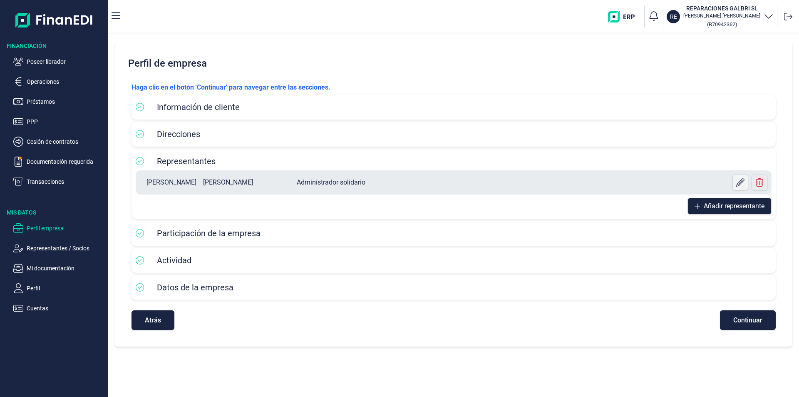
click at [739, 184] on icon at bounding box center [740, 182] width 8 height 8
select select "ES"
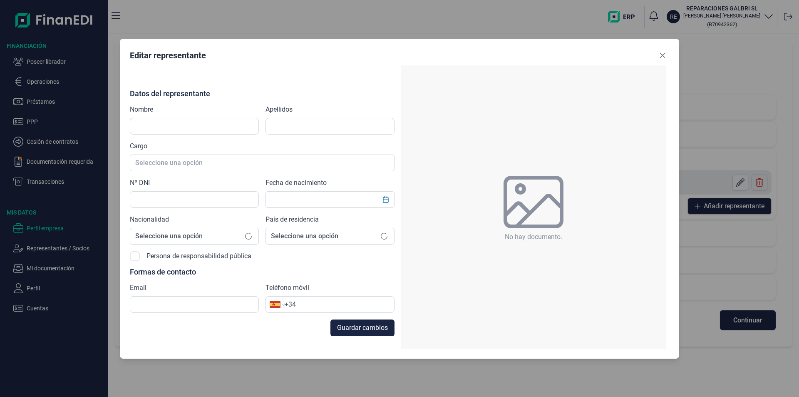
type input "PEDRO"
type input "GALERA DEL OLMO"
type input "25412095Q"
type input "administracion@reparacionesgalbri.es"
type input "+34 613 50 28 33"
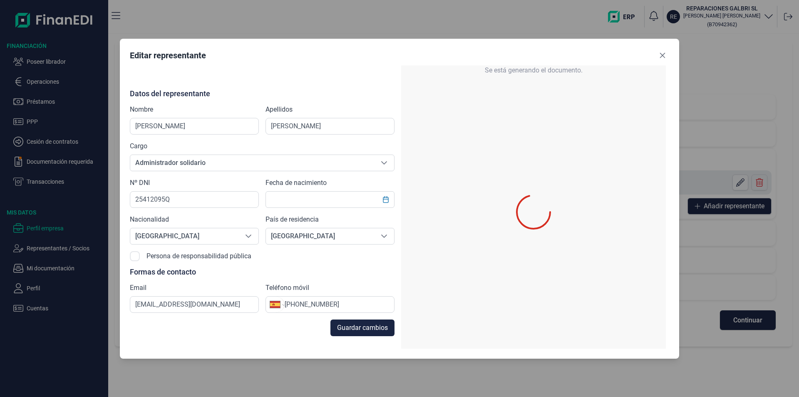
type input "29/12/1970"
click at [666, 53] on icon "Close" at bounding box center [662, 55] width 7 height 7
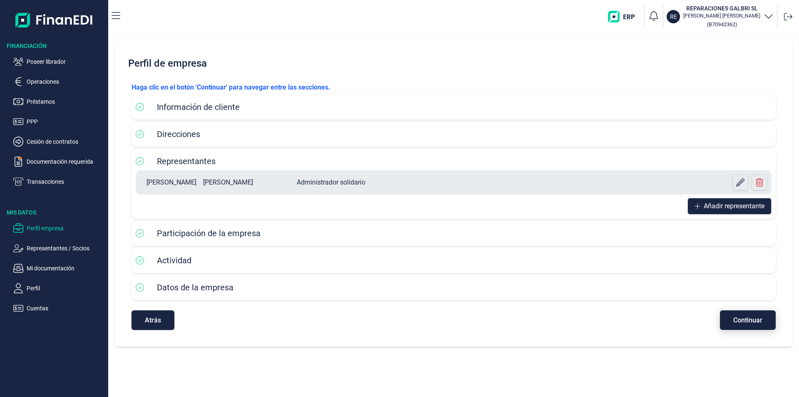
click at [737, 321] on span "Continuar" at bounding box center [747, 320] width 29 height 6
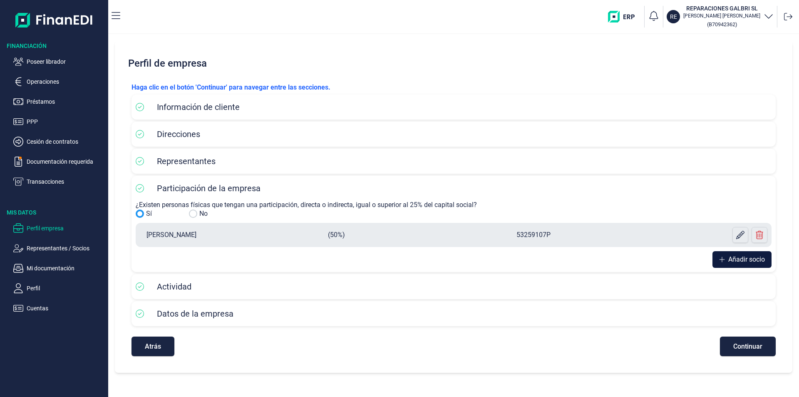
click at [737, 257] on span "Añadir socio" at bounding box center [746, 259] width 37 height 10
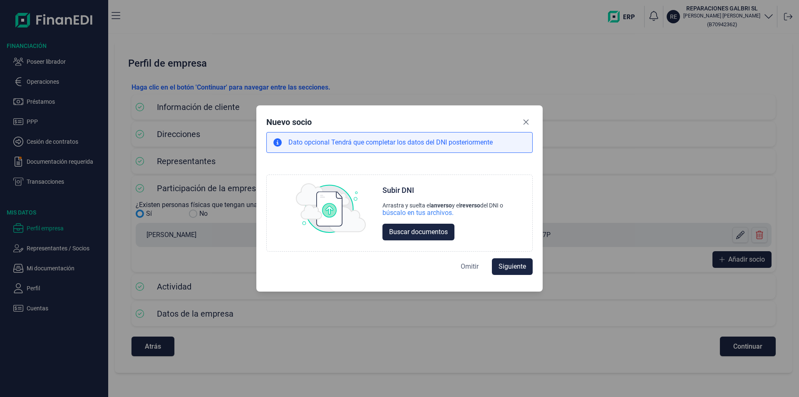
click at [473, 268] on span "Omitir" at bounding box center [470, 266] width 18 height 10
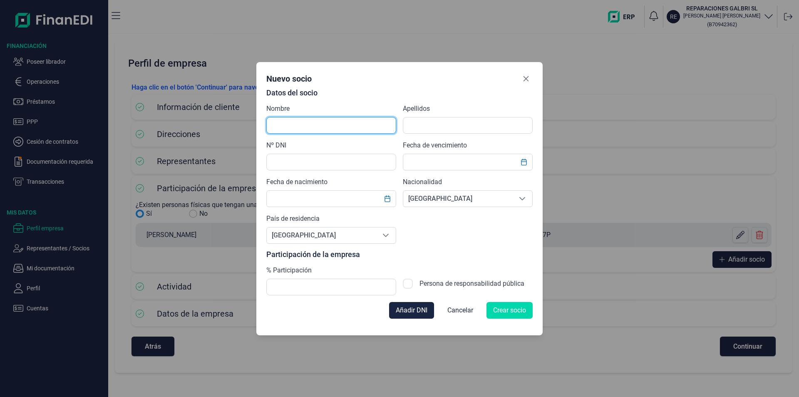
click at [281, 121] on input "text" at bounding box center [331, 125] width 130 height 17
type input "p"
type input "PEDRO"
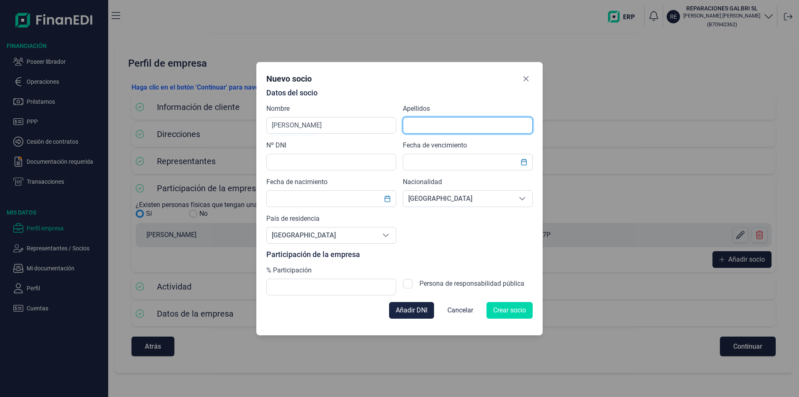
click at [436, 125] on input "text" at bounding box center [468, 125] width 130 height 17
type input "GALERA DEL OLMO"
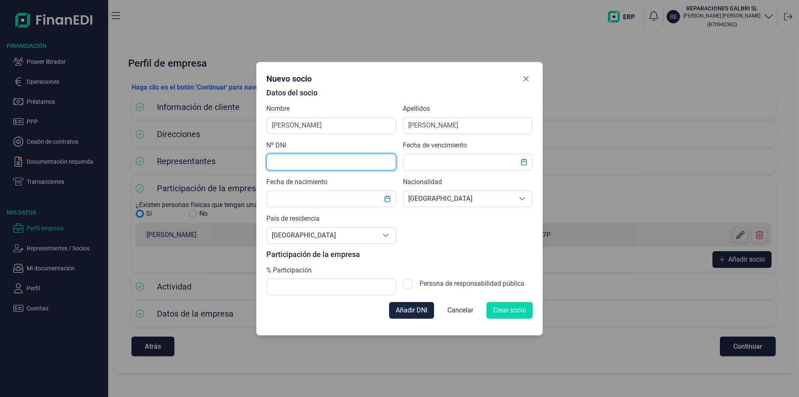
click at [289, 162] on input "text" at bounding box center [331, 162] width 130 height 17
type input "25412095Q"
click at [416, 164] on input "text" at bounding box center [468, 162] width 130 height 17
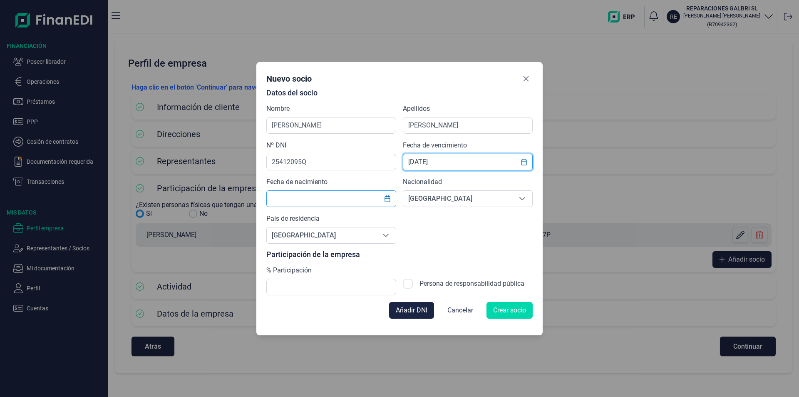
type input "14/01/2033"
click at [301, 197] on input "text" at bounding box center [331, 198] width 130 height 17
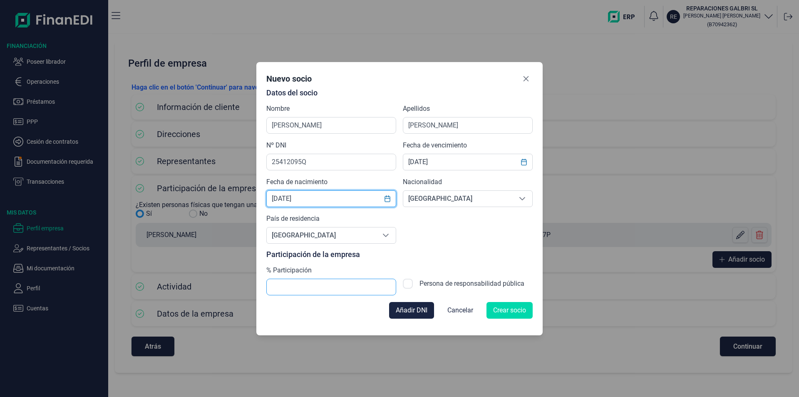
type input "29/12/1970"
click at [288, 286] on input "text" at bounding box center [331, 286] width 130 height 17
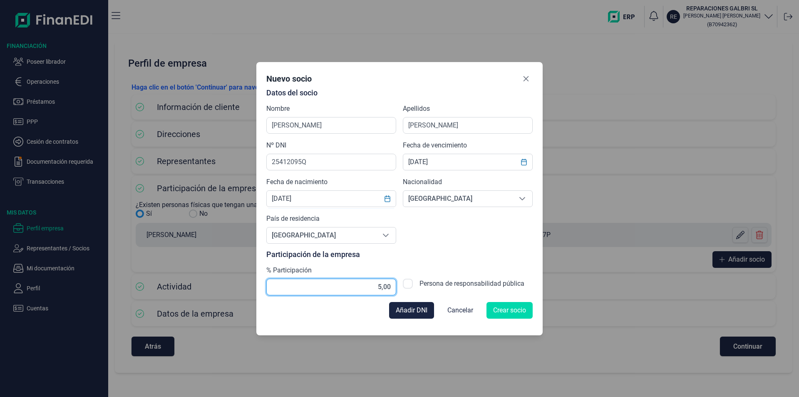
type input "50,00"
click at [503, 308] on span "Crear socio" at bounding box center [509, 310] width 33 height 10
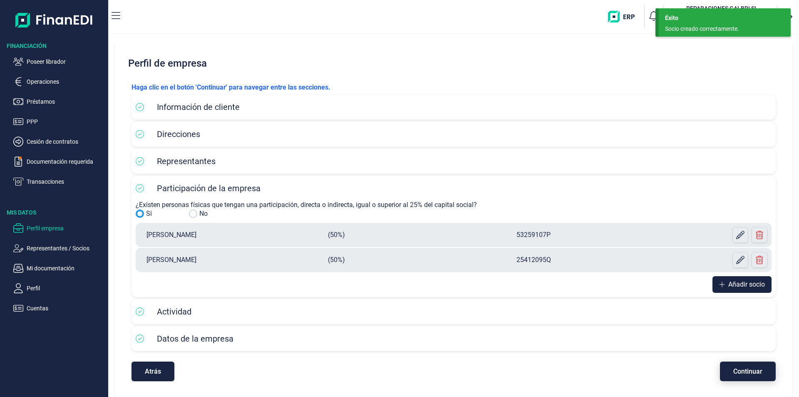
click at [745, 371] on span "Continuar" at bounding box center [747, 371] width 29 height 6
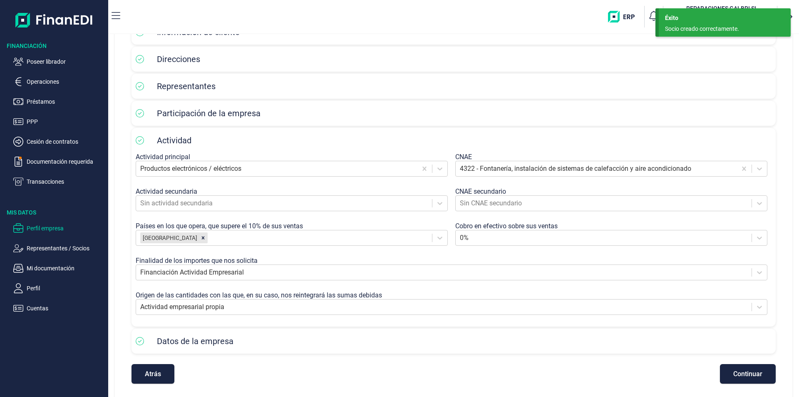
scroll to position [78, 0]
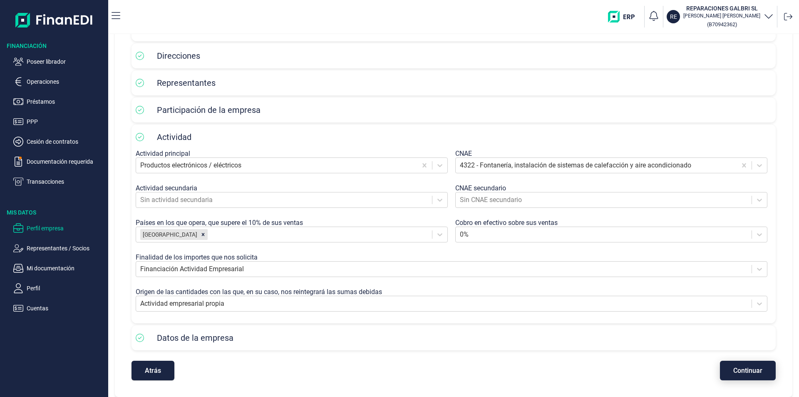
click at [738, 370] on span "Continuar" at bounding box center [747, 370] width 29 height 6
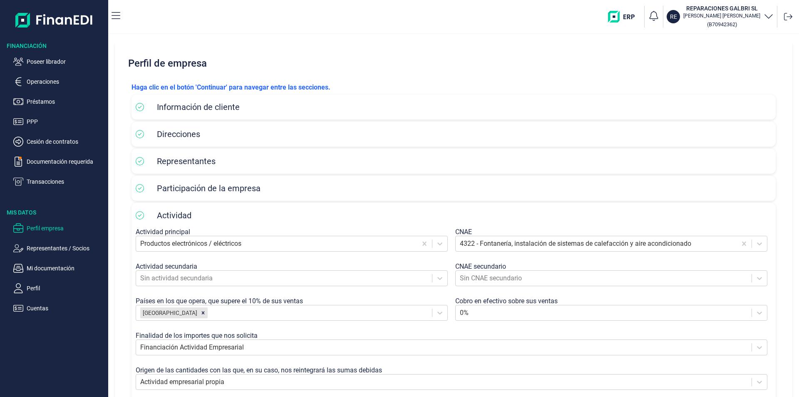
select select "ES"
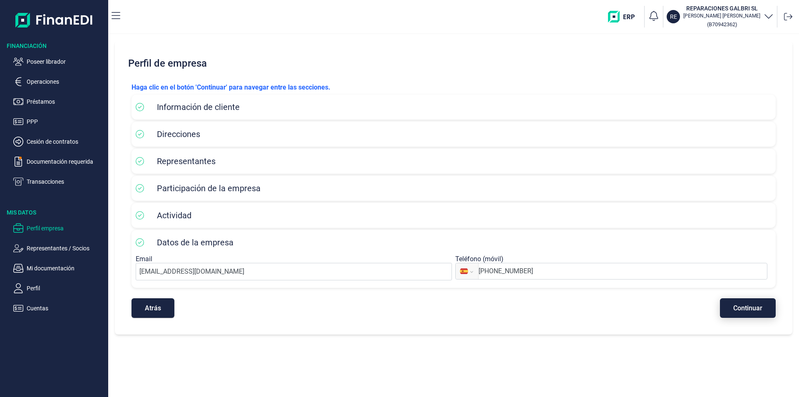
click at [745, 305] on span "Continuar" at bounding box center [747, 308] width 29 height 6
